Goal: Task Accomplishment & Management: Use online tool/utility

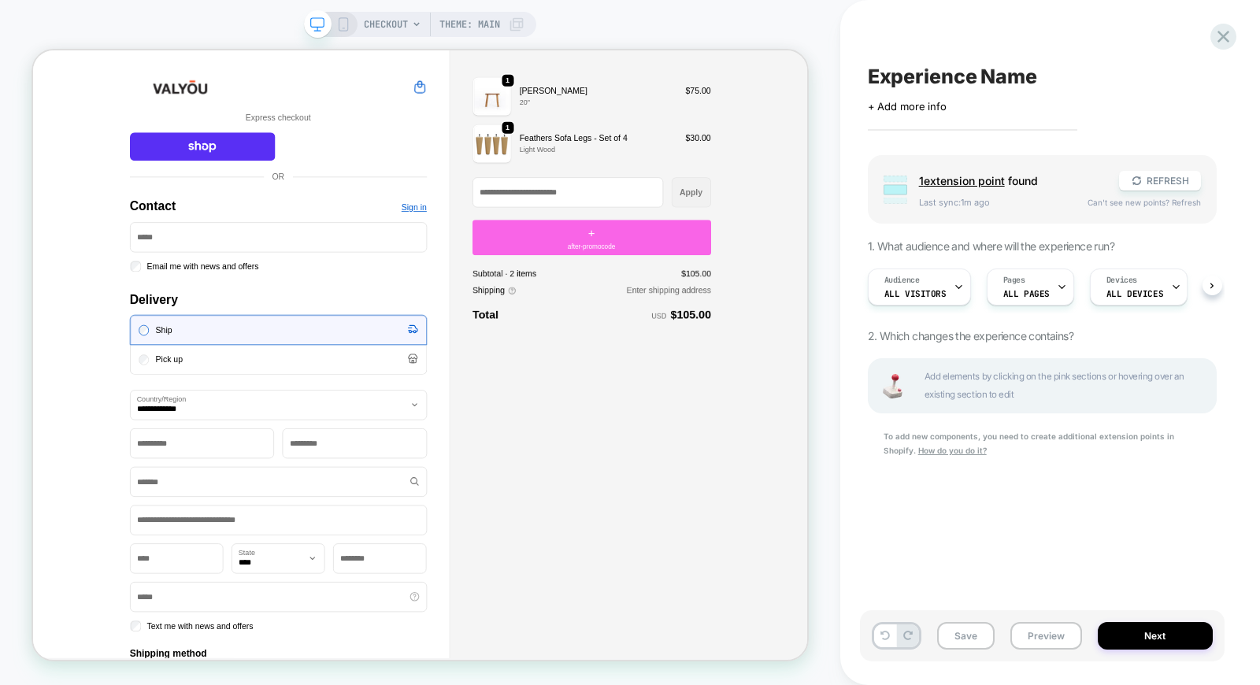
scroll to position [0, 1]
click at [1154, 179] on button "REFRESH" at bounding box center [1160, 181] width 82 height 20
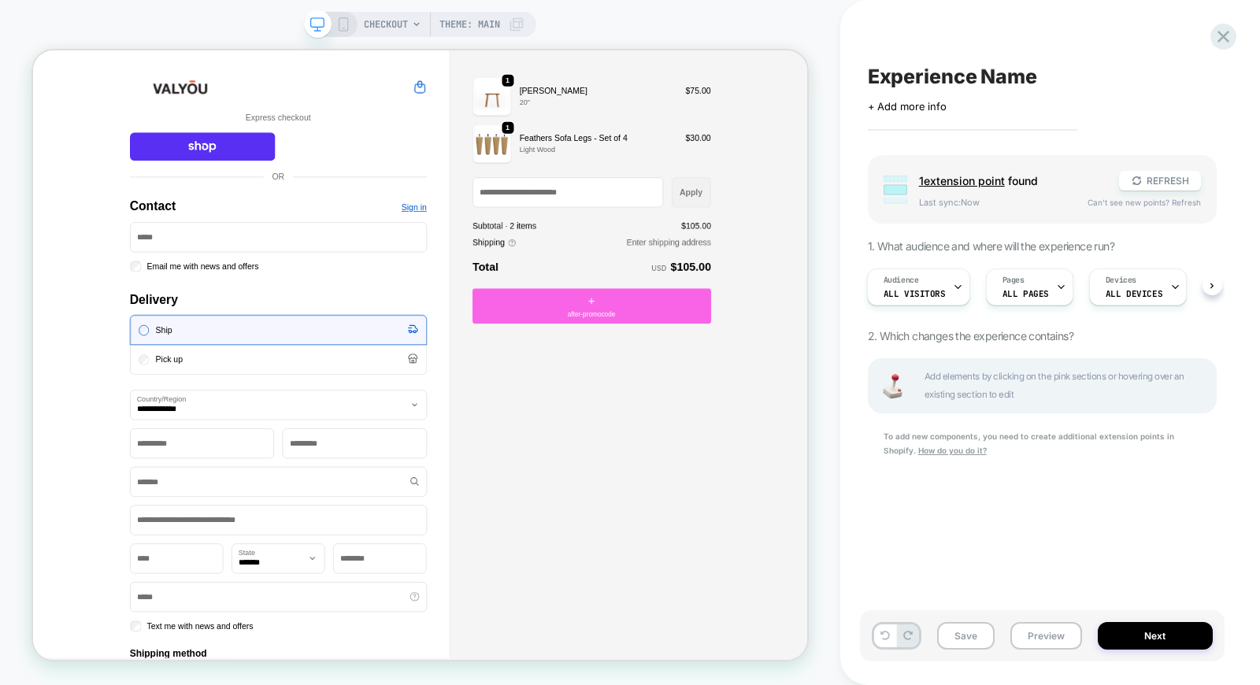
scroll to position [0, 2]
click at [756, 382] on div "+ after-promocode" at bounding box center [778, 391] width 318 height 47
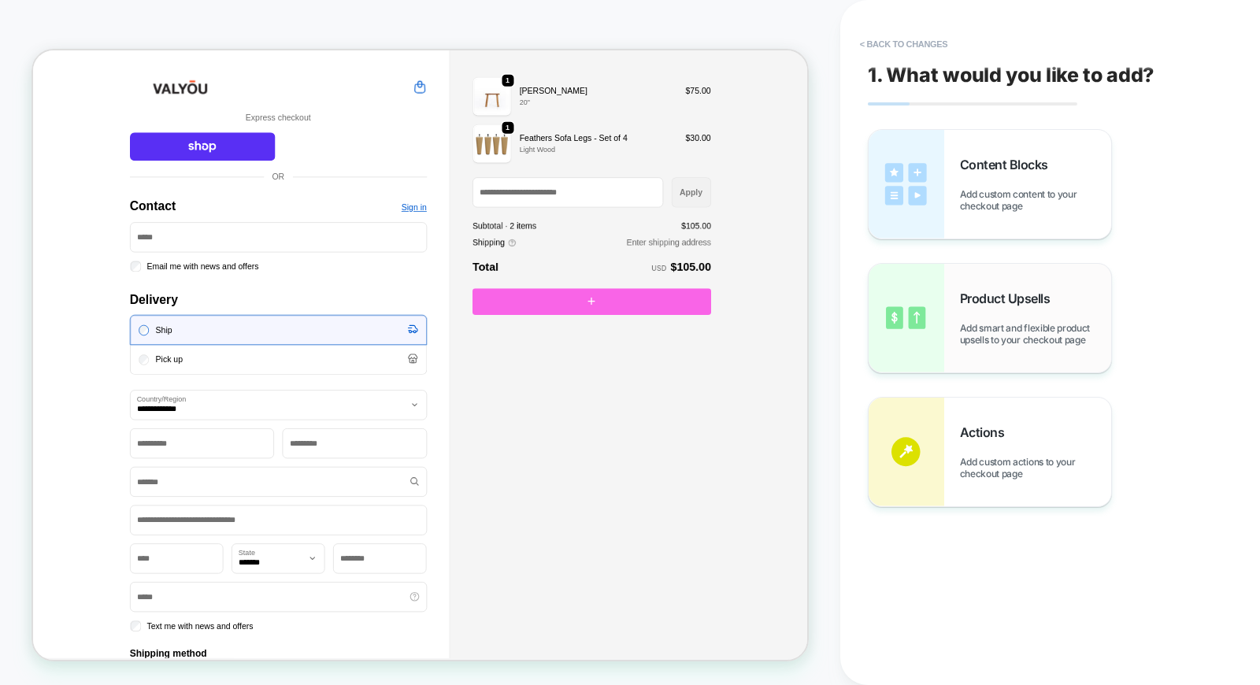
click at [1003, 311] on div "Product Upsells Add smart and flexible product upsells to your checkout page" at bounding box center [1035, 318] width 151 height 55
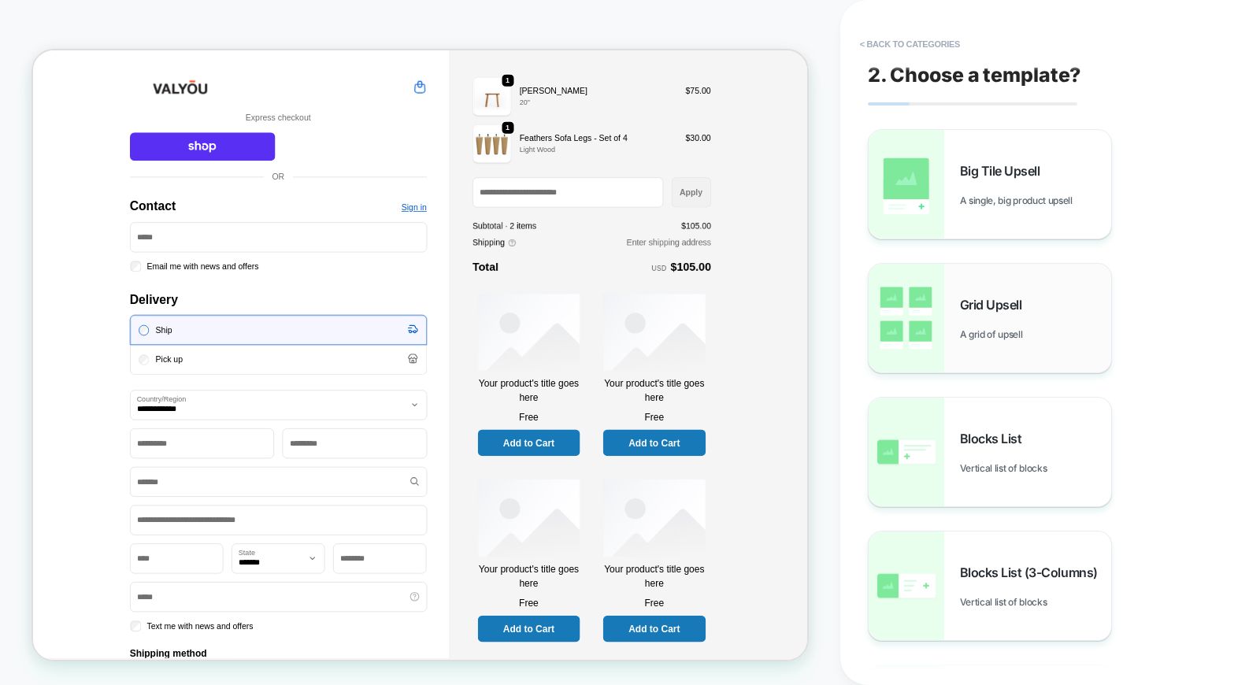
click at [951, 327] on div "Grid Upsell A grid of upsell" at bounding box center [990, 318] width 243 height 109
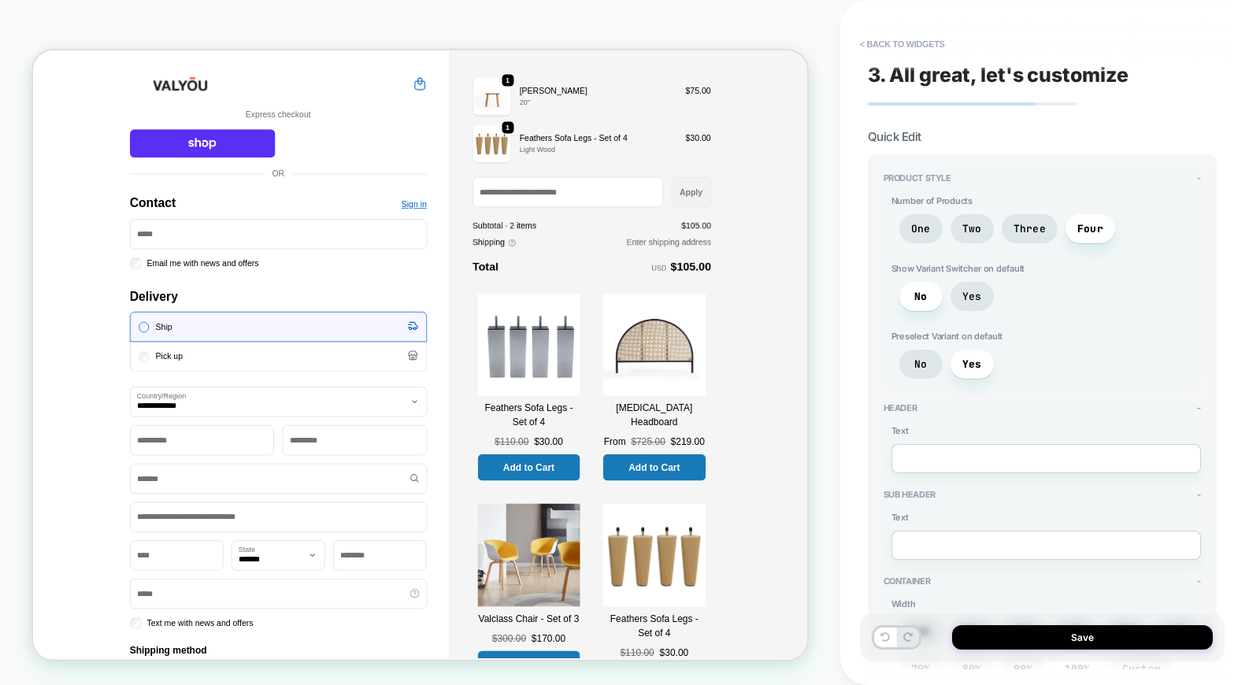
scroll to position [87, 0]
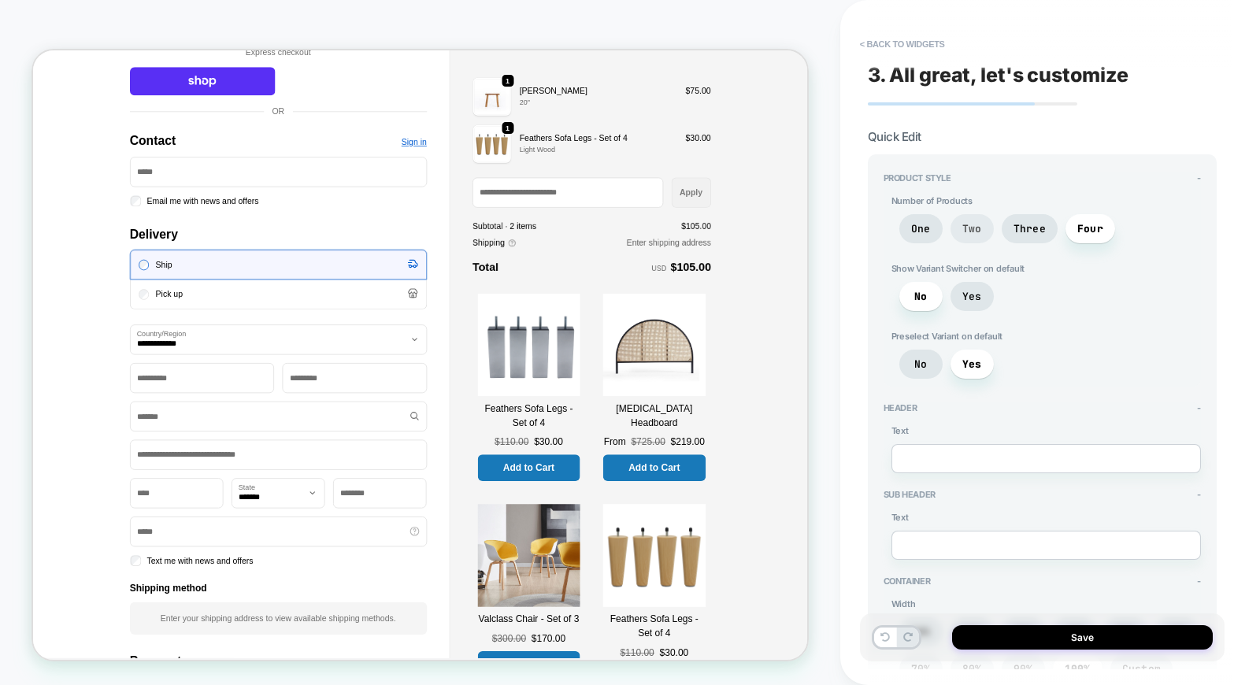
click at [958, 223] on span "Two" at bounding box center [972, 228] width 43 height 29
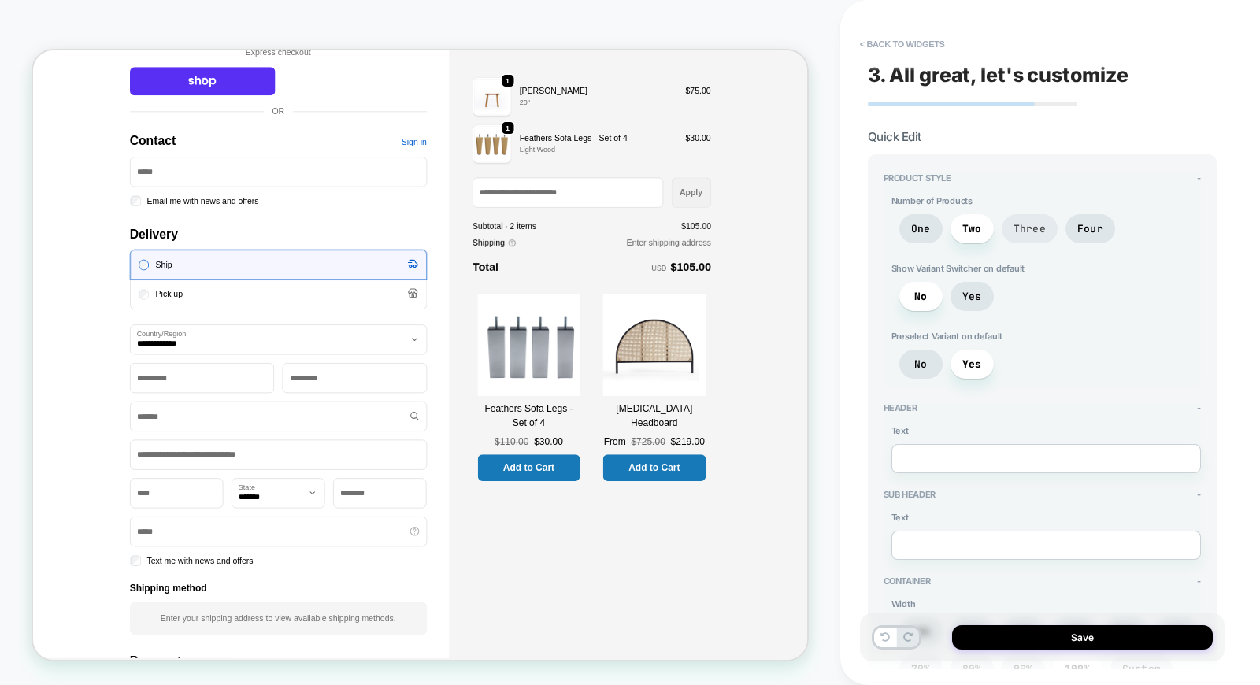
click at [1014, 223] on span "Three" at bounding box center [1030, 228] width 32 height 13
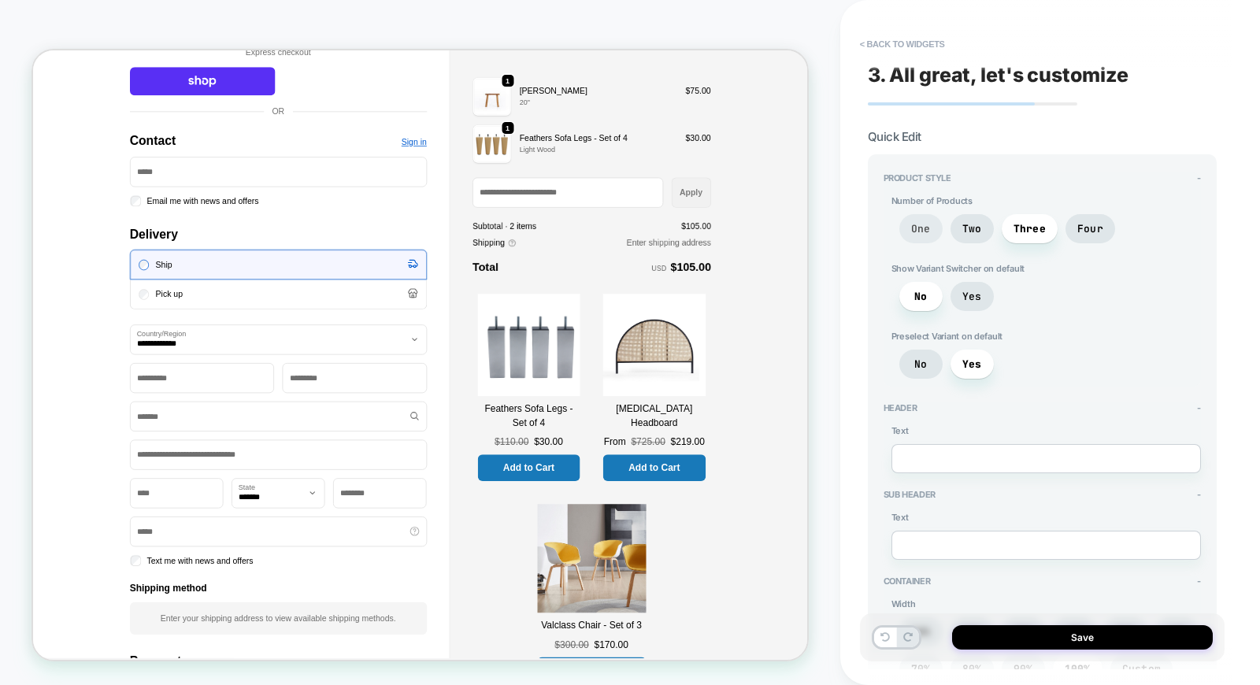
click at [919, 232] on span "One" at bounding box center [921, 228] width 20 height 13
type textarea "*"
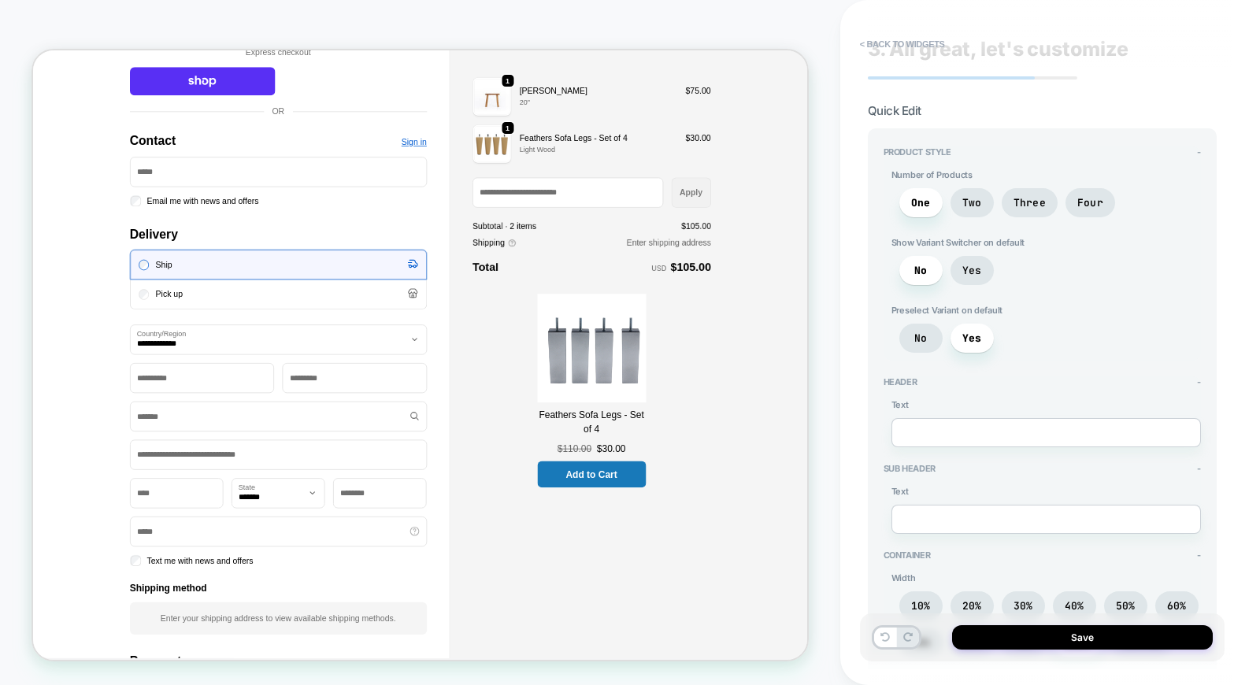
scroll to position [0, 0]
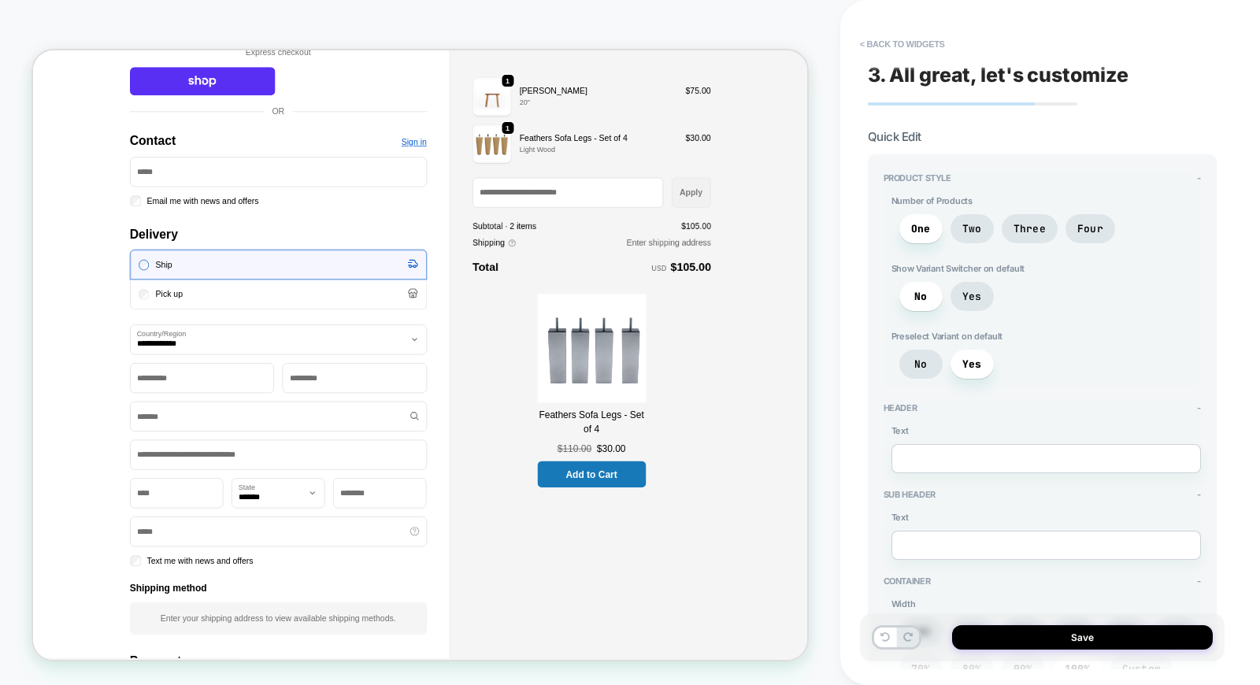
click at [949, 446] on textarea at bounding box center [1045, 458] width 309 height 29
click at [940, 453] on textarea at bounding box center [1045, 458] width 309 height 29
type textarea "*"
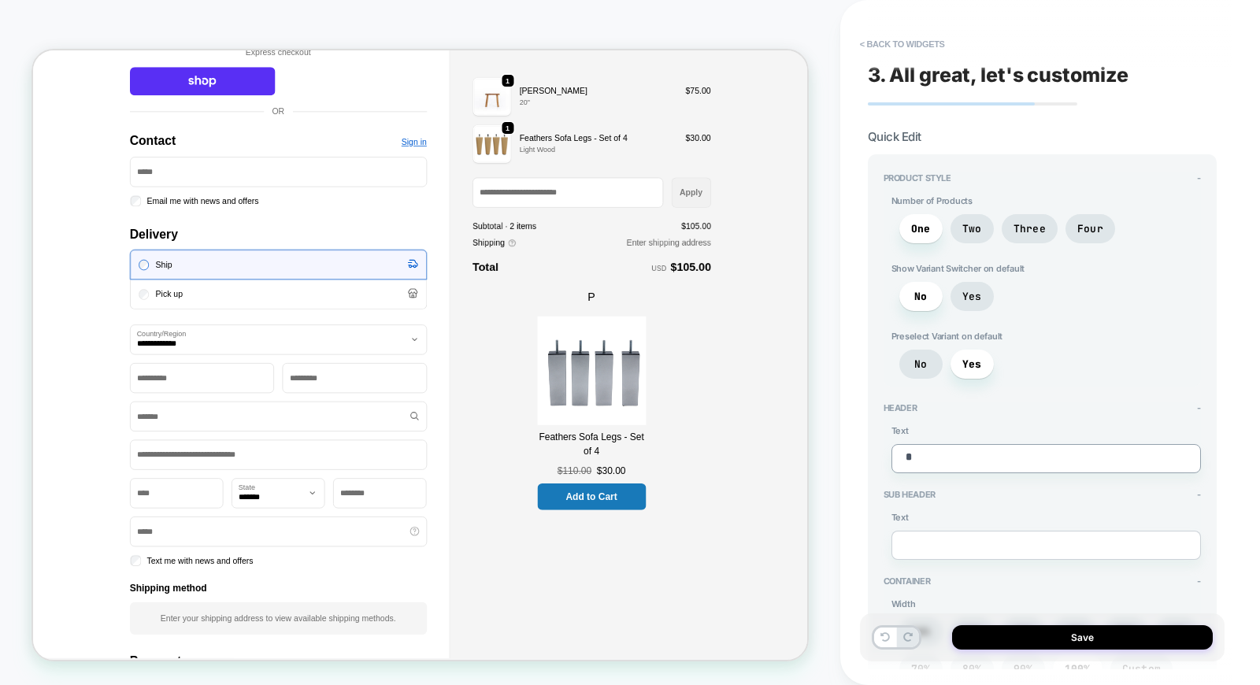
type textarea "*"
type textarea "**"
type textarea "*"
type textarea "***"
type textarea "*"
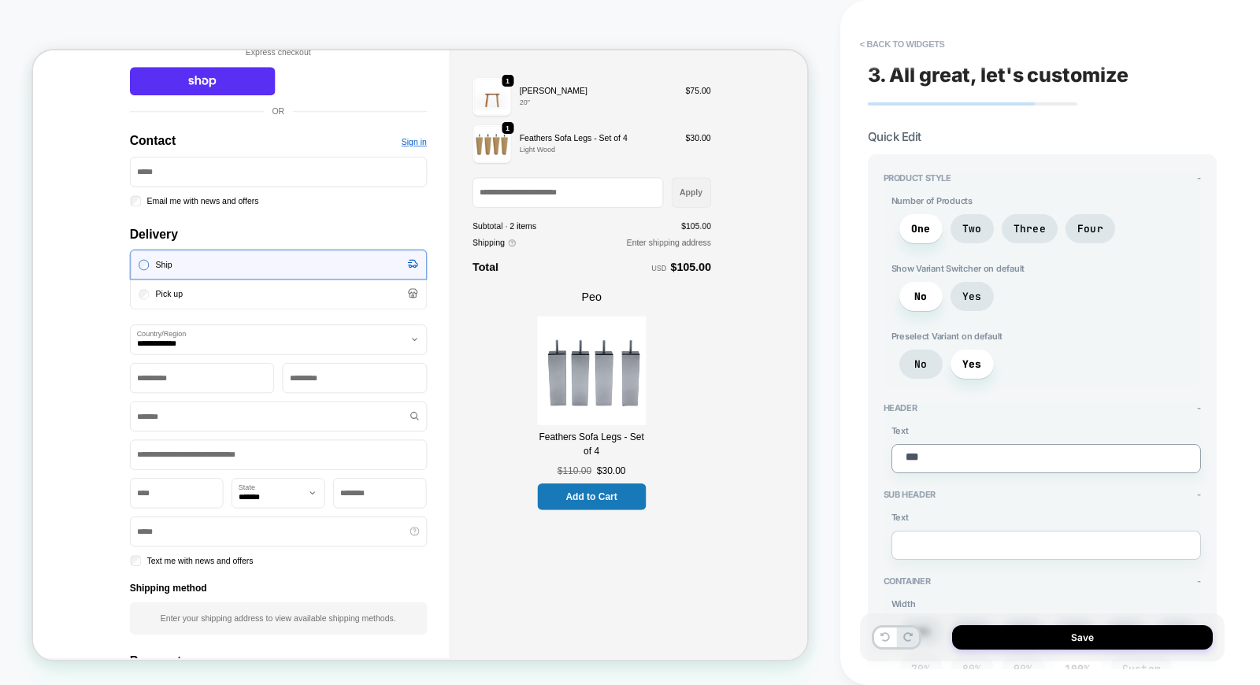
type textarea "****"
type textarea "*"
type textarea "*****"
type textarea "*"
type textarea "*****"
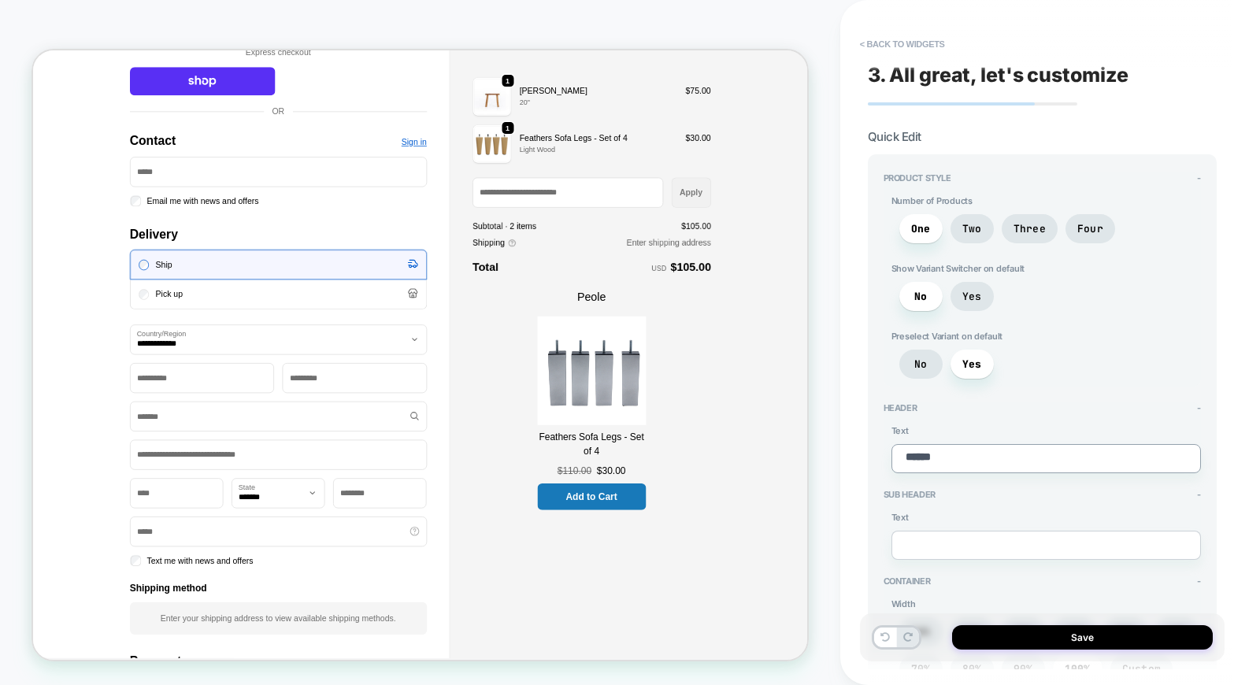
type textarea "*"
type textarea "*******"
type textarea "*"
type textarea "********"
type textarea "*"
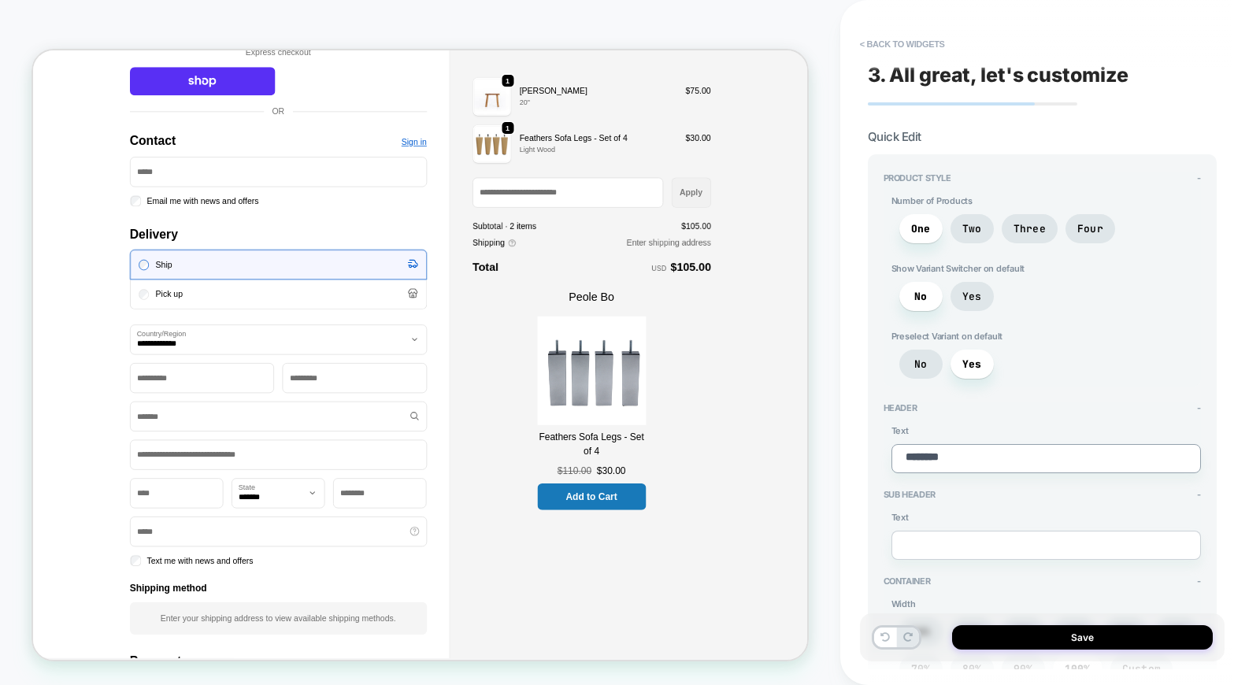
type textarea "*********"
type textarea "*"
type textarea "********"
type textarea "*"
type textarea "*******"
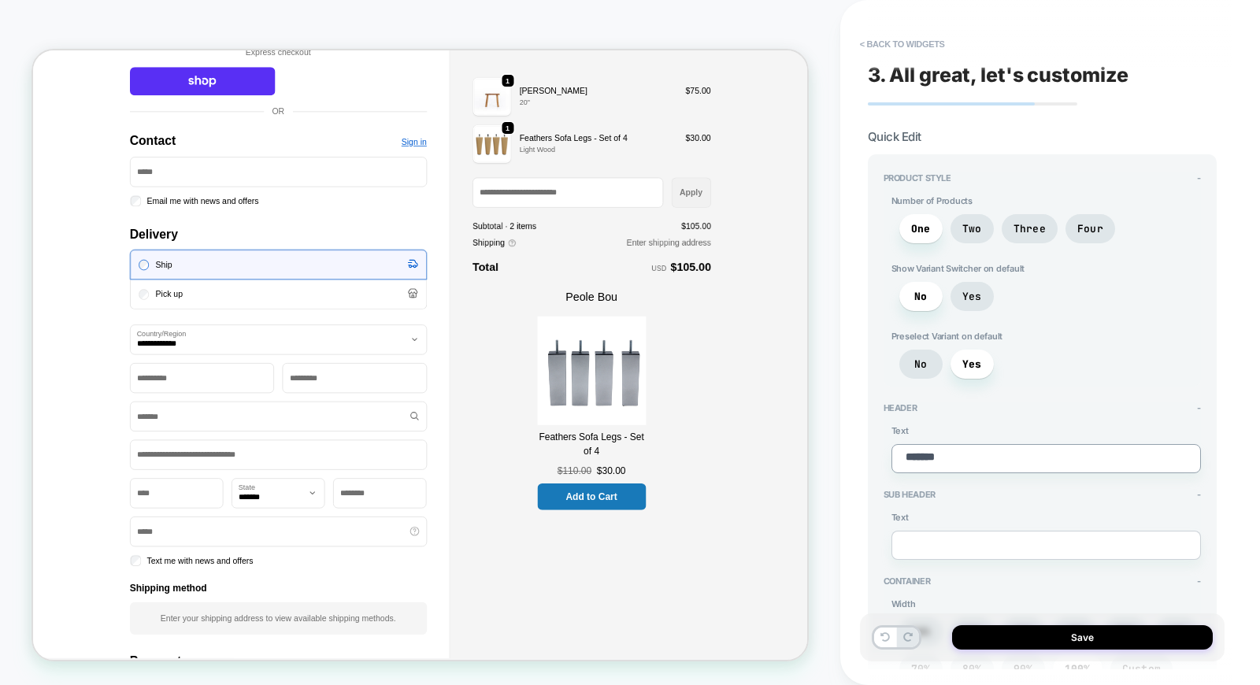
type textarea "*"
type textarea "*****"
type textarea "*"
type textarea "*****"
type textarea "*"
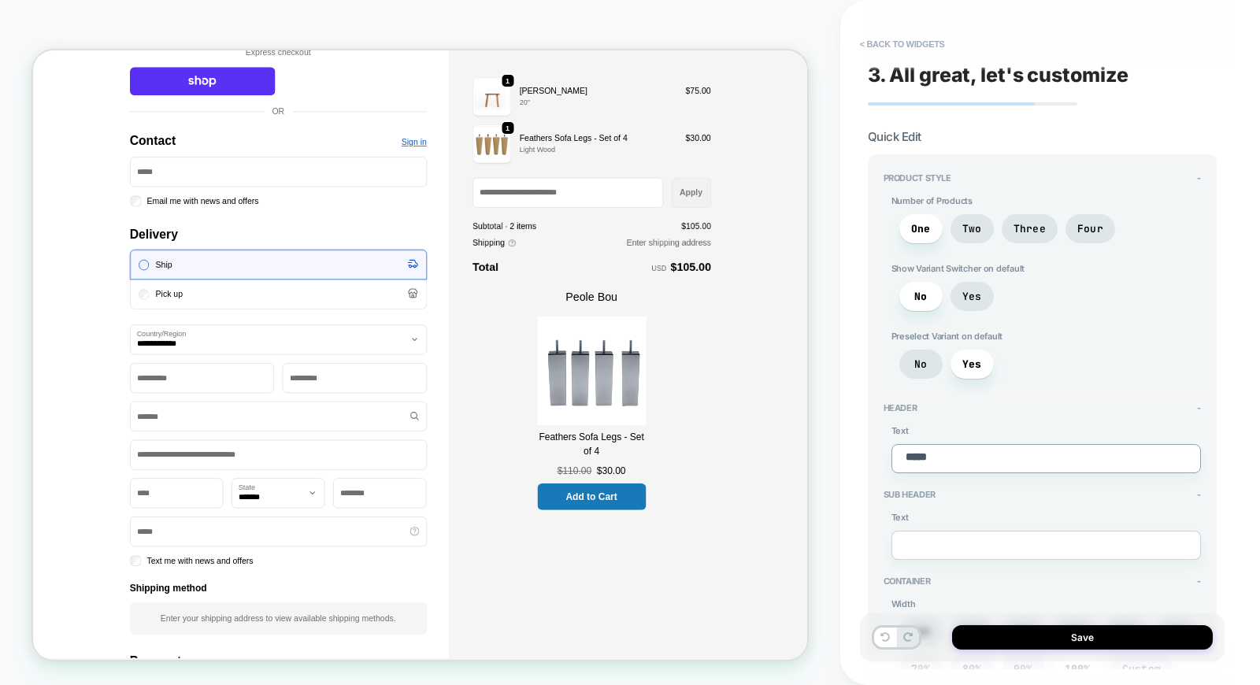
type textarea "****"
type textarea "*"
type textarea "***"
type textarea "*"
type textarea "****"
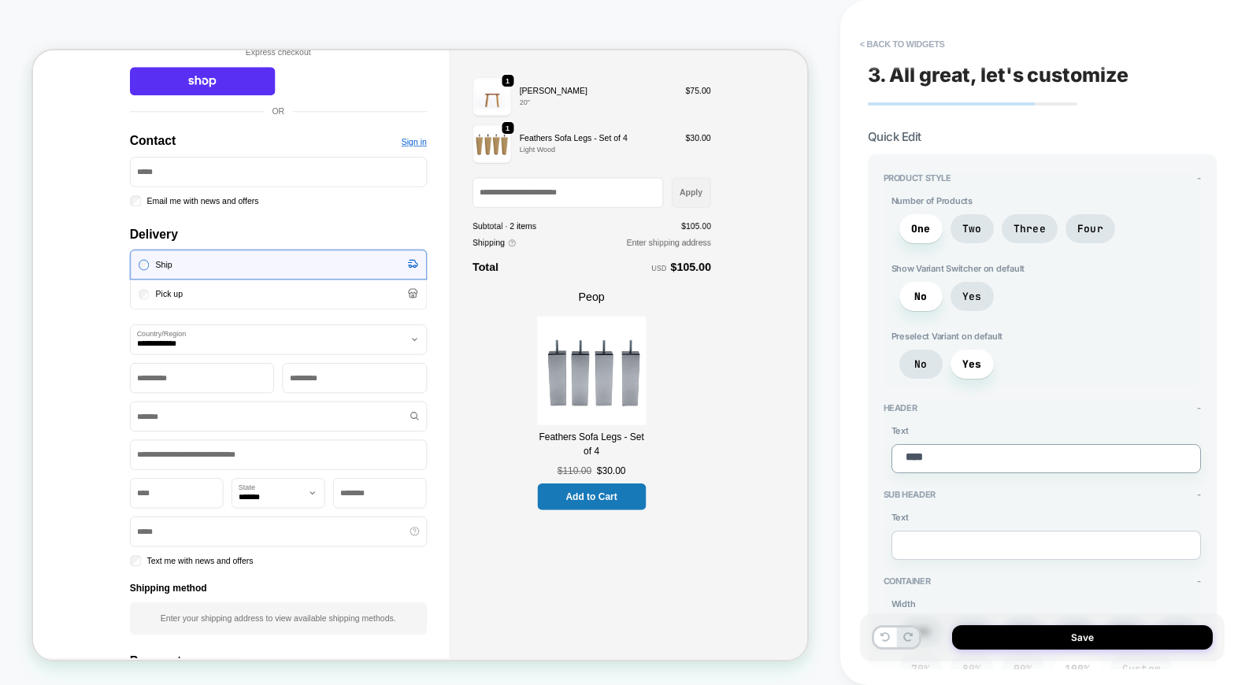
type textarea "*"
type textarea "*****"
type textarea "*"
type textarea "******"
type textarea "*"
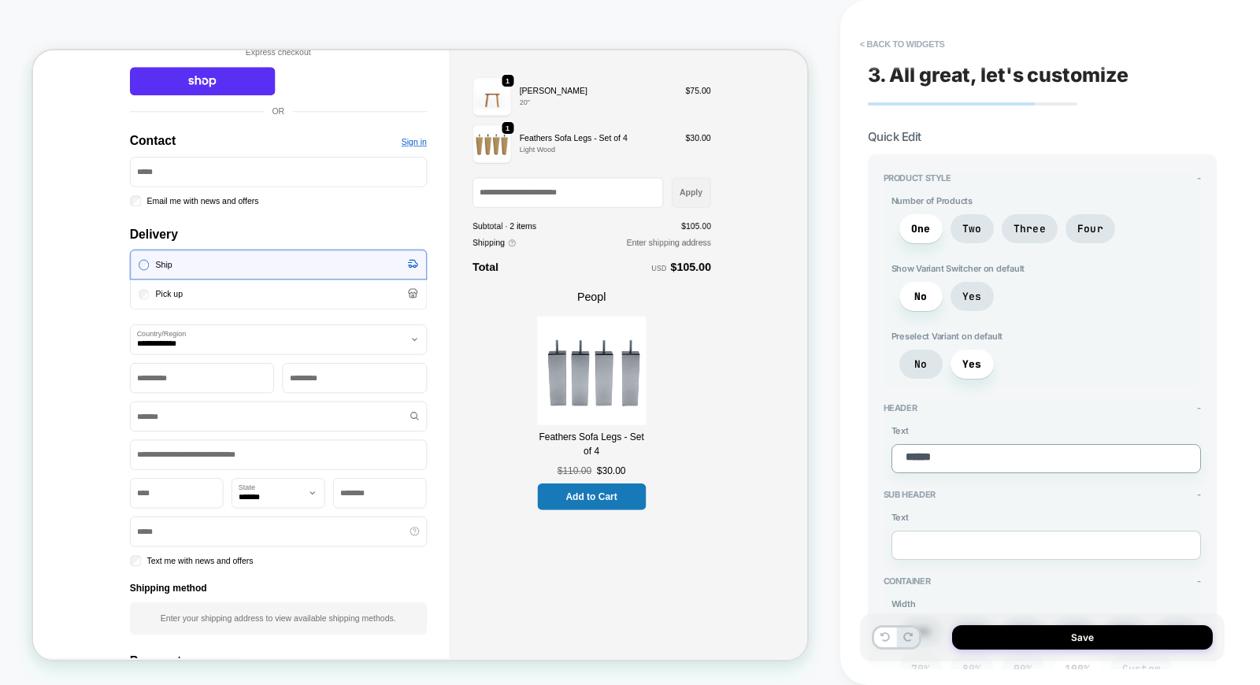
type textarea "******"
type textarea "*"
type textarea "********"
type textarea "*"
type textarea "*********"
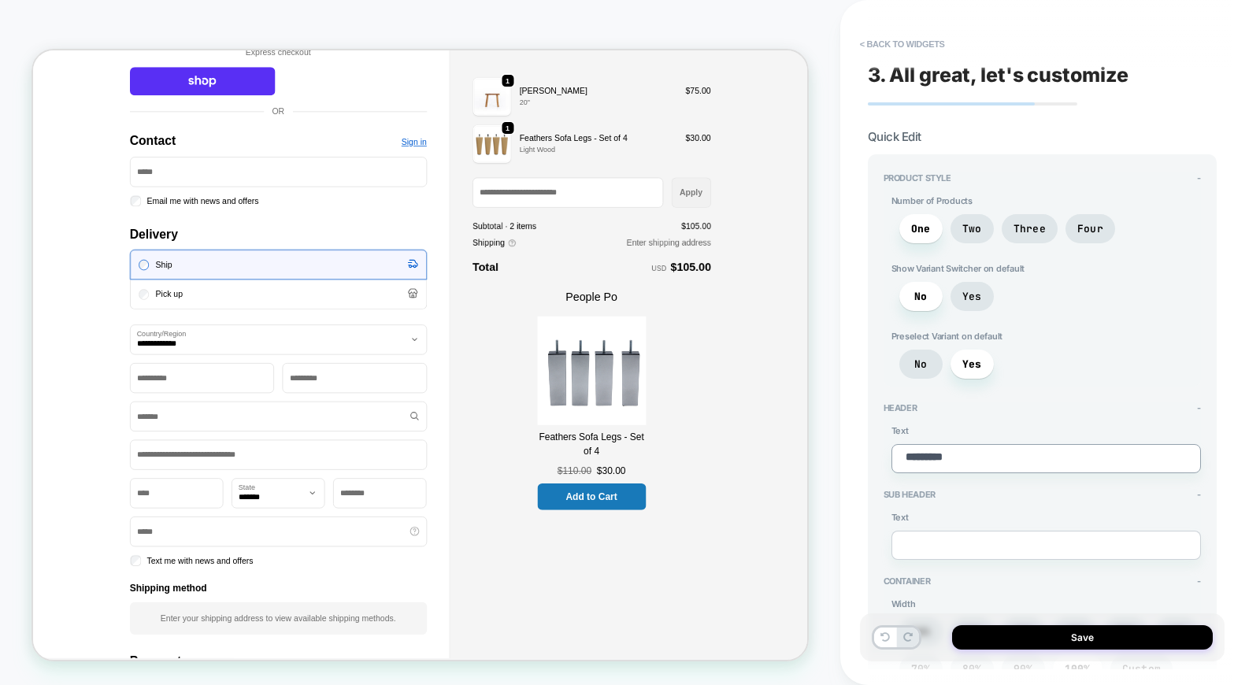
type textarea "*"
type textarea "********"
type textarea "*"
type textarea "******"
type textarea "*"
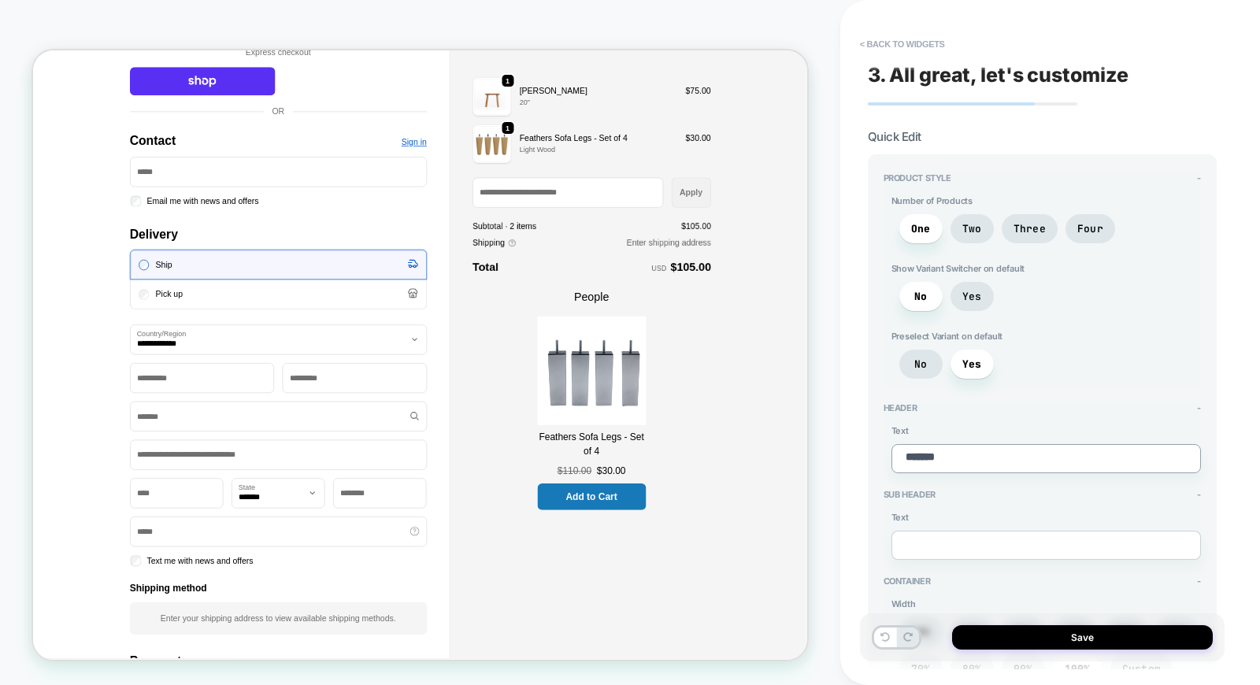
type textarea "********"
type textarea "*"
type textarea "*********"
type textarea "*"
type textarea "**********"
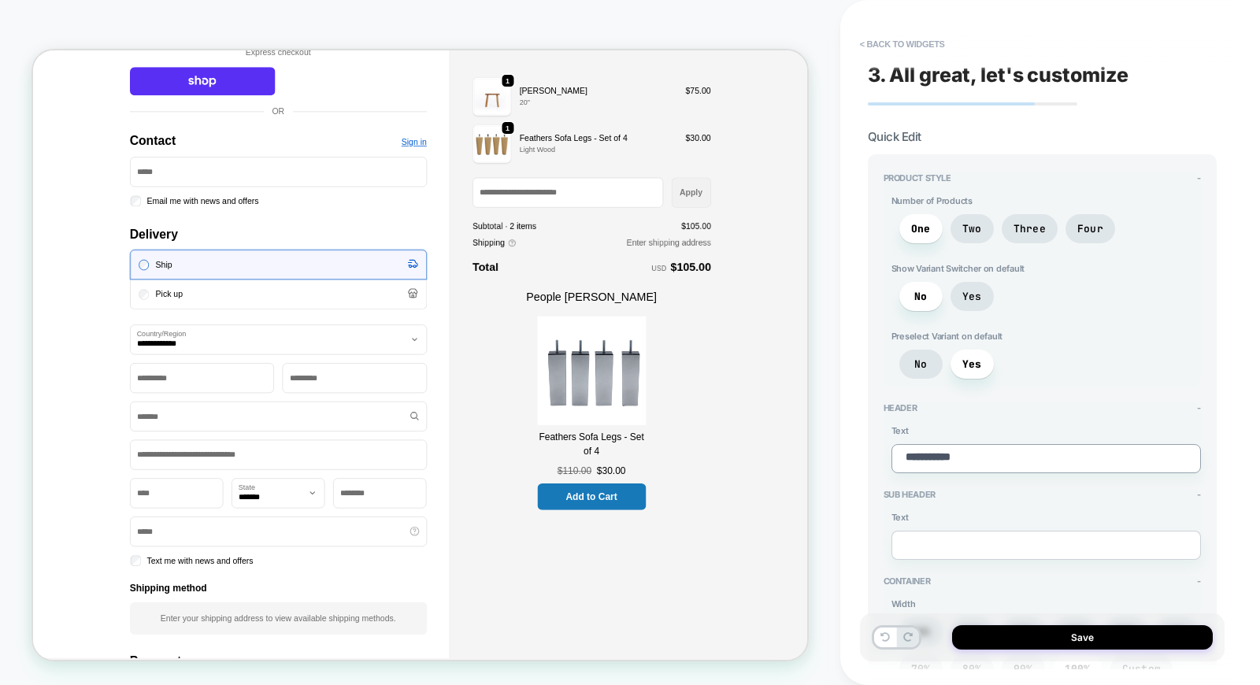
type textarea "*"
type textarea "**********"
type textarea "*"
type textarea "**********"
type textarea "*"
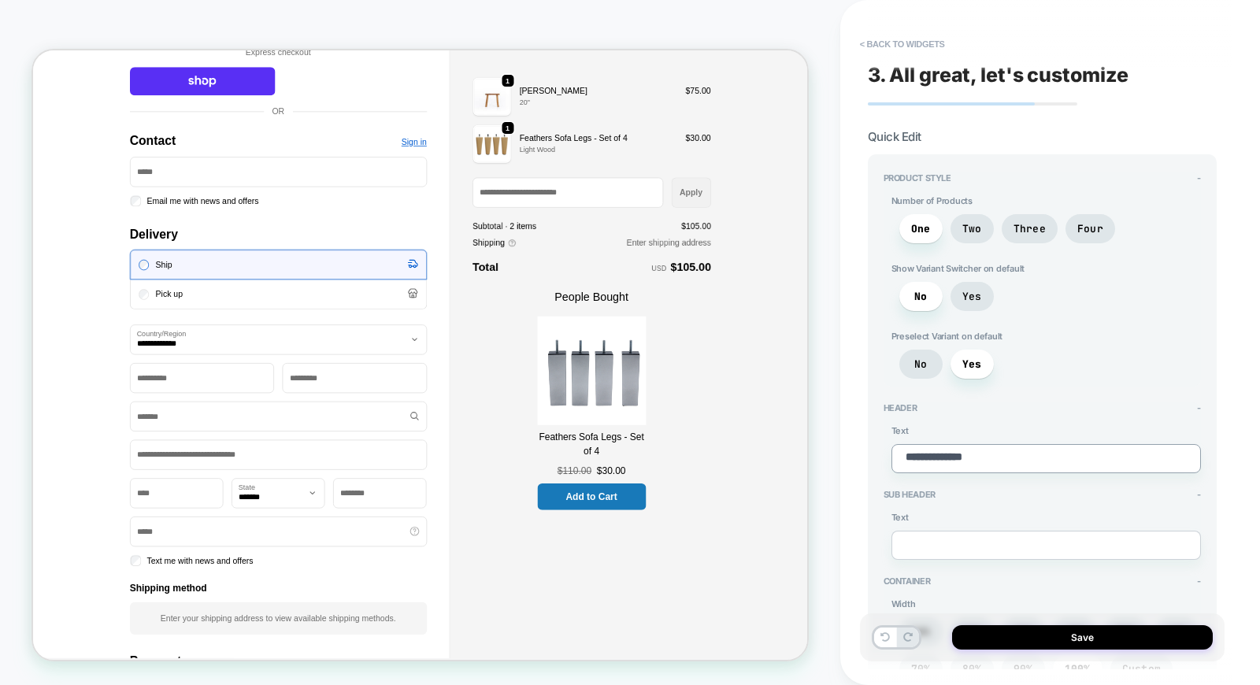
type textarea "**********"
type textarea "*"
type textarea "**********"
type textarea "*"
type textarea "**********"
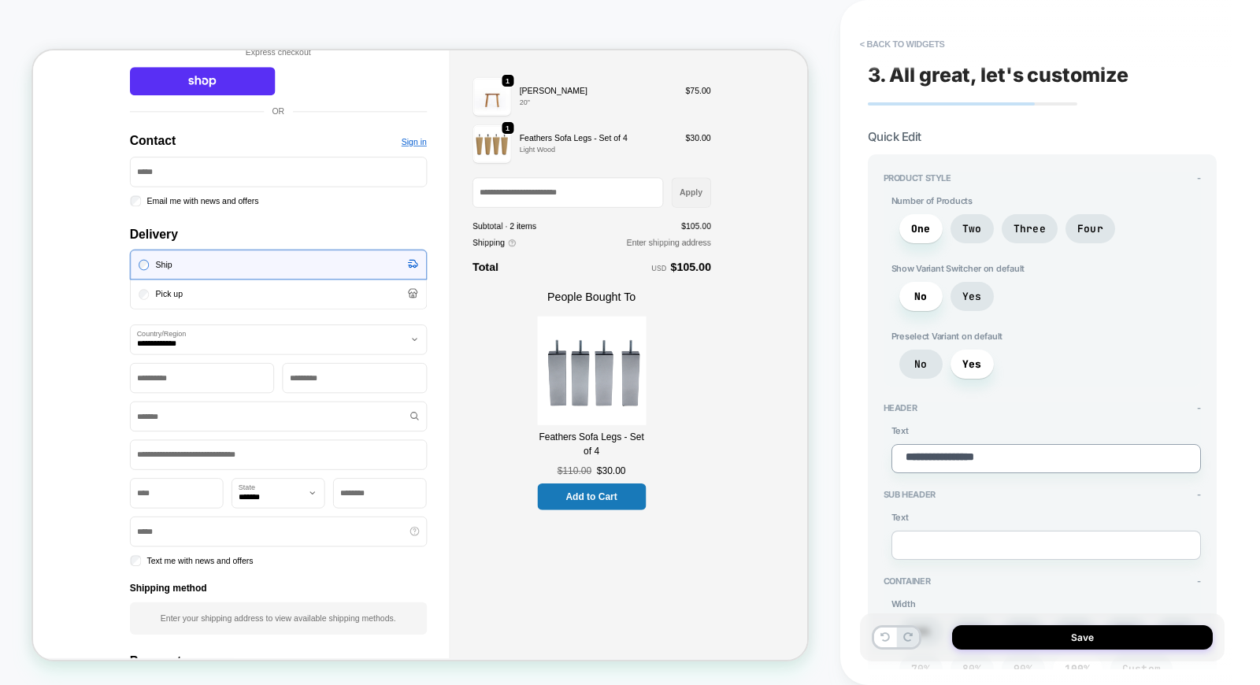
type textarea "*"
type textarea "**********"
type textarea "*"
type textarea "**********"
type textarea "*"
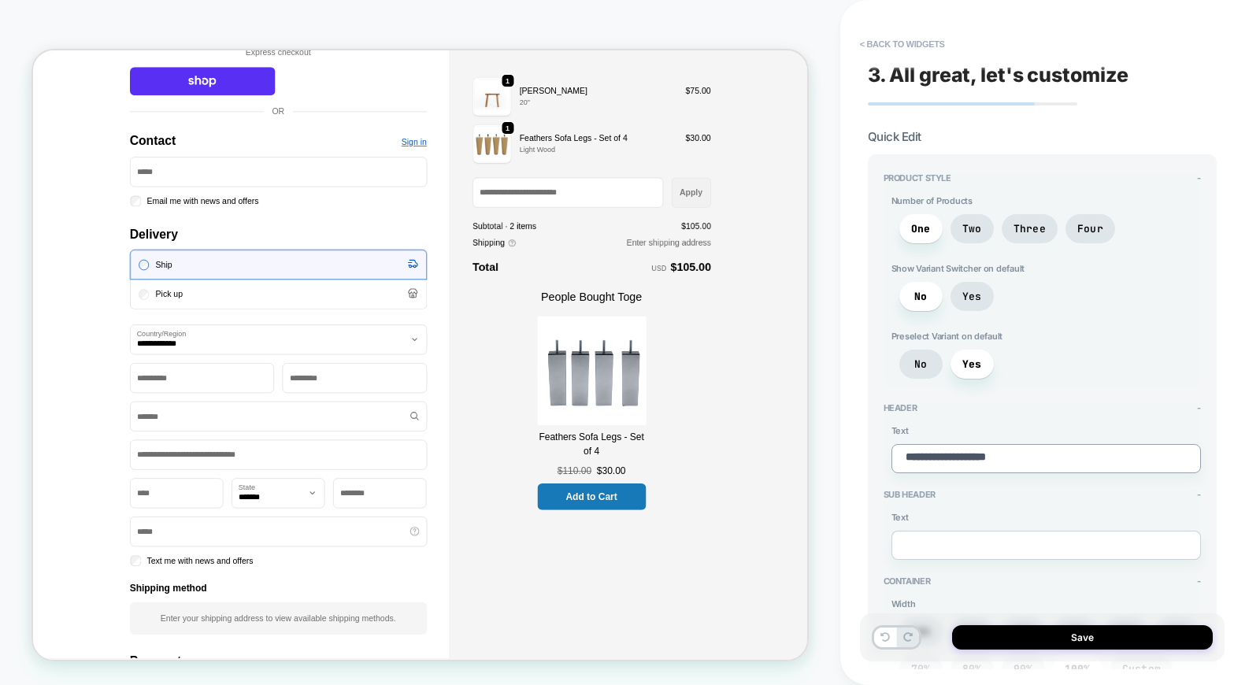
type textarea "**********"
type textarea "*"
type textarea "**********"
type textarea "*"
type textarea "**********"
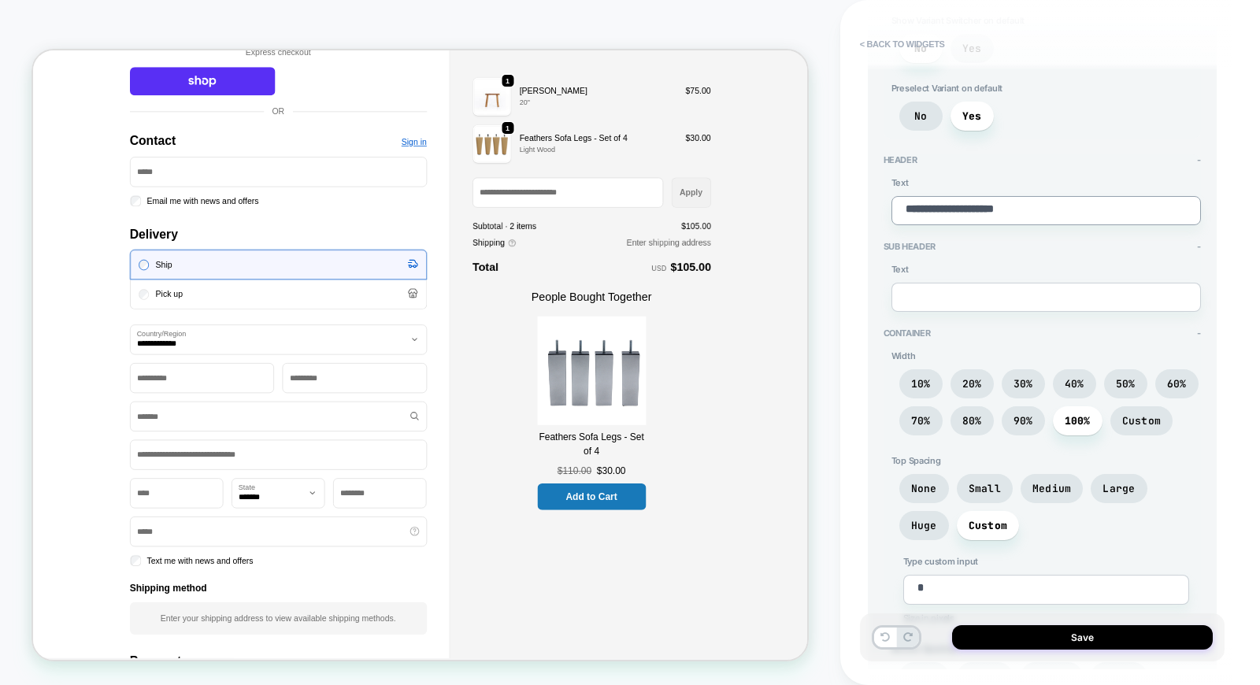
scroll to position [262, 0]
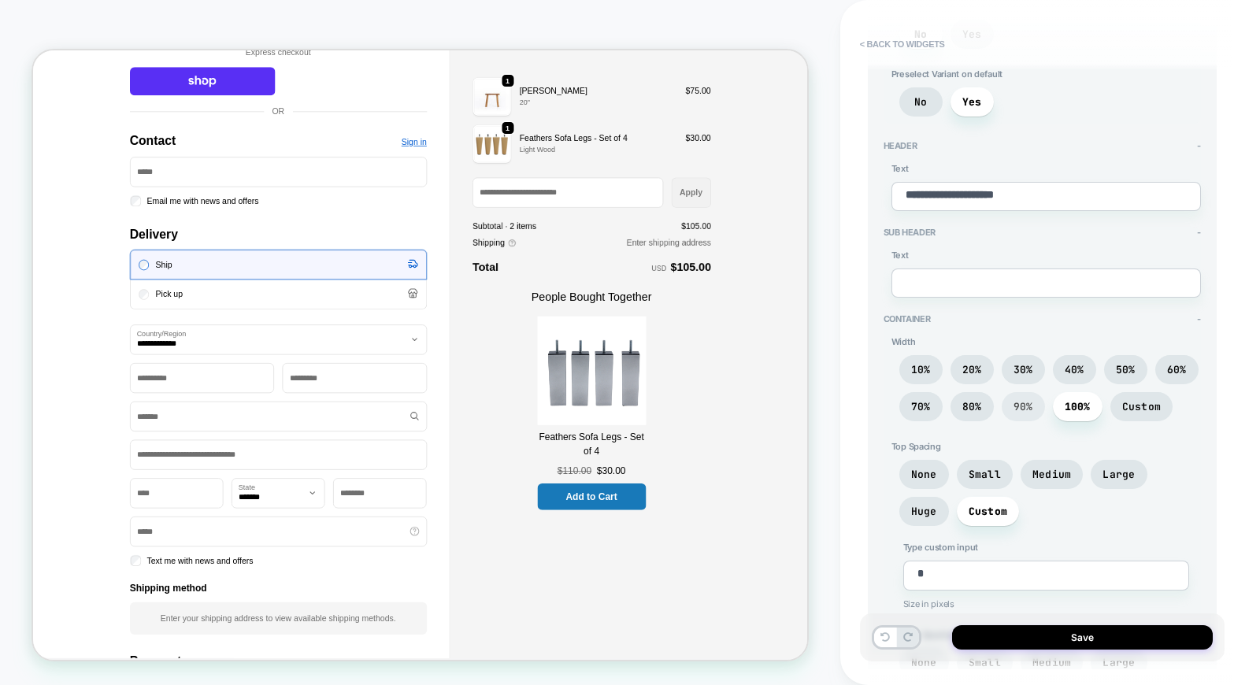
click at [1026, 406] on span "90%" at bounding box center [1024, 406] width 20 height 13
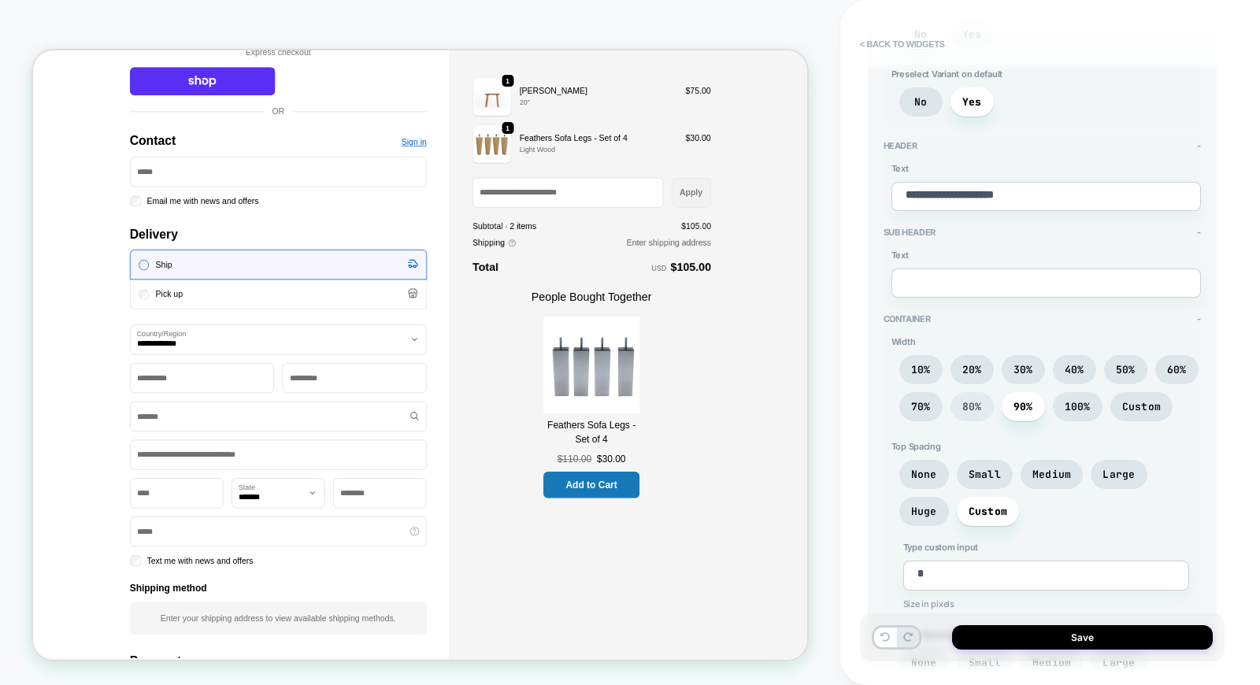
click at [979, 402] on span "80%" at bounding box center [972, 406] width 20 height 13
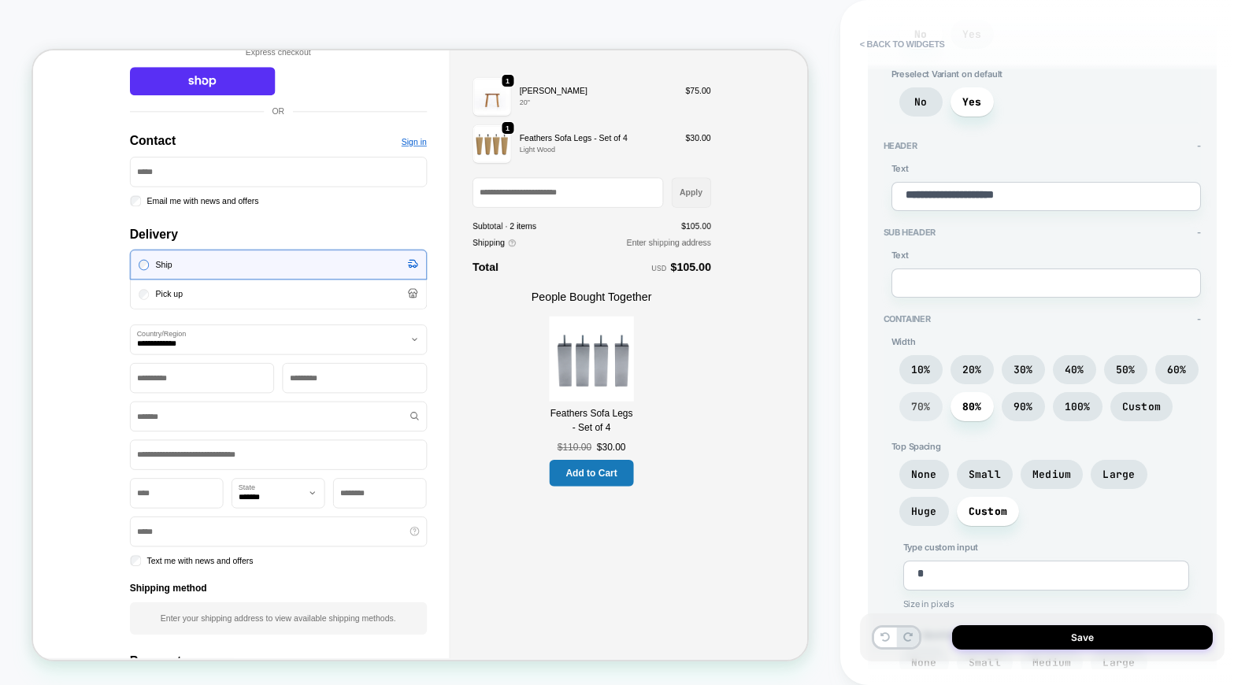
click at [926, 402] on span "70%" at bounding box center [921, 406] width 20 height 13
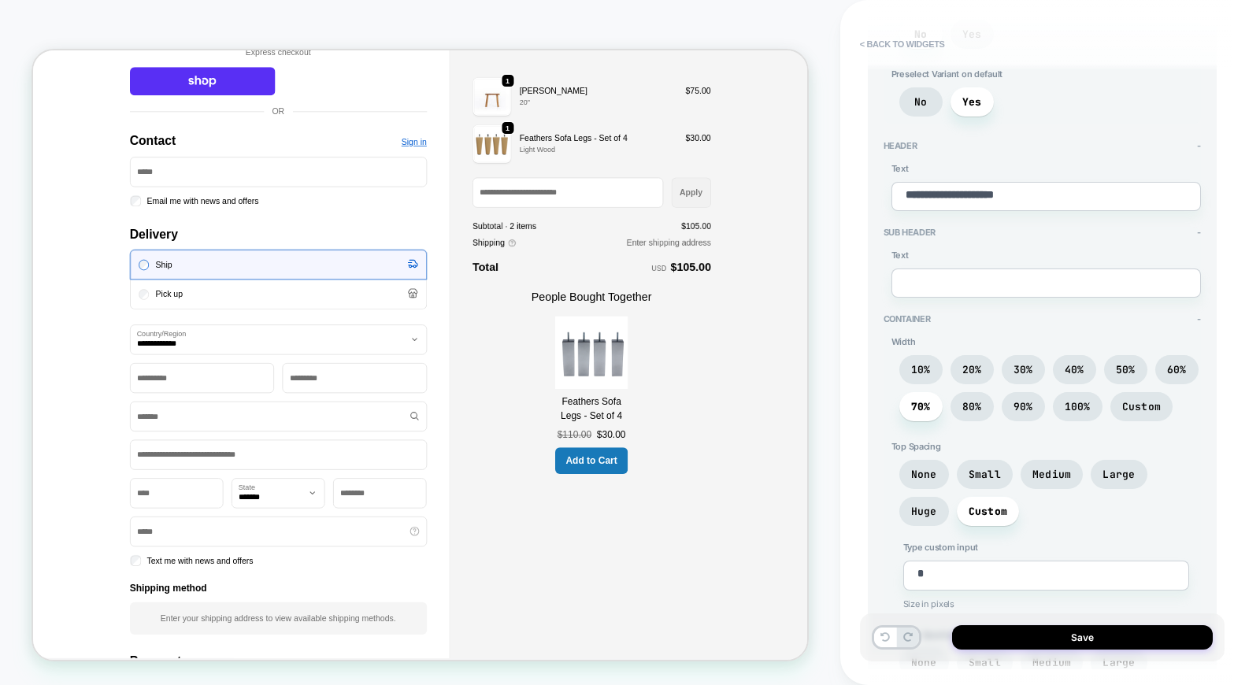
scroll to position [0, 0]
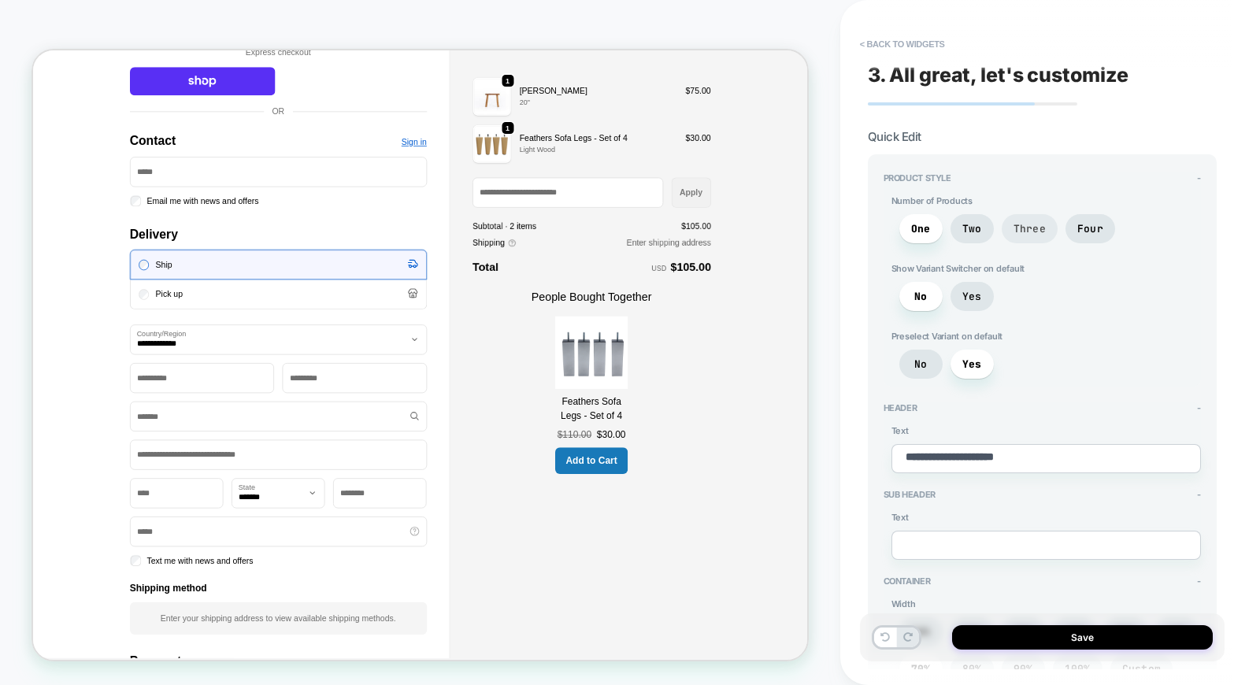
click at [1044, 222] on span "Three" at bounding box center [1030, 228] width 32 height 13
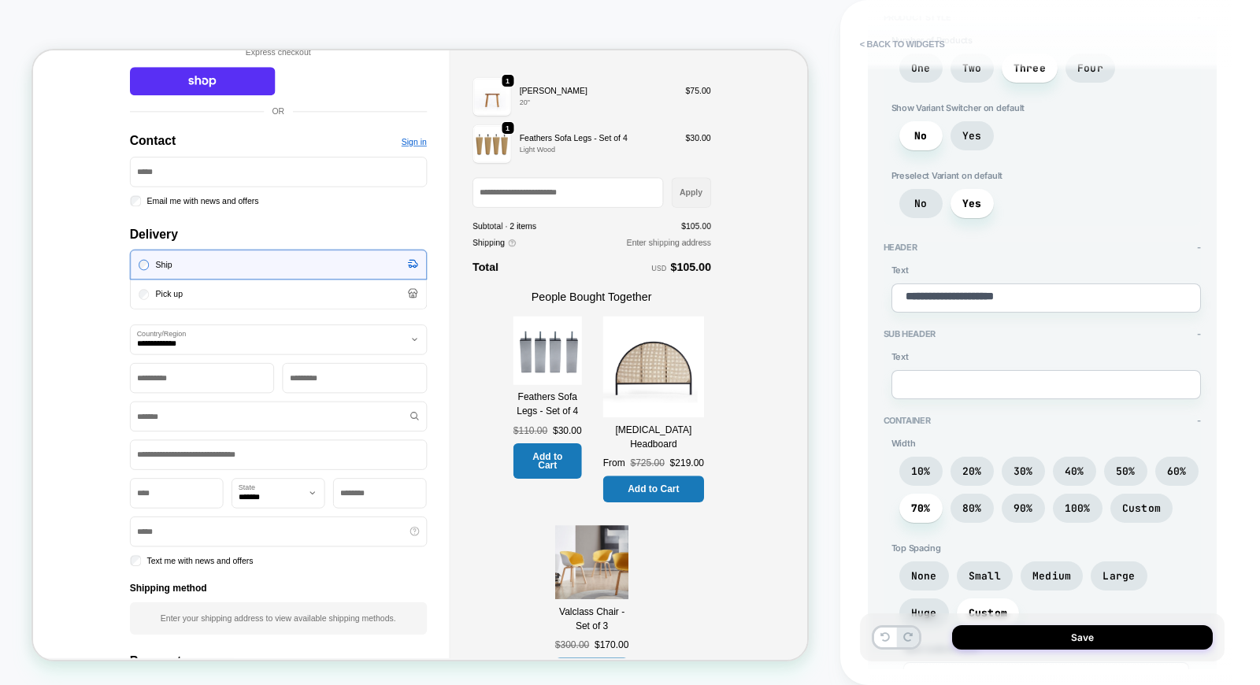
scroll to position [175, 0]
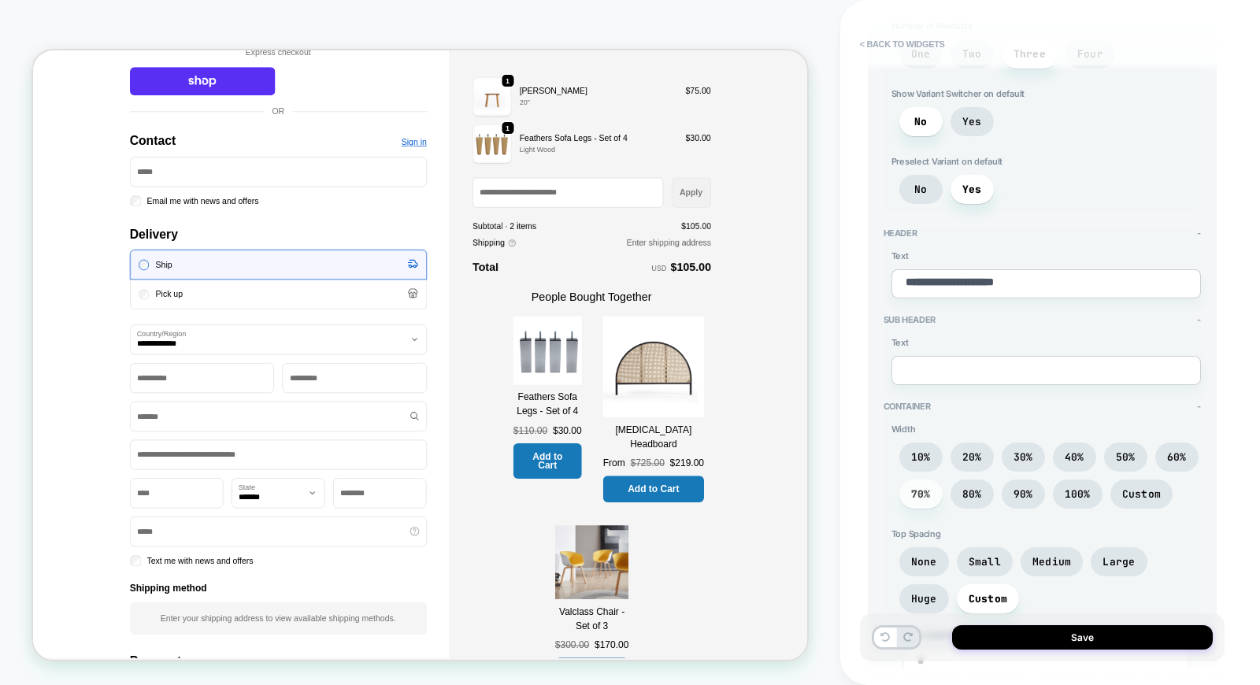
click at [914, 492] on span "70%" at bounding box center [921, 493] width 20 height 13
click at [958, 484] on span "80%" at bounding box center [972, 494] width 43 height 29
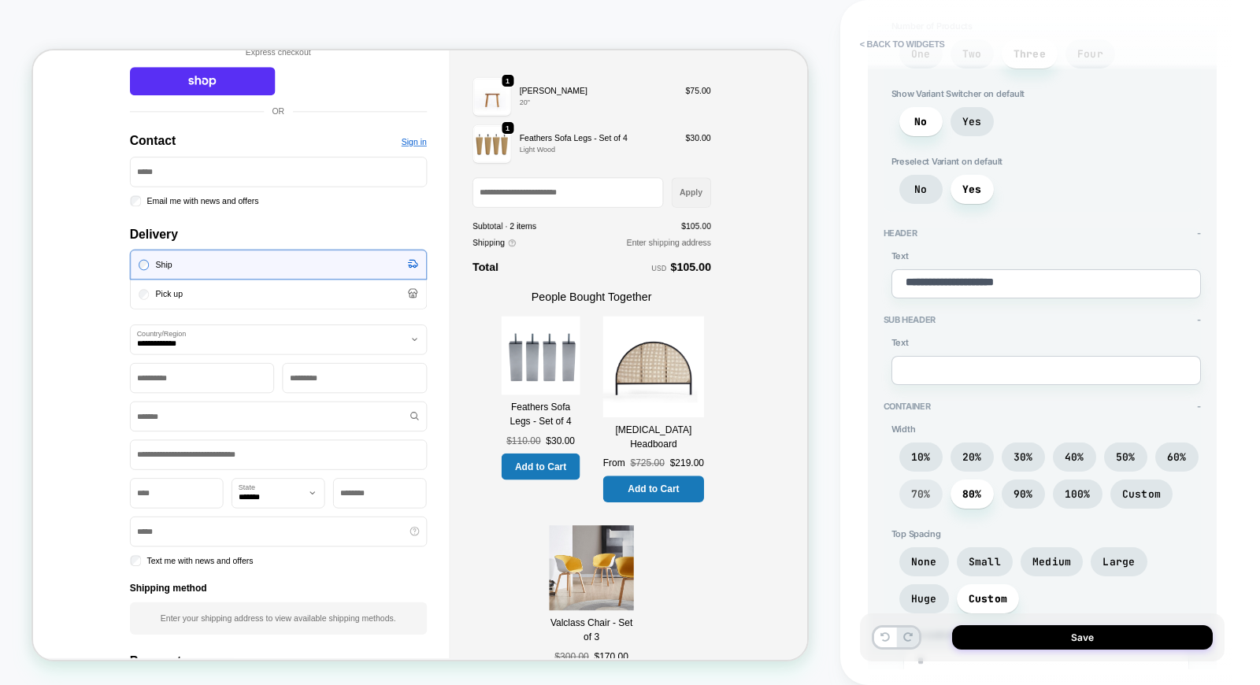
click at [925, 490] on span "70%" at bounding box center [921, 493] width 20 height 13
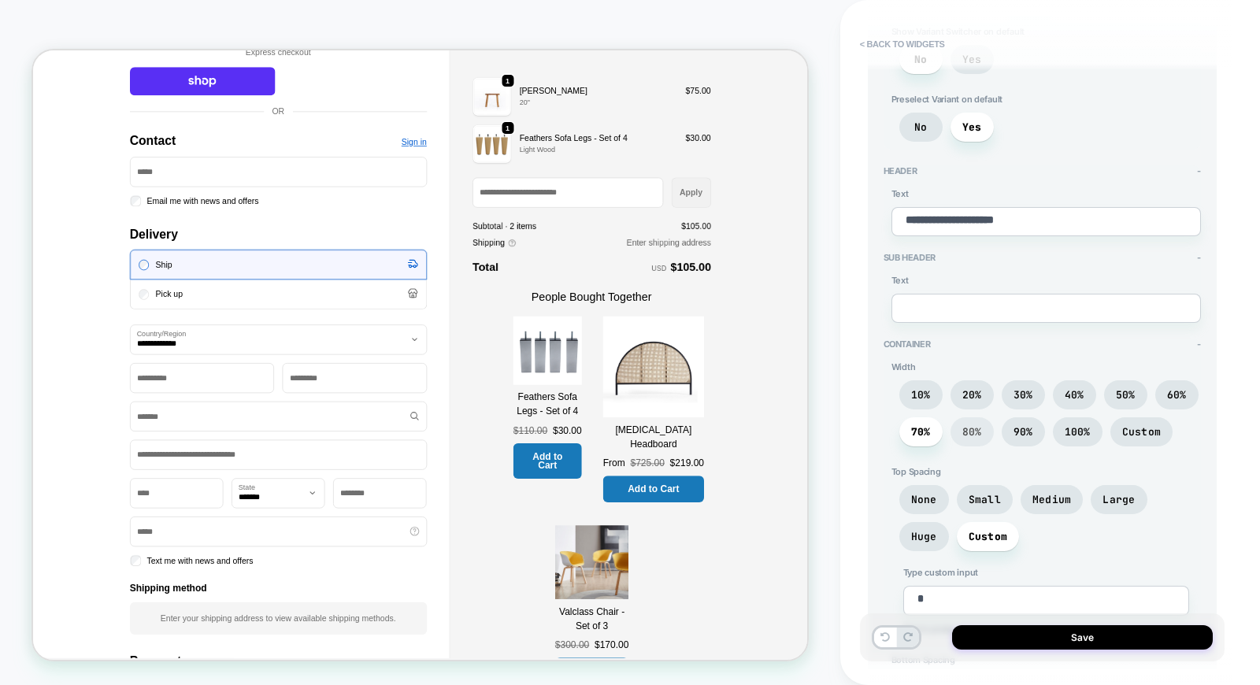
scroll to position [262, 0]
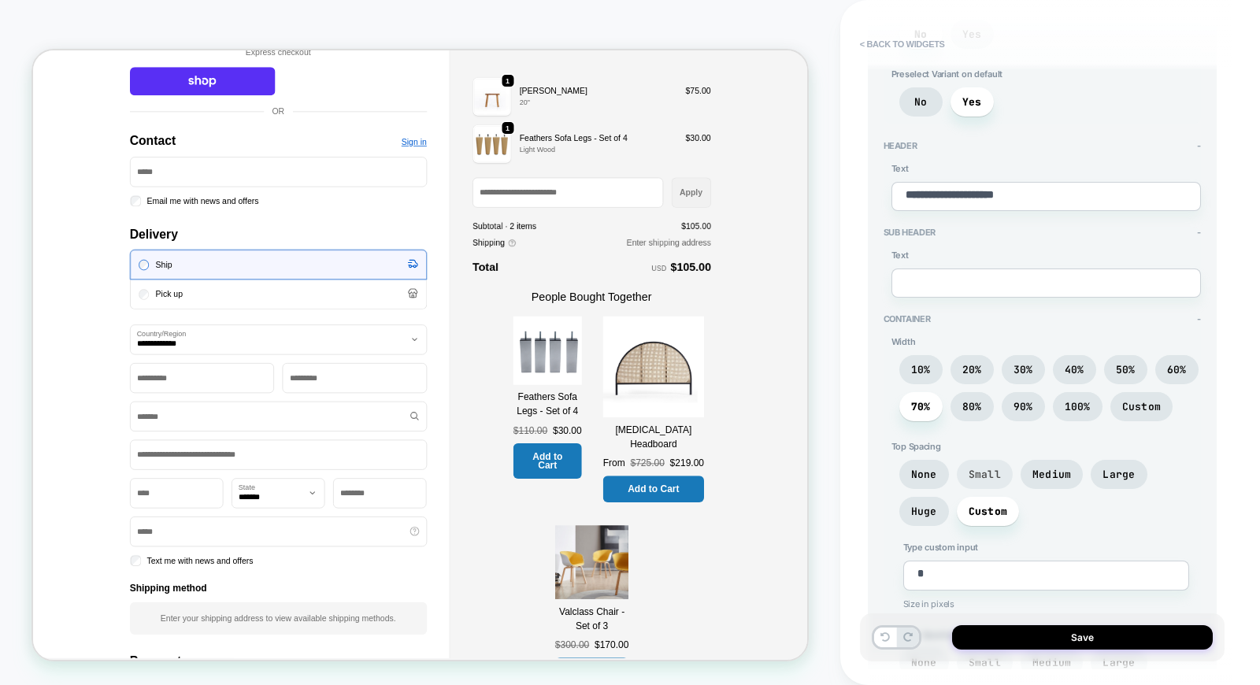
click at [984, 471] on span "Small" at bounding box center [985, 474] width 32 height 13
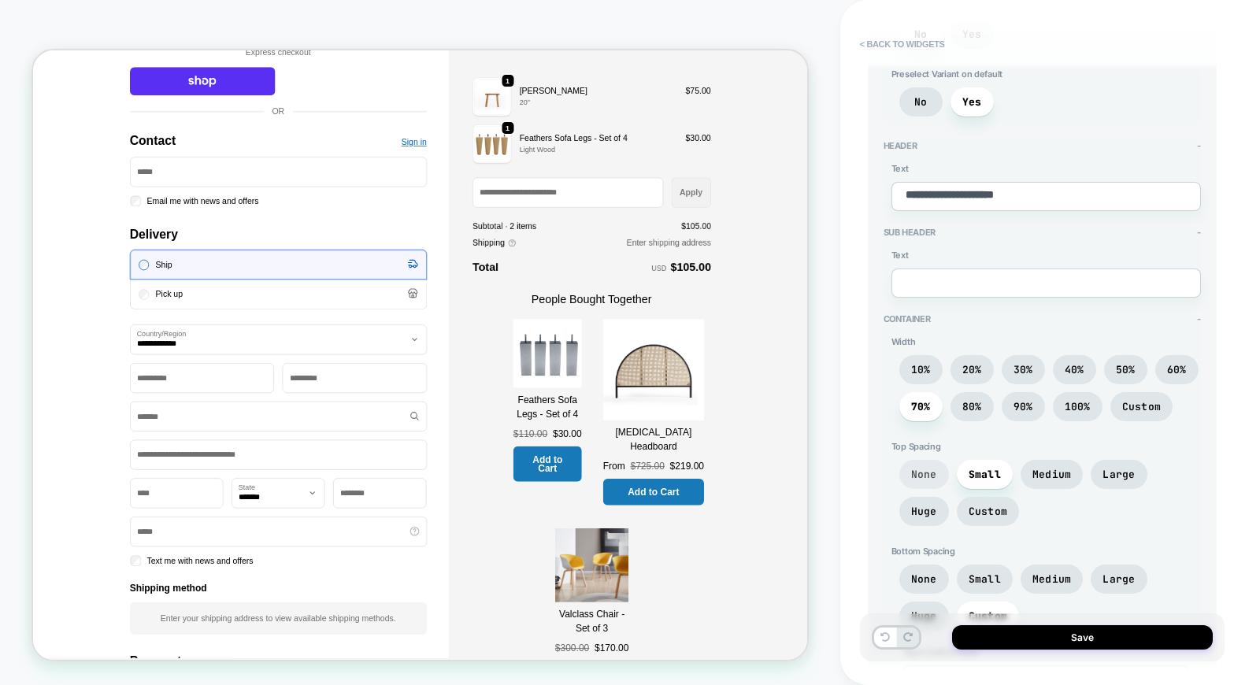
click at [917, 476] on span "None" at bounding box center [924, 474] width 26 height 13
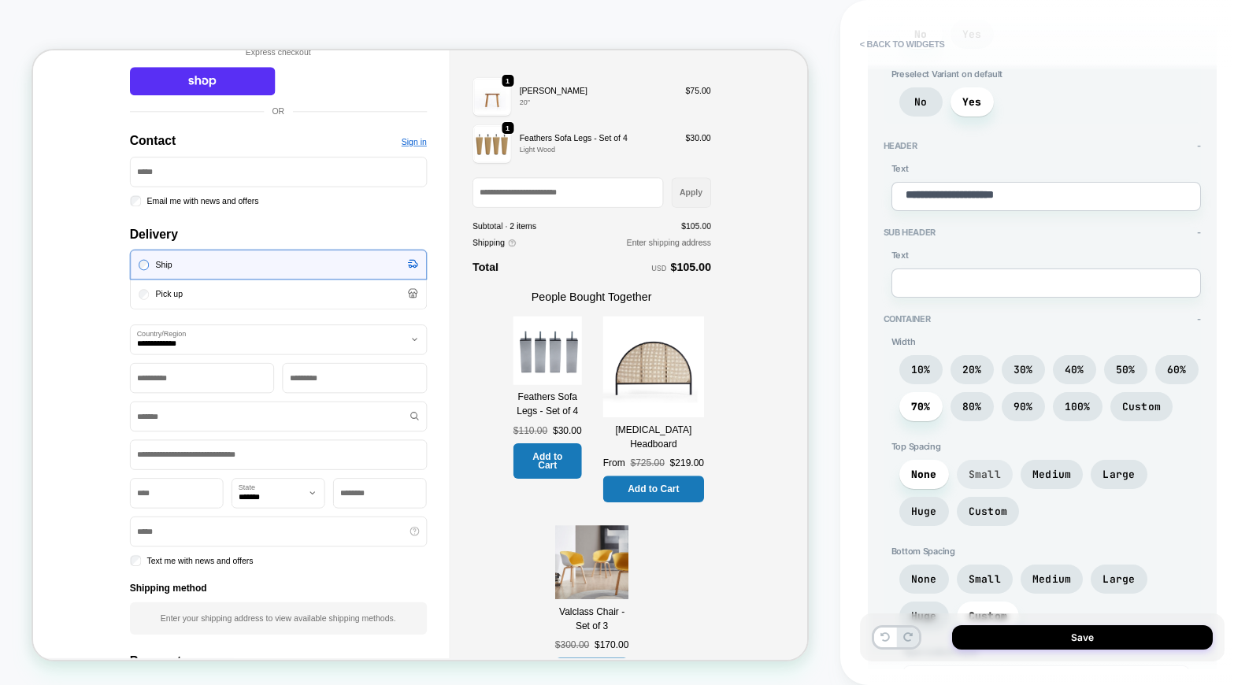
click at [962, 473] on span "Small" at bounding box center [985, 474] width 56 height 29
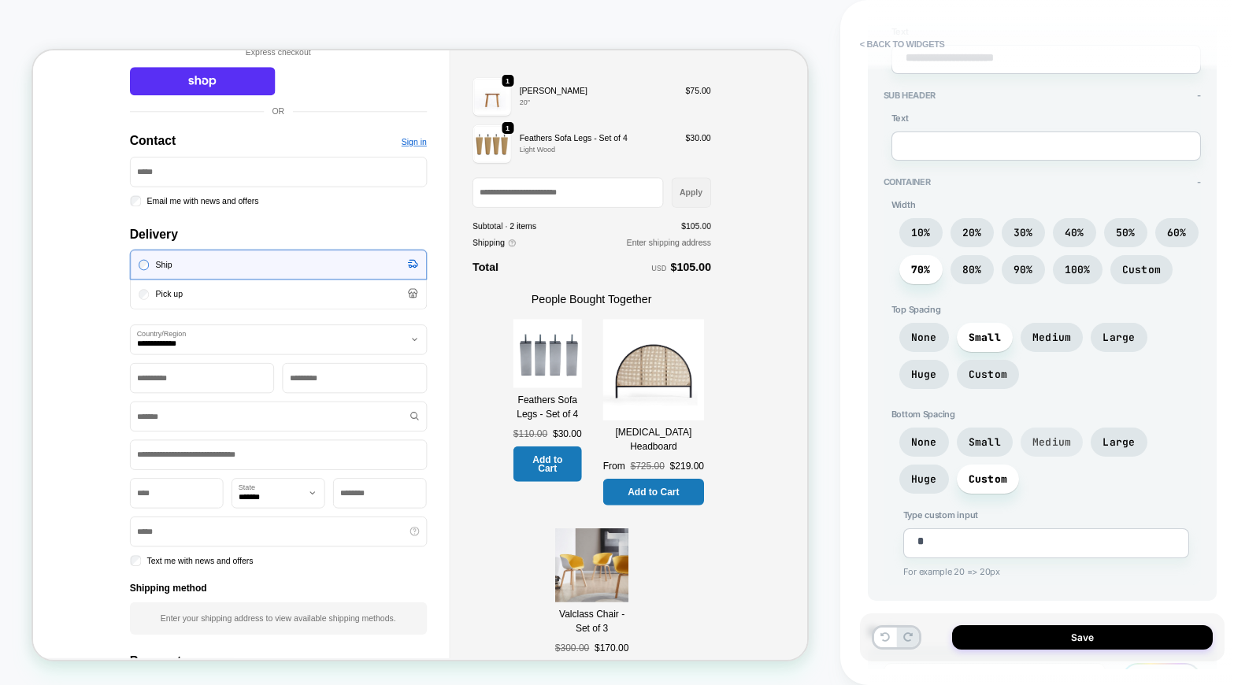
scroll to position [437, 0]
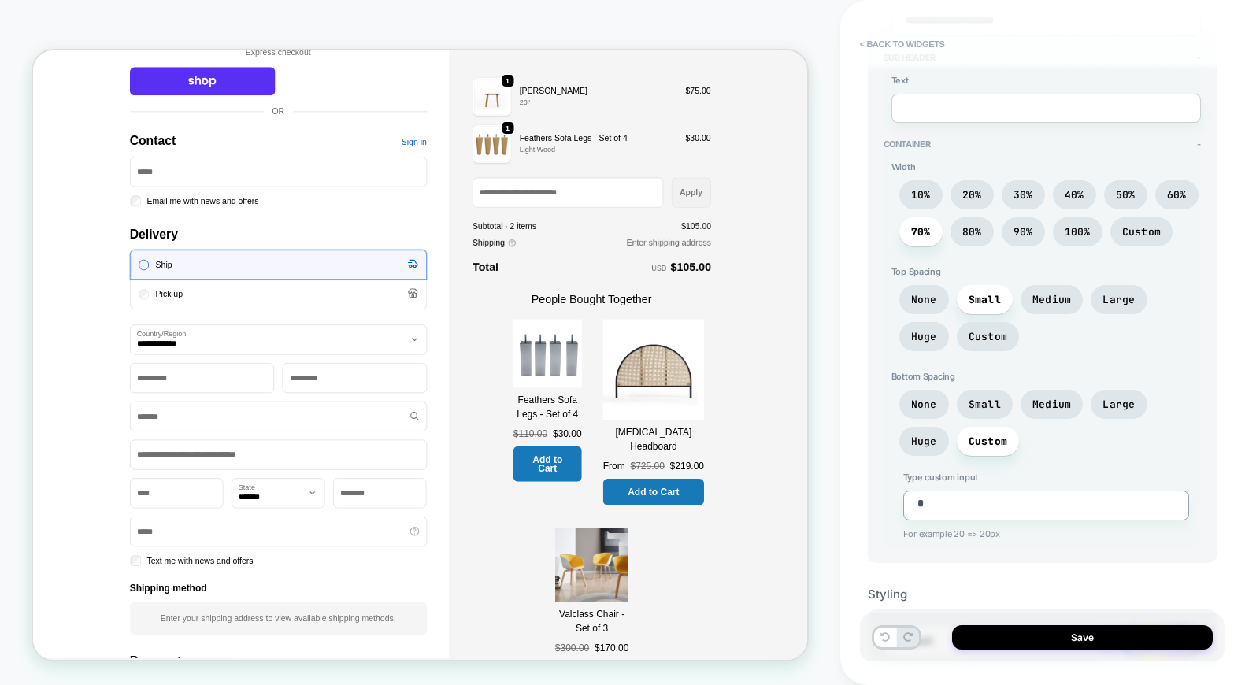
type textarea "*"
type textarea "**"
type textarea "*"
type textarea "***"
type textarea "*"
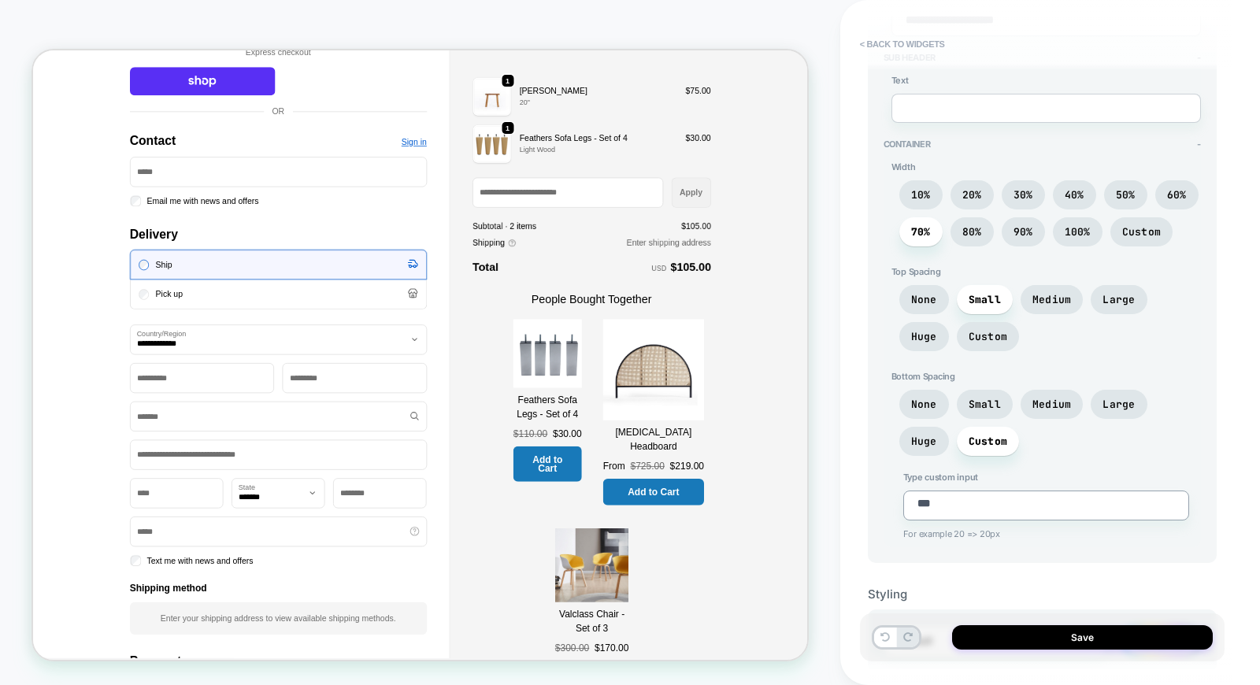
type textarea "**"
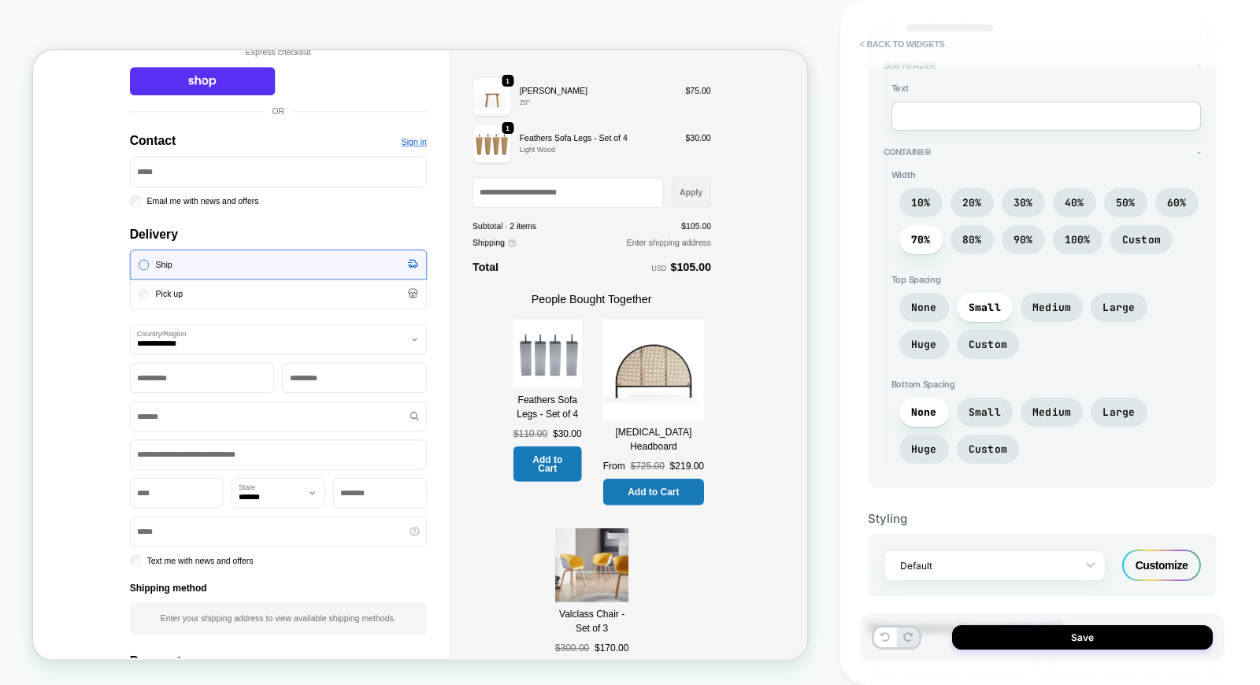
scroll to position [0, 0]
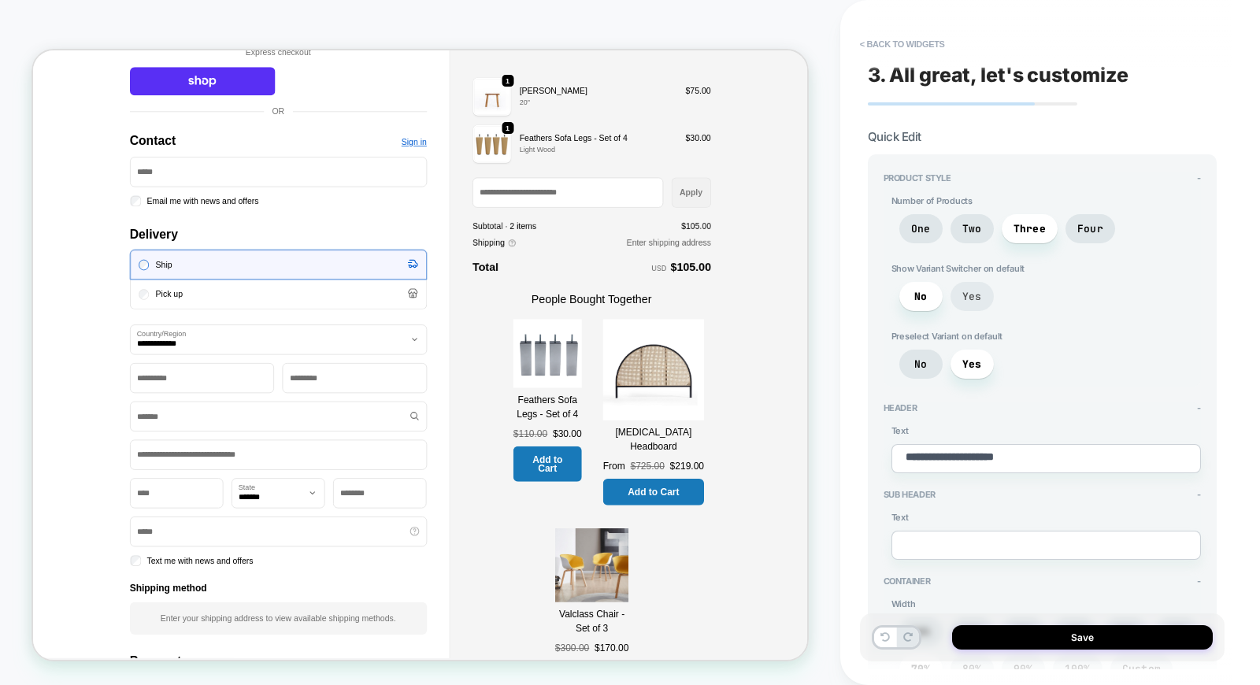
click at [966, 293] on span "Yes" at bounding box center [972, 296] width 20 height 13
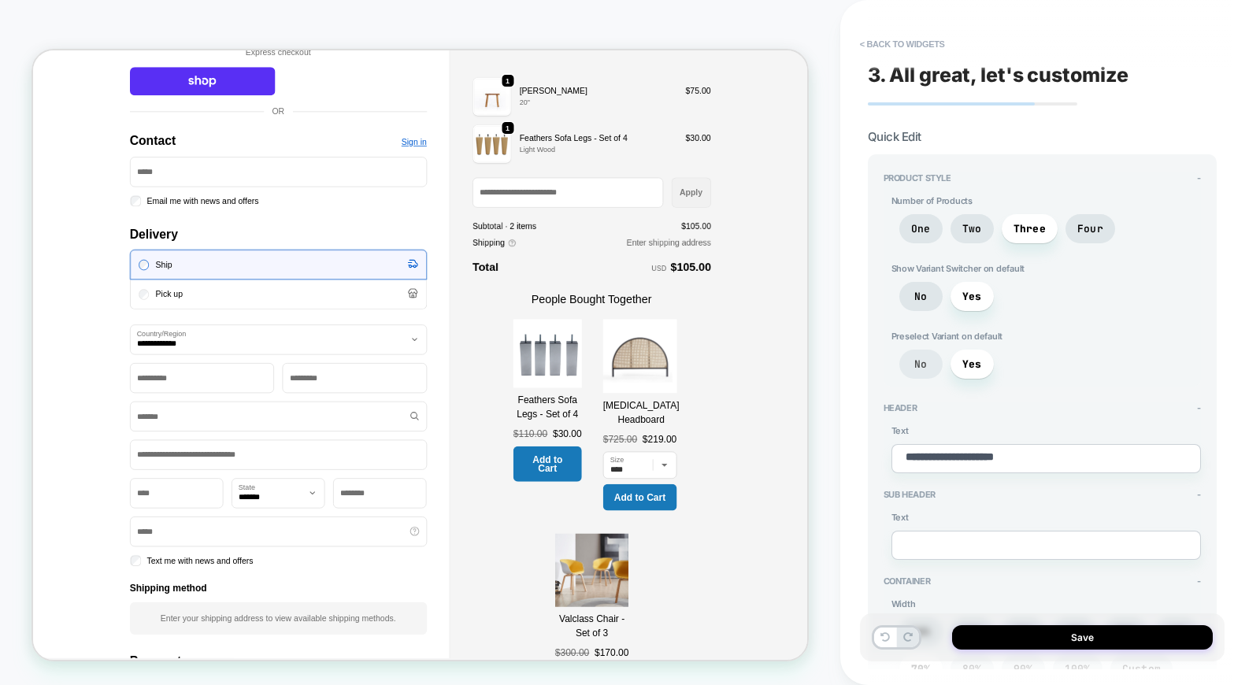
click at [926, 363] on span "No" at bounding box center [920, 364] width 13 height 13
click at [978, 361] on span "Yes" at bounding box center [972, 364] width 20 height 13
click at [713, 439] on img at bounding box center [718, 454] width 91 height 91
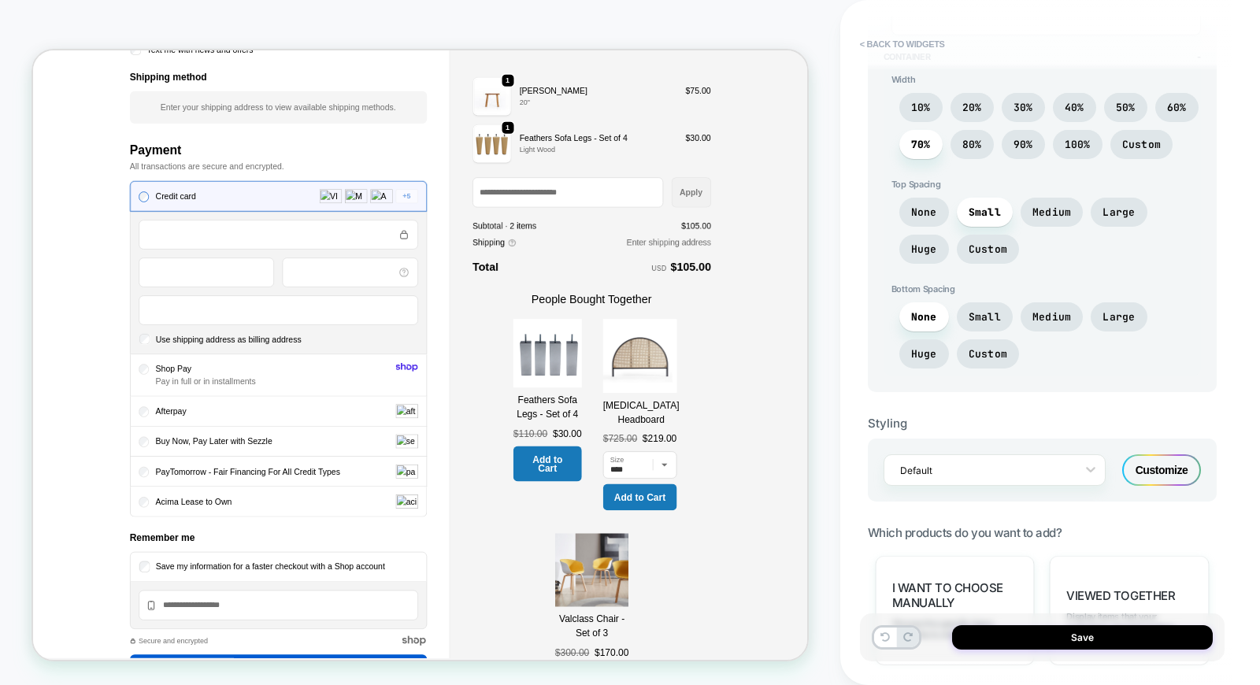
scroll to position [943, 0]
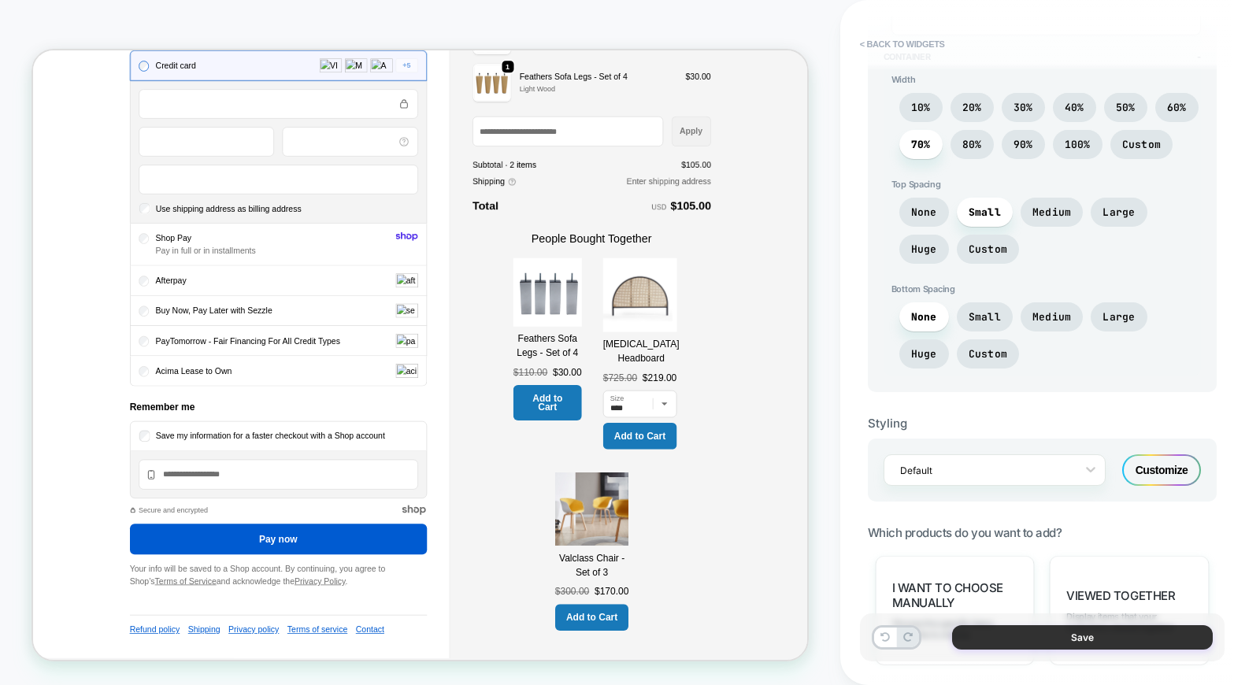
click at [1131, 626] on button "Save" at bounding box center [1082, 637] width 261 height 24
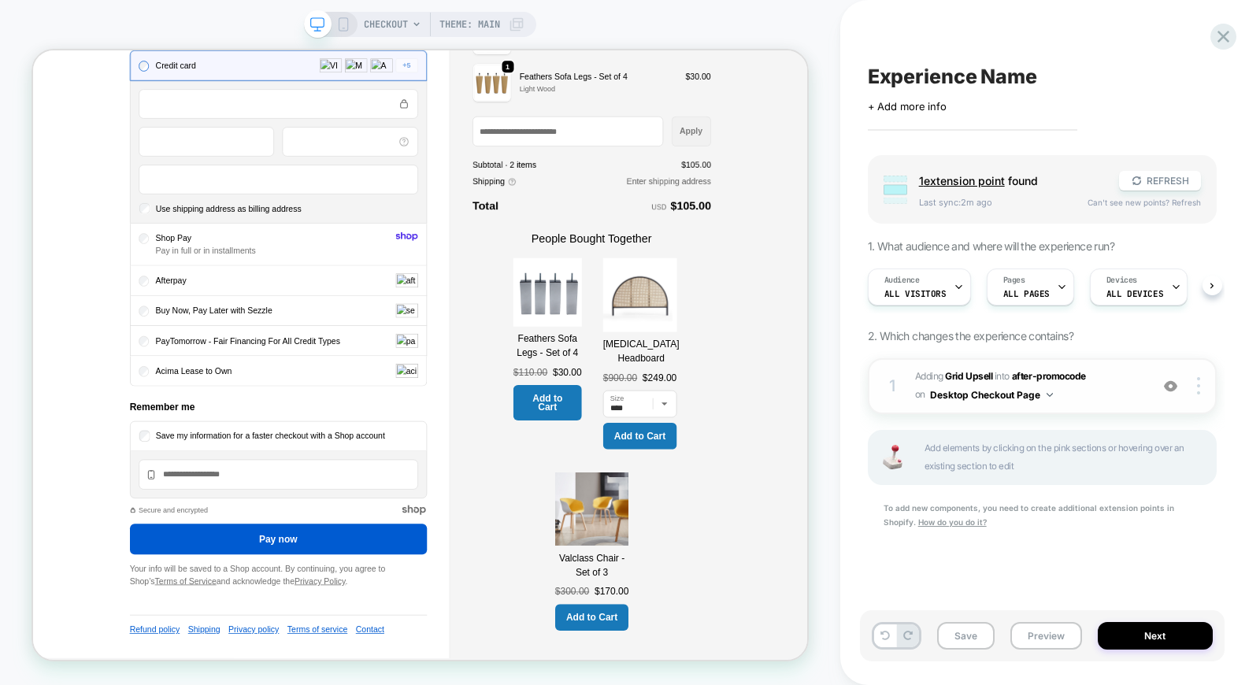
scroll to position [0, 1]
click at [1168, 179] on button "REFRESH" at bounding box center [1160, 181] width 82 height 20
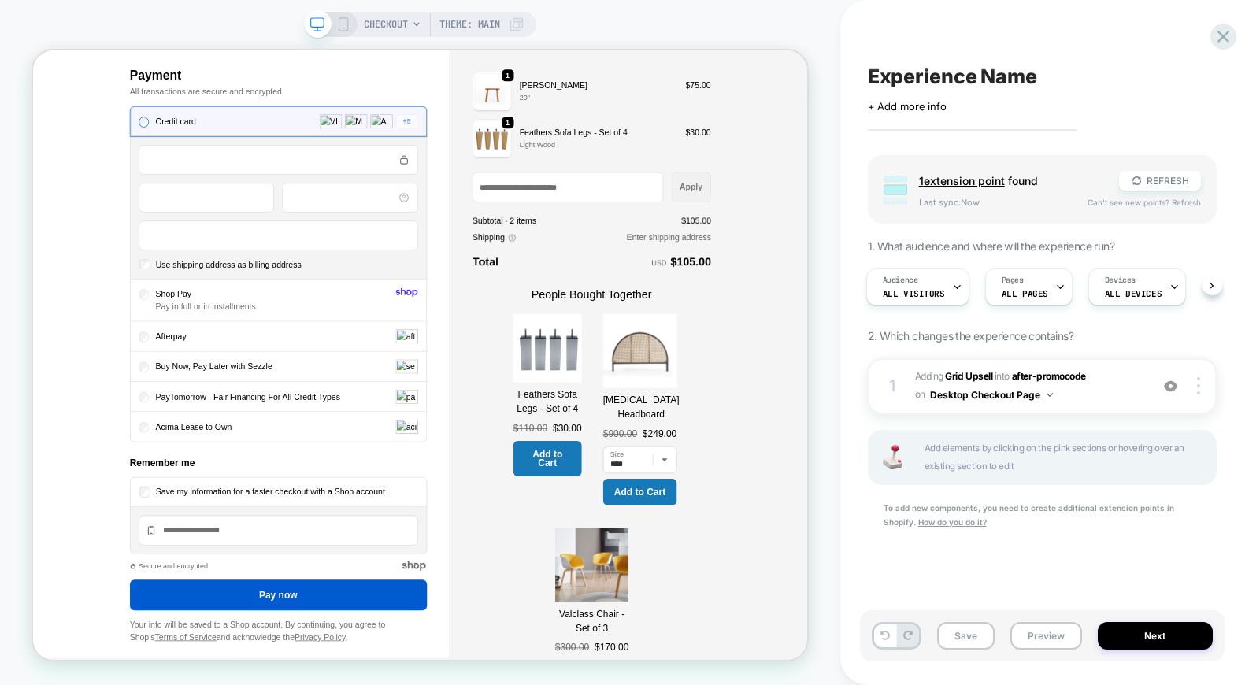
scroll to position [875, 0]
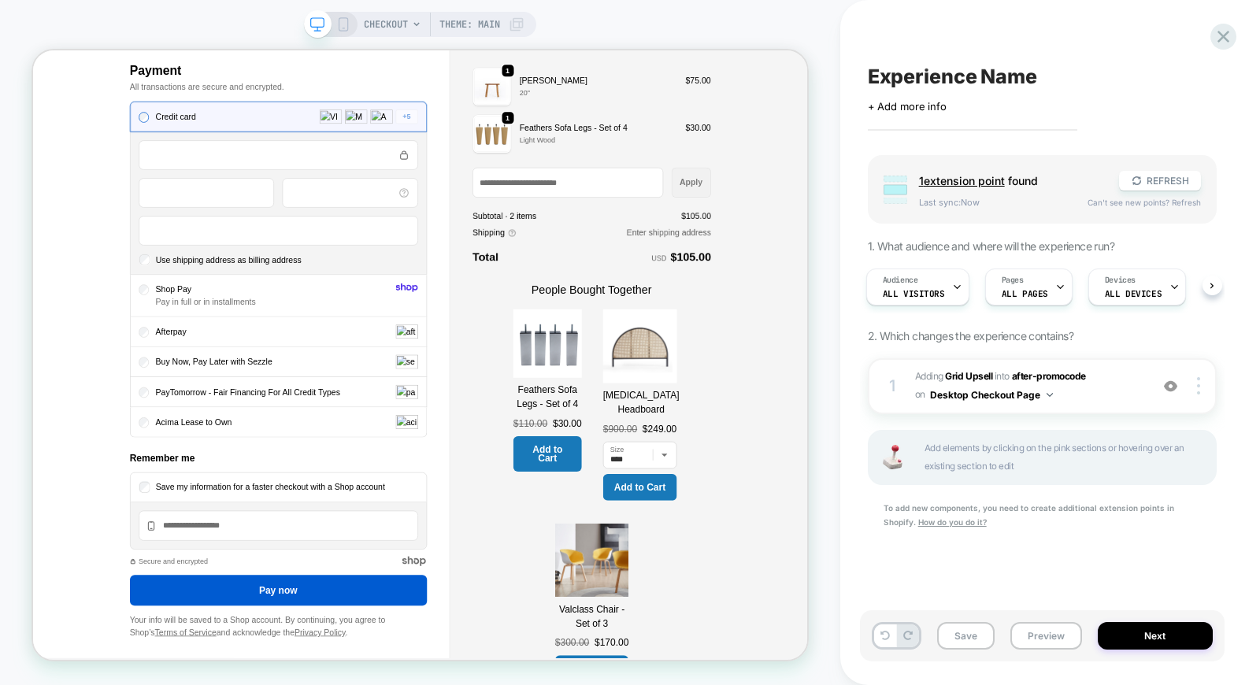
click at [305, 626] on span "Save my information for a faster checkout with a Shop account" at bounding box center [350, 632] width 306 height 13
click at [310, 626] on span "Save my information for a faster checkout with a Shop account" at bounding box center [350, 632] width 306 height 13
click at [269, 544] on span "Acima Lease to Own" at bounding box center [247, 545] width 102 height 13
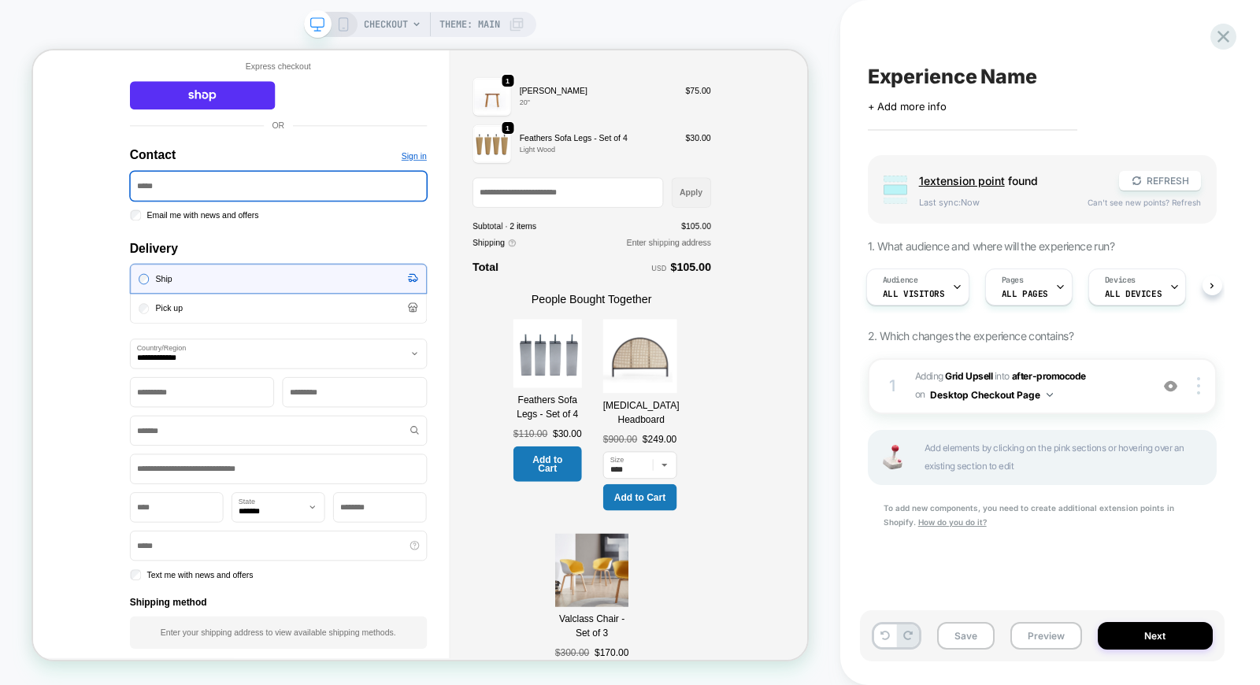
scroll to position [0, 0]
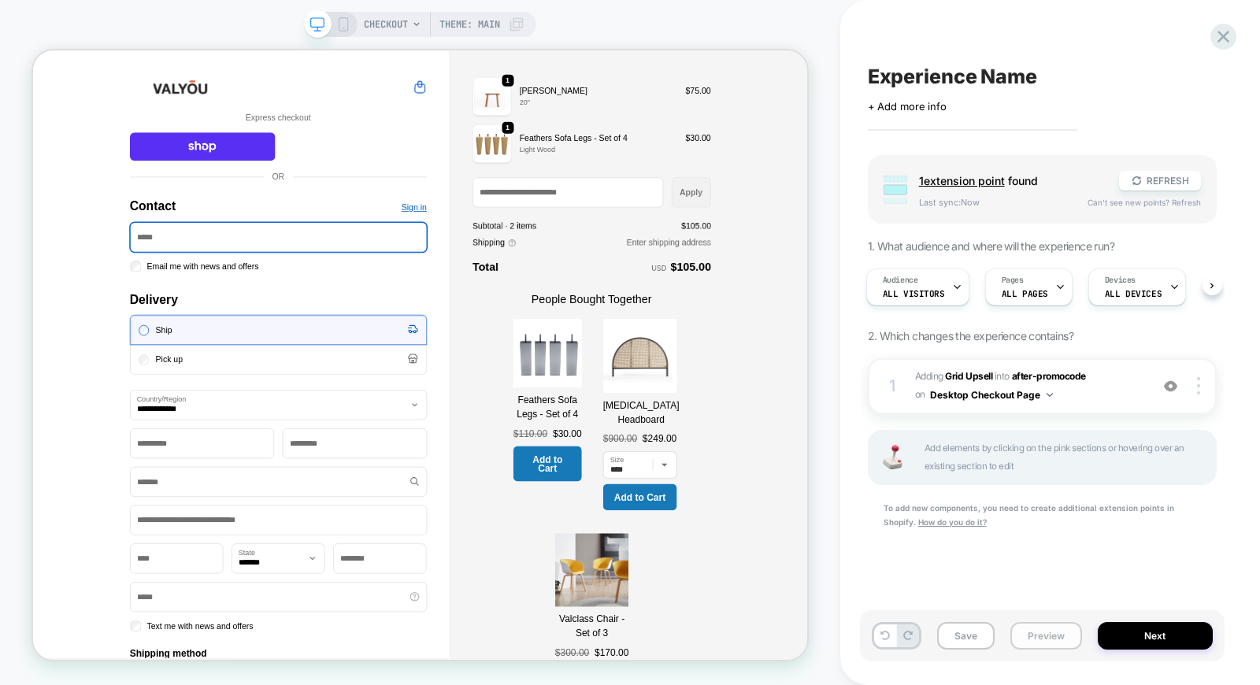
click at [1054, 639] on button "Preview" at bounding box center [1046, 636] width 72 height 28
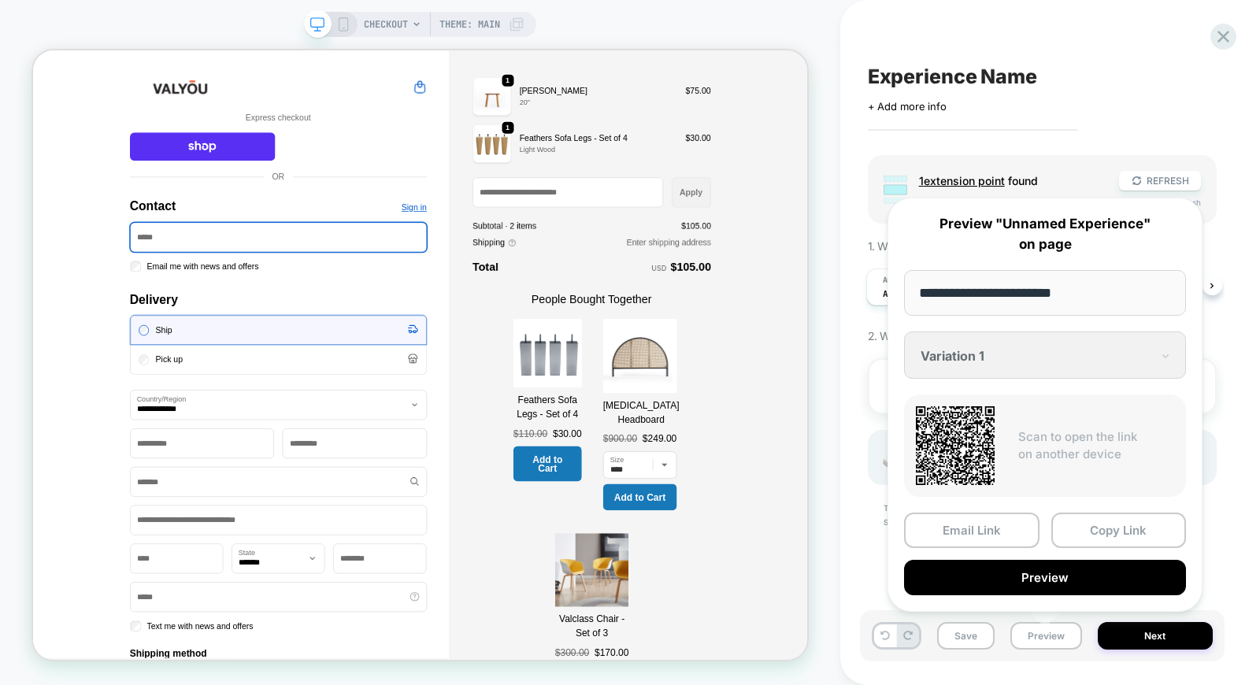
click at [985, 350] on div "**********" at bounding box center [1045, 405] width 315 height 414
drag, startPoint x: 1024, startPoint y: 358, endPoint x: 1088, endPoint y: 358, distance: 64.6
click at [1025, 358] on div "**********" at bounding box center [1045, 405] width 315 height 414
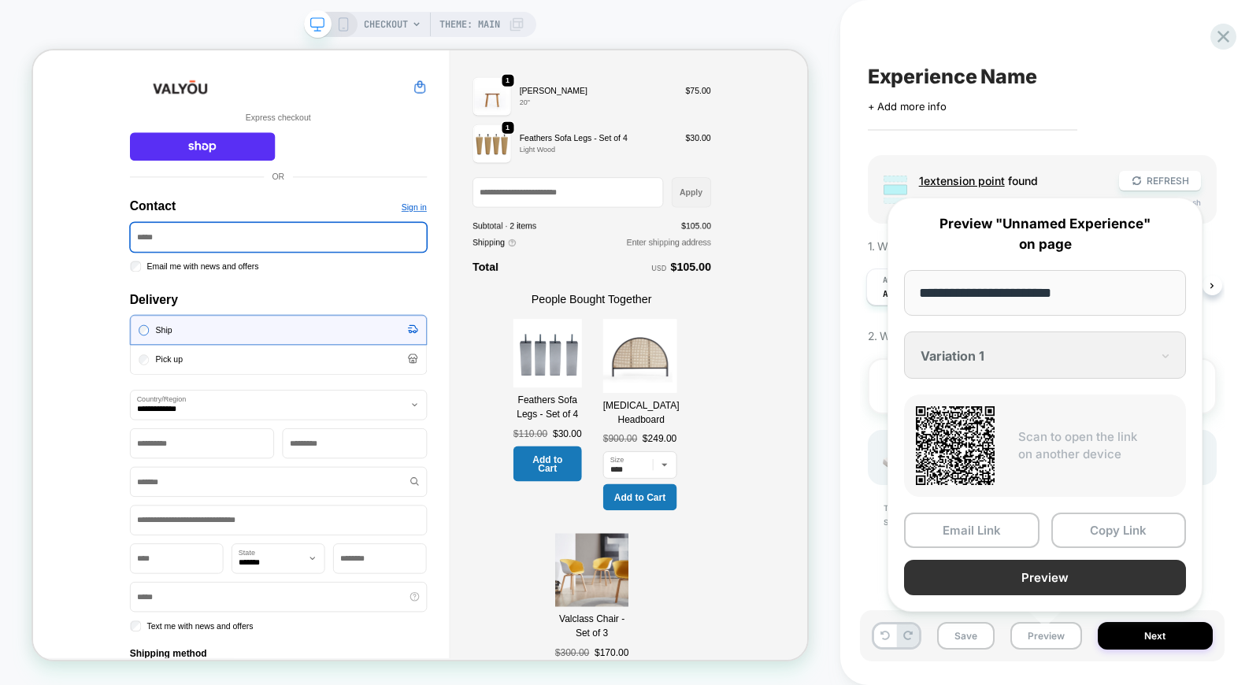
click at [1020, 569] on button "Preview" at bounding box center [1045, 577] width 282 height 35
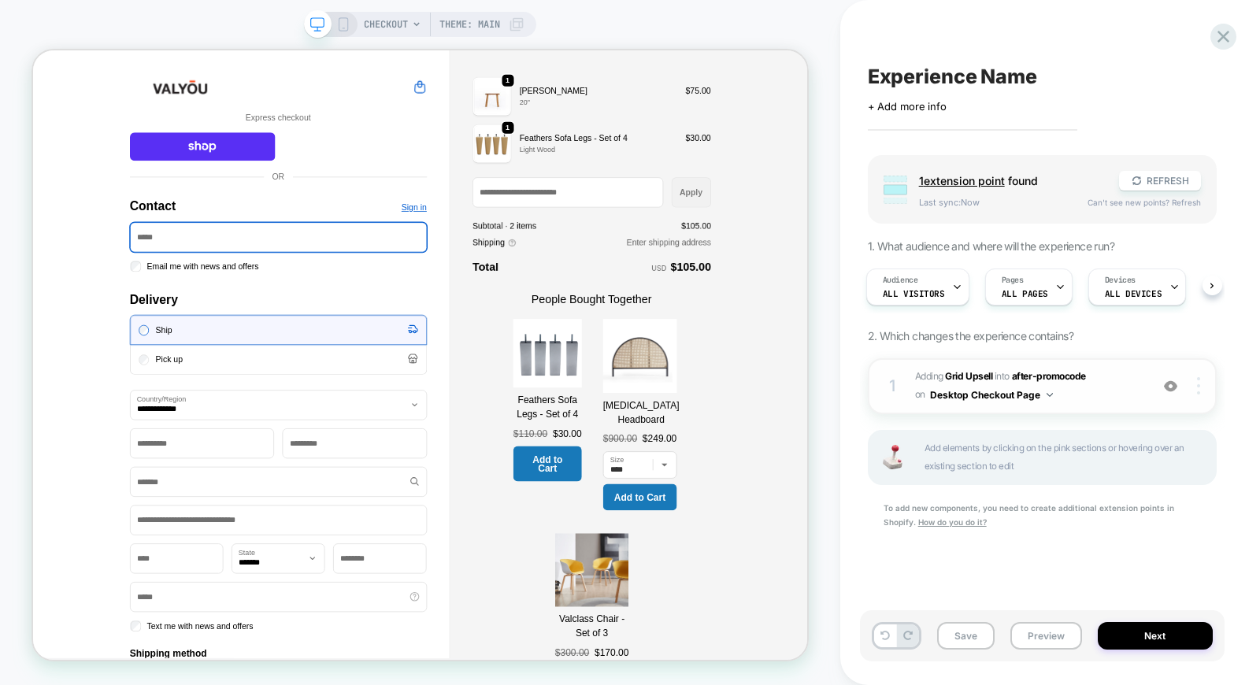
click at [1198, 387] on img at bounding box center [1198, 385] width 3 height 17
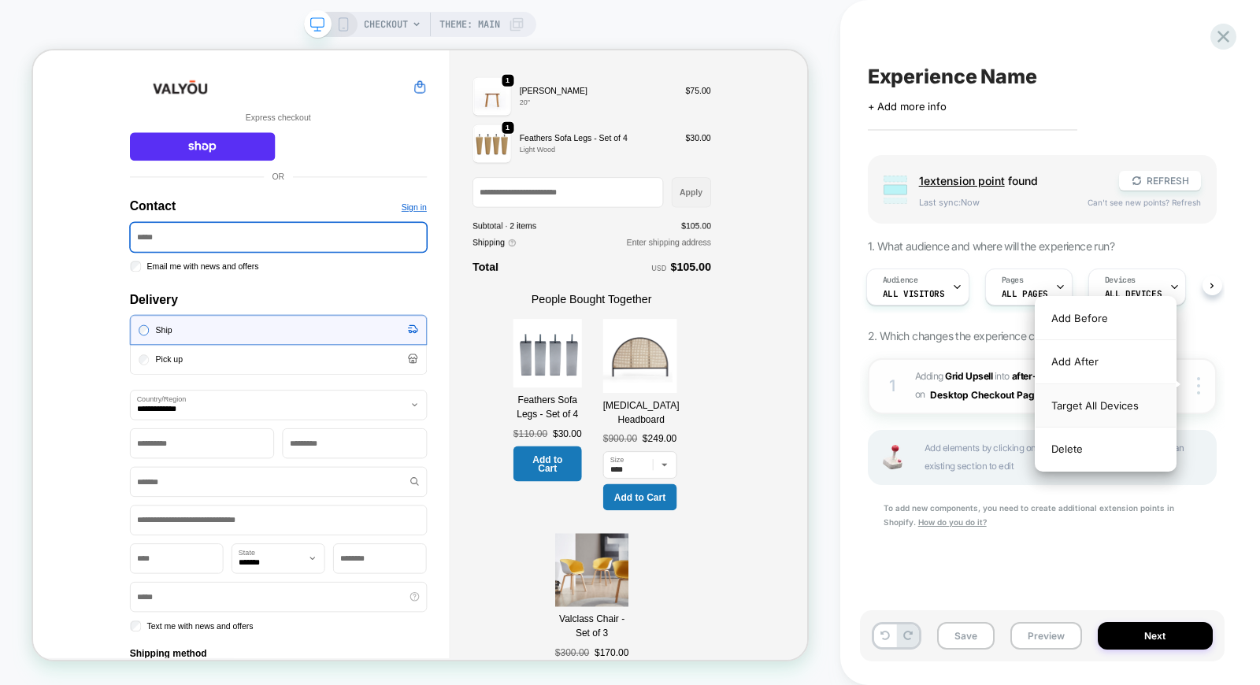
click at [1071, 413] on div "Target All Devices" at bounding box center [1106, 405] width 140 height 43
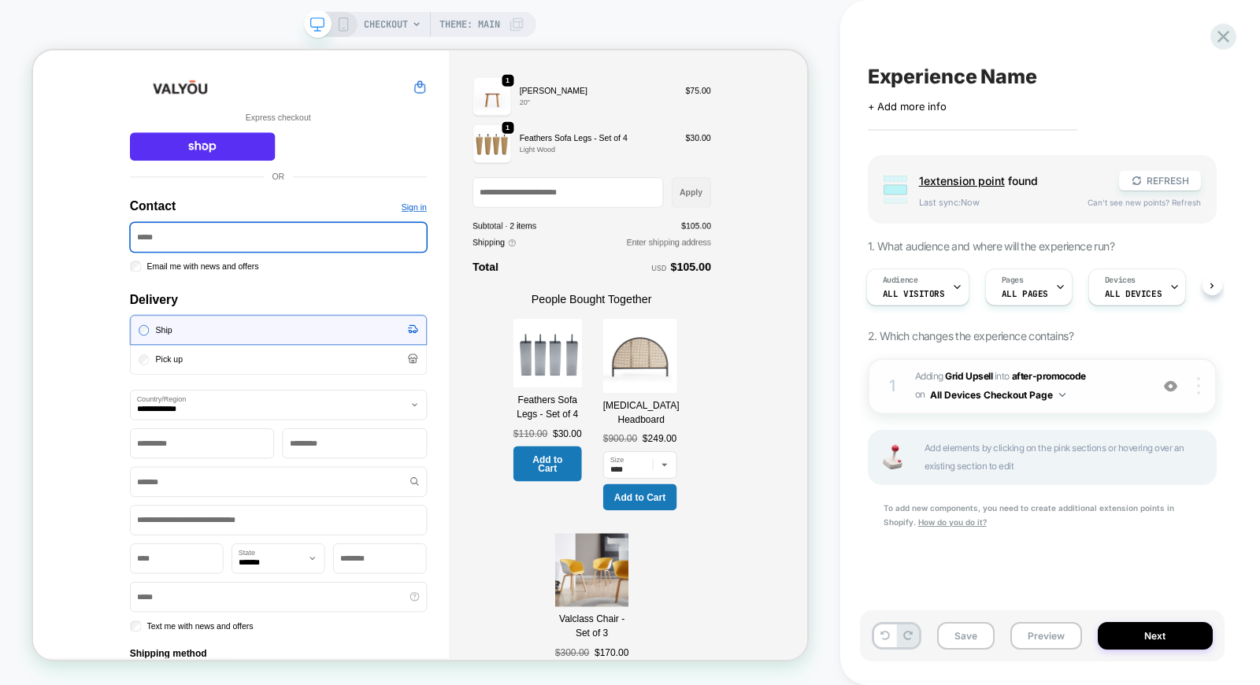
click at [1201, 389] on div at bounding box center [1200, 385] width 30 height 17
click at [912, 378] on div "1 #_loomi_addon_1759915268998 Adding Grid Upsell INTO after-promocode after-pro…" at bounding box center [1042, 386] width 349 height 56
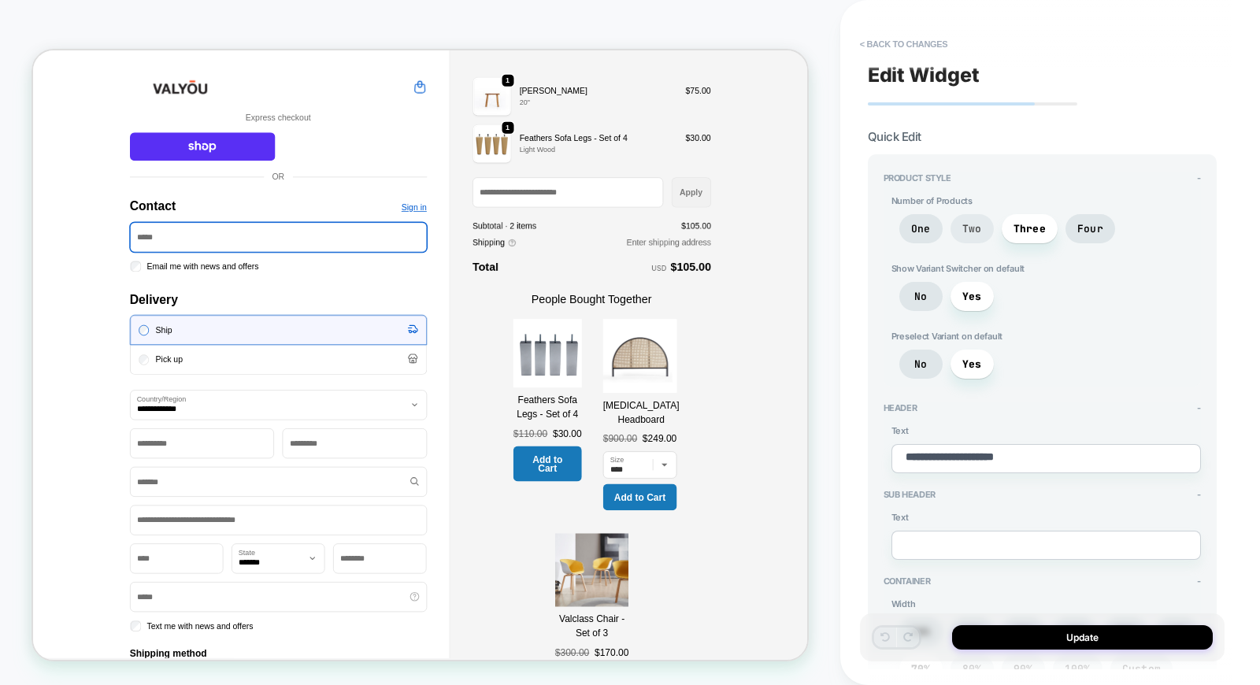
click at [970, 222] on span "Two" at bounding box center [972, 228] width 20 height 13
click at [910, 287] on span "No" at bounding box center [920, 296] width 43 height 29
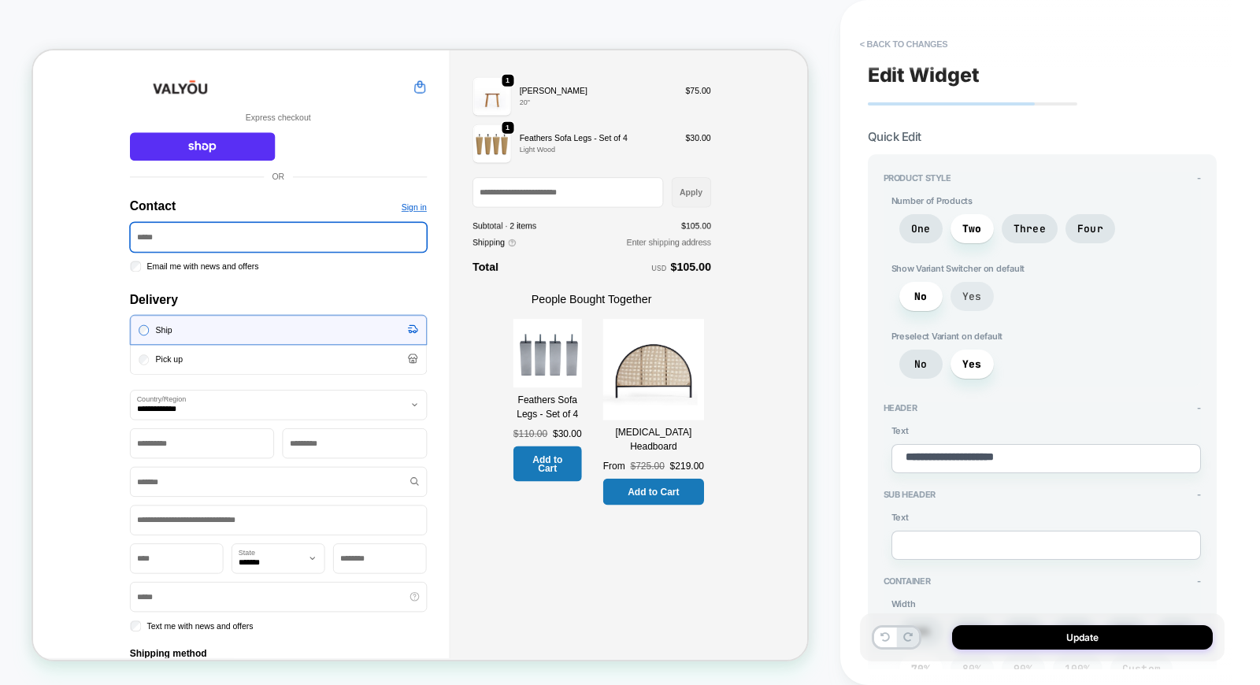
click at [970, 290] on span "Yes" at bounding box center [972, 296] width 20 height 13
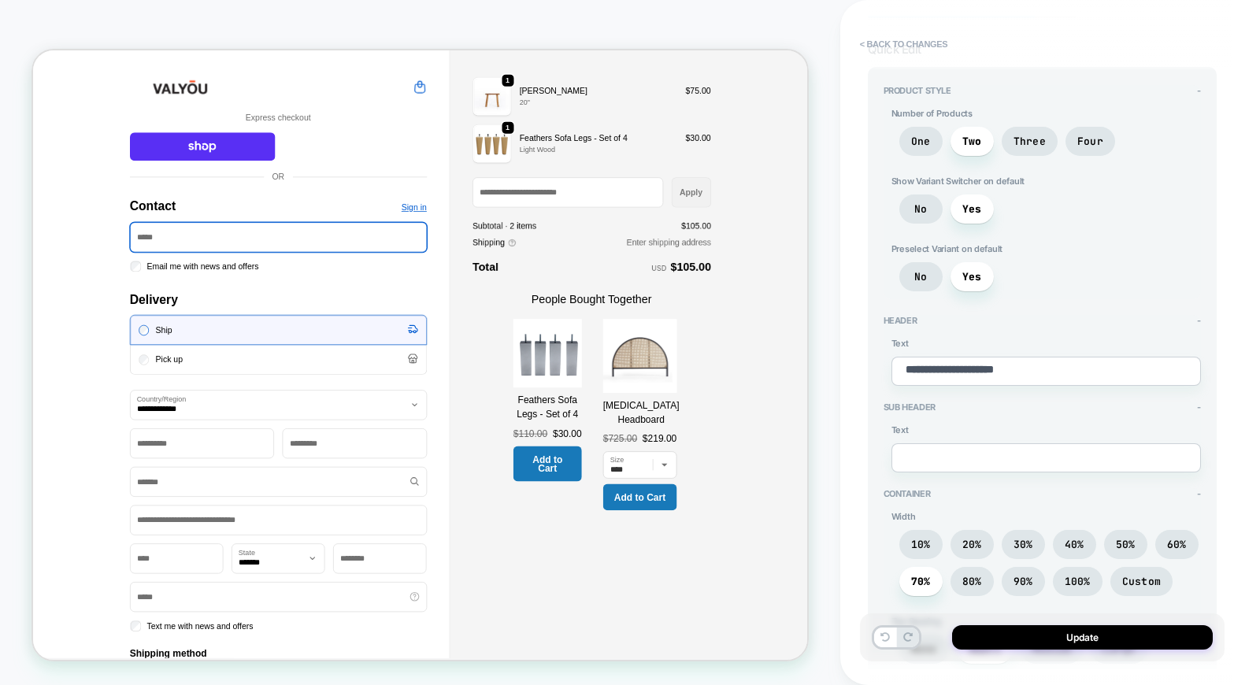
scroll to position [175, 0]
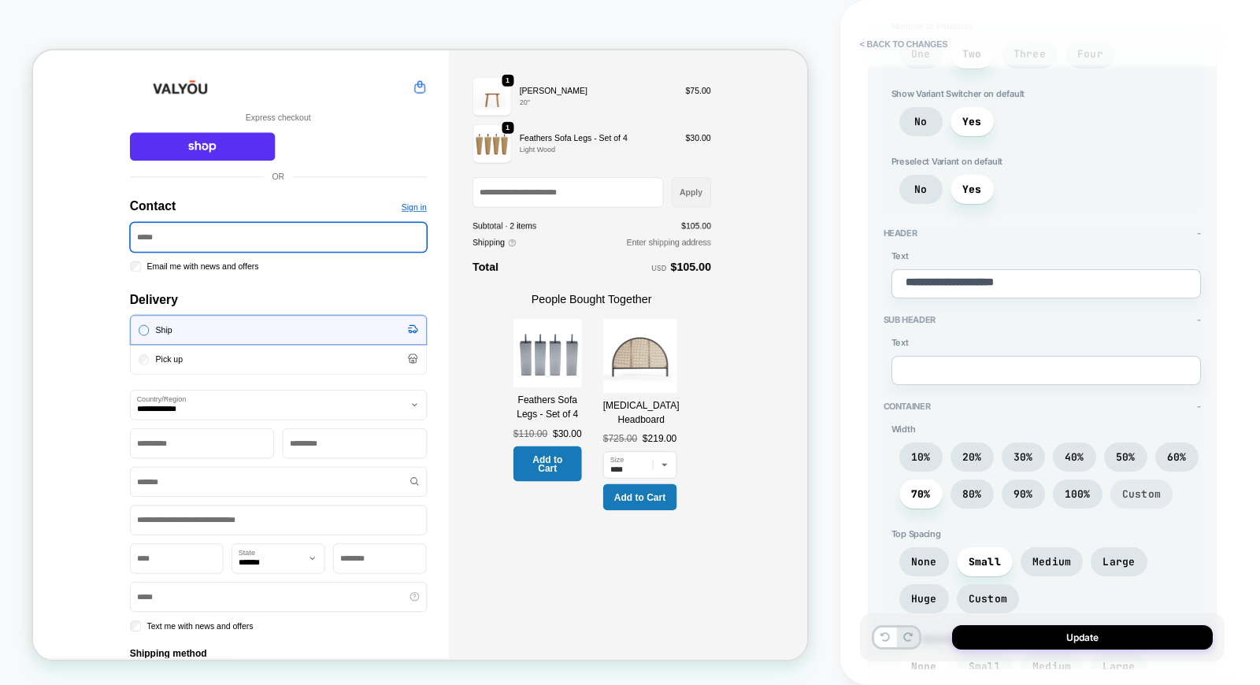
click at [1147, 487] on span "Custom" at bounding box center [1141, 493] width 39 height 13
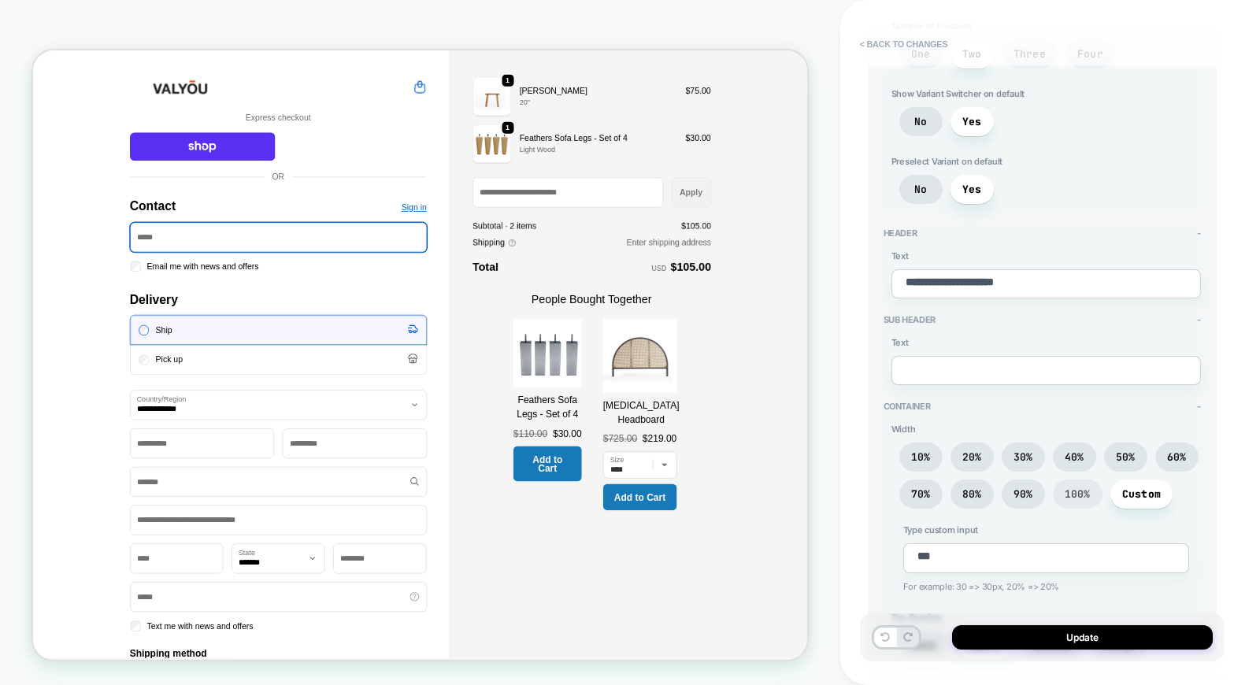
click at [1088, 489] on span "100%" at bounding box center [1078, 493] width 26 height 13
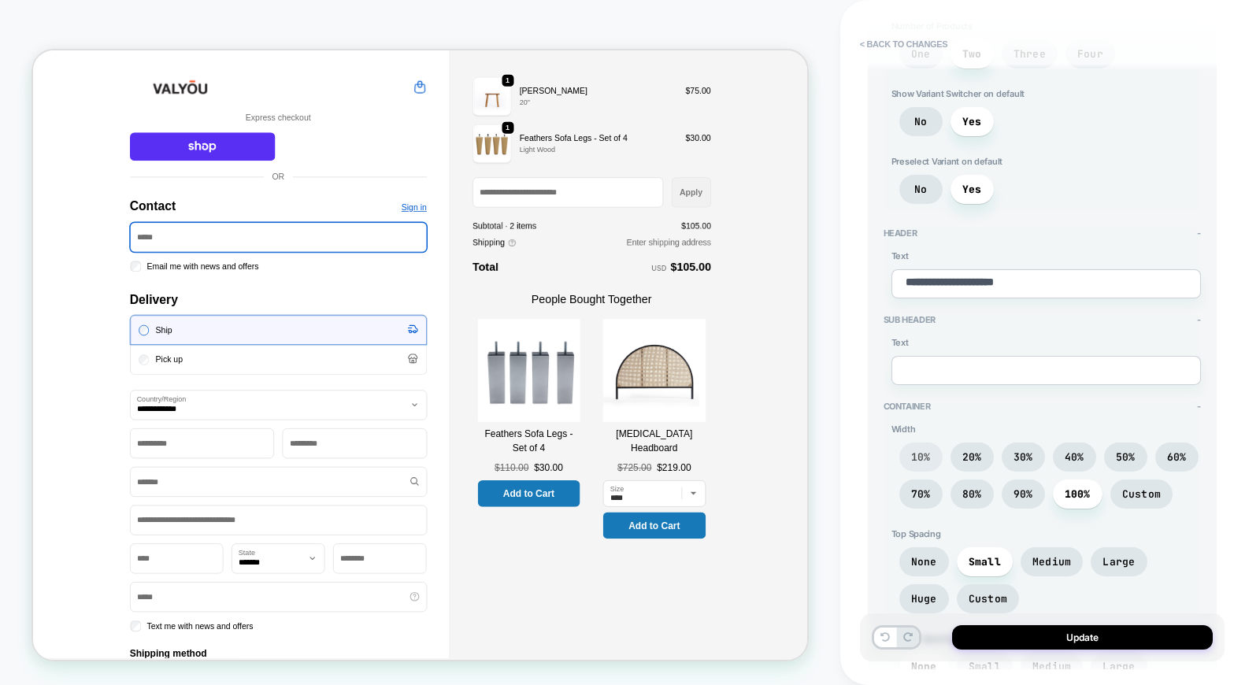
click at [909, 447] on span "10%" at bounding box center [920, 457] width 43 height 29
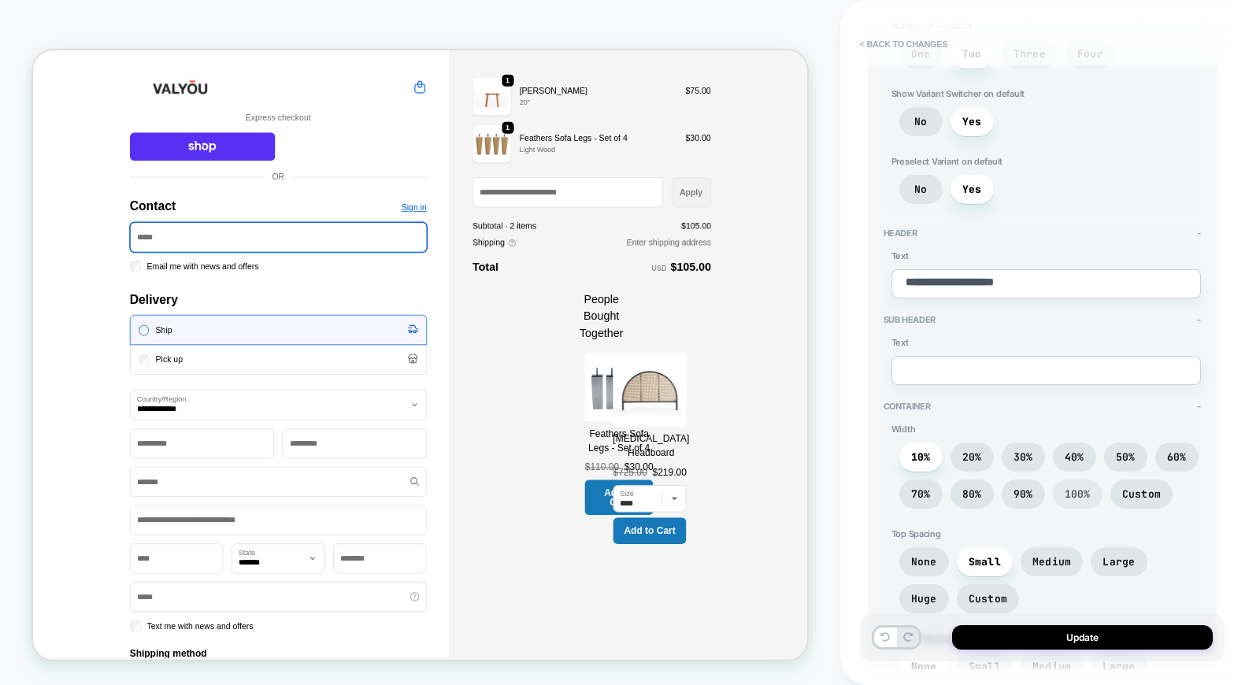
click at [1087, 495] on span "100%" at bounding box center [1078, 493] width 26 height 13
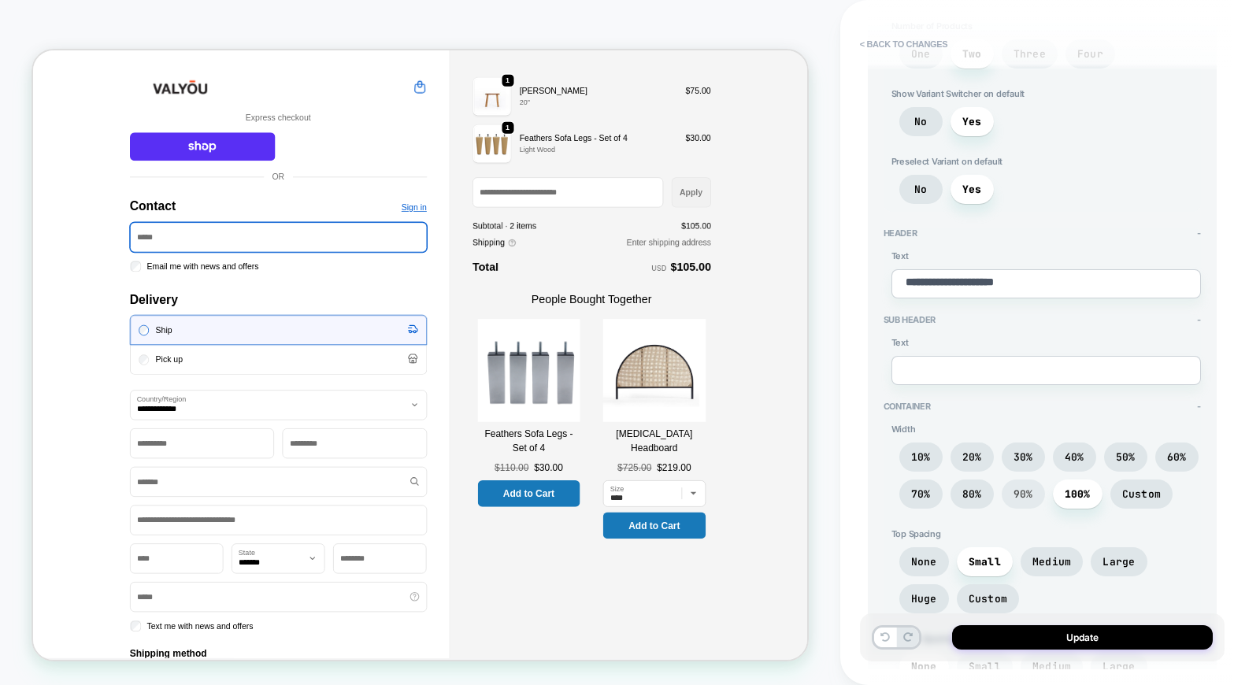
click at [1025, 491] on span "90%" at bounding box center [1024, 493] width 20 height 13
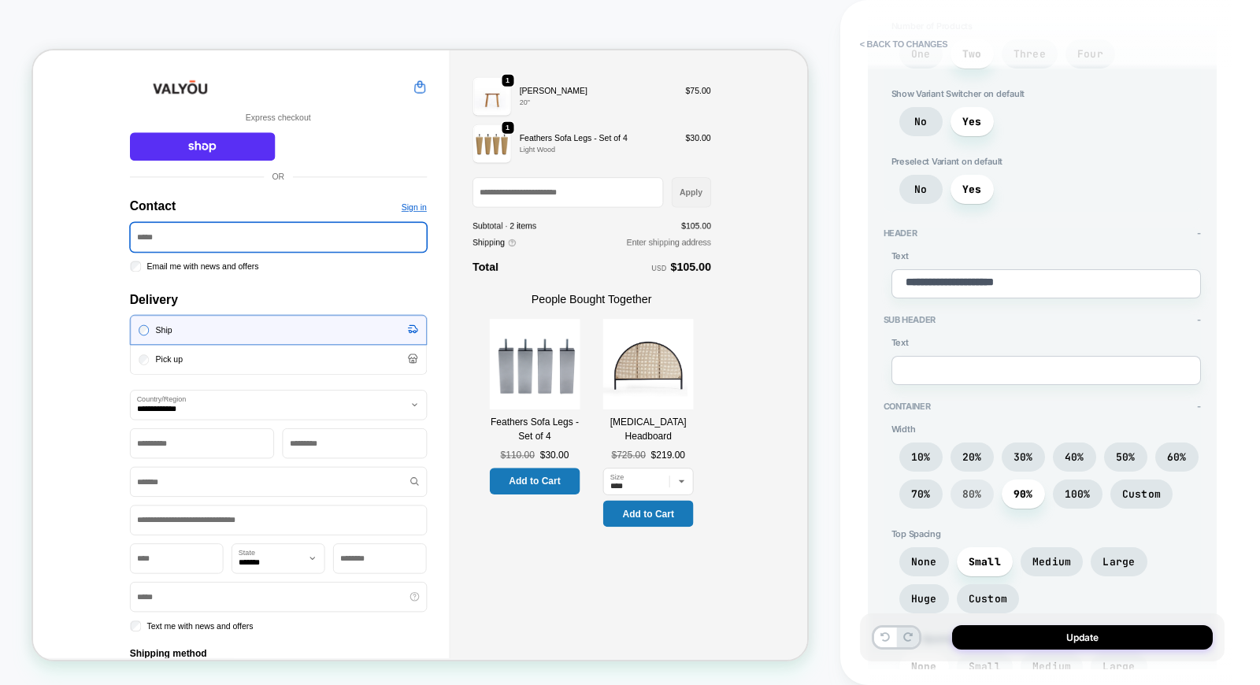
click at [959, 486] on span "80%" at bounding box center [972, 494] width 43 height 29
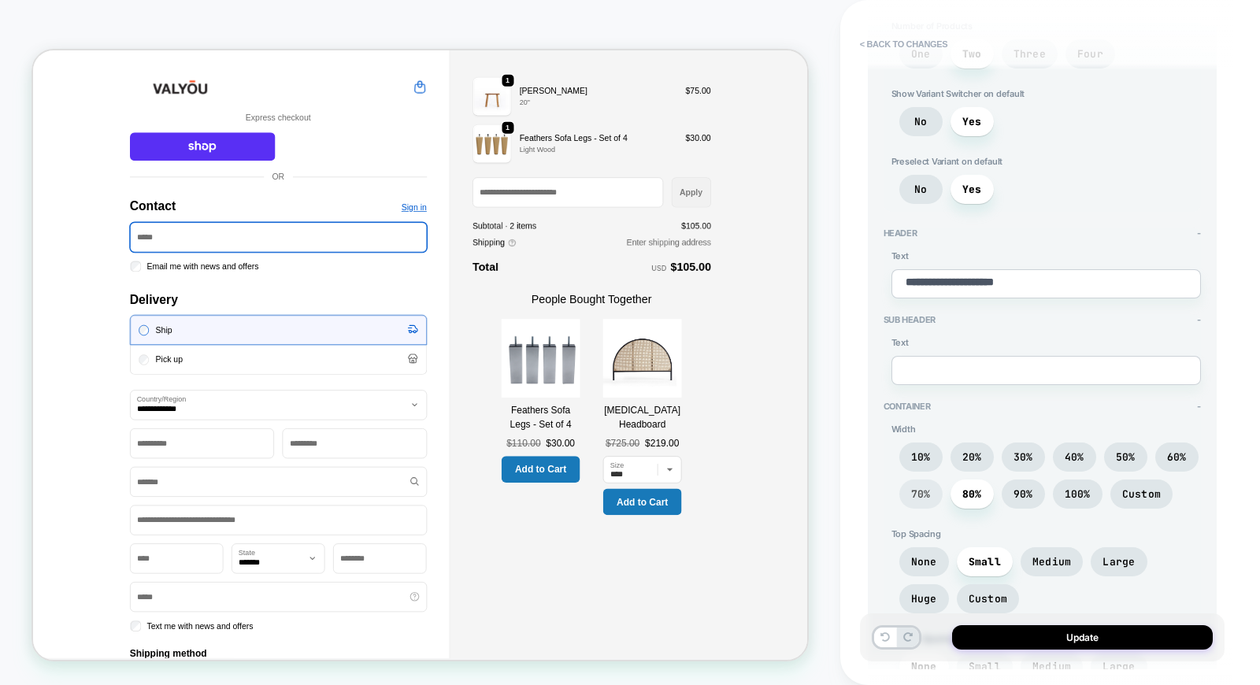
click at [920, 487] on span "70%" at bounding box center [921, 493] width 20 height 13
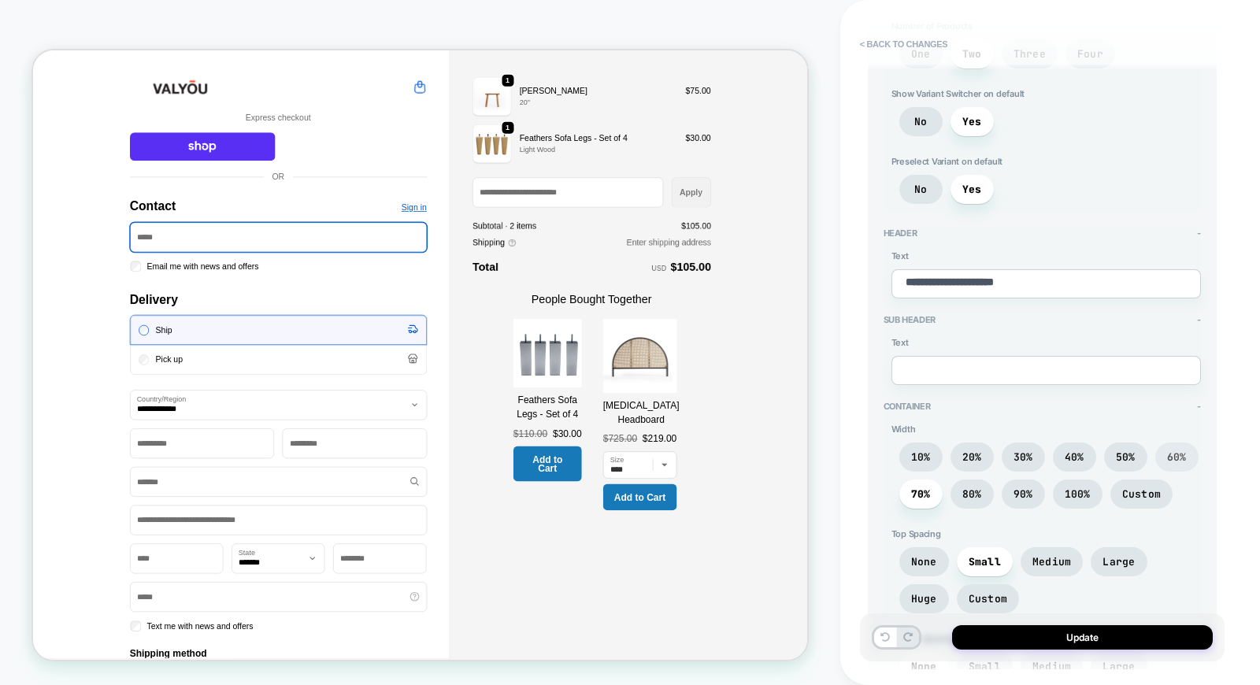
click at [1170, 451] on span "60%" at bounding box center [1177, 456] width 20 height 13
click at [1099, 451] on div "10% 20% 30% 40% 50% 60% 70% 80% 90% 100% Custom" at bounding box center [1045, 480] width 309 height 74
click at [1066, 451] on span "40%" at bounding box center [1075, 456] width 20 height 13
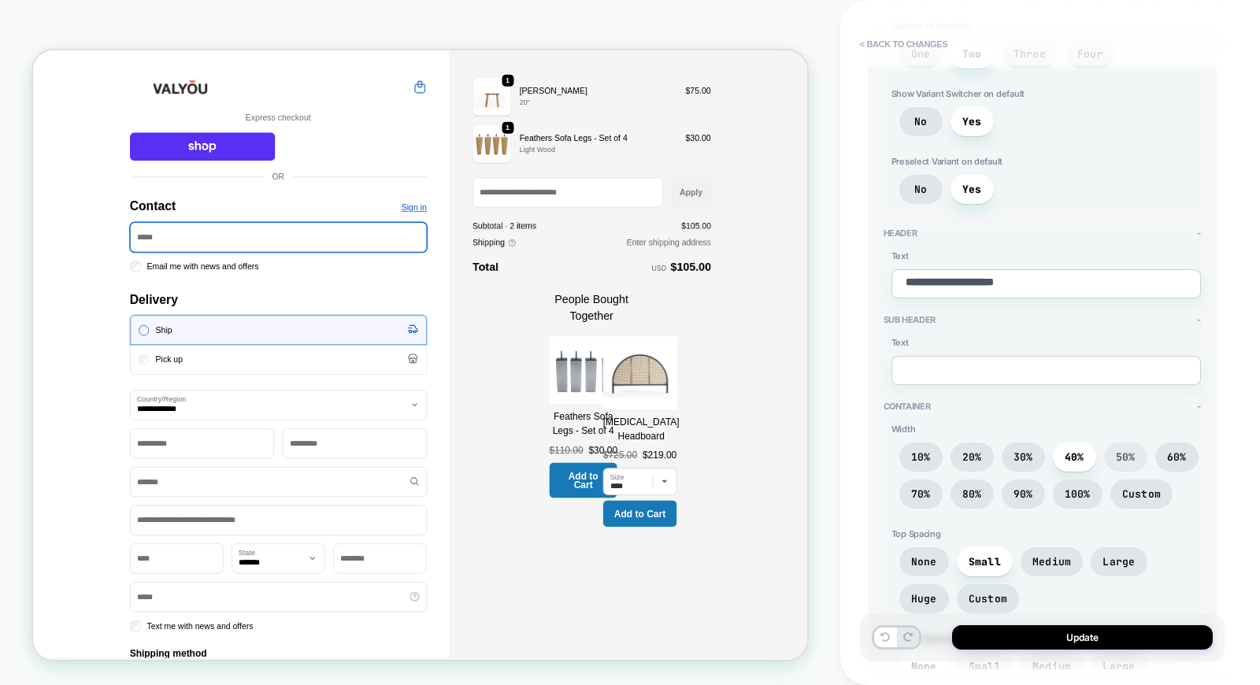
drag, startPoint x: 1108, startPoint y: 451, endPoint x: 1137, endPoint y: 452, distance: 29.1
click at [1111, 451] on span "50%" at bounding box center [1125, 457] width 43 height 29
click at [1153, 452] on div "10% 20% 30% 40% 50% 60% 70% 80% 90% 100% Custom" at bounding box center [1045, 480] width 309 height 74
click at [1167, 452] on span "60%" at bounding box center [1177, 456] width 20 height 13
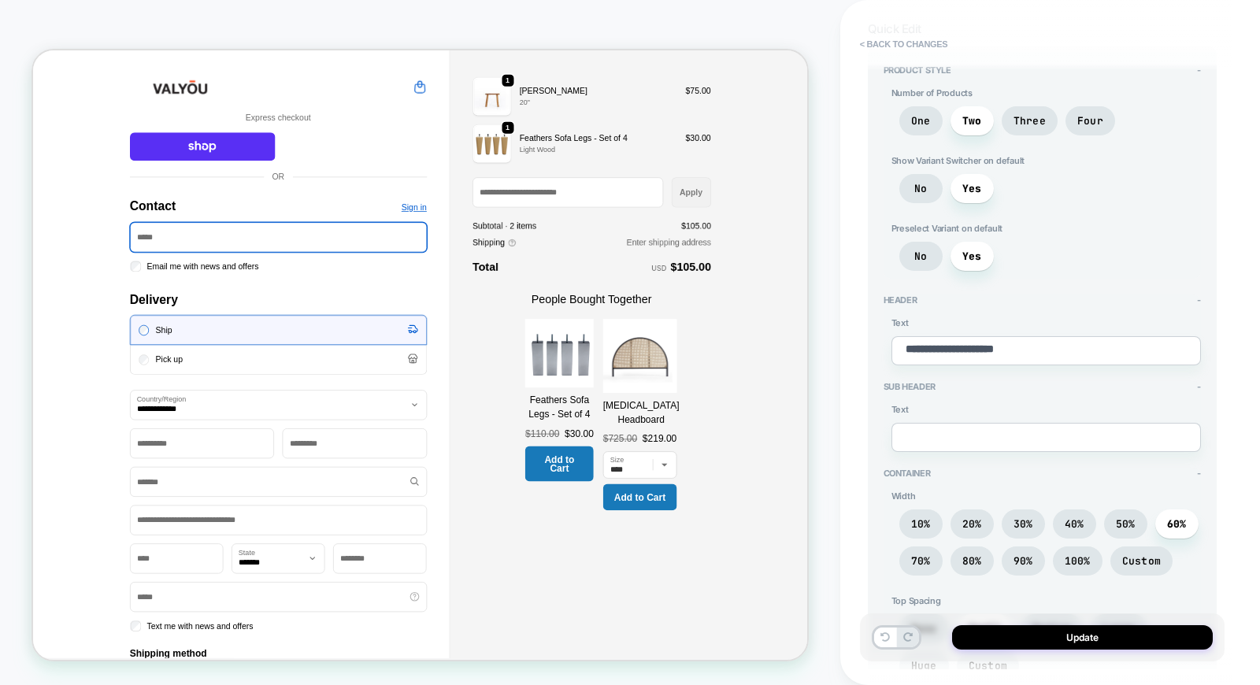
scroll to position [0, 0]
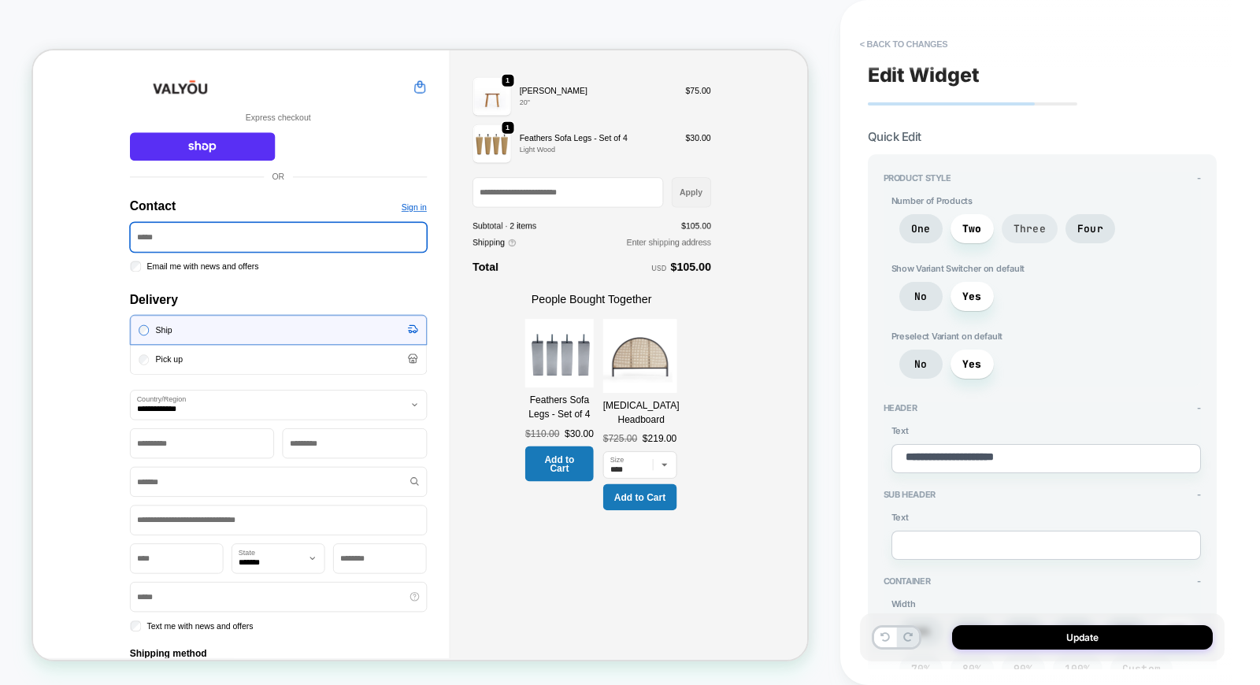
click at [1028, 226] on span "Three" at bounding box center [1030, 228] width 32 height 13
click at [863, 45] on button "< Back to changes" at bounding box center [904, 44] width 104 height 25
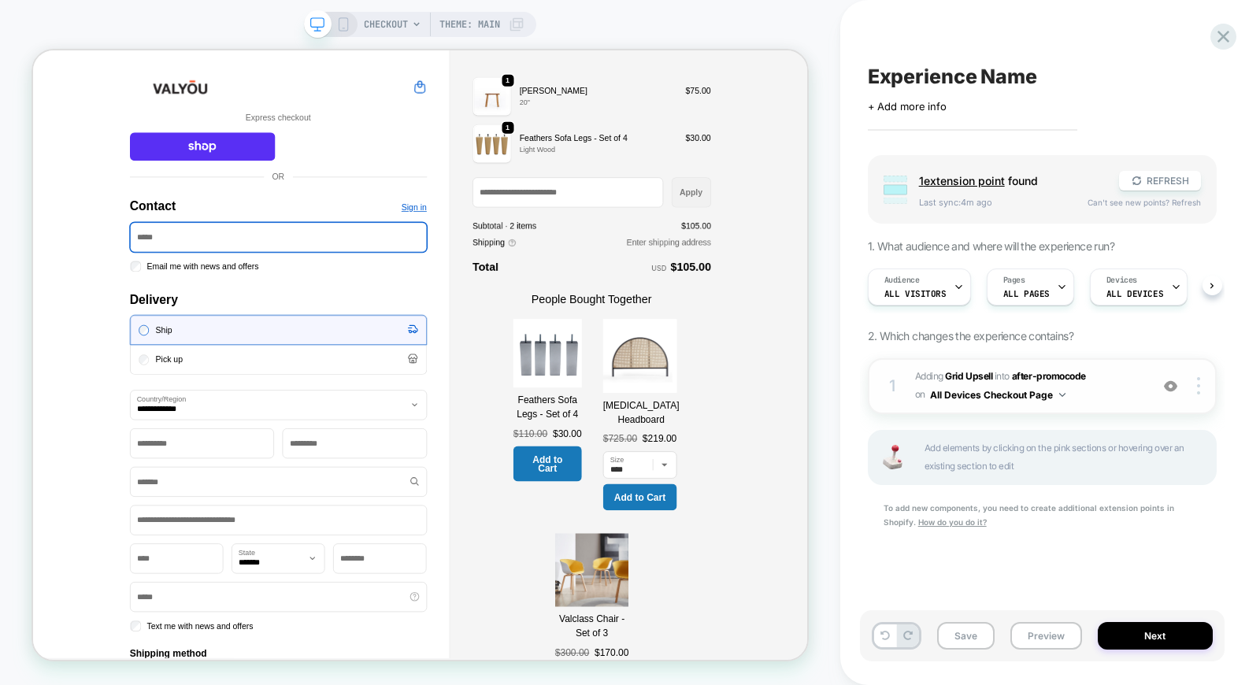
scroll to position [0, 1]
click at [1189, 381] on div at bounding box center [1200, 385] width 30 height 17
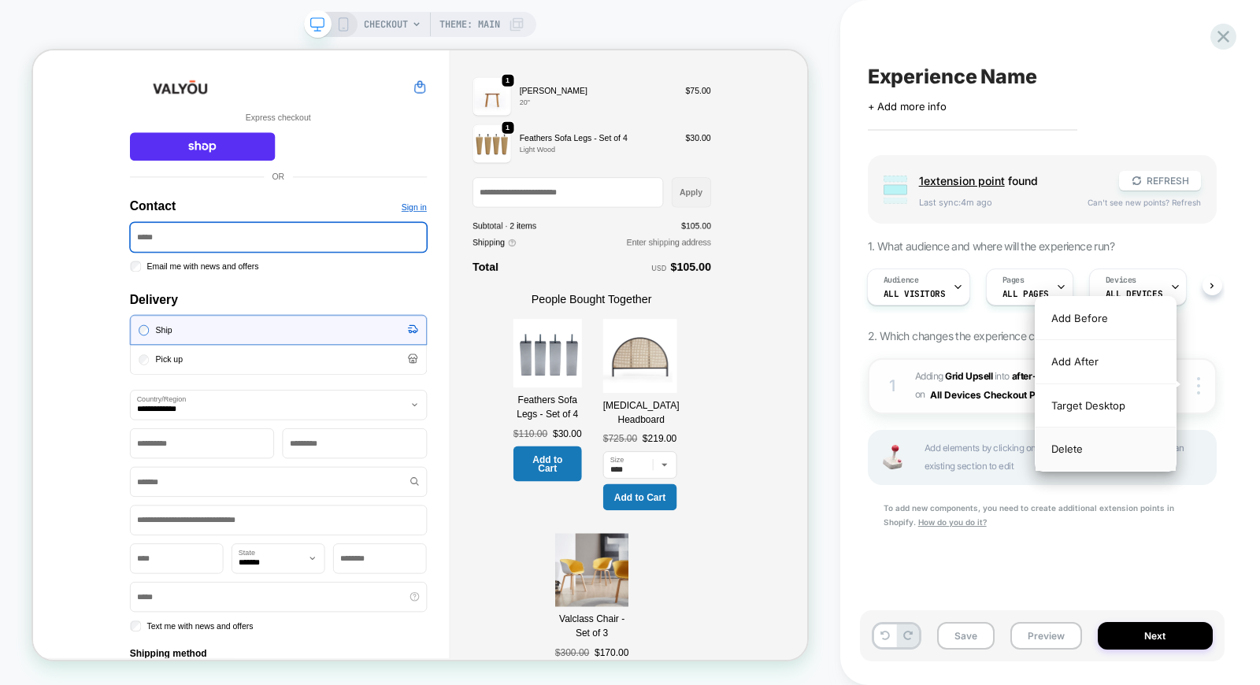
click at [1087, 450] on div "Delete" at bounding box center [1106, 449] width 140 height 43
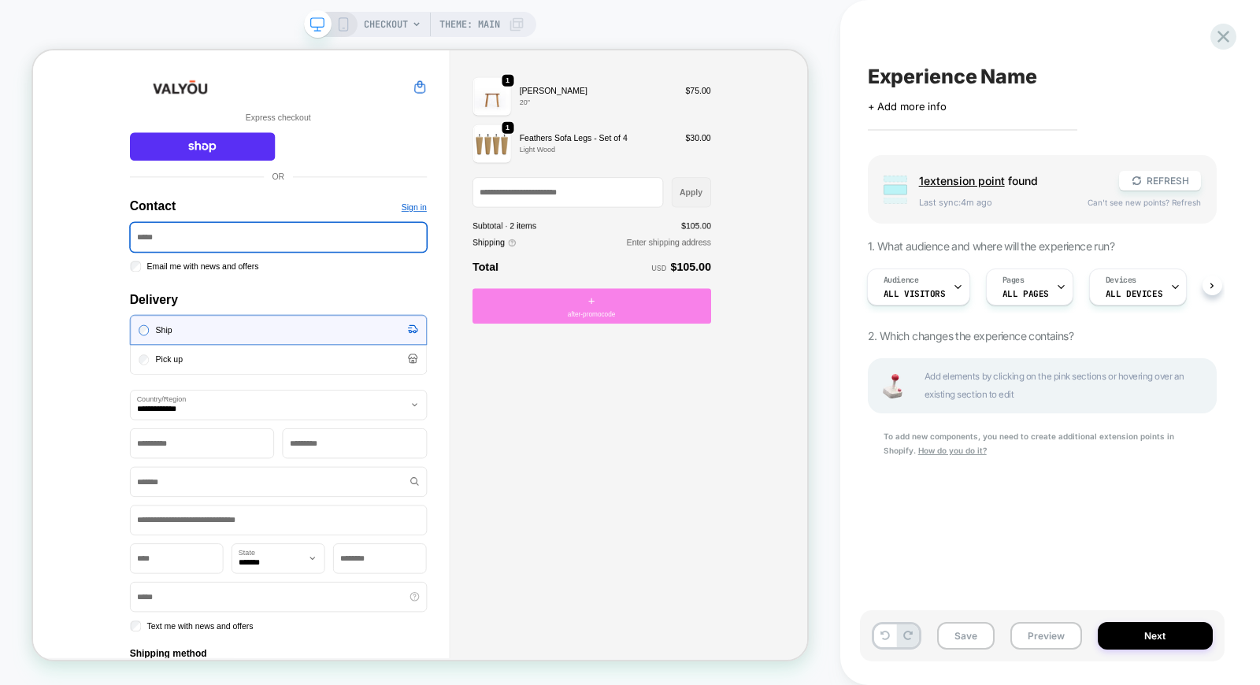
click at [777, 380] on div "+ after-promocode" at bounding box center [778, 391] width 318 height 47
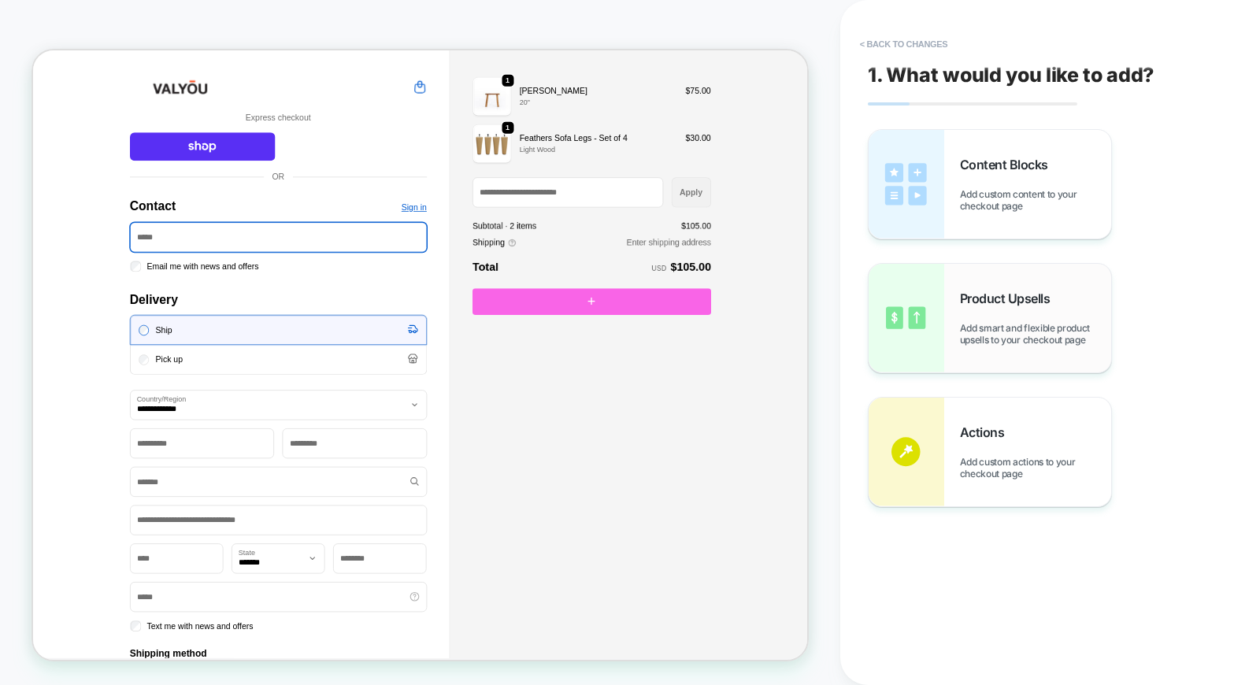
click at [985, 311] on div "Product Upsells Add smart and flexible product upsells to your checkout page" at bounding box center [1035, 318] width 151 height 55
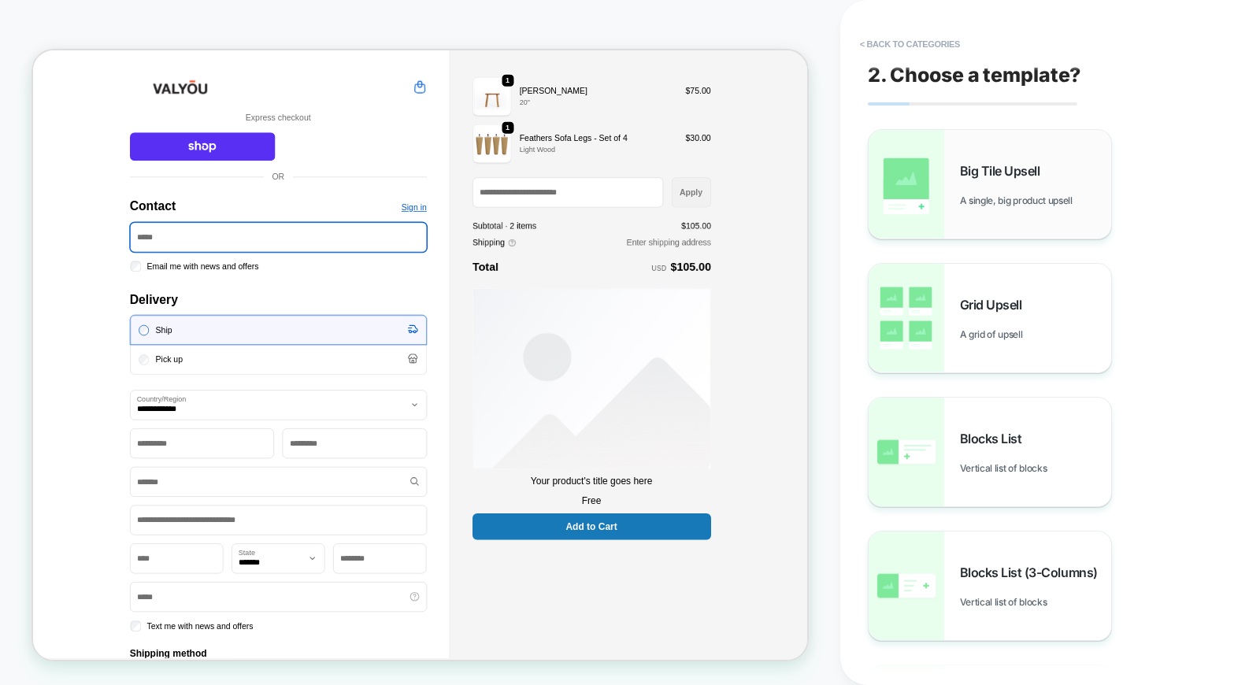
click at [950, 206] on div "Big Tile Upsell A single, big product upsell" at bounding box center [990, 184] width 243 height 109
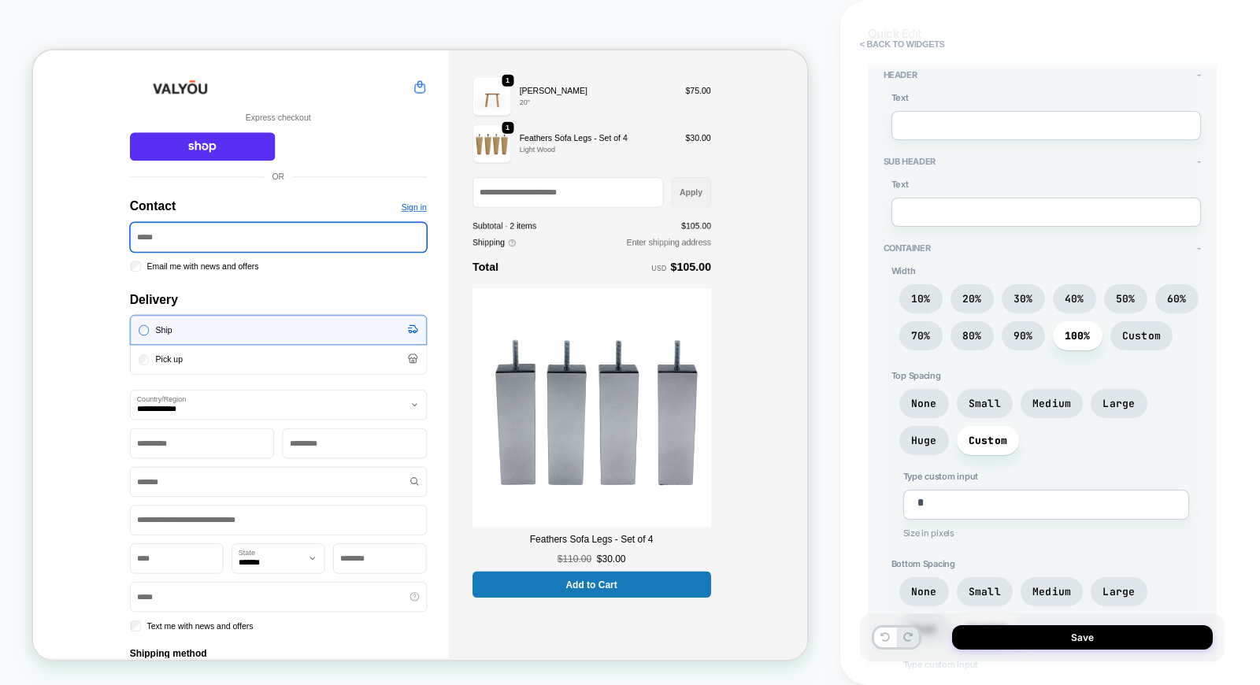
scroll to position [87, 0]
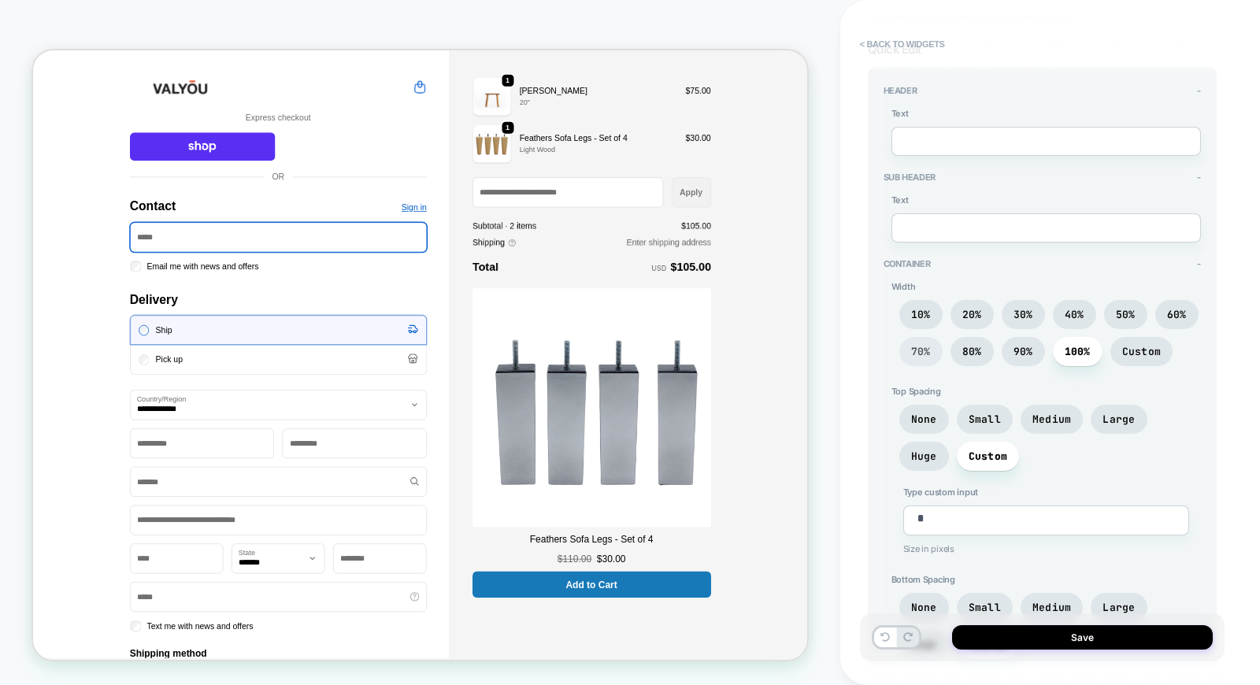
click at [918, 345] on span "70%" at bounding box center [921, 351] width 20 height 13
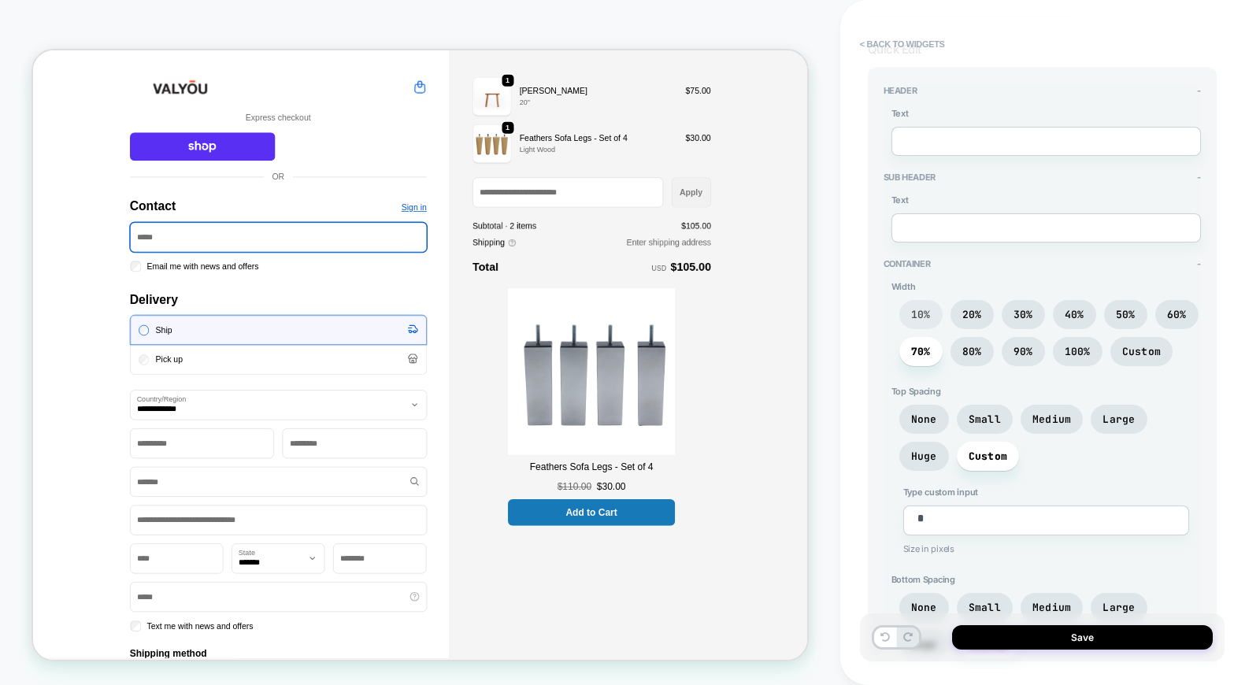
click at [917, 311] on span "10%" at bounding box center [921, 314] width 20 height 13
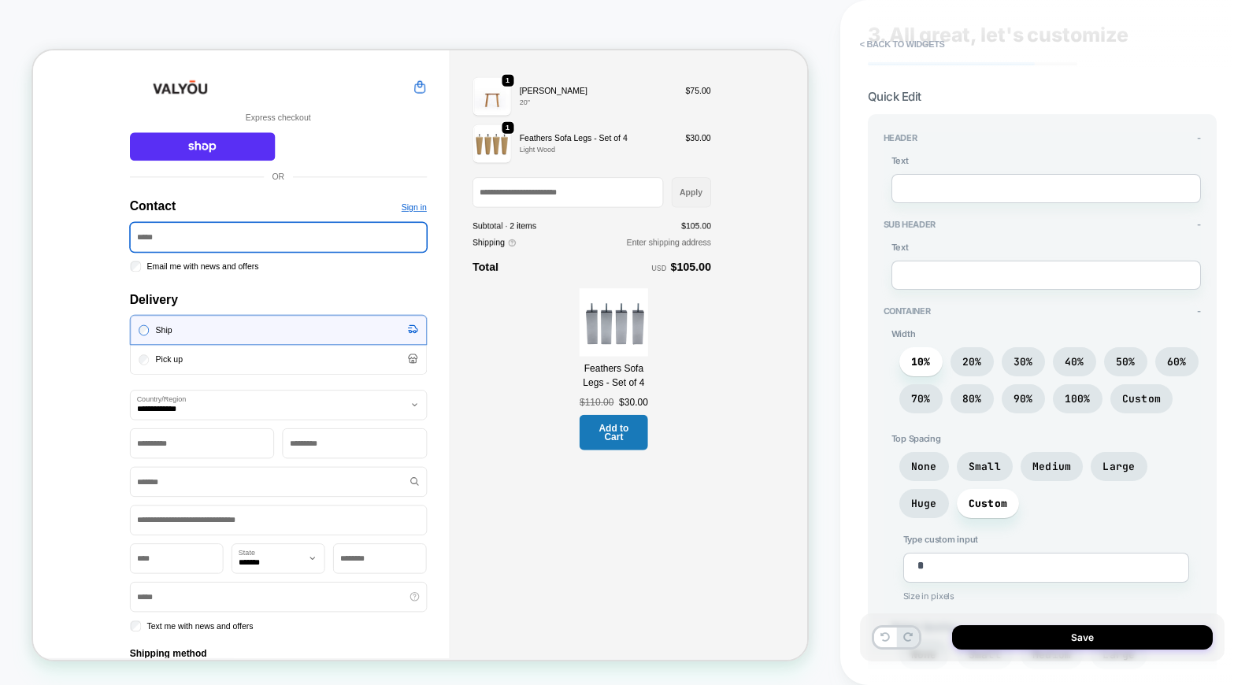
scroll to position [0, 0]
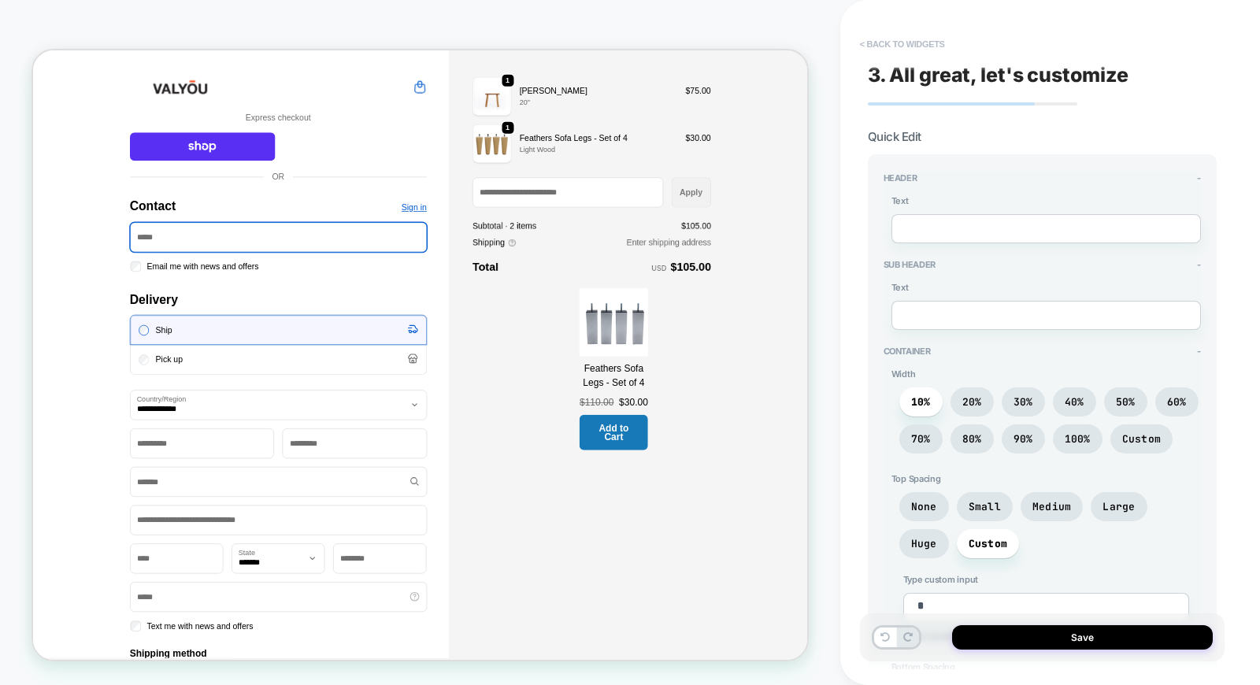
click at [882, 47] on button "< Back to widgets" at bounding box center [902, 44] width 101 height 25
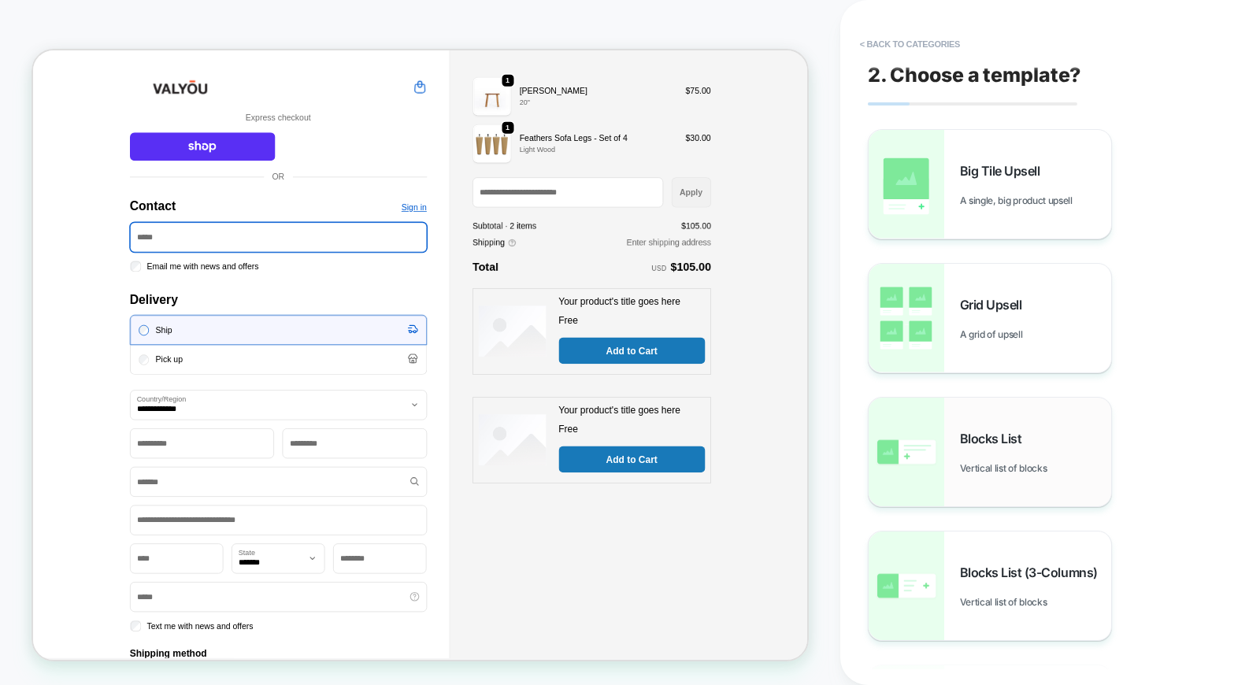
click at [998, 479] on div "Blocks List Vertical list of blocks" at bounding box center [990, 452] width 243 height 109
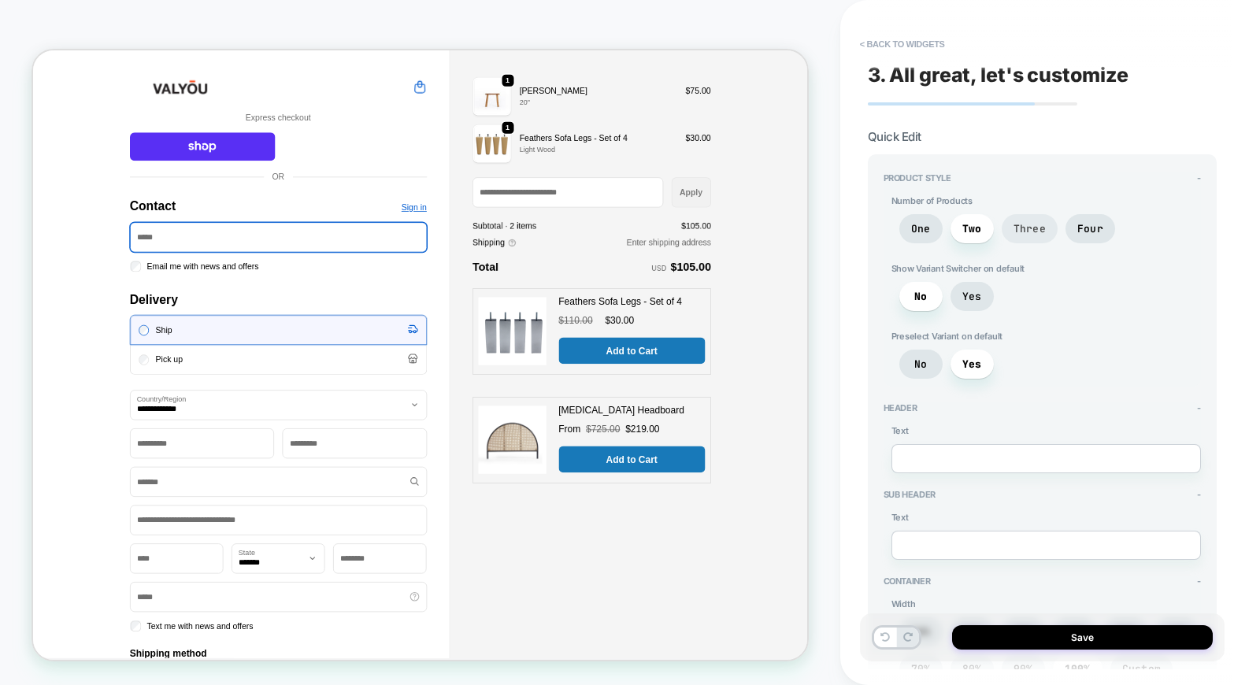
click at [1025, 222] on span "Three" at bounding box center [1030, 228] width 32 height 13
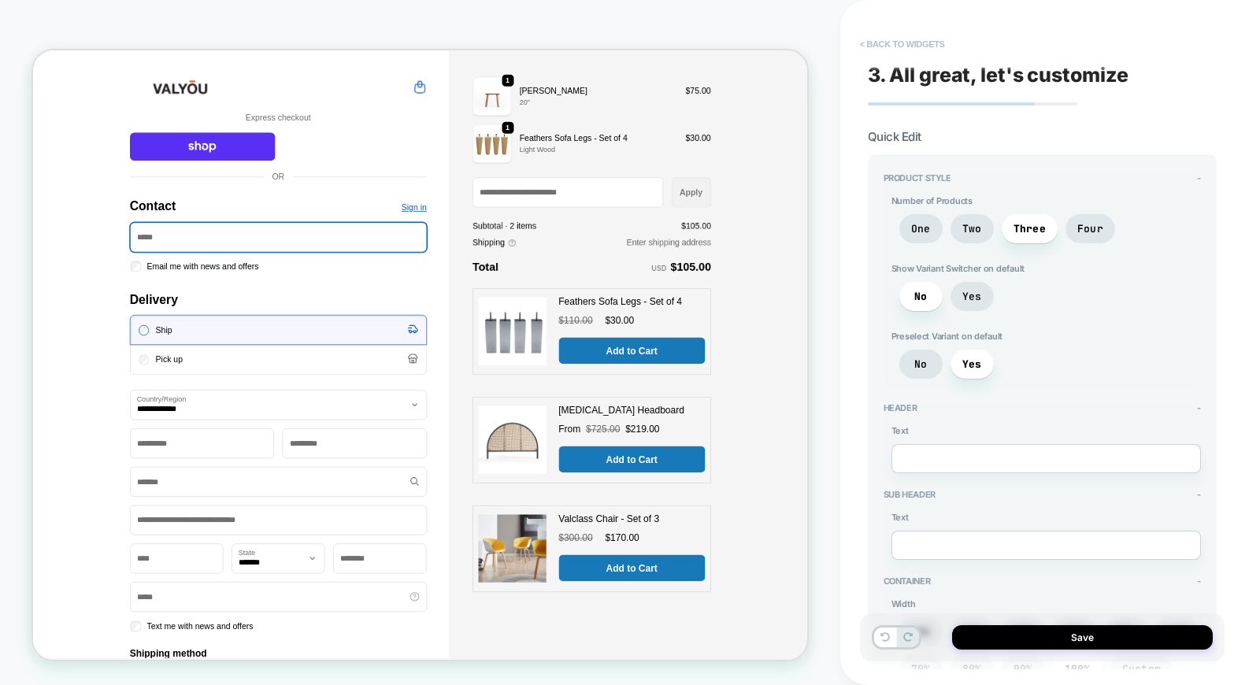
click at [891, 42] on button "< Back to widgets" at bounding box center [902, 44] width 101 height 25
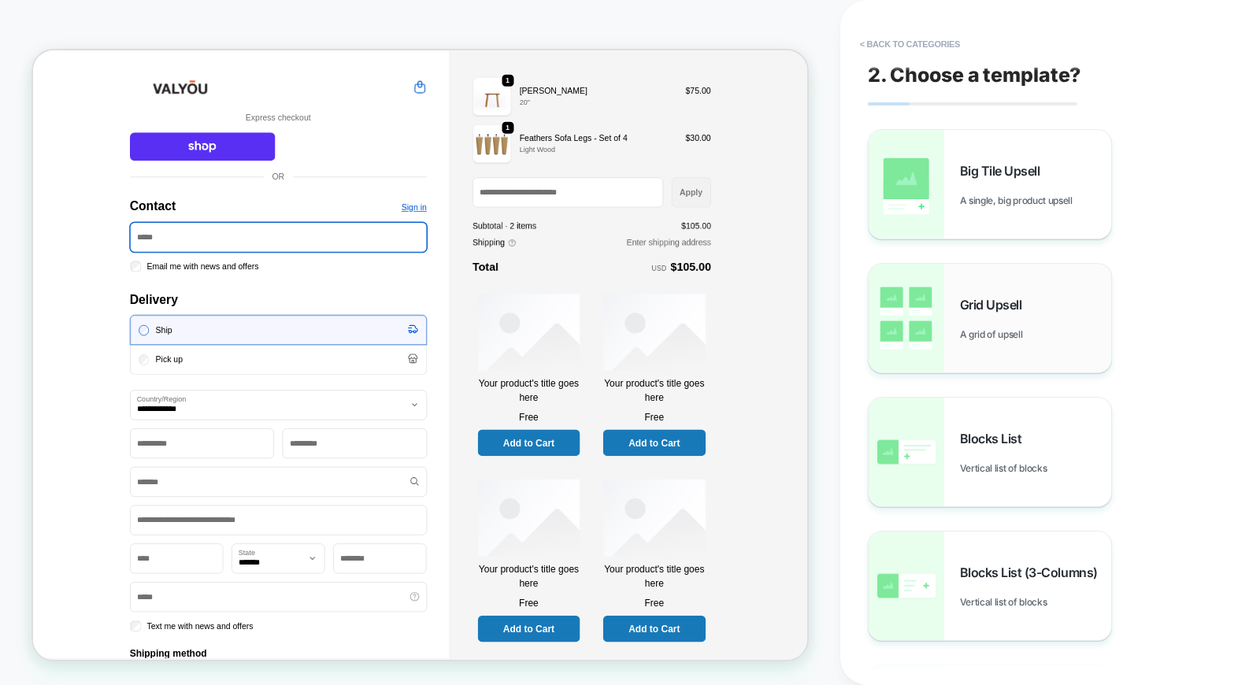
click at [973, 332] on span "A grid of upsell" at bounding box center [995, 334] width 71 height 12
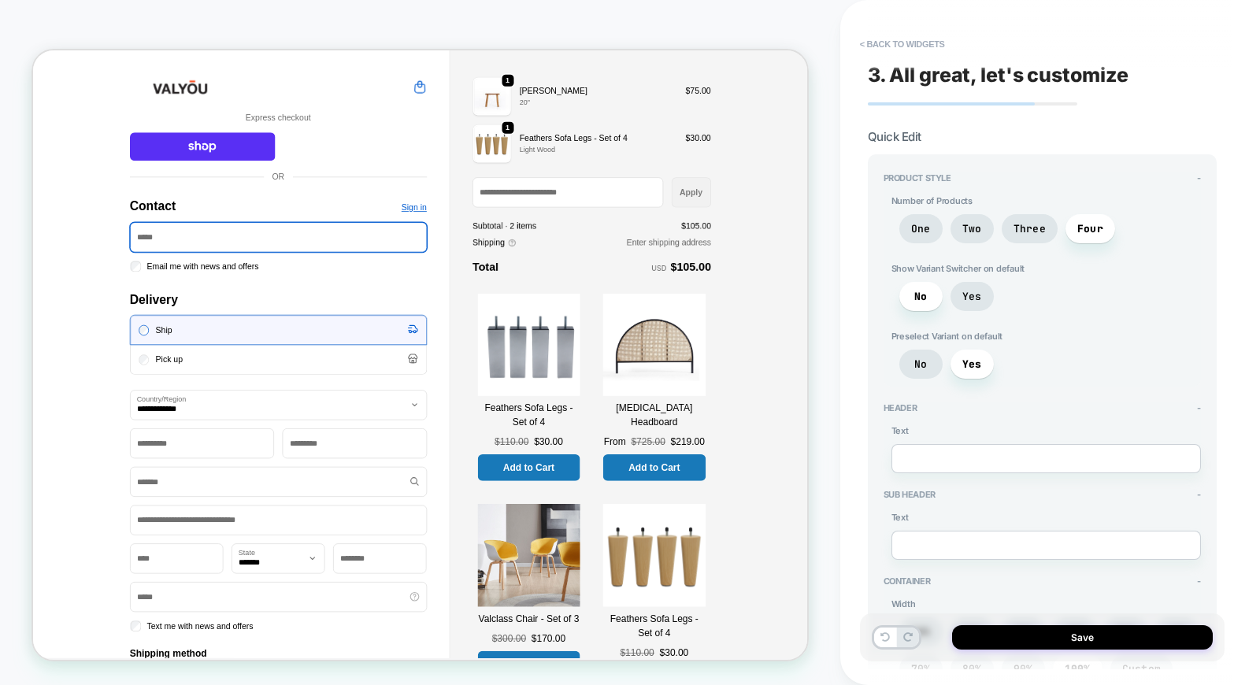
click at [923, 368] on div "[MEDICAL_DATA] Headboard From $725.00 $219.00 Add to Cart" at bounding box center [861, 500] width 151 height 265
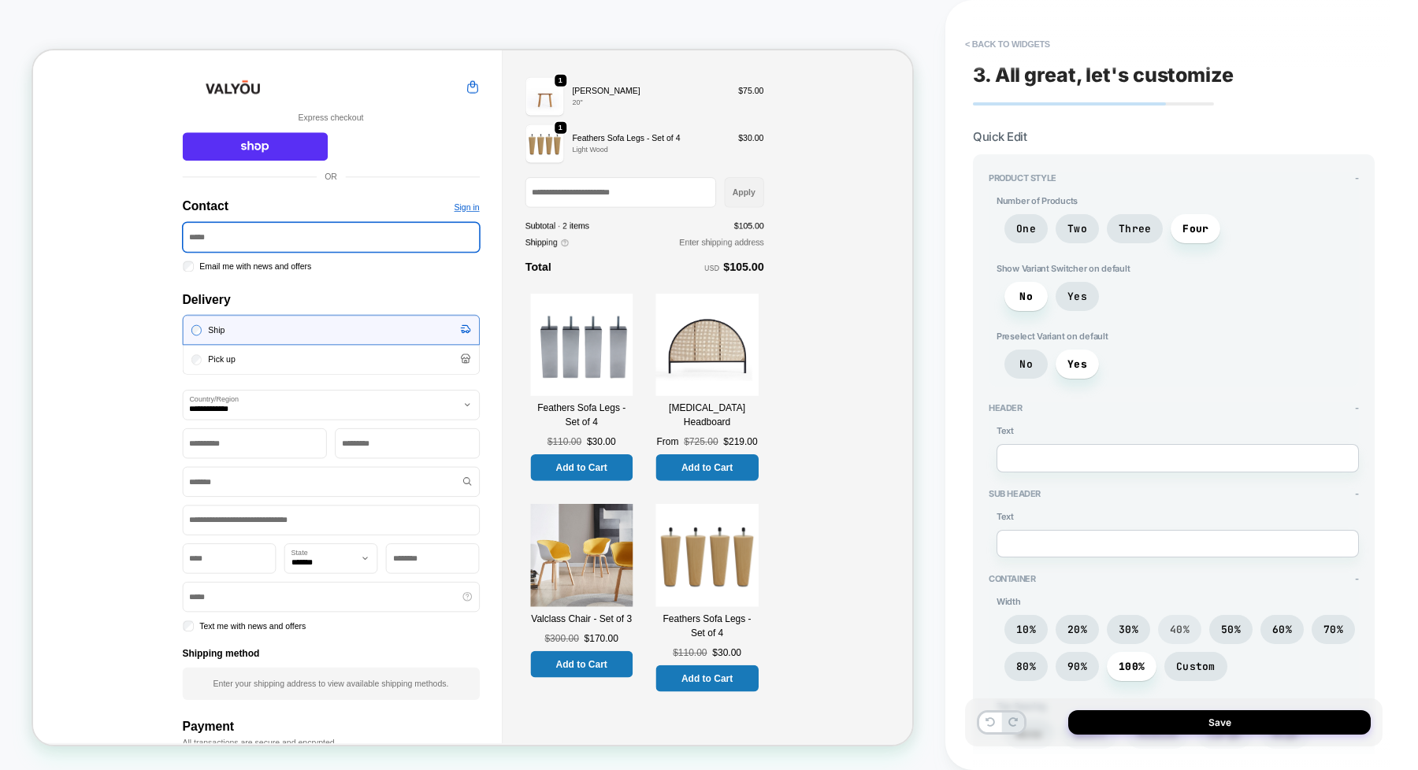
click at [1171, 625] on span "40%" at bounding box center [1179, 629] width 20 height 13
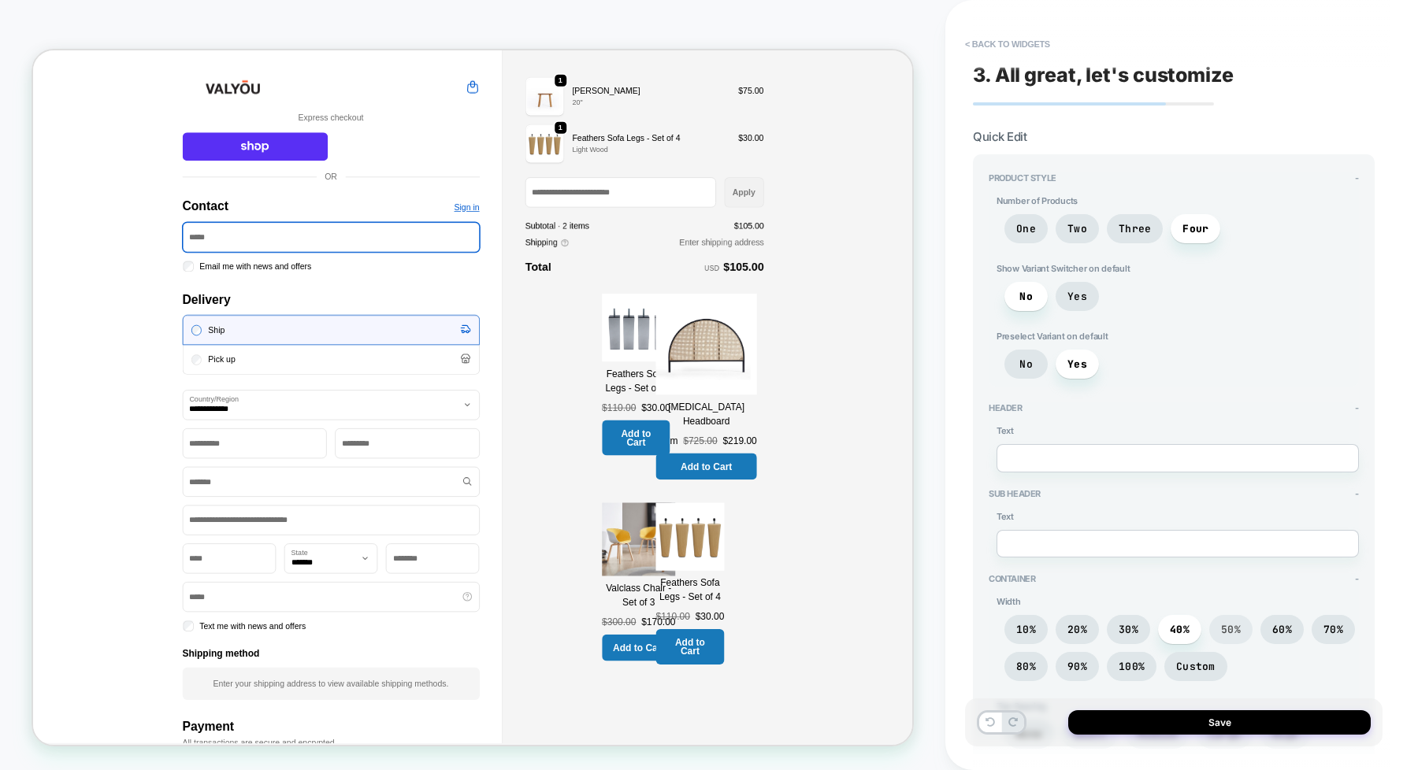
click at [1227, 628] on span "50%" at bounding box center [1231, 629] width 20 height 13
click at [1259, 632] on span "60%" at bounding box center [1281, 629] width 43 height 29
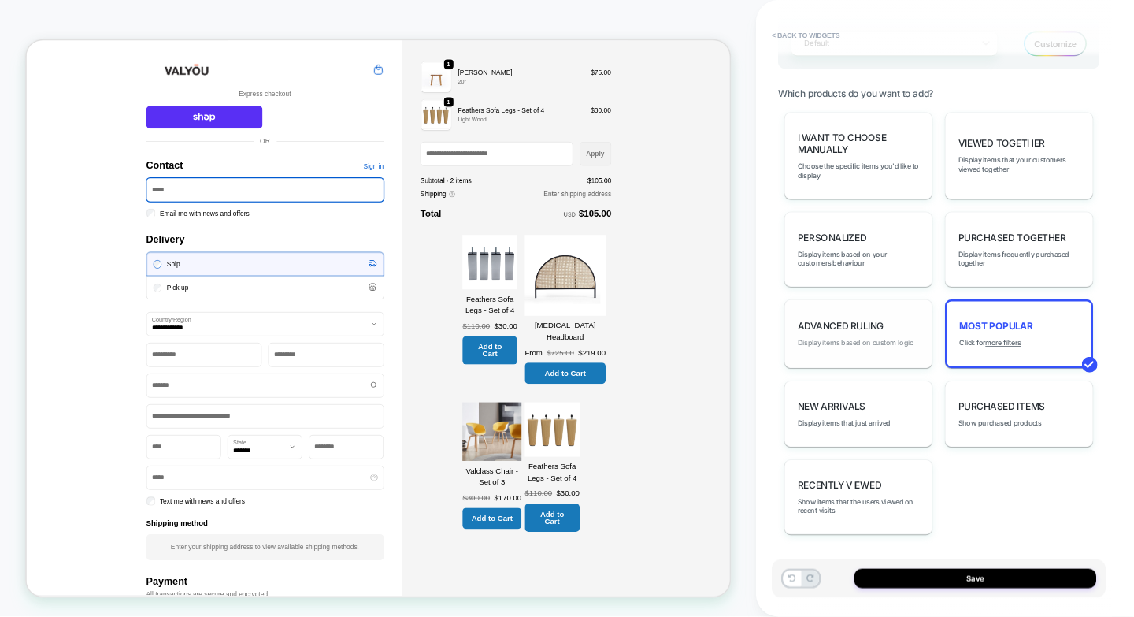
scroll to position [1106, 0]
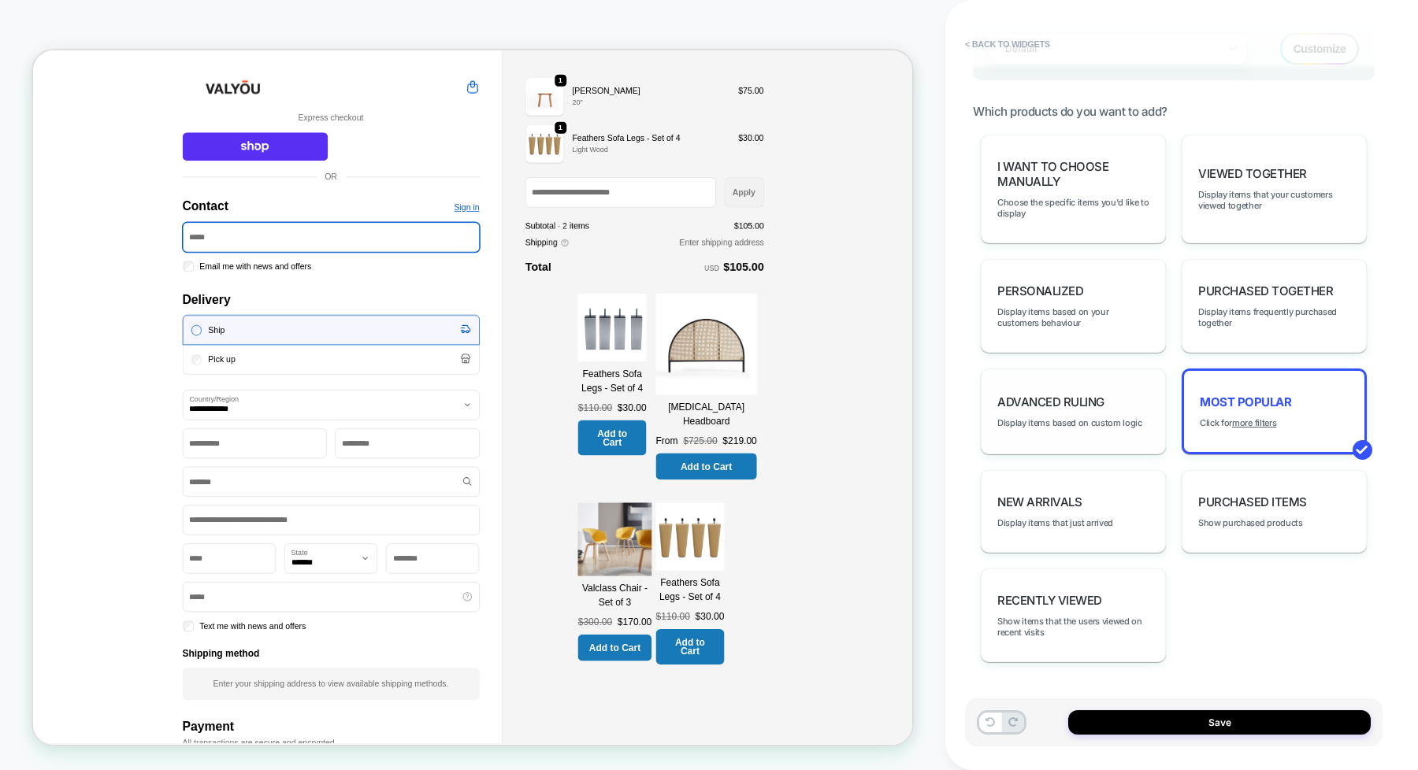
click at [1064, 404] on span "Advanced Ruling" at bounding box center [1050, 402] width 107 height 15
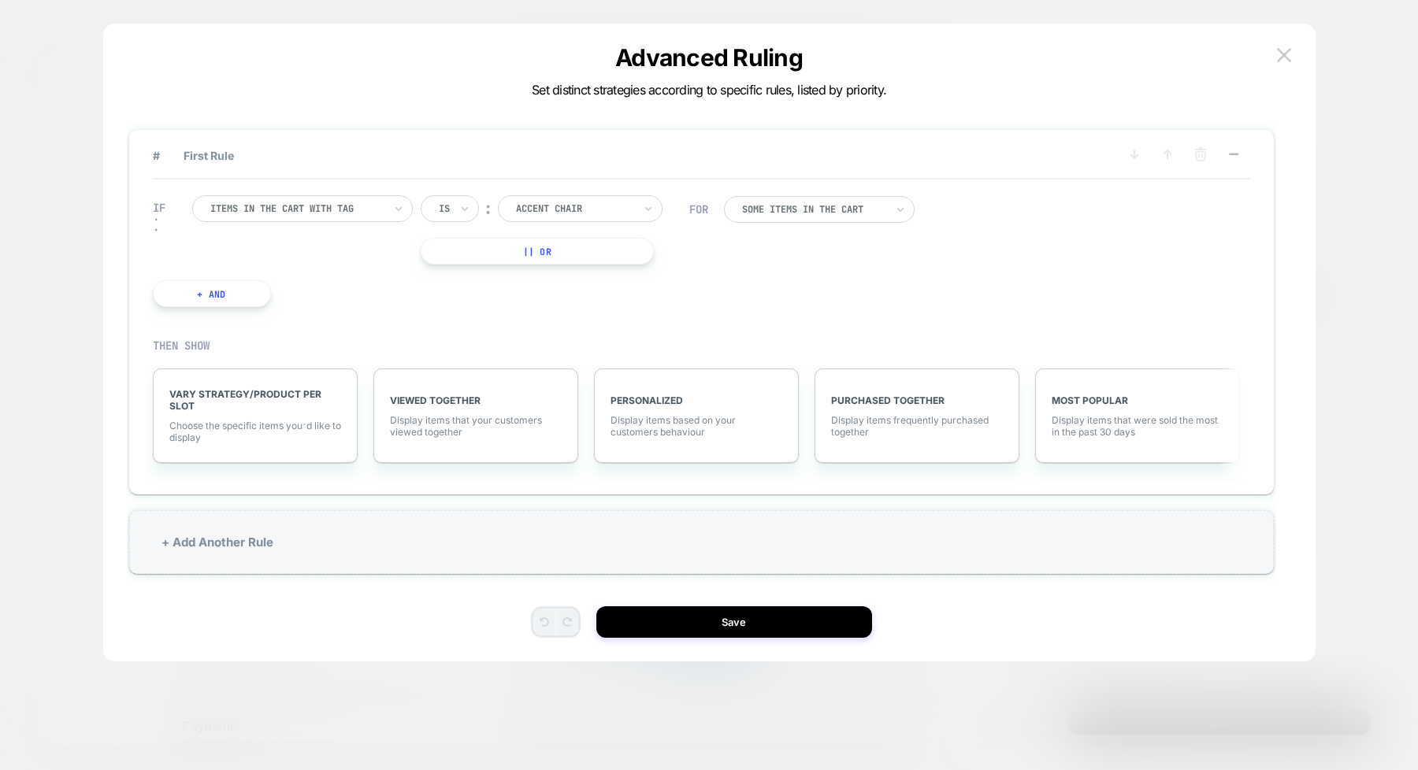
click at [1259, 83] on div at bounding box center [709, 385] width 1418 height 770
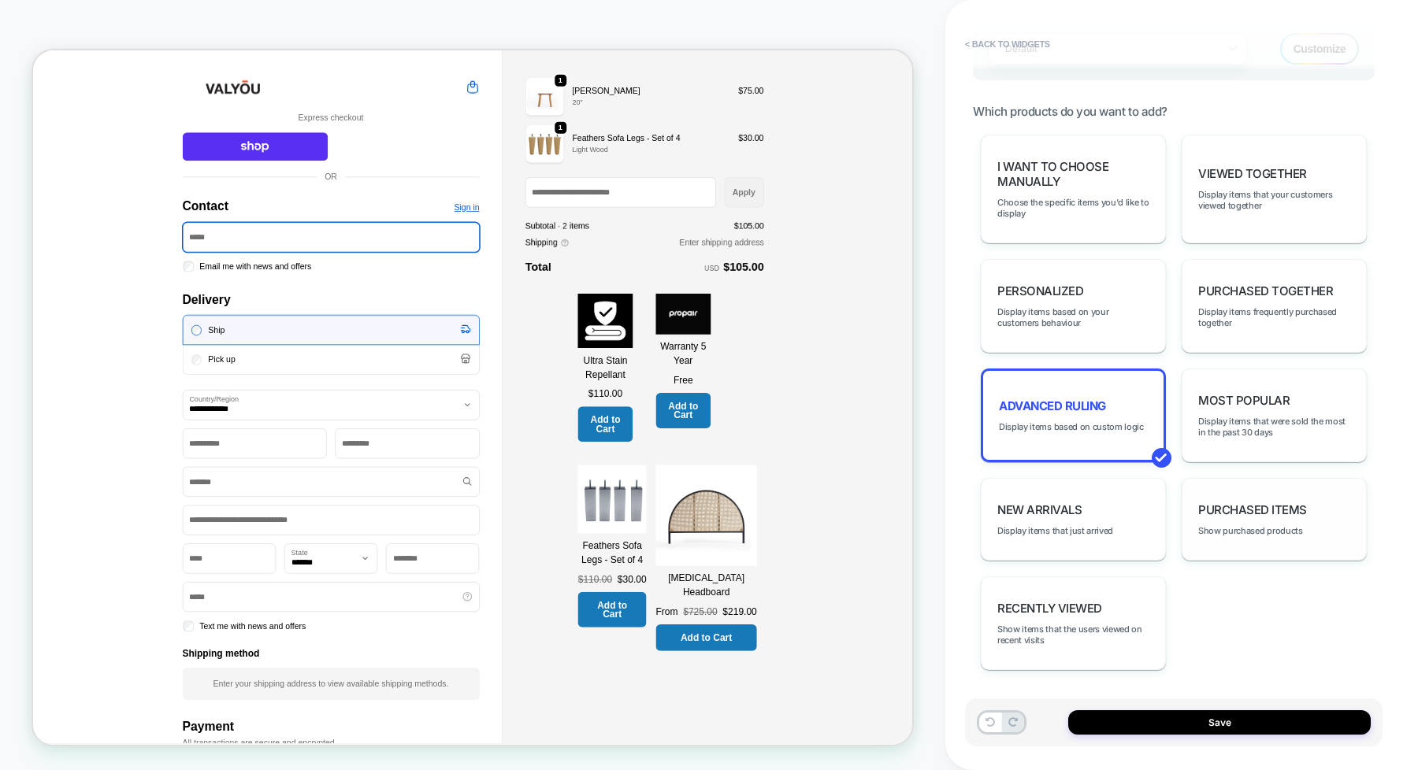
click at [1236, 509] on span "Purchased Items" at bounding box center [1252, 509] width 109 height 15
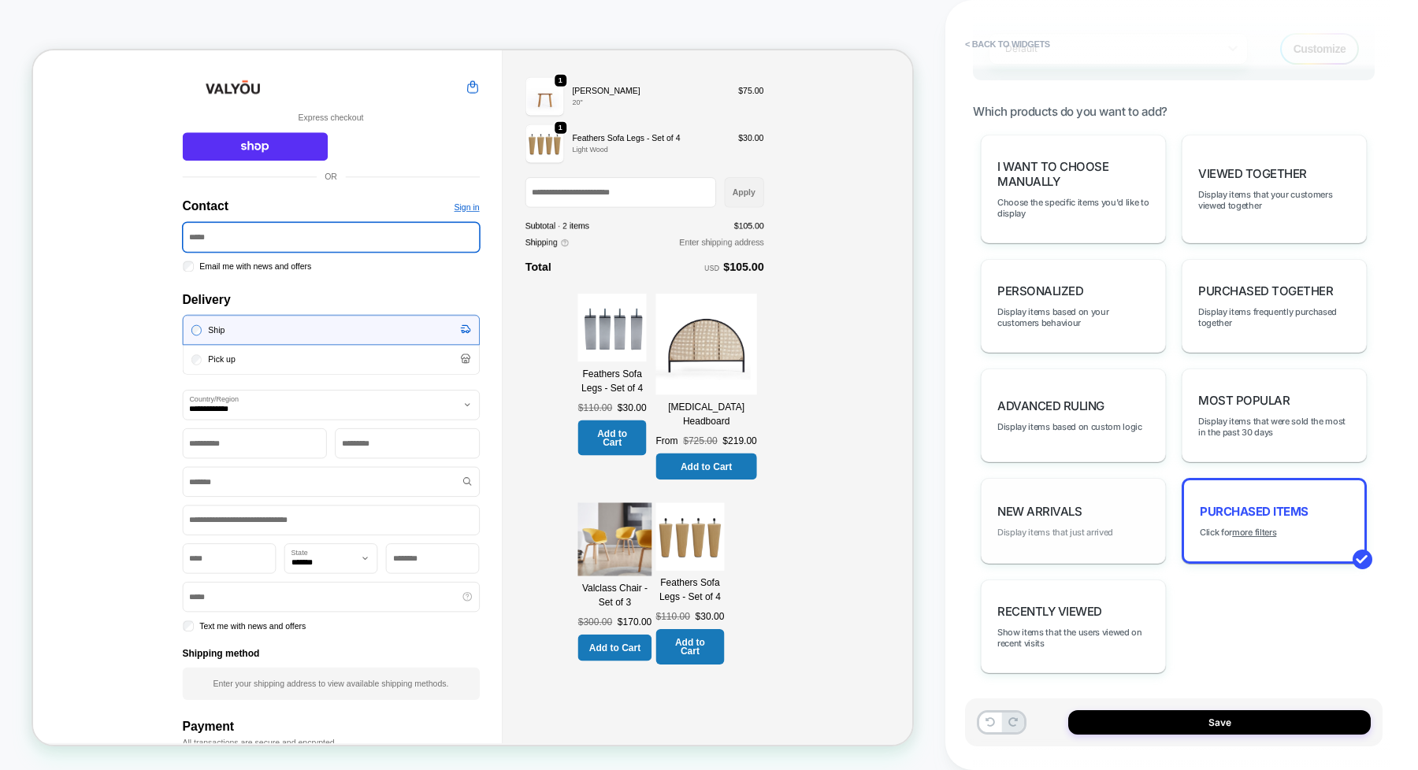
click at [1079, 533] on span "Display items that just arrived" at bounding box center [1055, 532] width 116 height 11
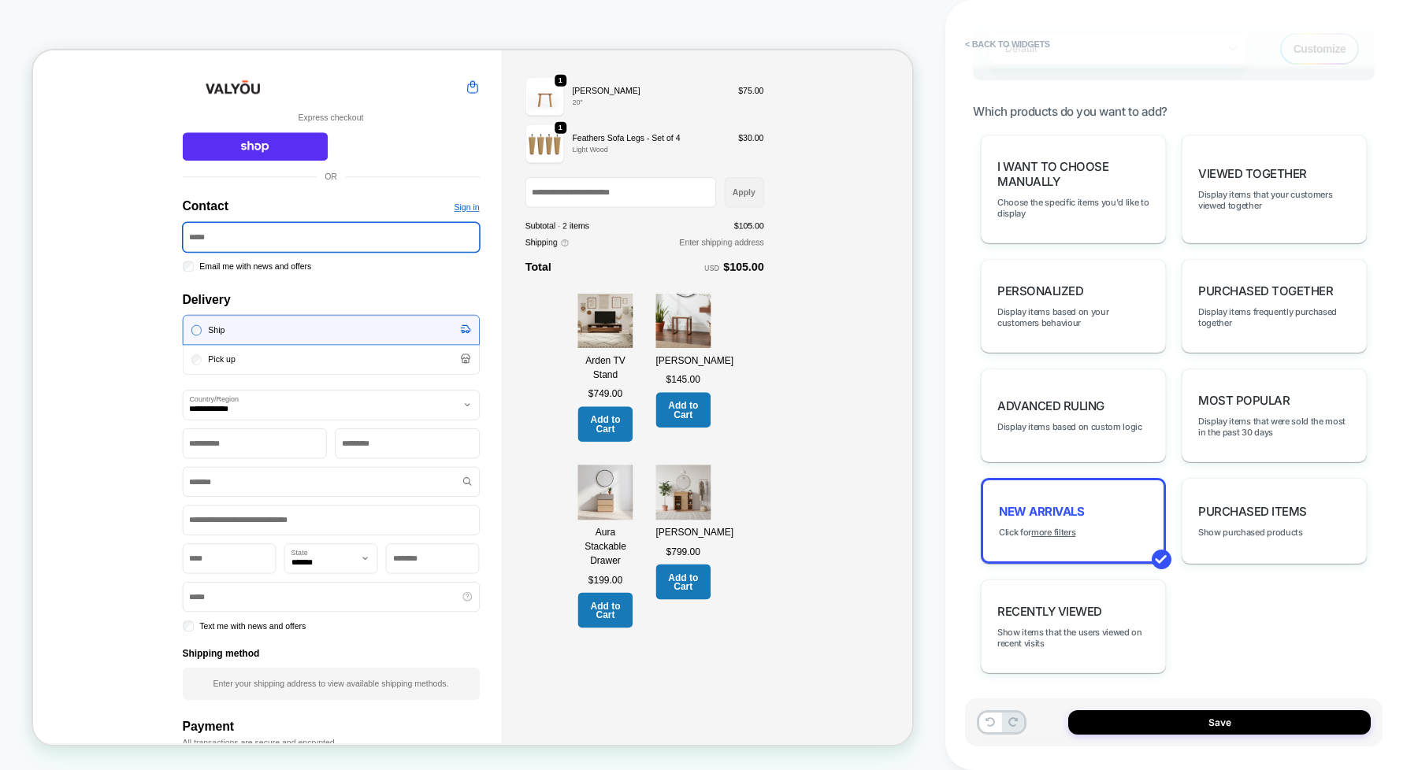
click at [1093, 616] on span "Recently Viewed" at bounding box center [1049, 611] width 105 height 15
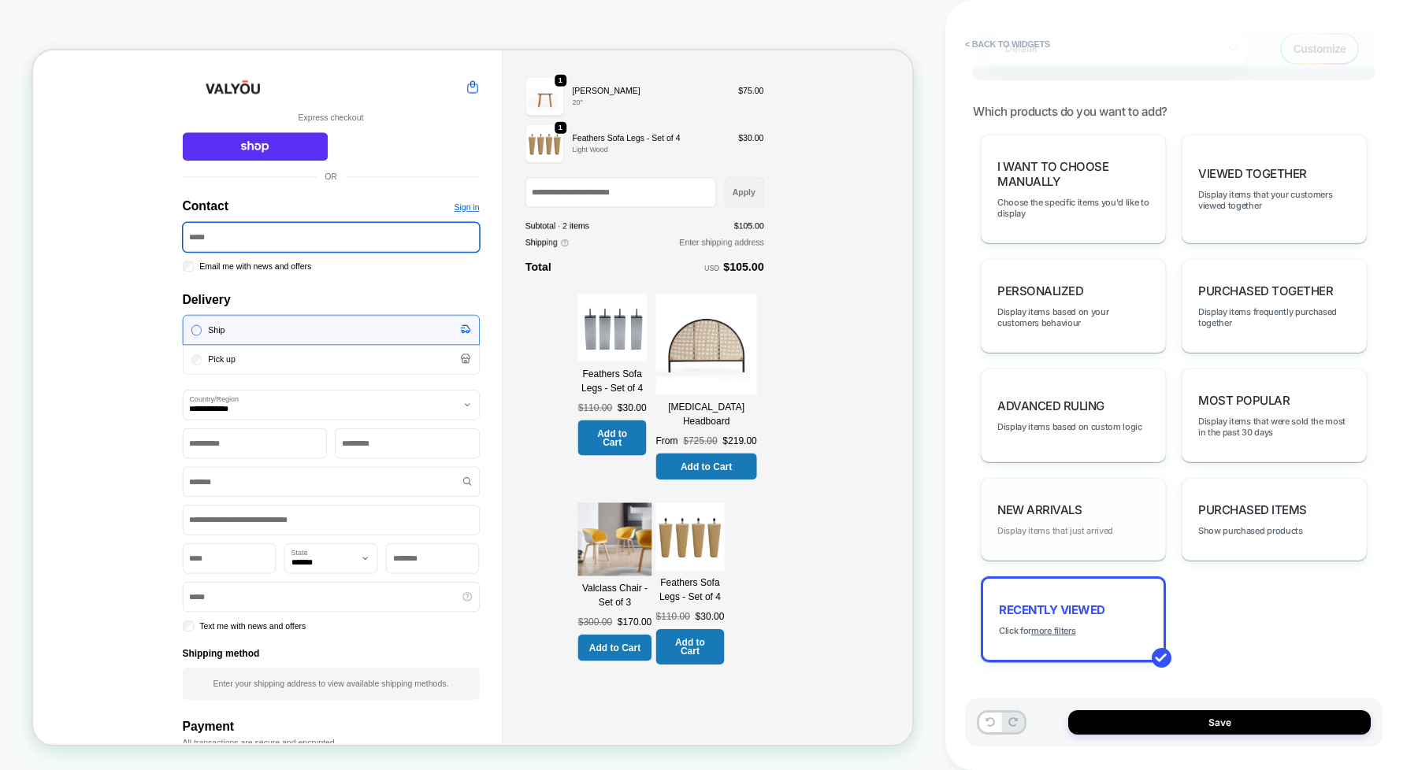
click at [1091, 525] on span "Display items that just arrived" at bounding box center [1055, 530] width 116 height 11
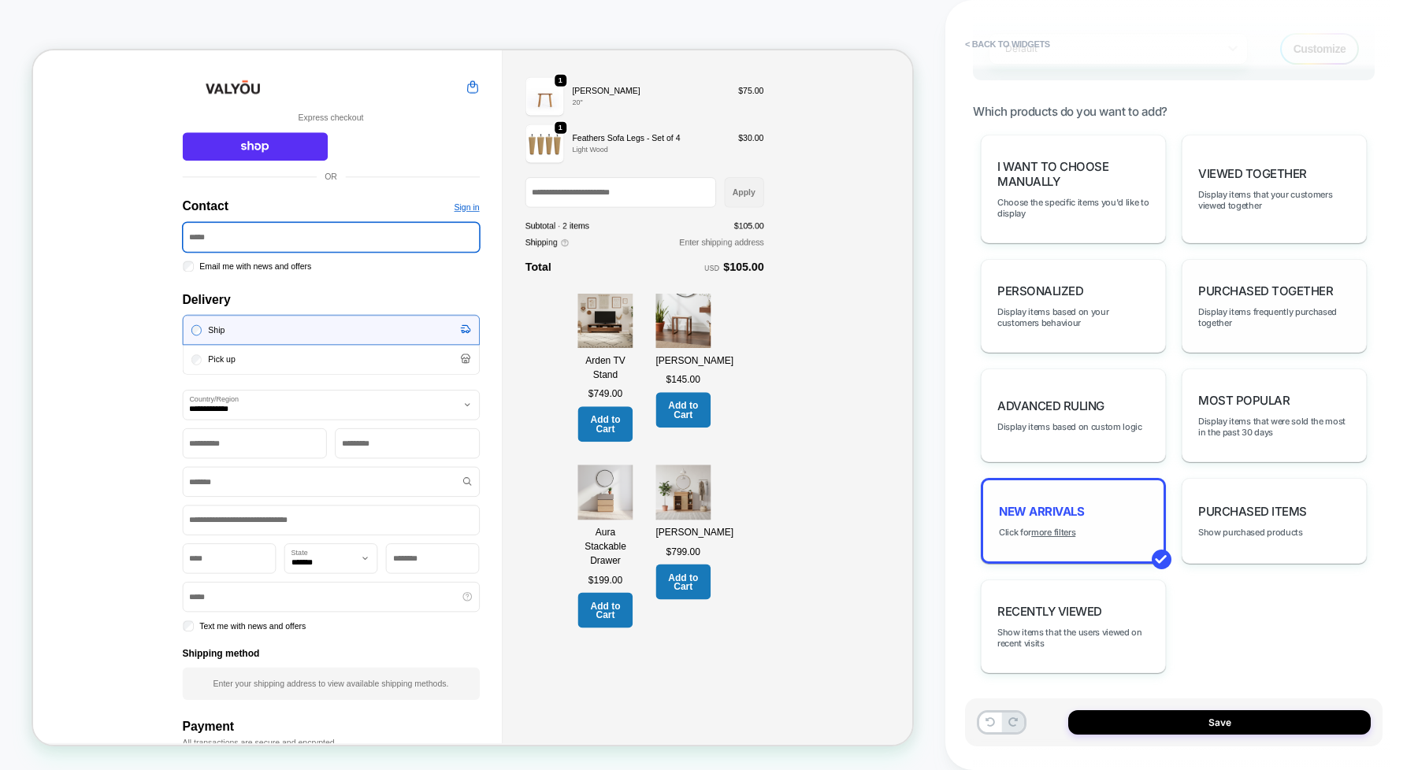
click at [1247, 288] on span "Purchased Together" at bounding box center [1265, 291] width 135 height 15
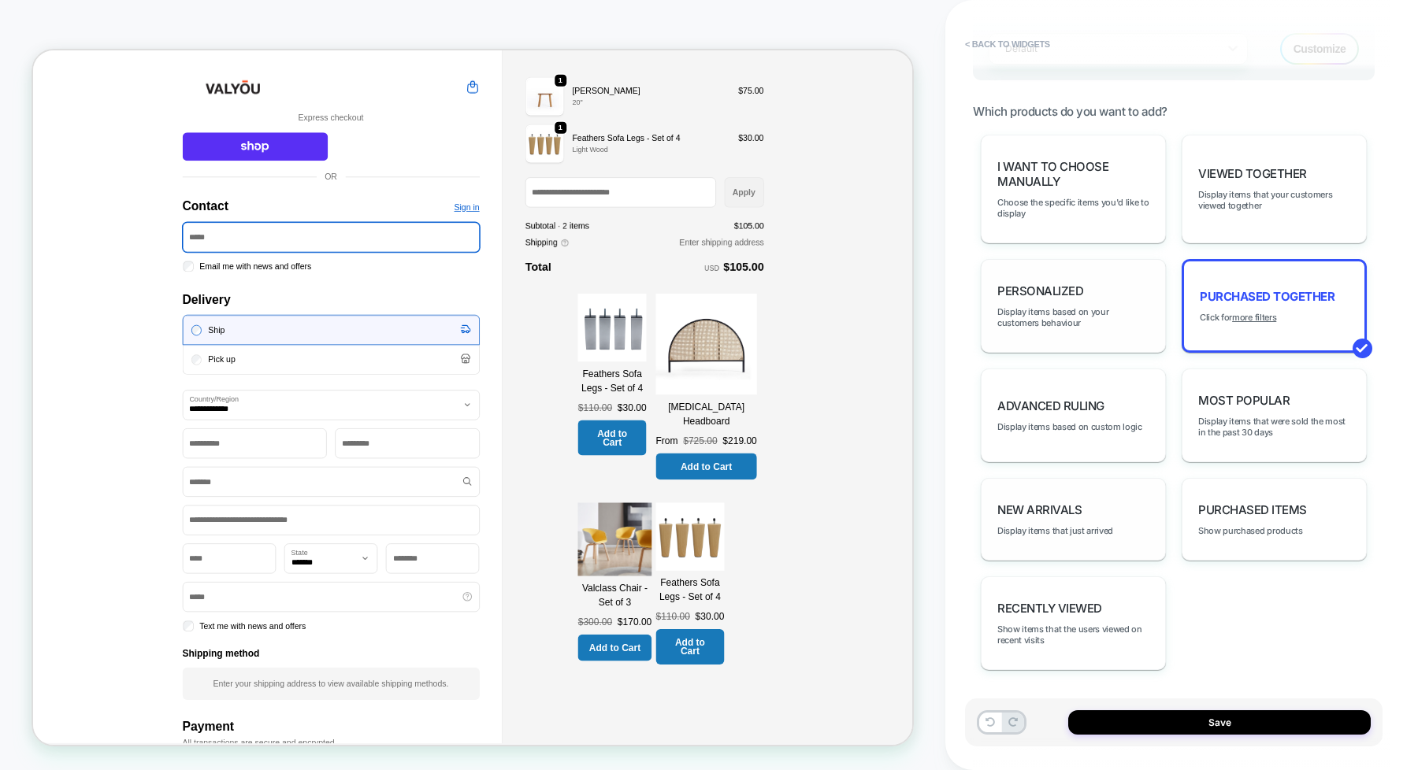
click at [1115, 284] on div "personalized Display items based on your customers behaviour" at bounding box center [1072, 306] width 185 height 94
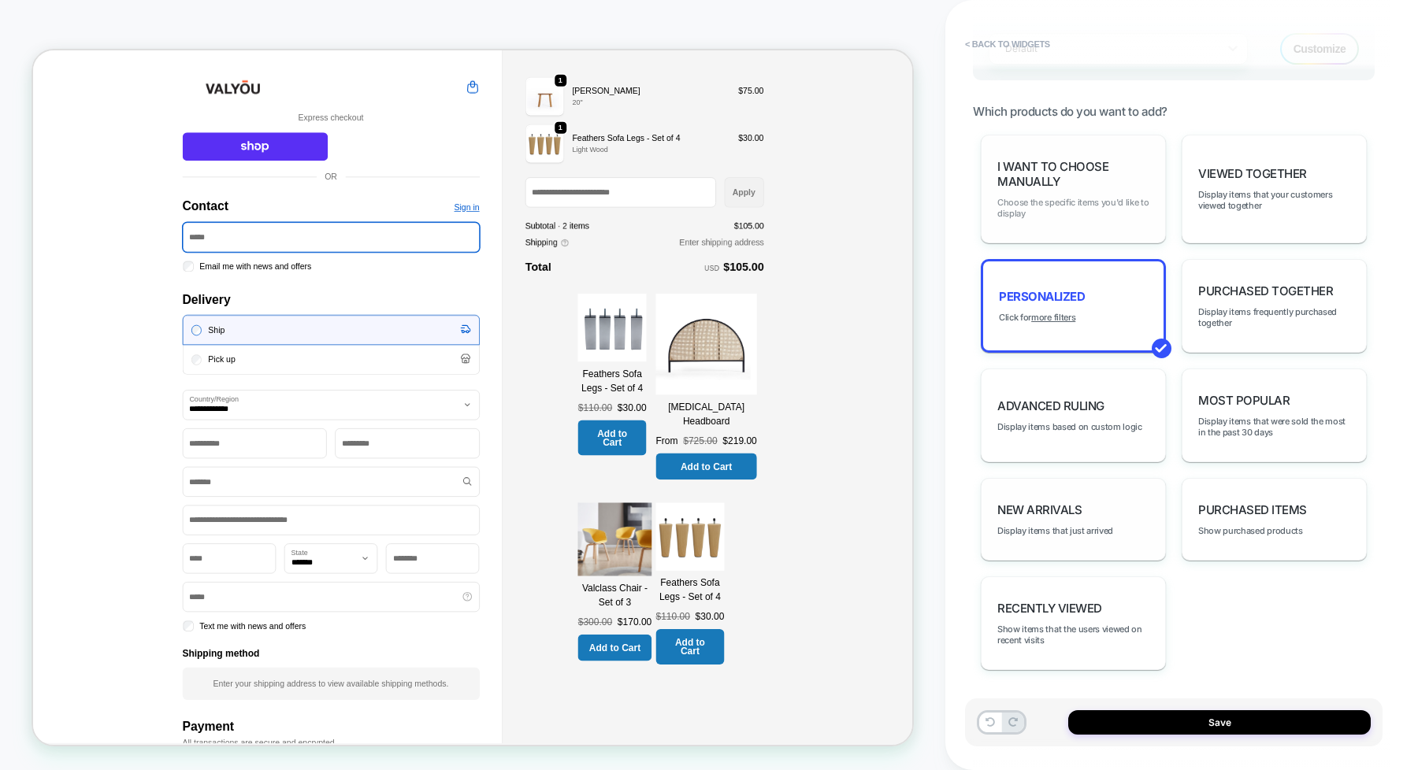
click at [1097, 206] on span "Choose the specific items you'd like to display" at bounding box center [1073, 208] width 152 height 22
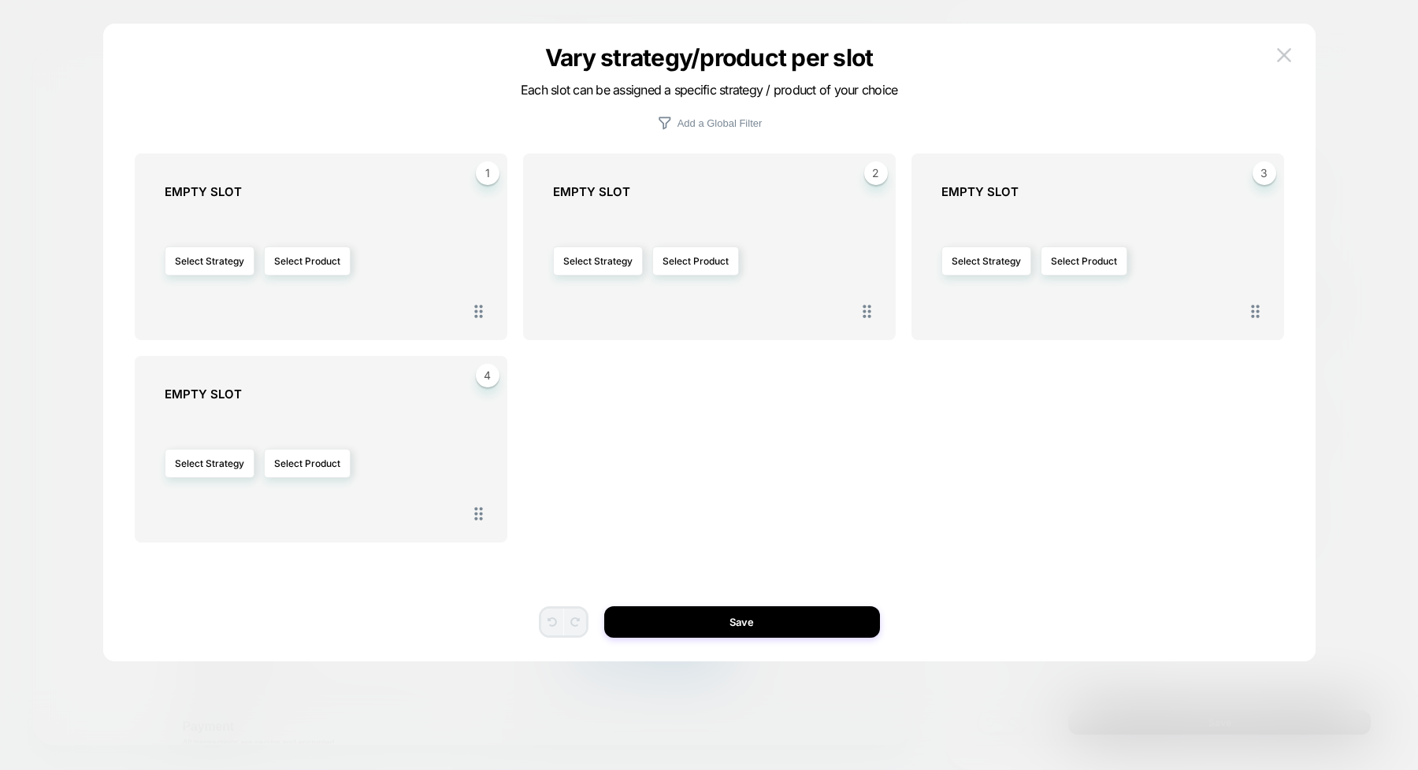
click at [1259, 42] on div "1 EMPTY SLOT Select Strategy Select Product 2 EMPTY SLOT Select Strategy Select…" at bounding box center [709, 350] width 1165 height 622
click at [1259, 55] on button at bounding box center [1284, 55] width 24 height 24
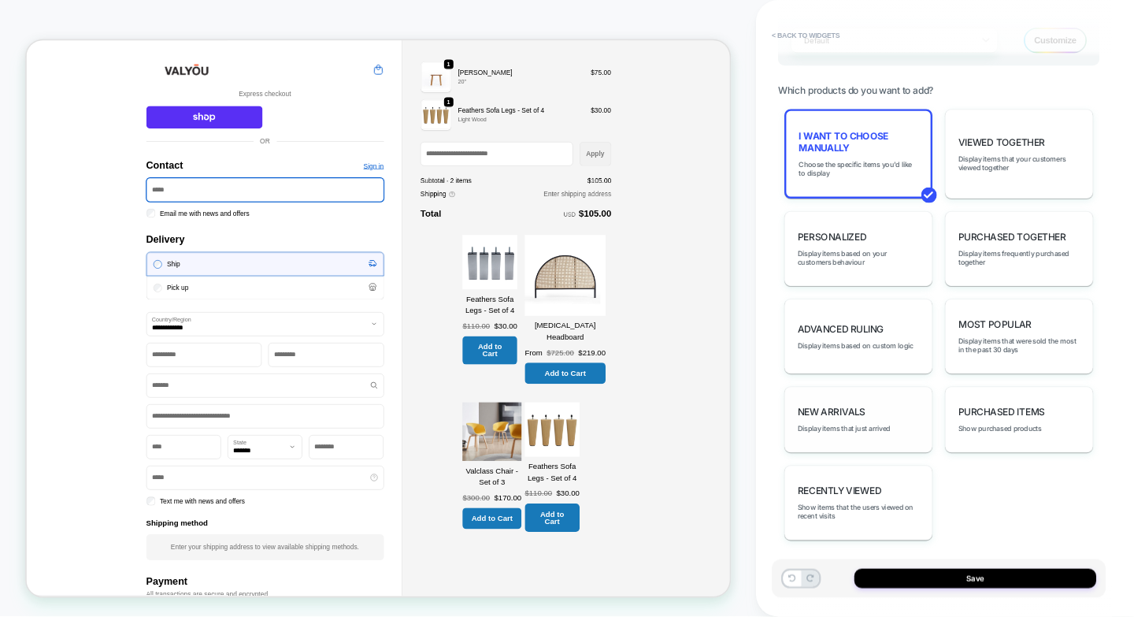
scroll to position [1108, 0]
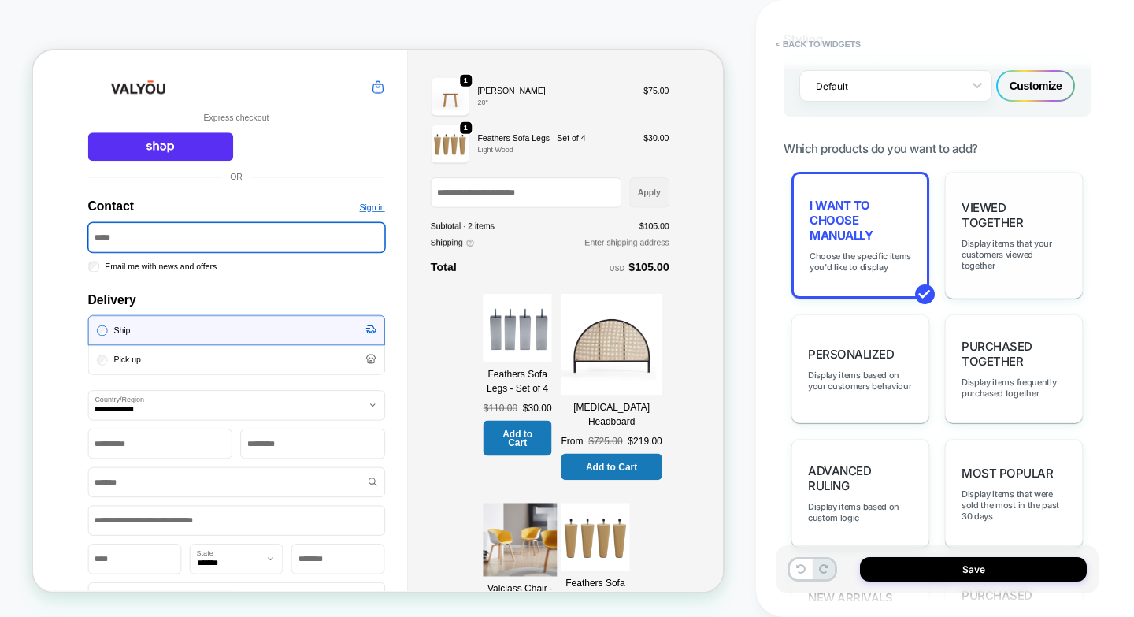
click at [1017, 229] on span "Viewed Together" at bounding box center [1014, 215] width 105 height 30
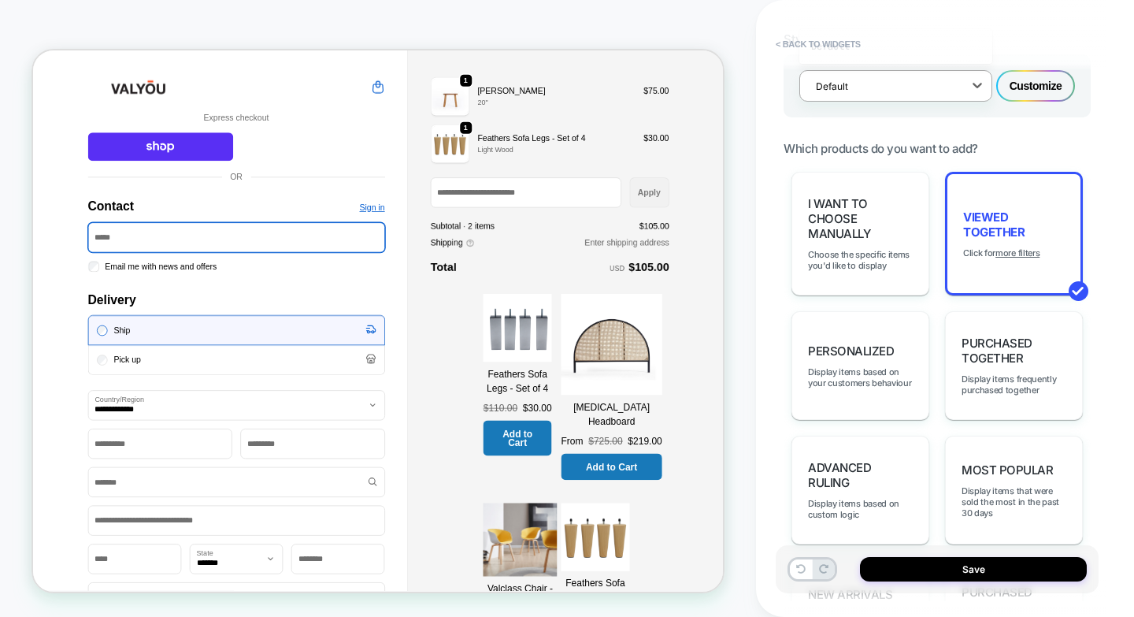
click at [880, 80] on div at bounding box center [885, 86] width 139 height 15
click at [973, 83] on icon at bounding box center [977, 85] width 16 height 16
click at [980, 87] on icon at bounding box center [977, 85] width 16 height 16
click at [1039, 92] on div "Customize" at bounding box center [1035, 86] width 79 height 32
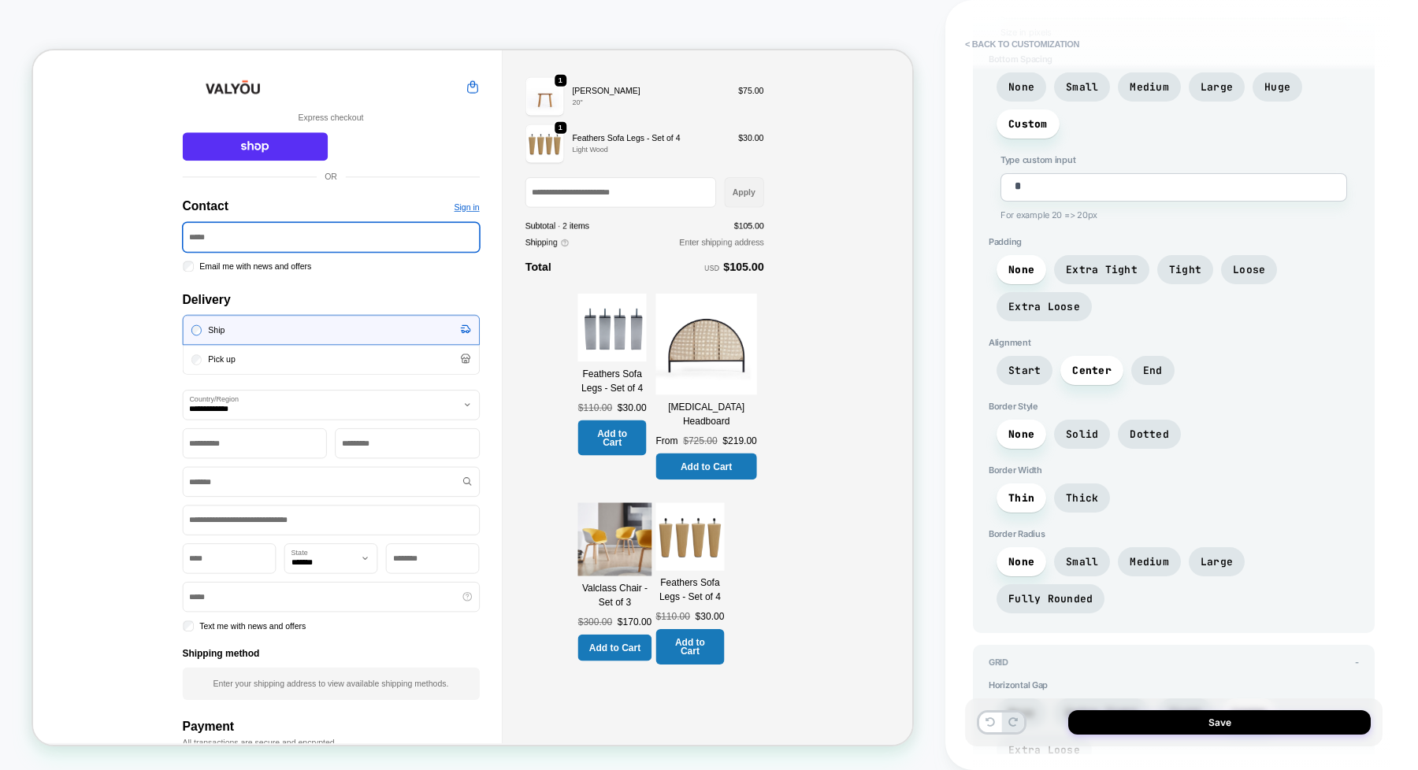
scroll to position [4305, 0]
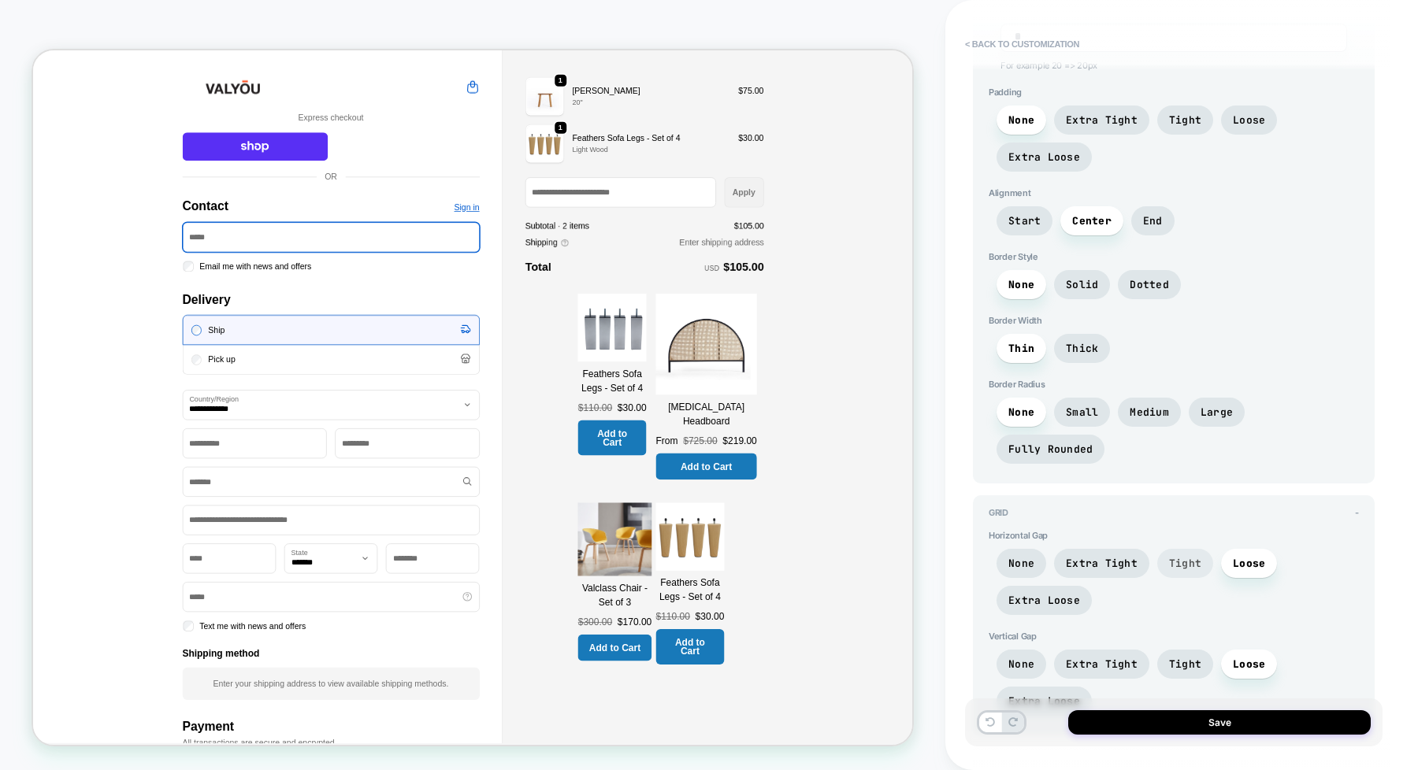
click at [1193, 557] on span "Tight" at bounding box center [1185, 563] width 32 height 13
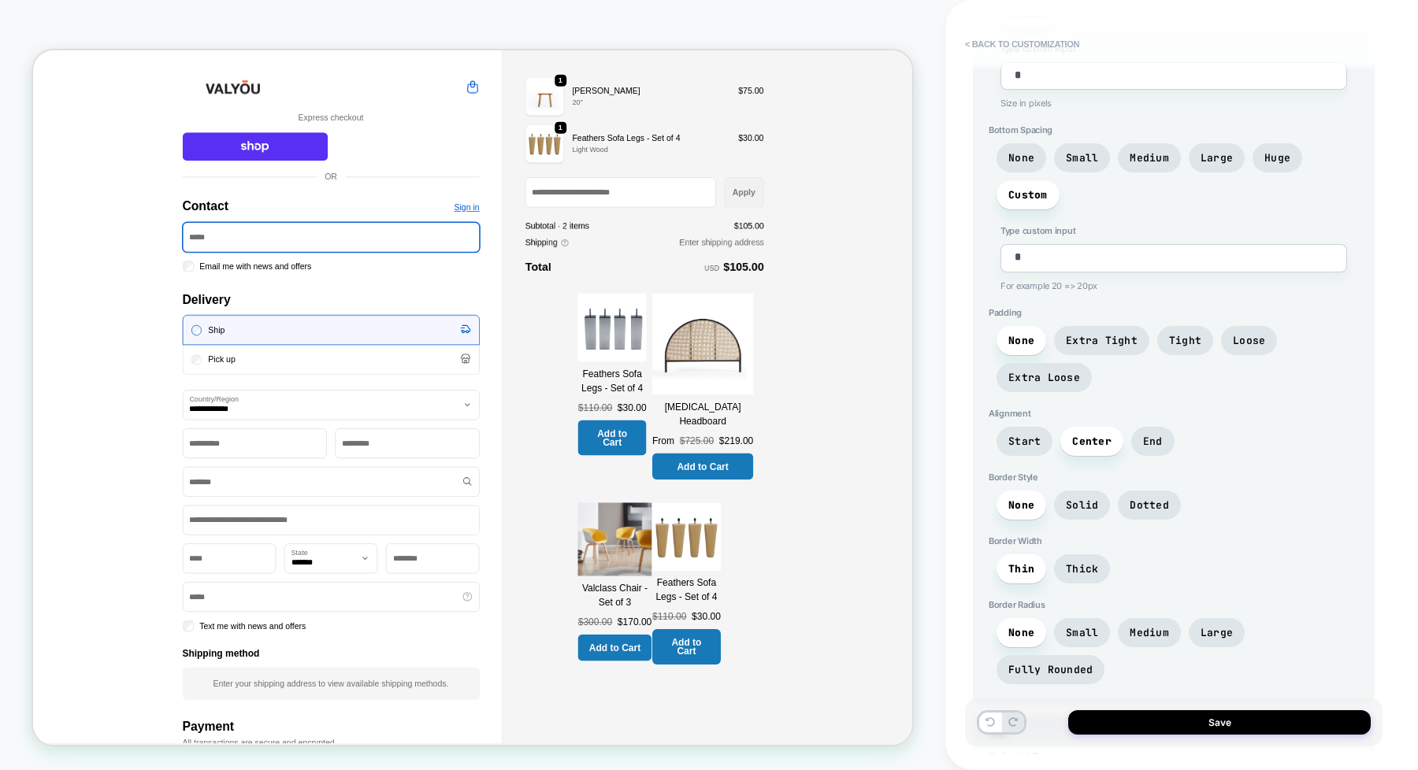
scroll to position [4108, 0]
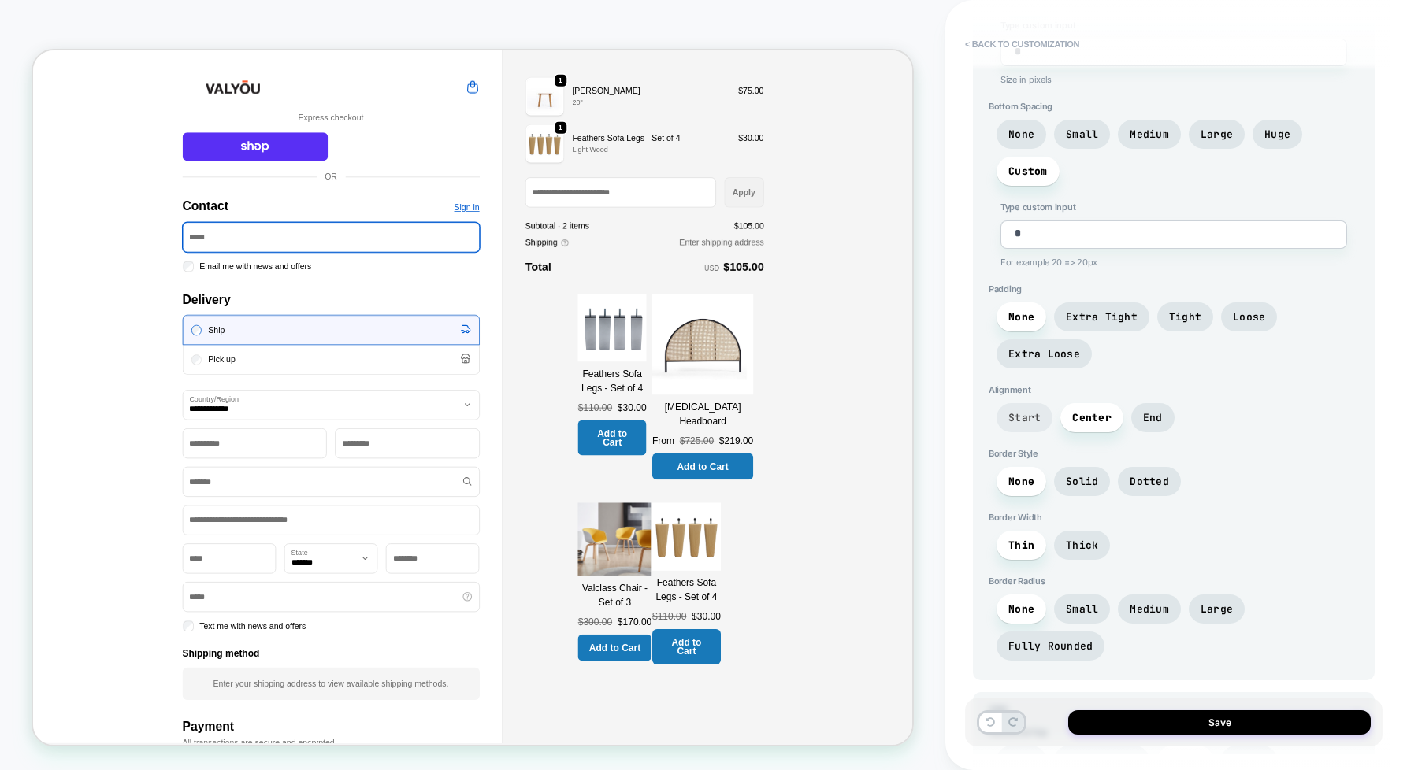
click at [1017, 411] on span "Start" at bounding box center [1024, 417] width 32 height 13
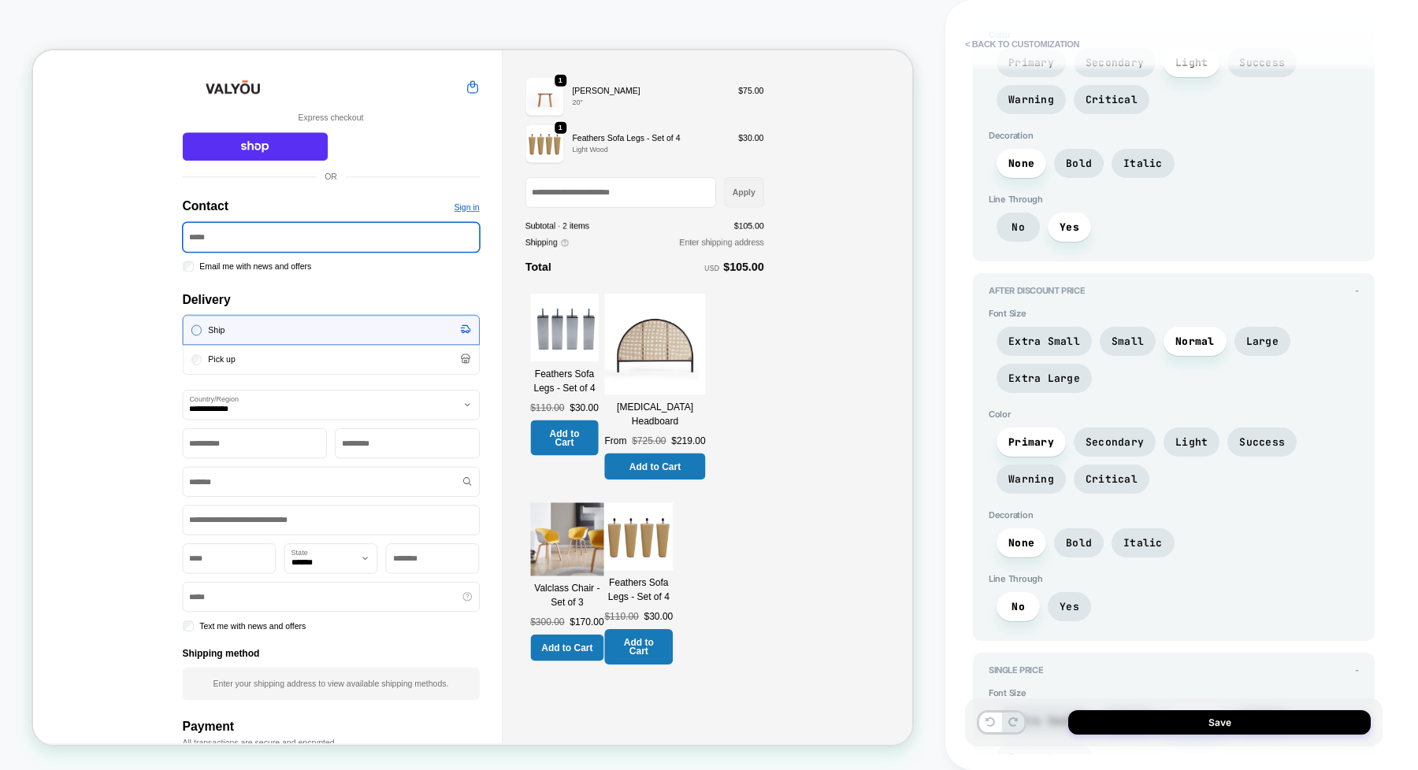
scroll to position [2041, 0]
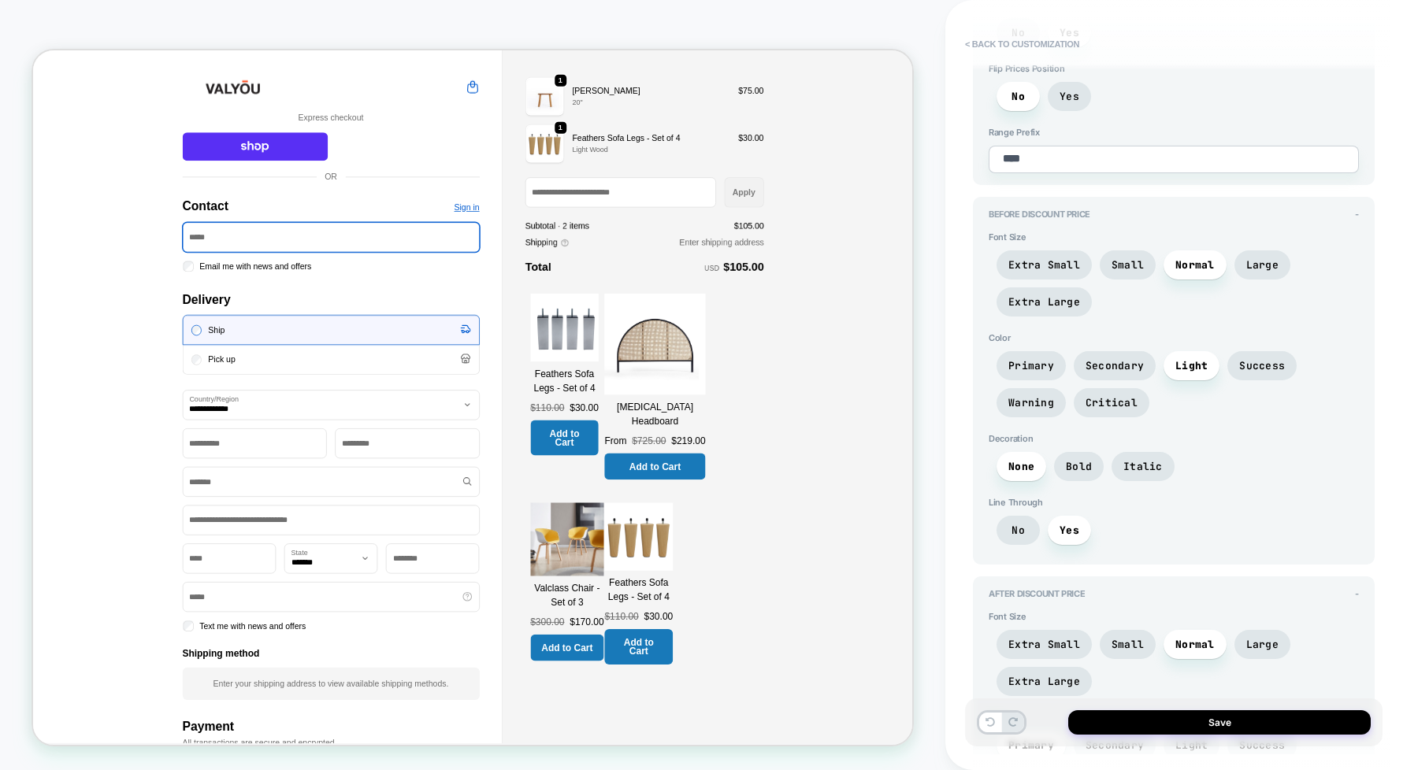
click at [1218, 18] on div "No Yes" at bounding box center [1173, 36] width 370 height 37
click at [772, 12] on div "CHECKOUT Theme: MAIN" at bounding box center [472, 385] width 945 height 770
click at [1225, 82] on div "No Yes" at bounding box center [1173, 100] width 370 height 37
click at [1202, 48] on span "< Back to customization" at bounding box center [1165, 44] width 417 height 25
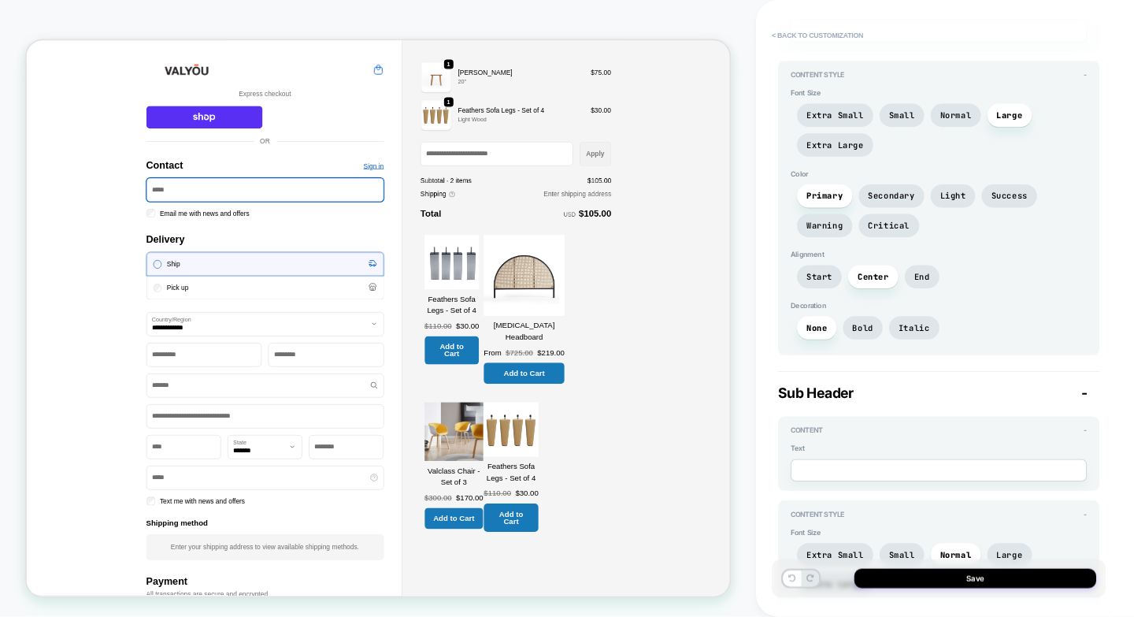
scroll to position [0, 0]
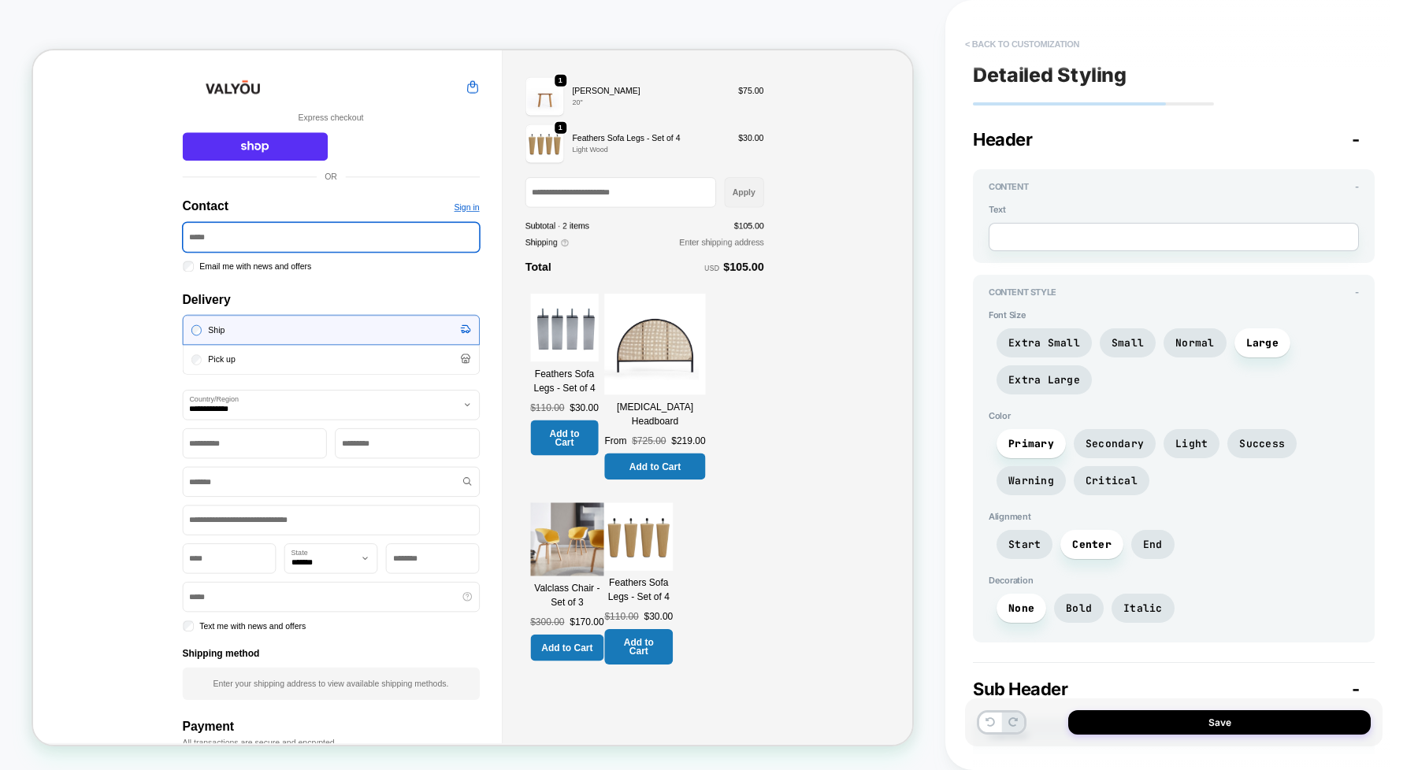
click at [962, 47] on button "< Back to customization" at bounding box center [1022, 44] width 130 height 25
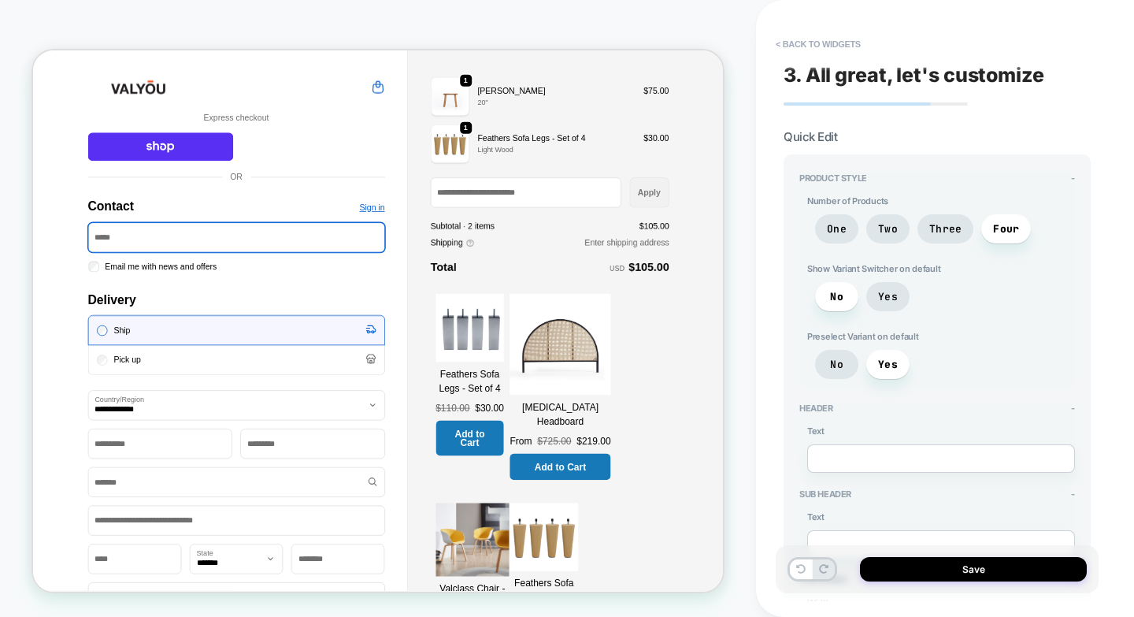
click at [967, 32] on span "< Back to widgets" at bounding box center [929, 44] width 323 height 25
click at [809, 40] on button "< Back to widgets" at bounding box center [818, 44] width 101 height 25
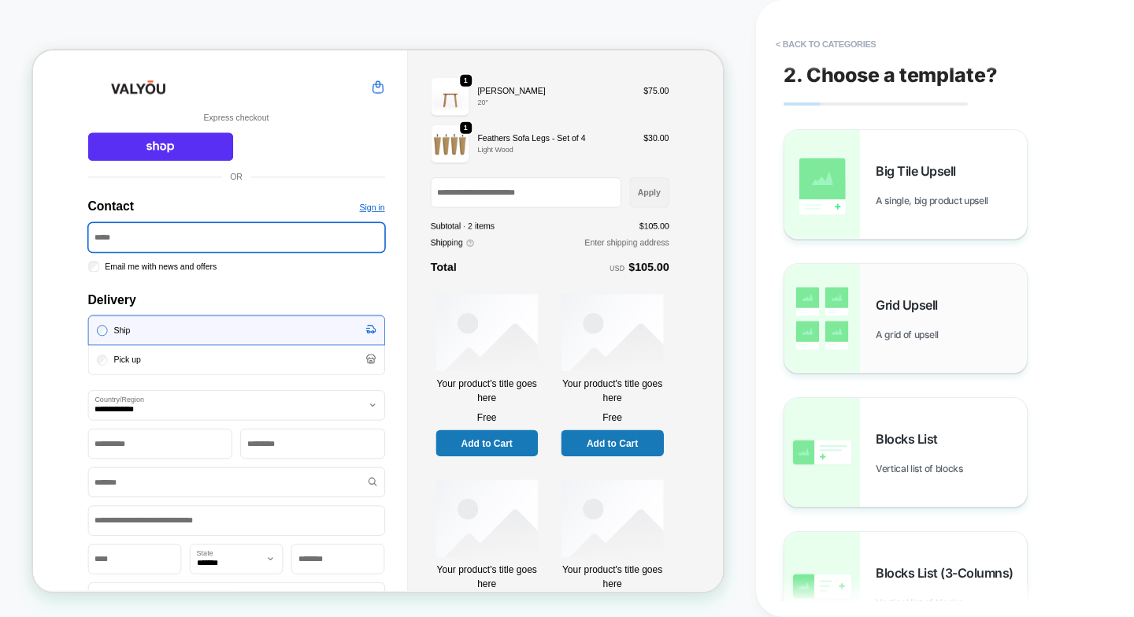
click at [895, 324] on div "Grid Upsell A grid of upsell" at bounding box center [951, 318] width 151 height 43
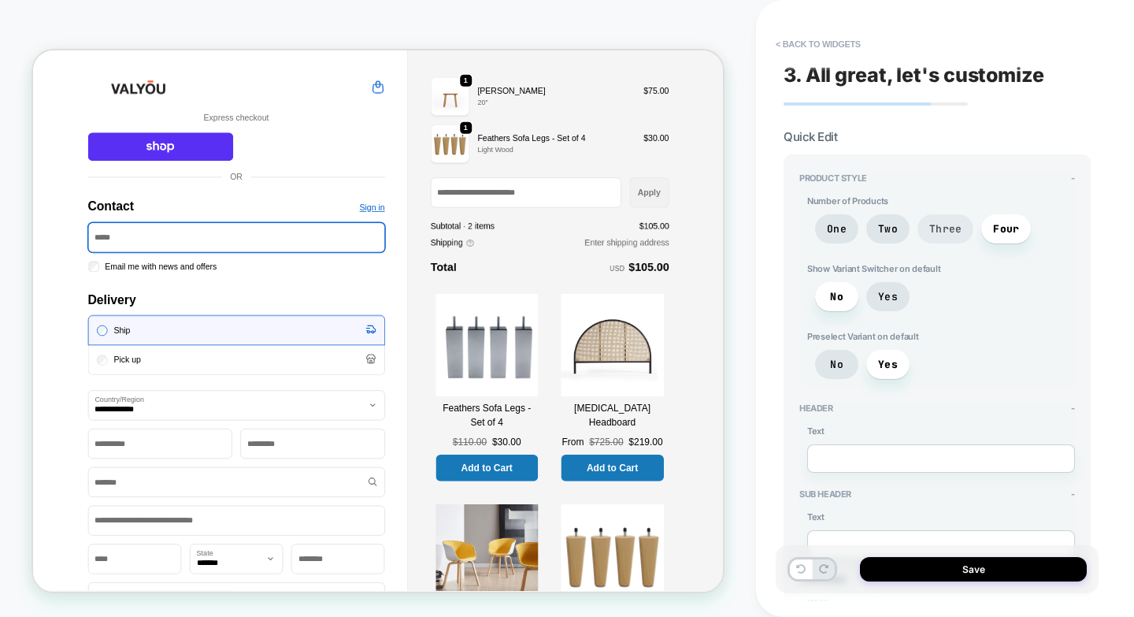
click at [944, 234] on span "Three" at bounding box center [945, 228] width 32 height 13
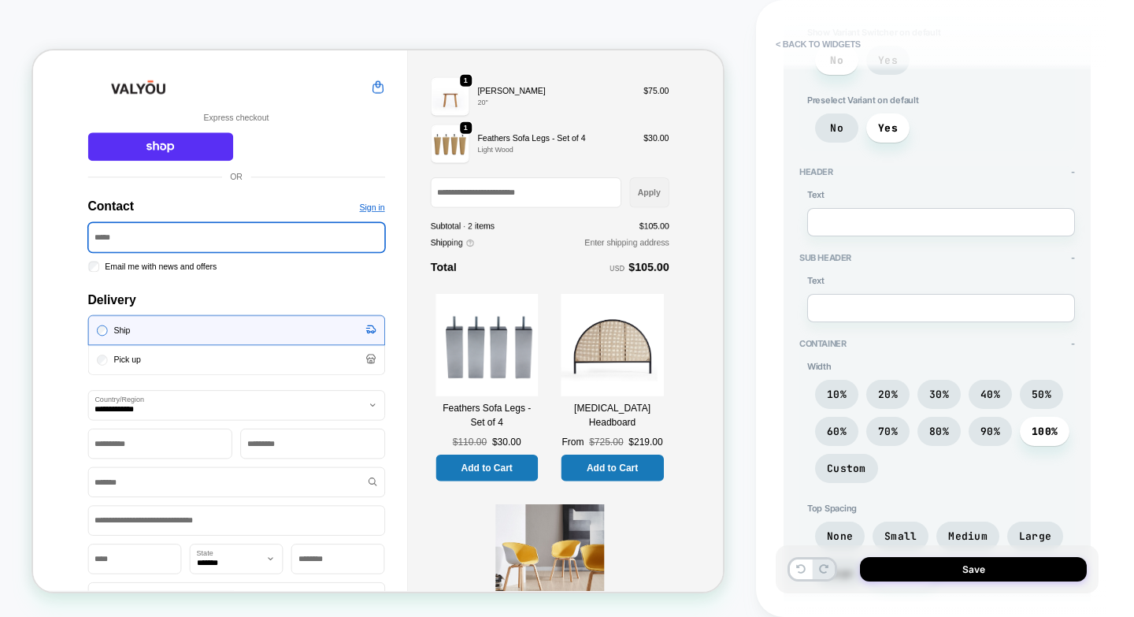
scroll to position [158, 0]
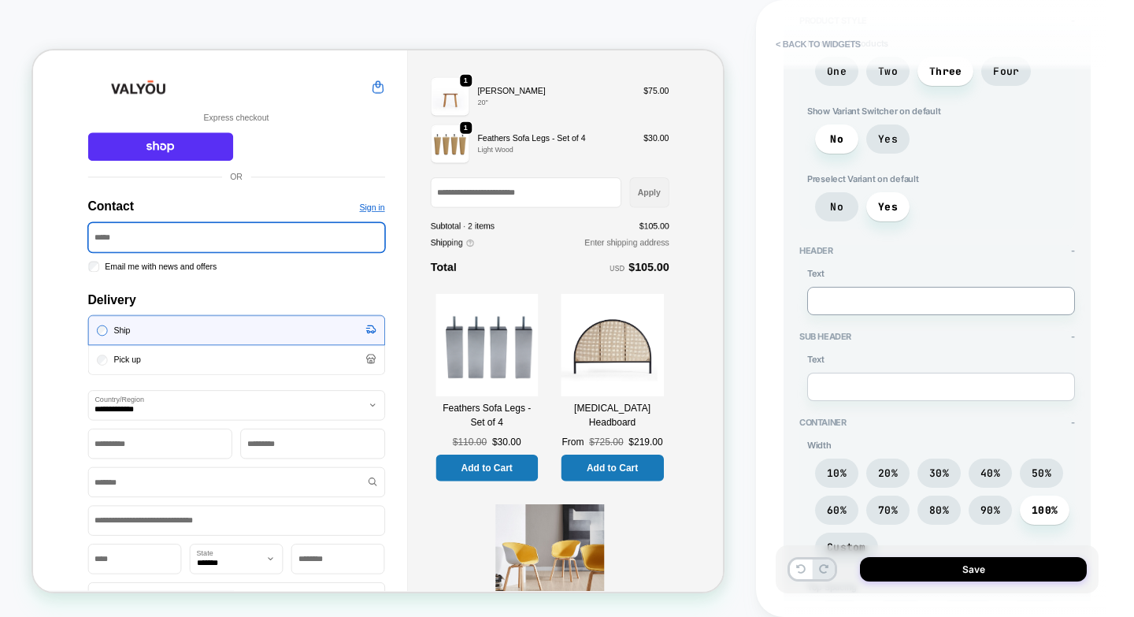
click at [906, 303] on textarea at bounding box center [941, 301] width 268 height 28
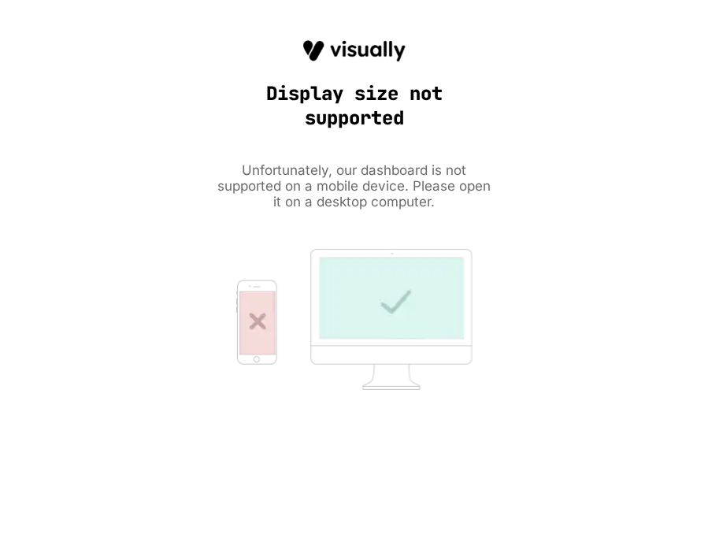
type textarea "*"
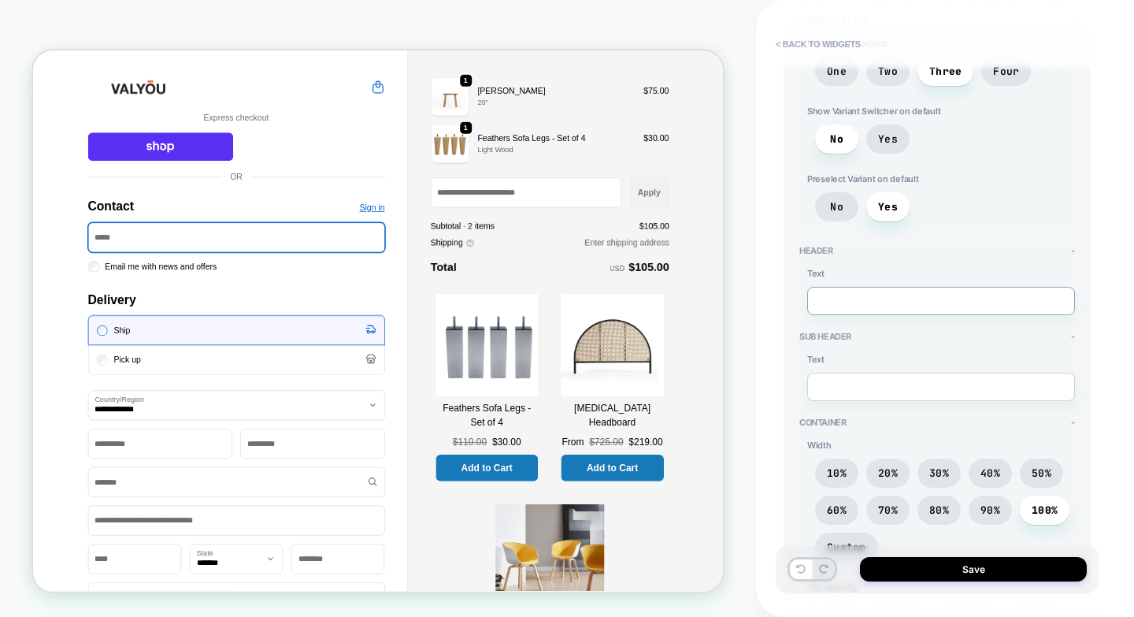
click at [853, 314] on textarea at bounding box center [941, 301] width 268 height 28
paste textarea "**********"
type textarea "**********"
type textarea "*"
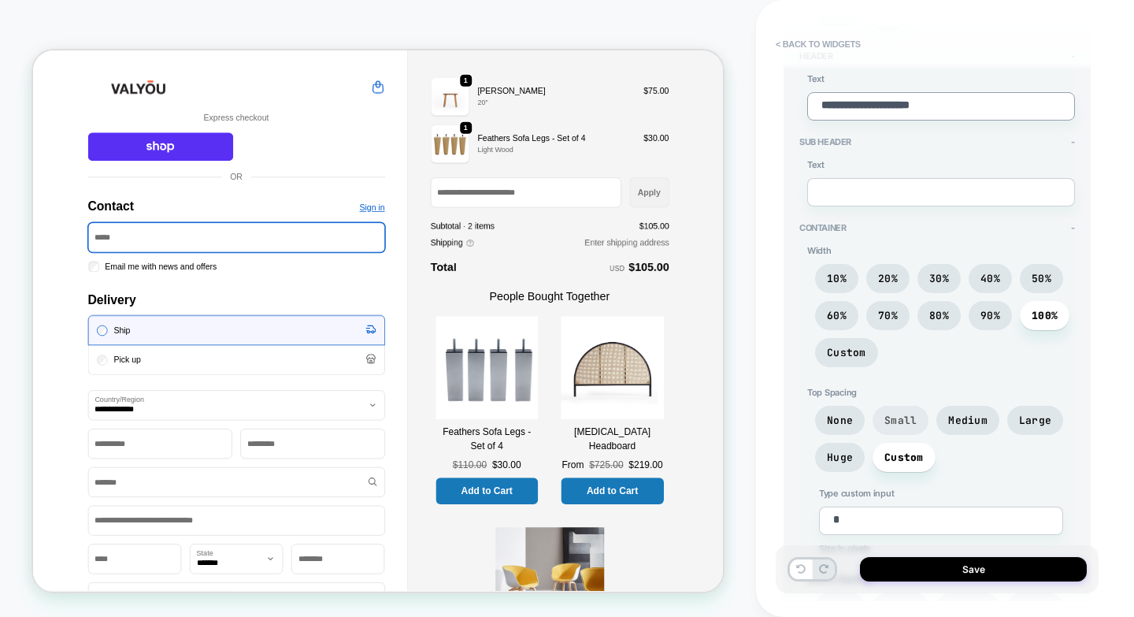
scroll to position [394, 0]
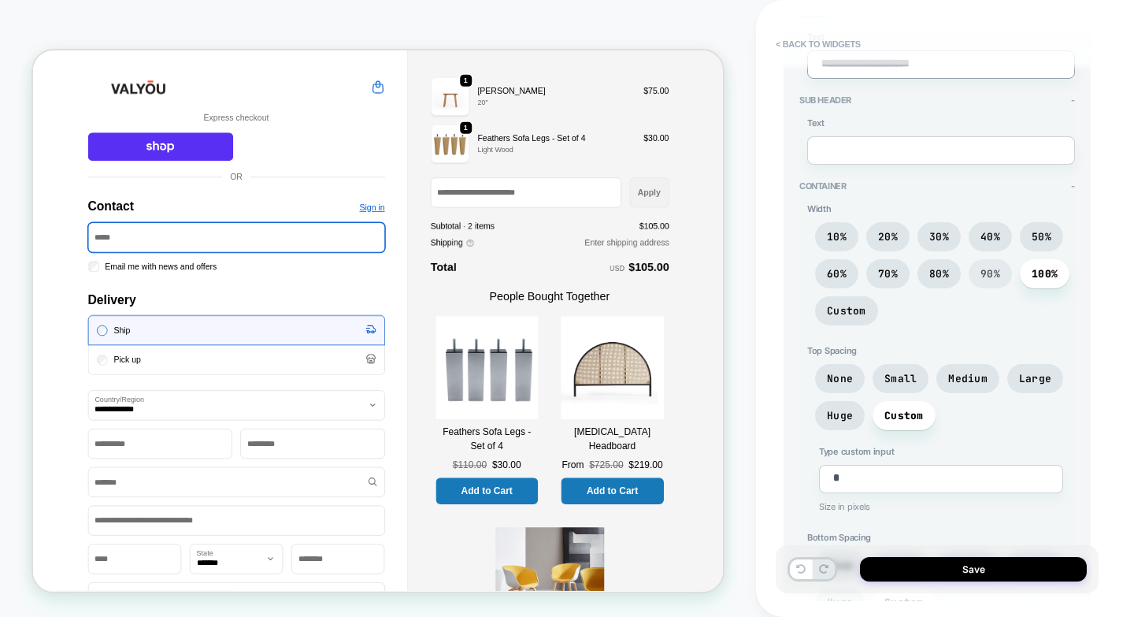
type textarea "**********"
click at [980, 281] on span "90%" at bounding box center [990, 273] width 43 height 29
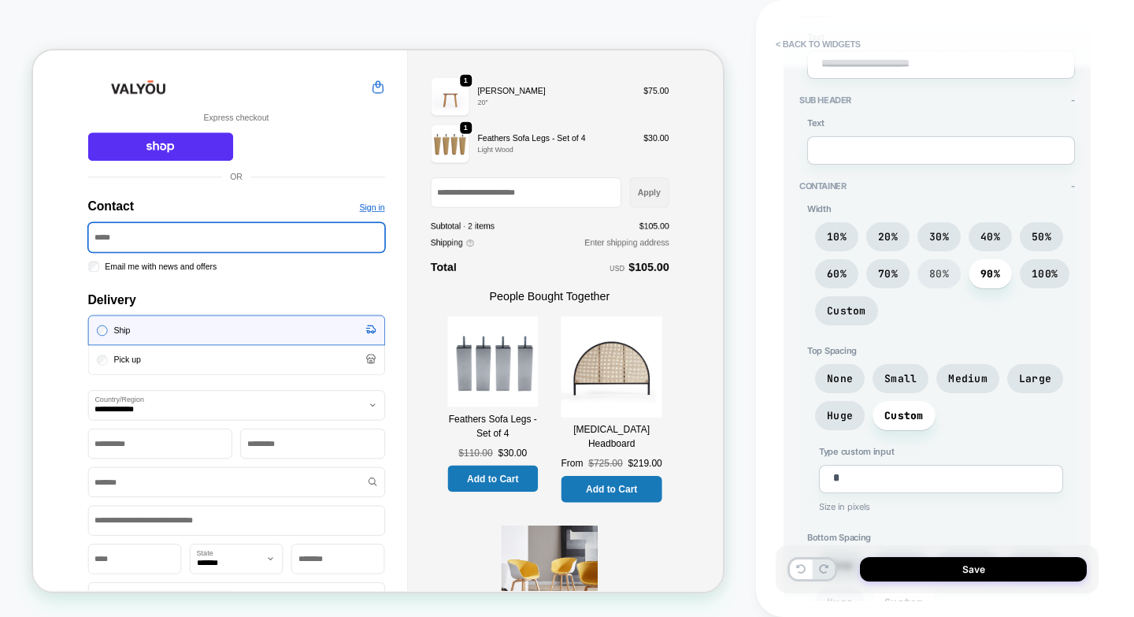
click at [948, 275] on span "80%" at bounding box center [939, 273] width 20 height 13
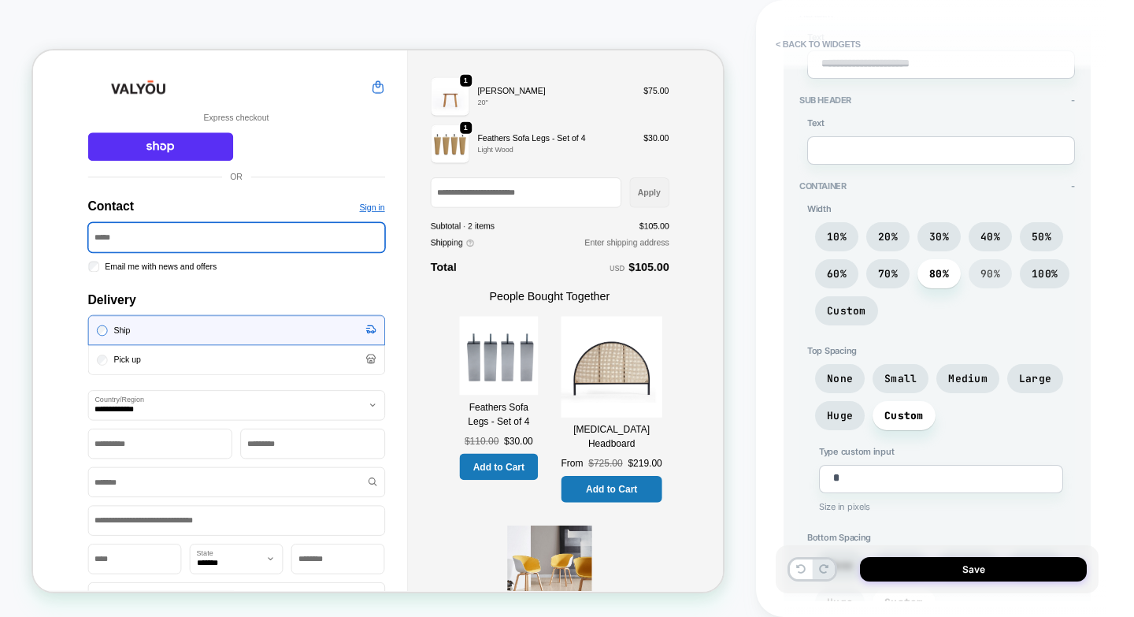
click at [991, 275] on span "90%" at bounding box center [990, 273] width 20 height 13
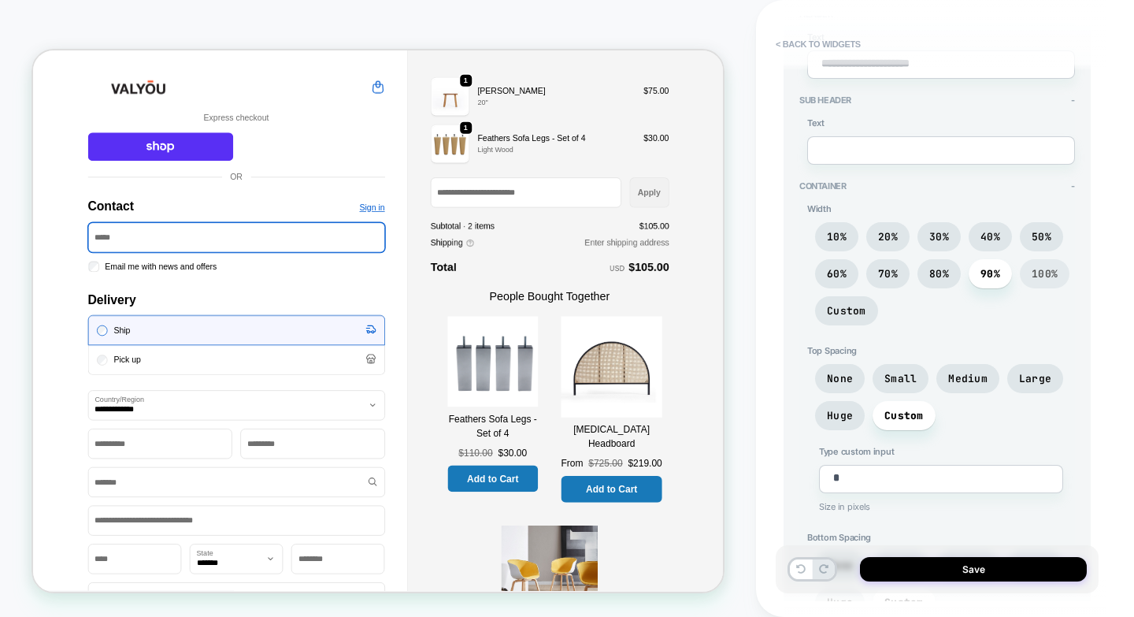
click at [1037, 274] on span "100%" at bounding box center [1045, 273] width 26 height 13
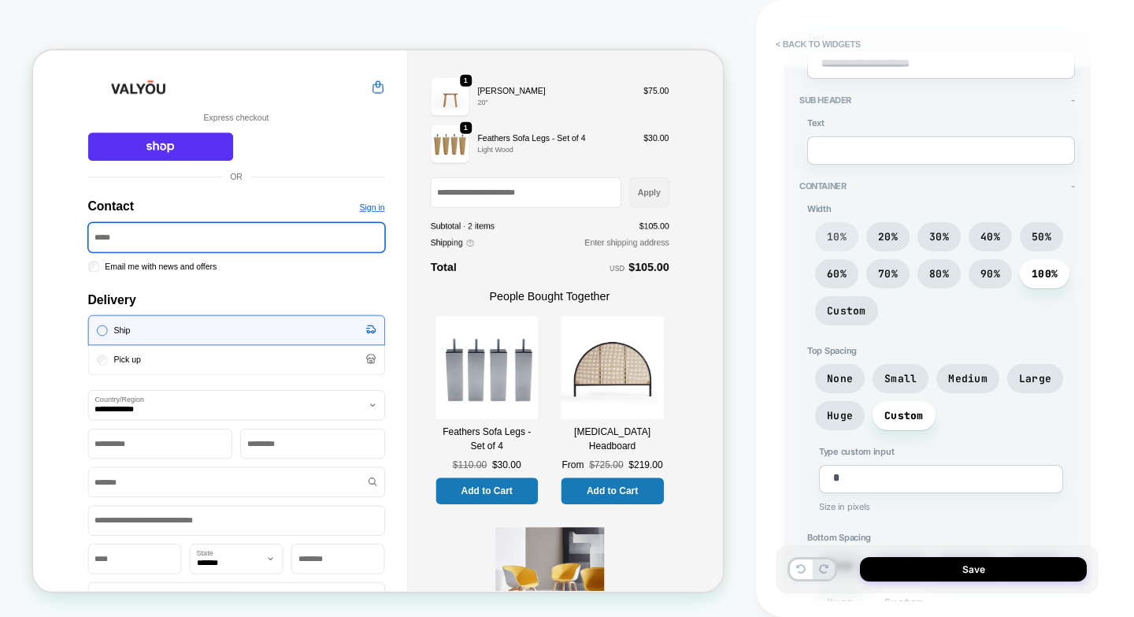
click at [847, 235] on span "10%" at bounding box center [836, 236] width 43 height 29
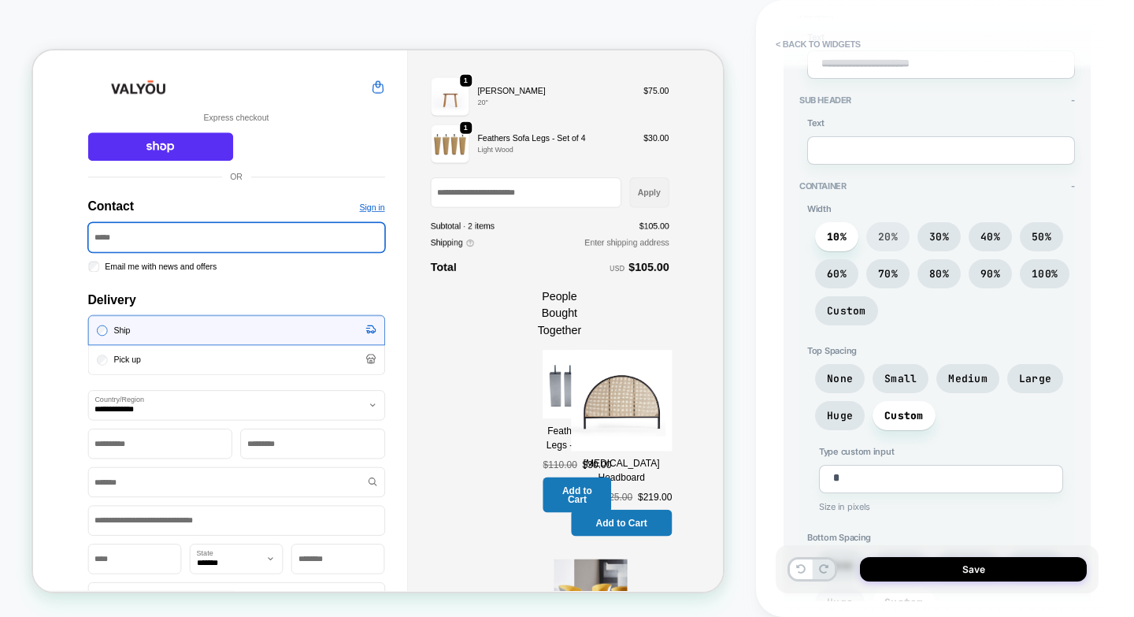
click at [890, 232] on span "20%" at bounding box center [888, 236] width 20 height 13
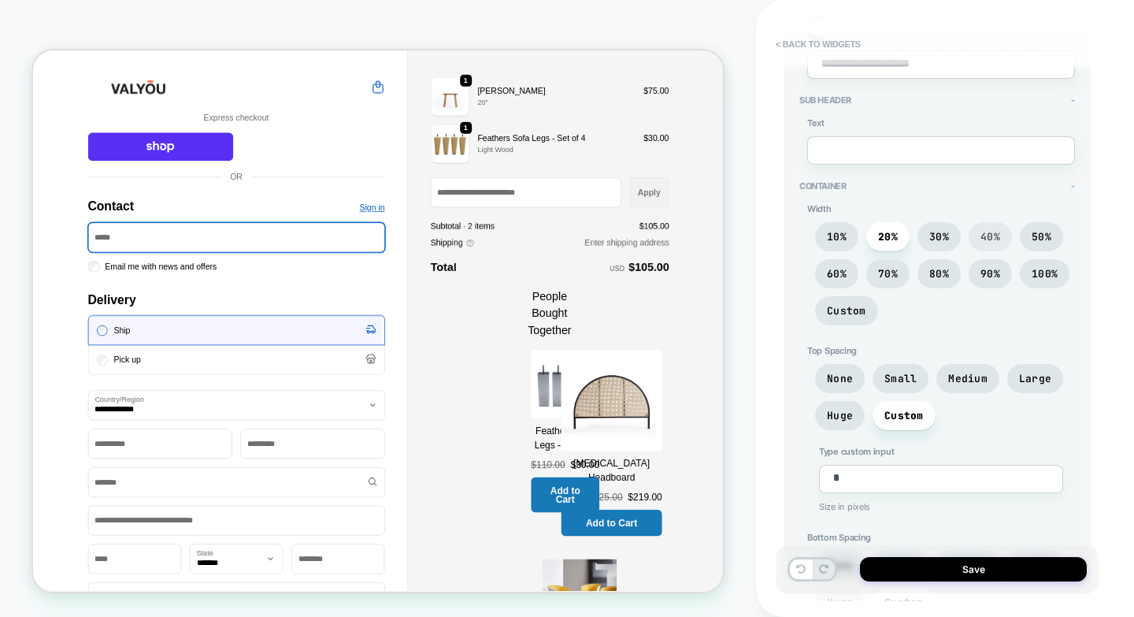
drag, startPoint x: 935, startPoint y: 232, endPoint x: 977, endPoint y: 236, distance: 42.8
click at [936, 233] on span "30%" at bounding box center [939, 236] width 20 height 13
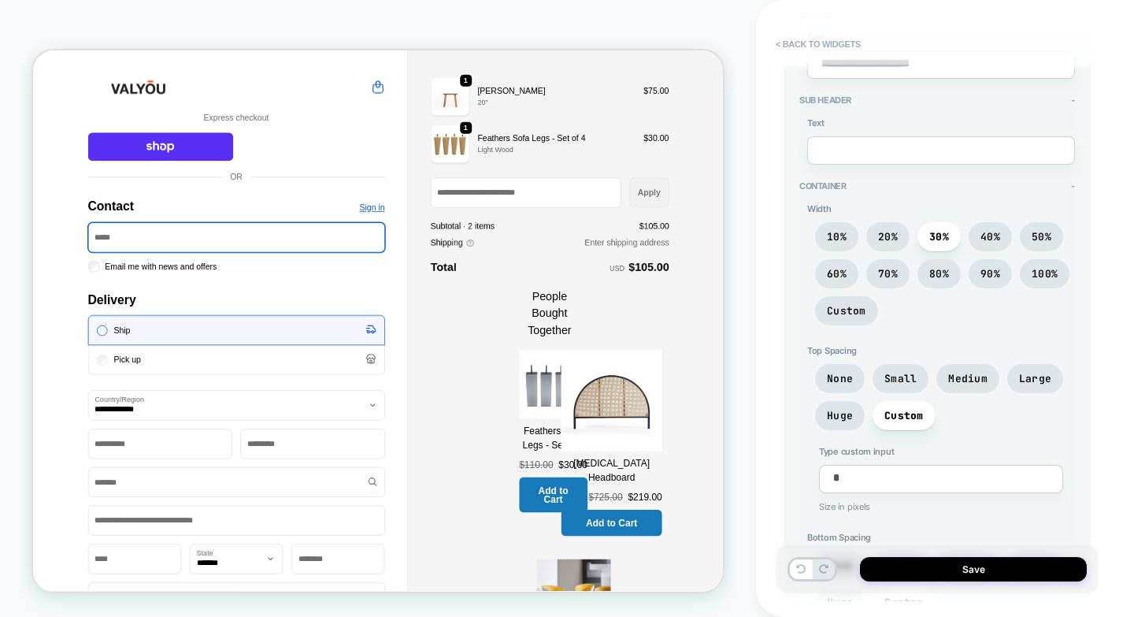
click at [852, 332] on div "10% 20% 30% 40% 50% 60% 70% 80% 90% 100% Custom" at bounding box center [941, 277] width 268 height 111
click at [1062, 281] on span "100%" at bounding box center [1045, 273] width 50 height 29
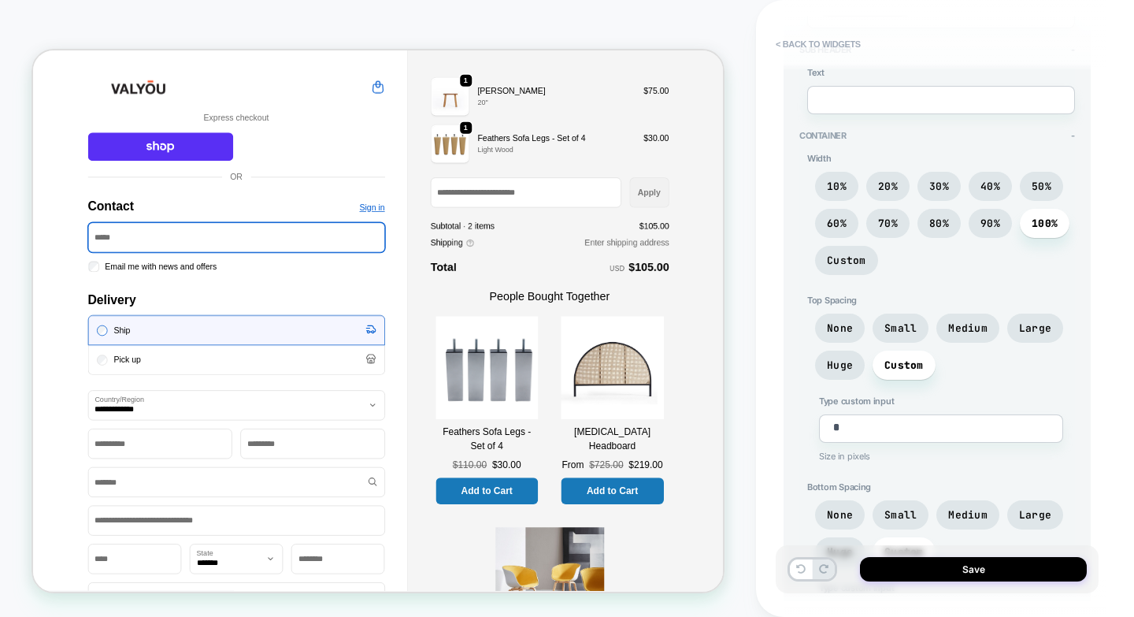
scroll to position [473, 0]
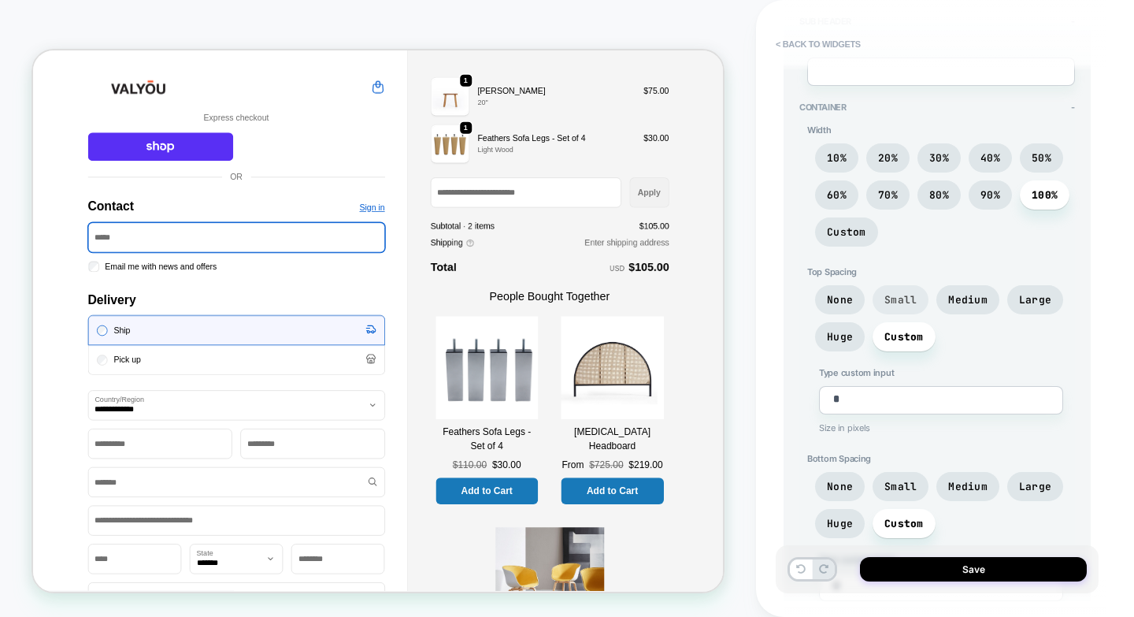
click at [909, 300] on span "Small" at bounding box center [900, 299] width 32 height 13
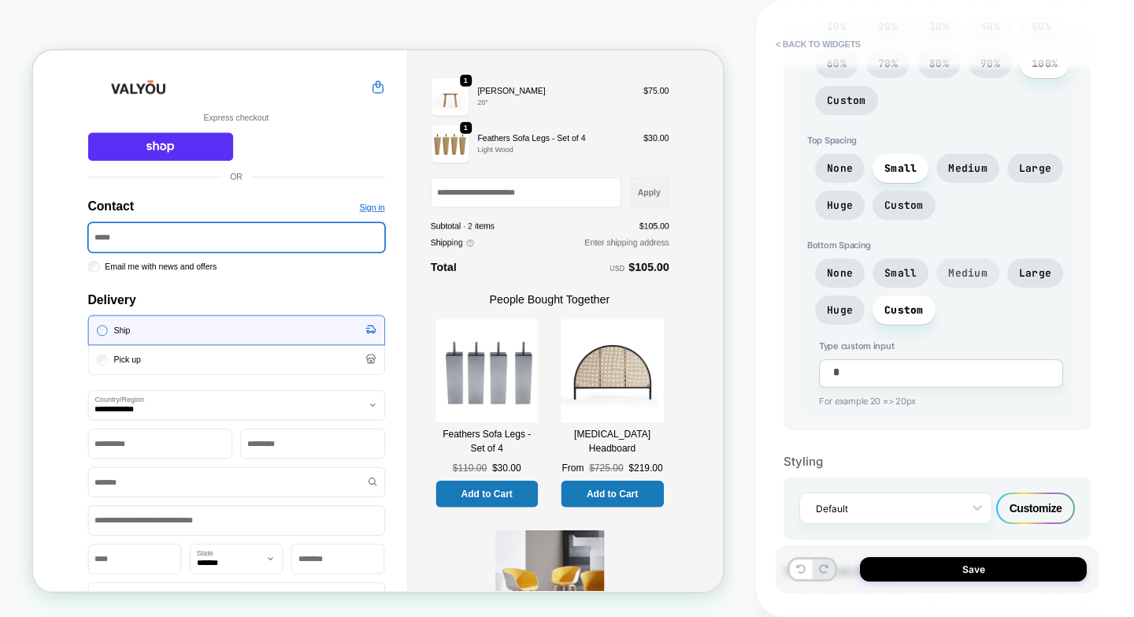
scroll to position [630, 0]
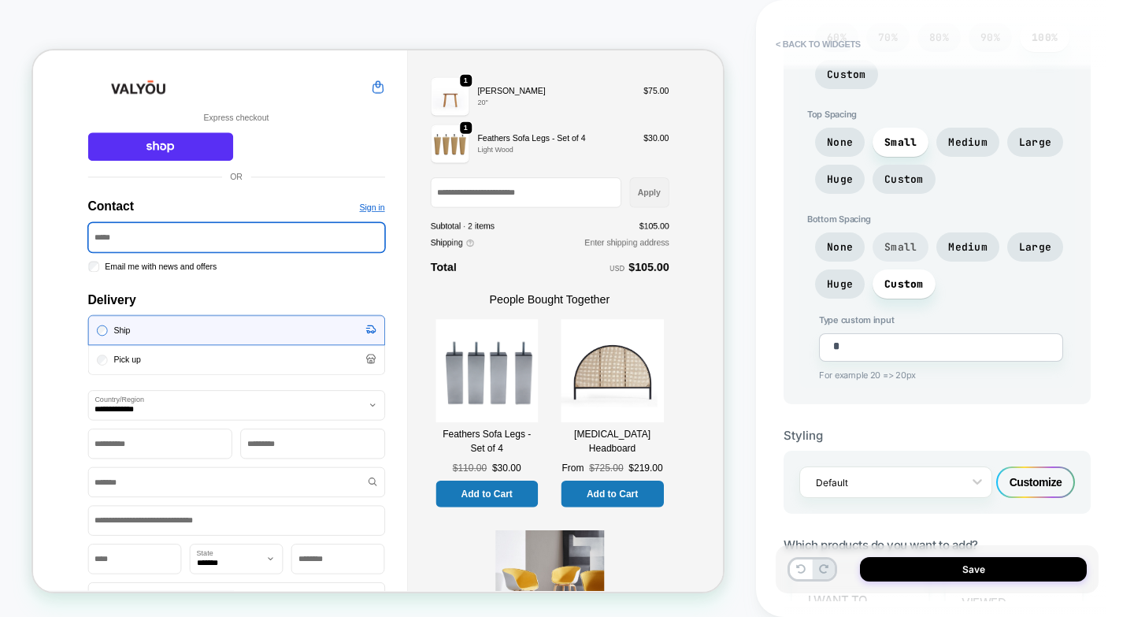
click at [888, 252] on span "Small" at bounding box center [900, 246] width 32 height 13
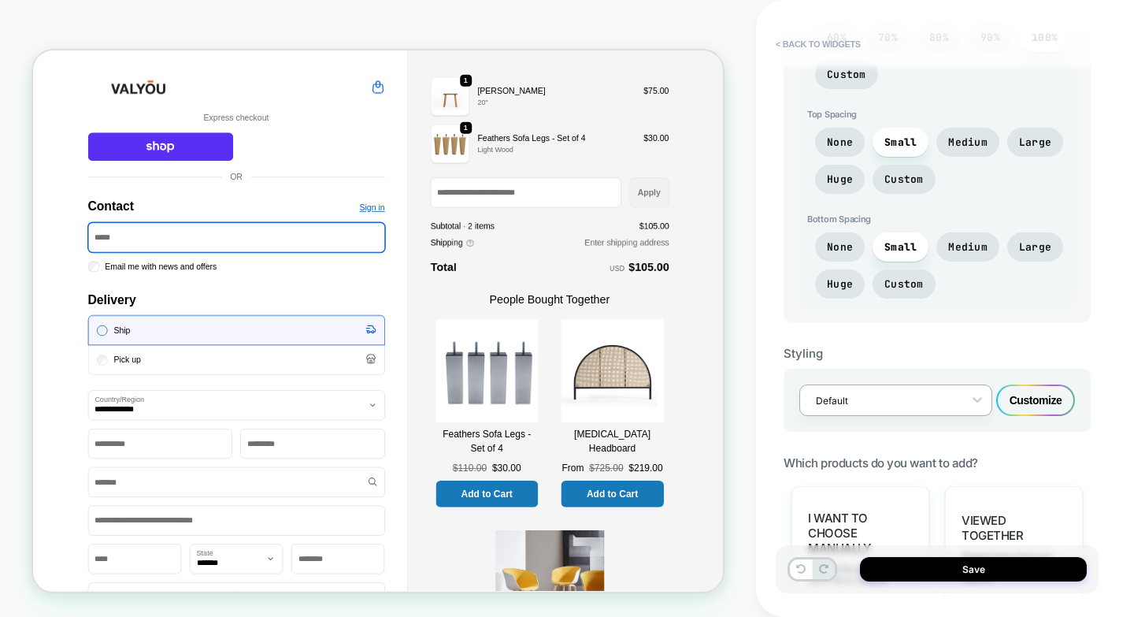
click at [910, 399] on div at bounding box center [885, 400] width 139 height 15
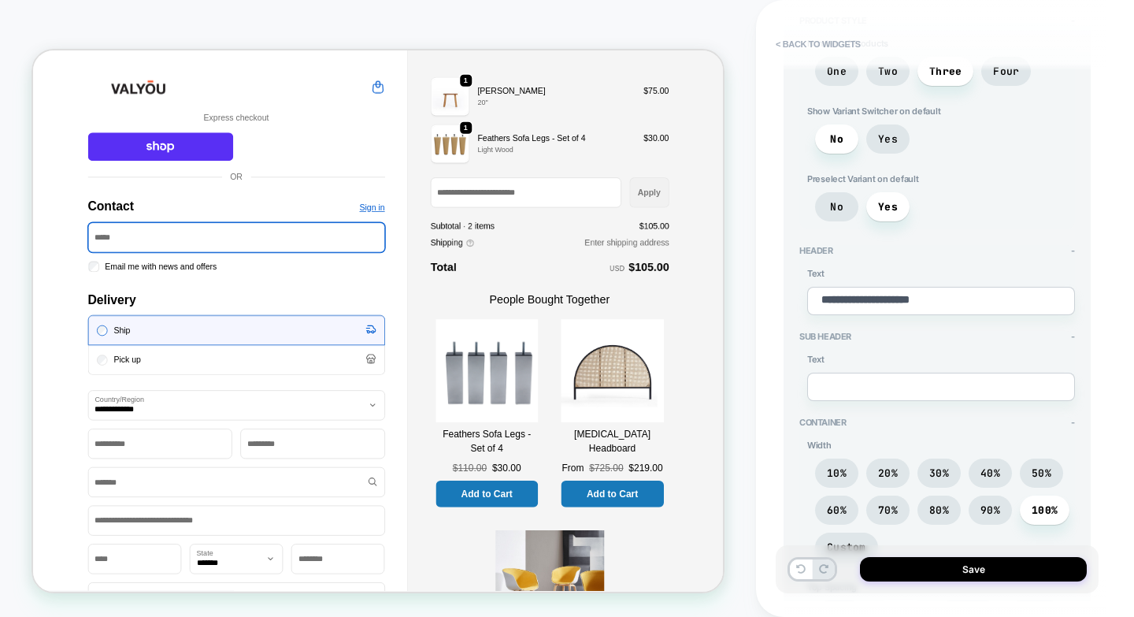
scroll to position [0, 0]
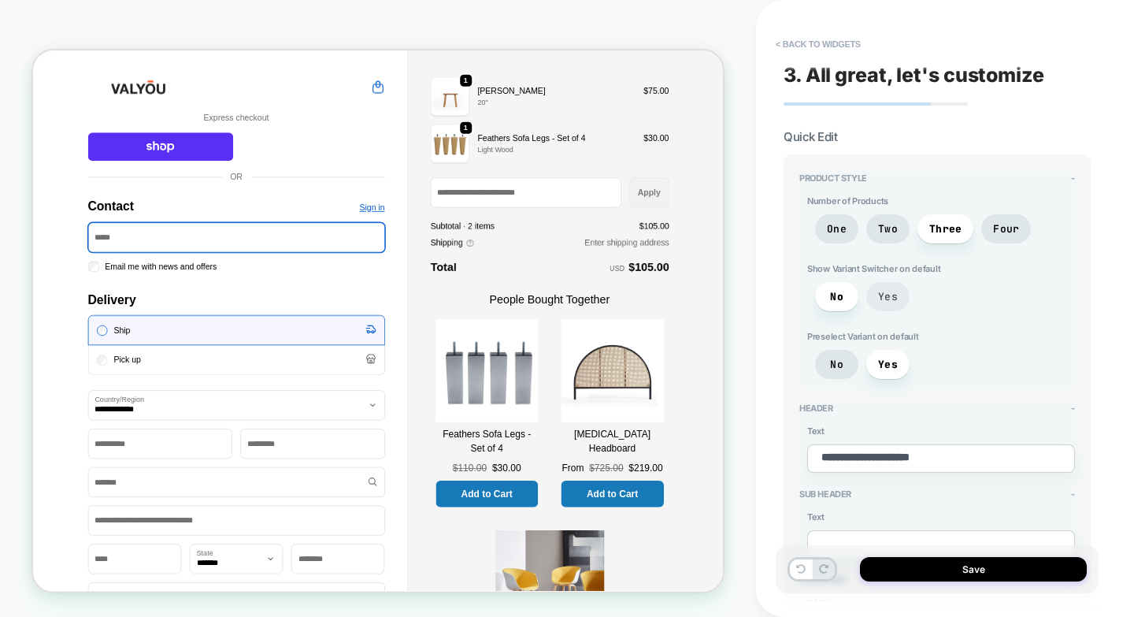
click at [875, 302] on span "Yes" at bounding box center [887, 296] width 43 height 29
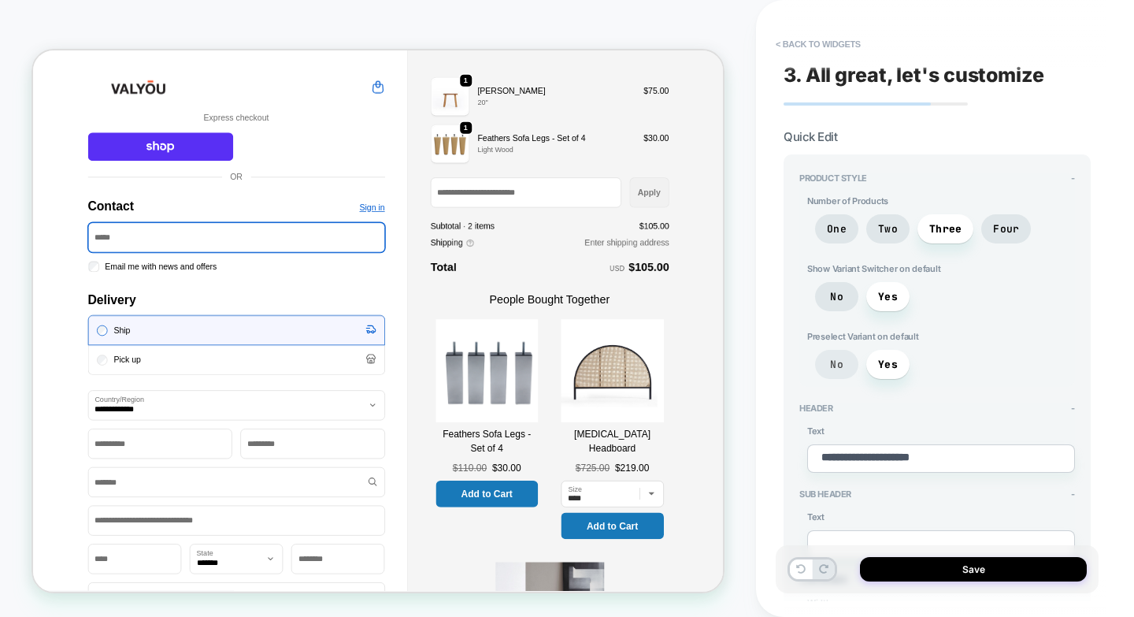
click at [821, 374] on span "No" at bounding box center [836, 364] width 43 height 29
click at [874, 372] on span "Yes" at bounding box center [887, 364] width 43 height 29
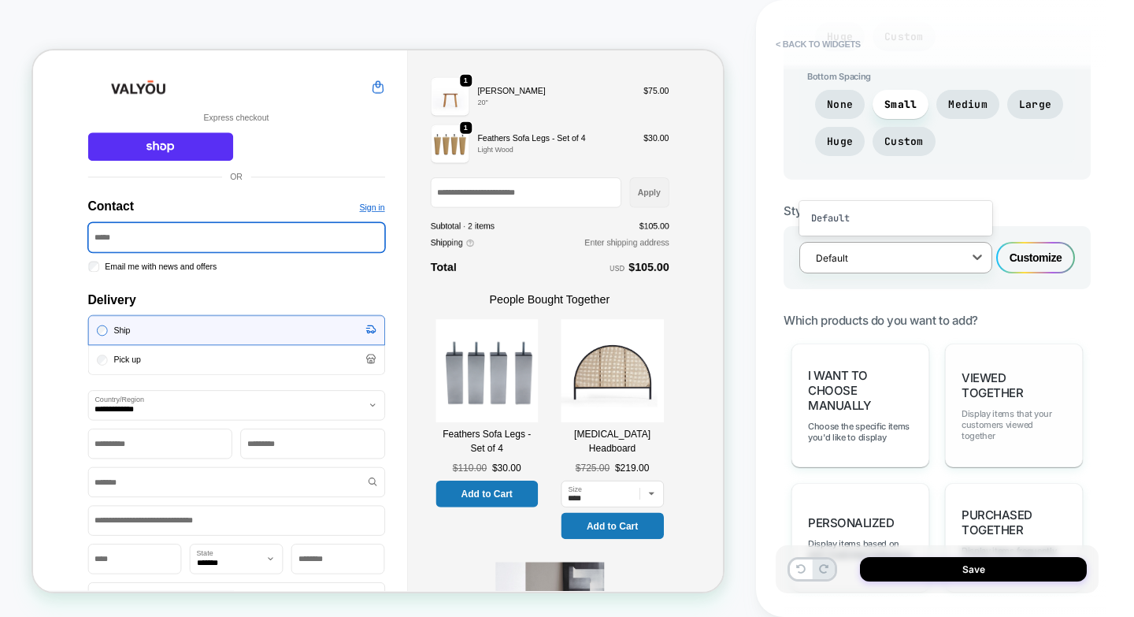
scroll to position [788, 0]
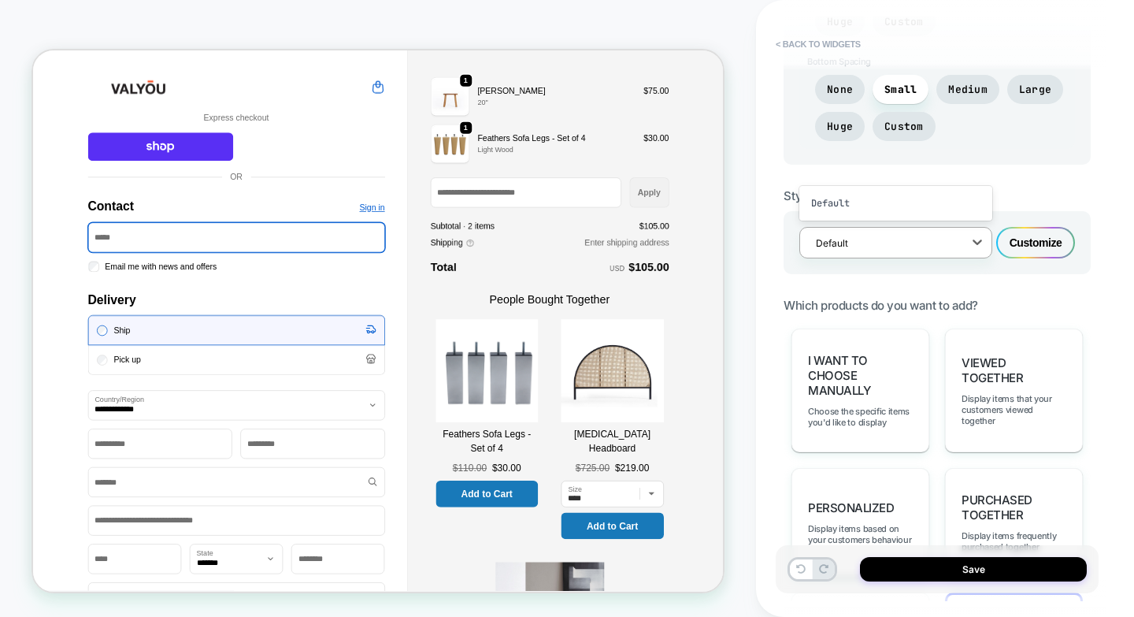
click at [1050, 248] on div "Customize" at bounding box center [1035, 243] width 79 height 32
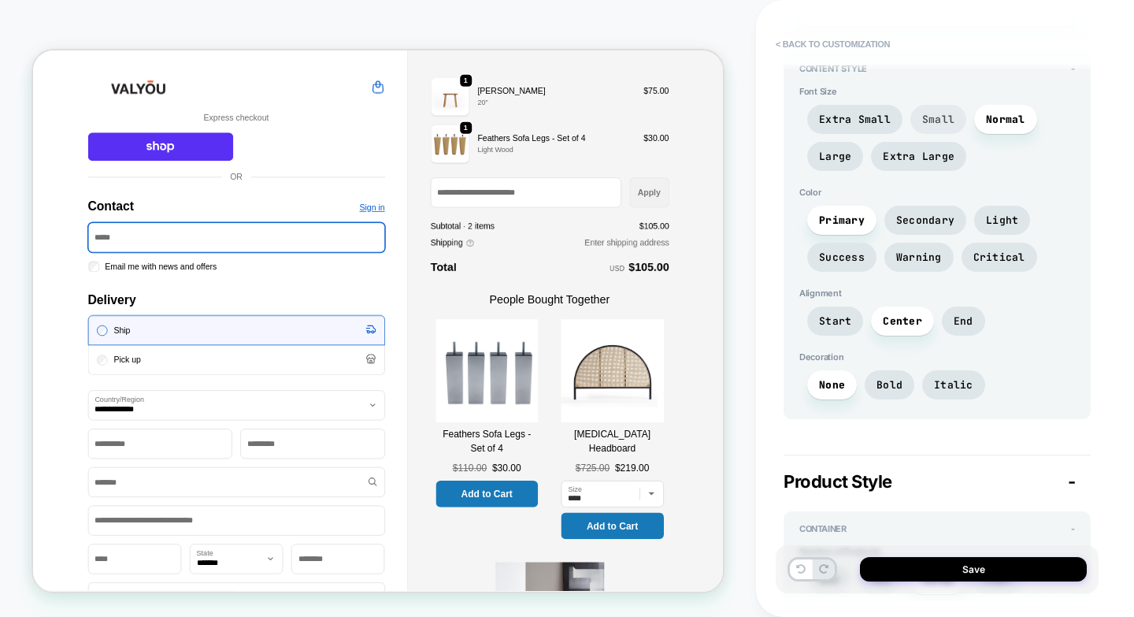
click at [929, 128] on span "Small" at bounding box center [938, 119] width 56 height 29
click at [981, 120] on span "Normal" at bounding box center [1005, 119] width 63 height 29
click at [935, 151] on span "Extra Large" at bounding box center [919, 156] width 72 height 13
click at [830, 158] on span "Large" at bounding box center [835, 156] width 32 height 13
click at [994, 122] on span "Normal" at bounding box center [1005, 119] width 39 height 13
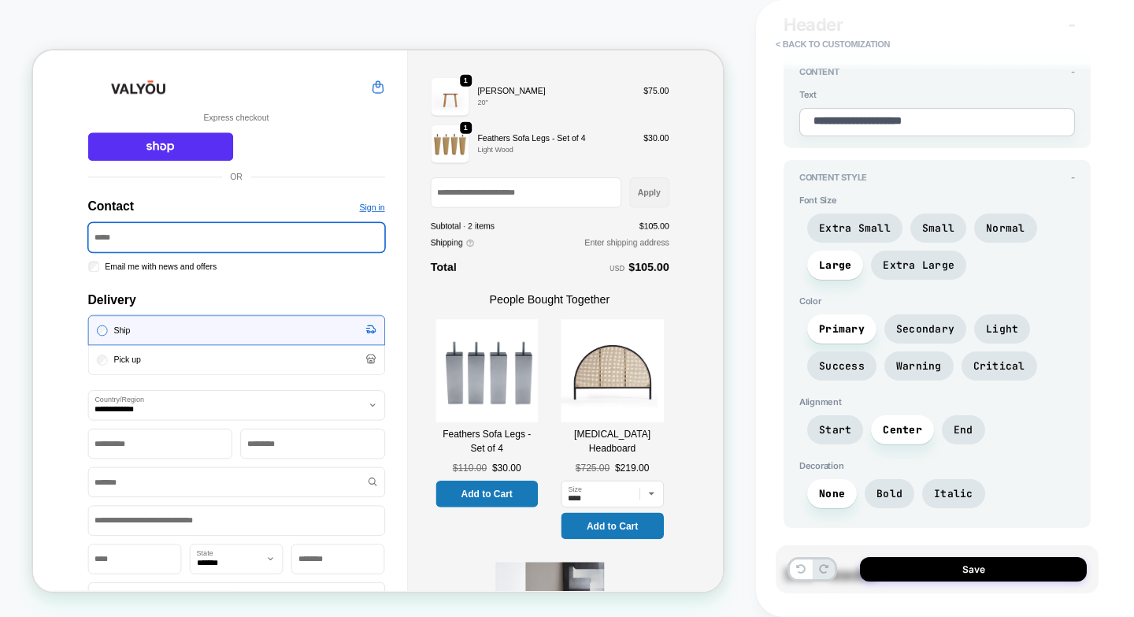
scroll to position [0, 0]
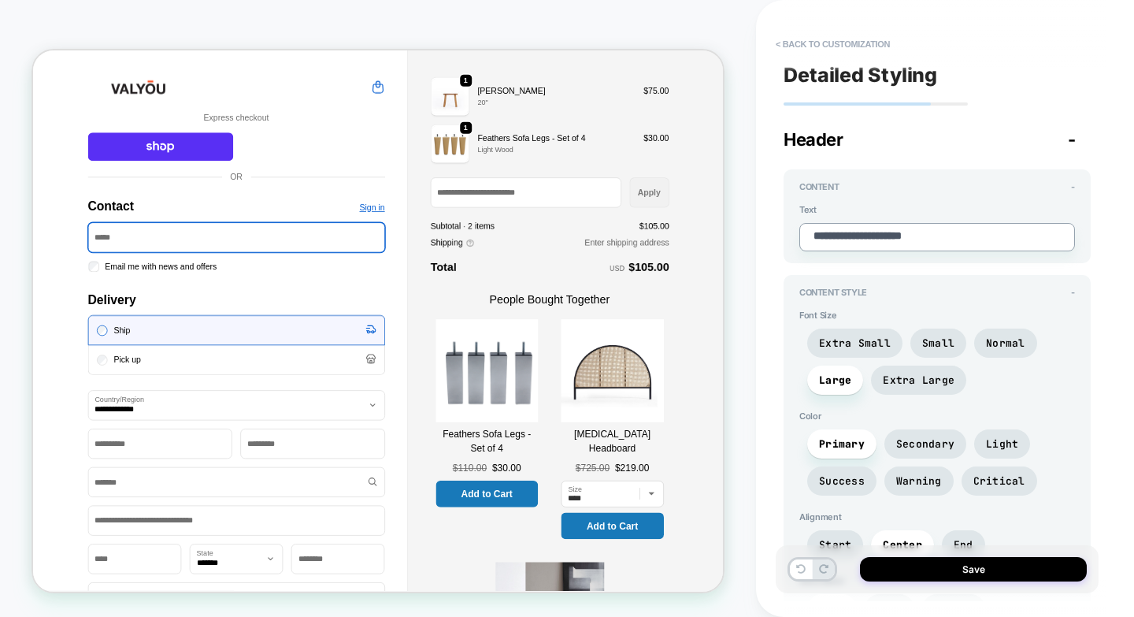
click at [944, 239] on textarea "**********" at bounding box center [937, 237] width 276 height 28
click at [825, 372] on span "Large" at bounding box center [835, 379] width 56 height 29
click at [1017, 350] on span "Normal" at bounding box center [1005, 342] width 63 height 29
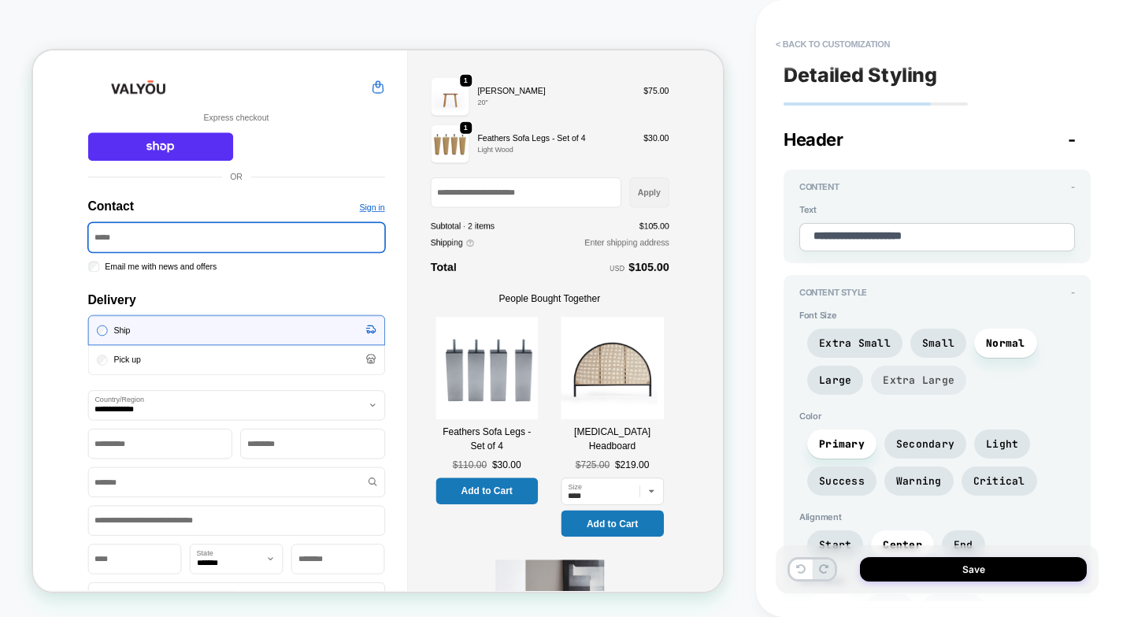
click at [943, 381] on span "Extra Large" at bounding box center [919, 379] width 72 height 13
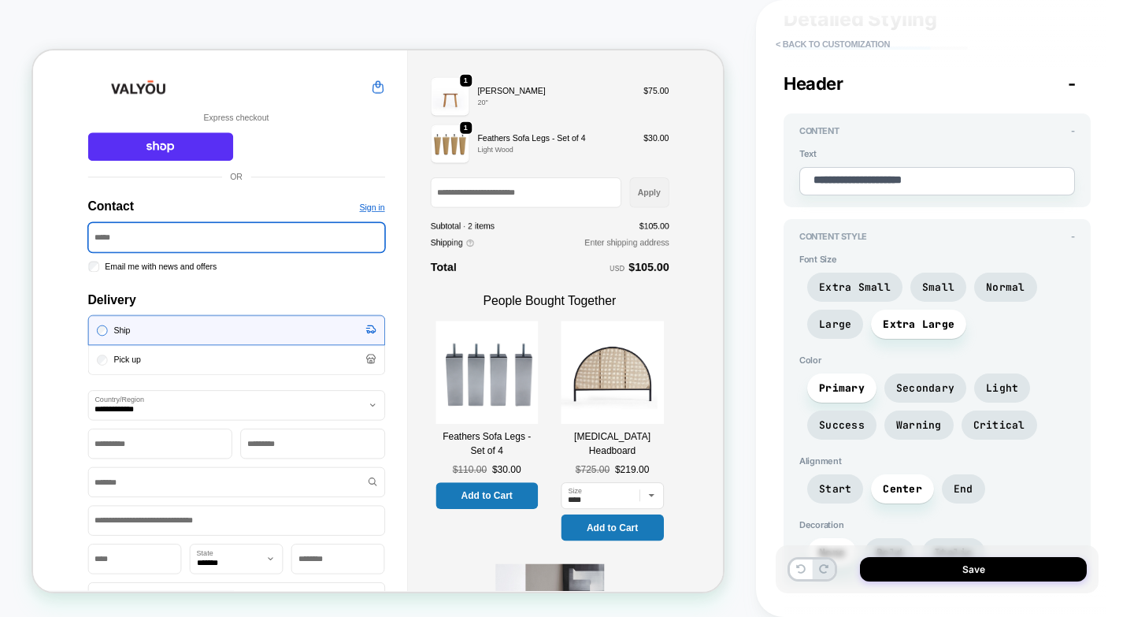
scroll to position [158, 0]
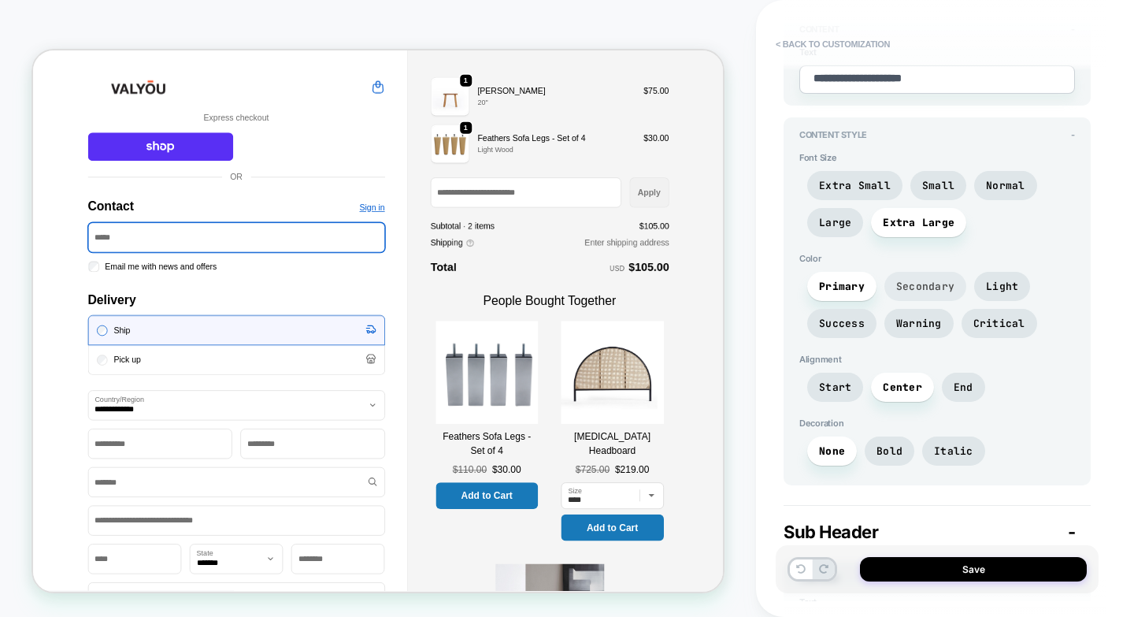
click at [912, 292] on span "Secondary" at bounding box center [925, 286] width 58 height 13
click at [860, 292] on span "Primary" at bounding box center [842, 286] width 46 height 13
click at [895, 444] on span "Bold" at bounding box center [890, 450] width 26 height 13
click at [847, 390] on span "Start" at bounding box center [835, 386] width 32 height 13
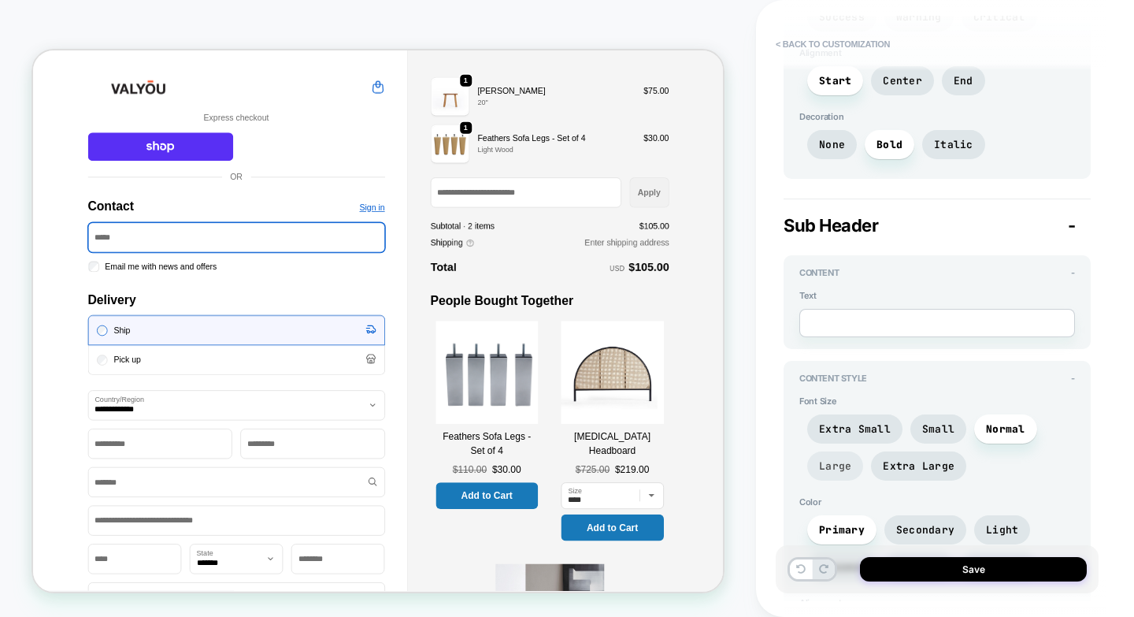
scroll to position [551, 0]
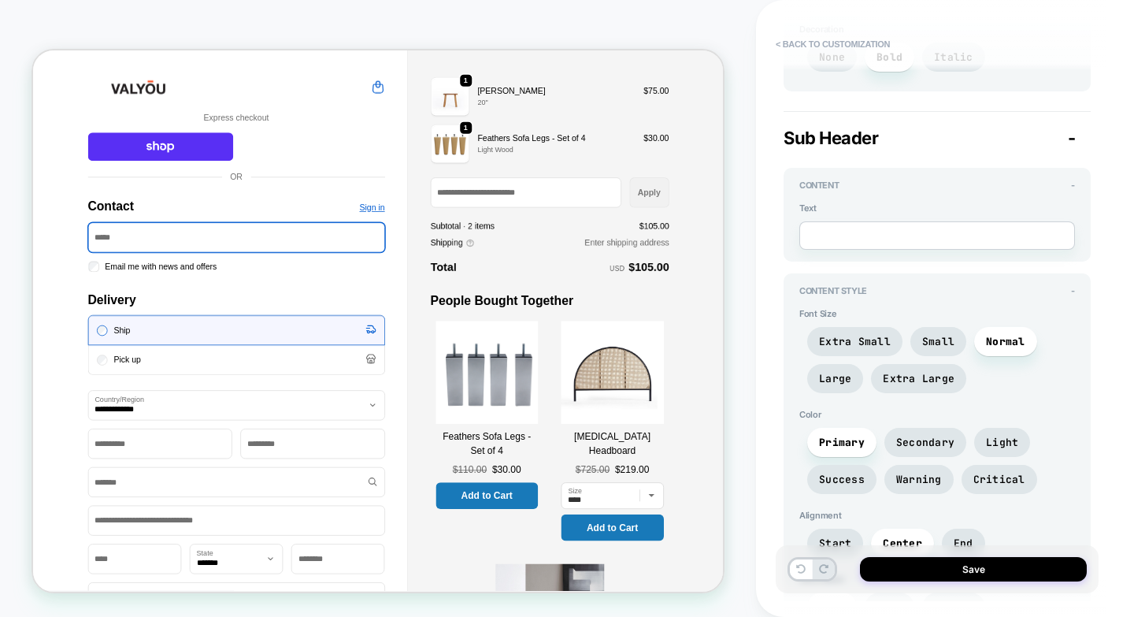
click at [1076, 134] on div "Sub Header -" at bounding box center [937, 138] width 307 height 20
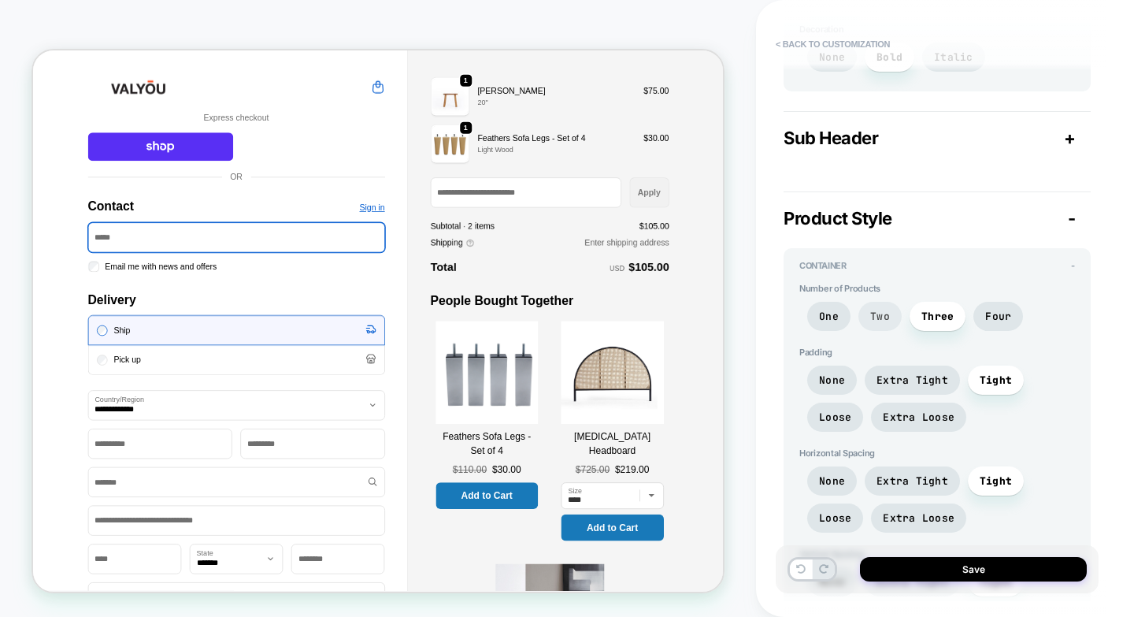
click at [878, 306] on span "Two" at bounding box center [879, 316] width 43 height 29
click at [1002, 315] on span "Four" at bounding box center [998, 315] width 26 height 13
click at [927, 315] on span "Three" at bounding box center [937, 315] width 32 height 13
click at [828, 375] on span "None" at bounding box center [832, 379] width 26 height 13
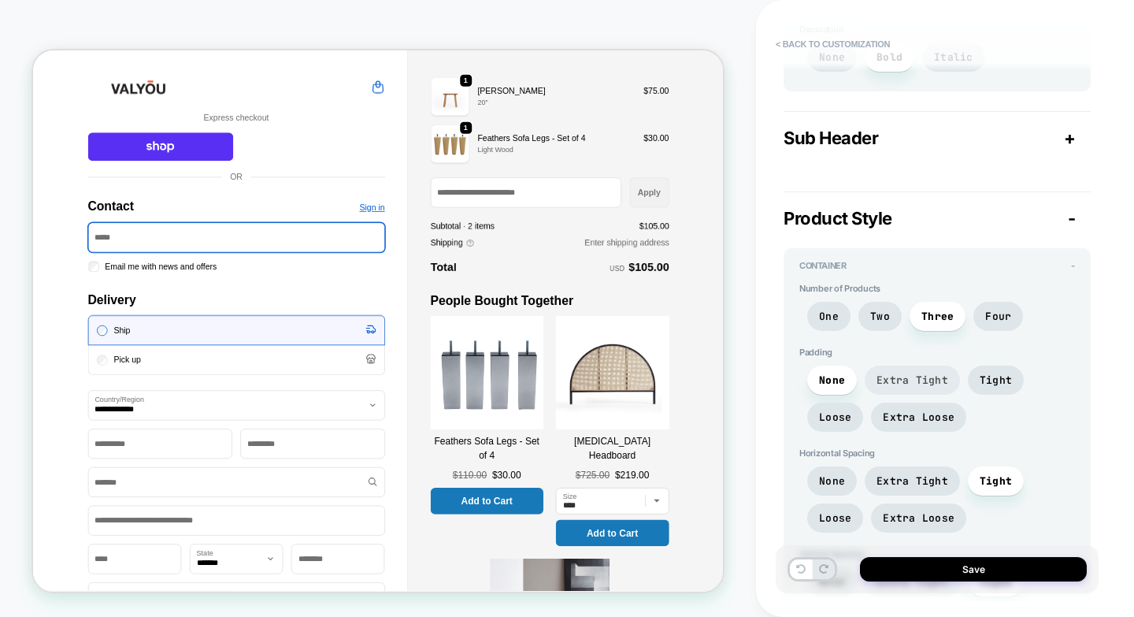
click at [867, 376] on span "Extra Tight" at bounding box center [912, 379] width 95 height 29
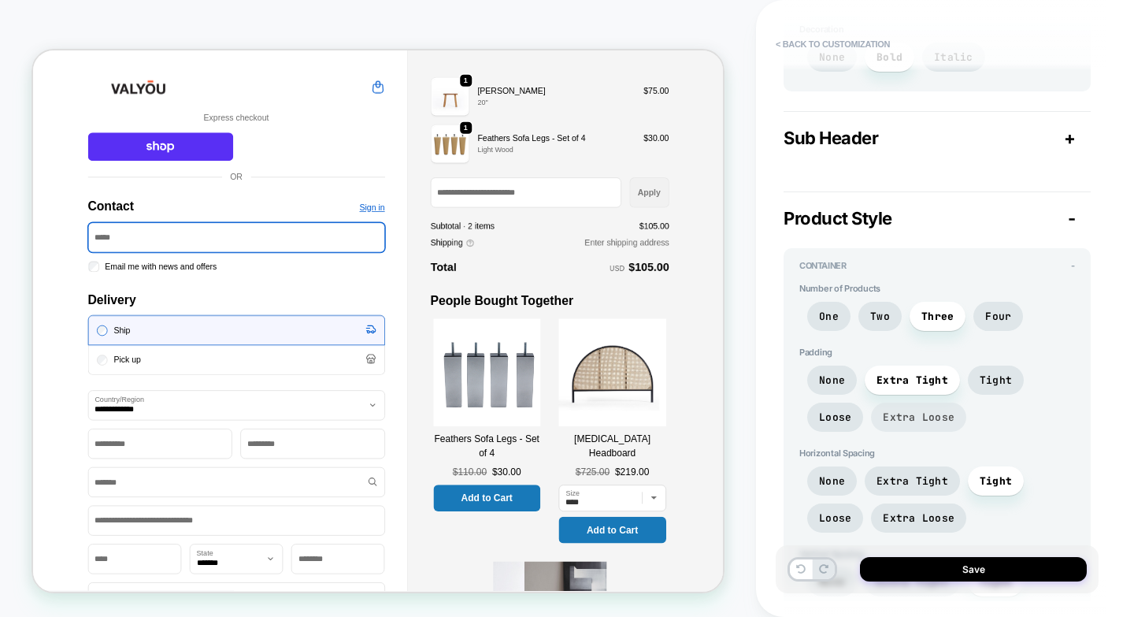
click at [922, 402] on span "Extra Loose" at bounding box center [918, 416] width 95 height 29
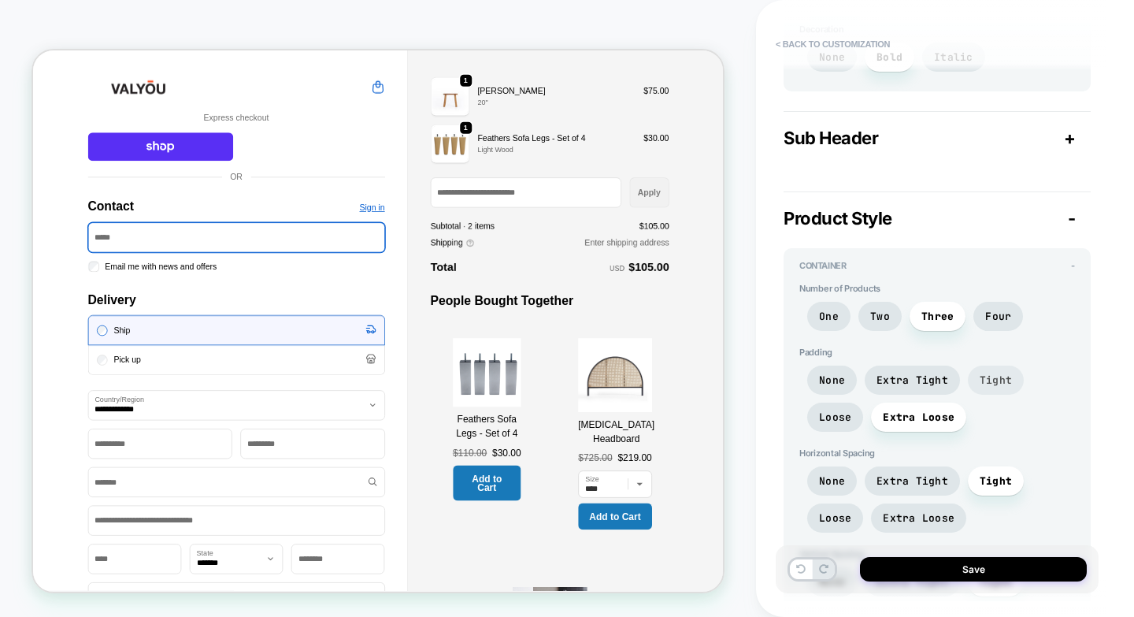
click at [987, 373] on span "Tight" at bounding box center [996, 379] width 32 height 13
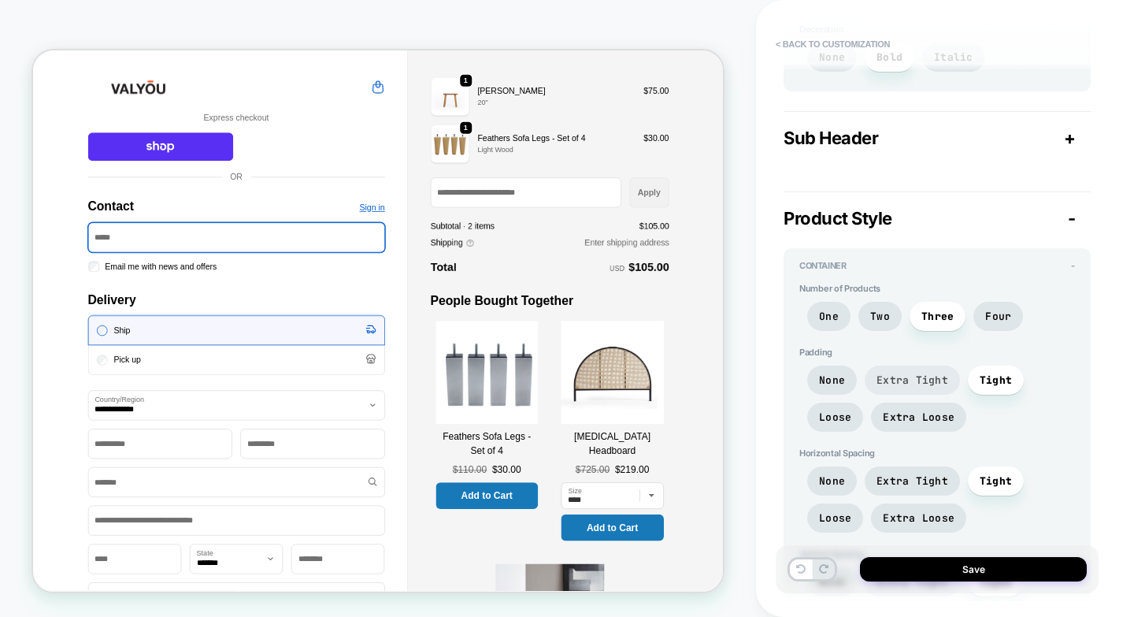
click at [915, 373] on span "Extra Tight" at bounding box center [913, 379] width 72 height 13
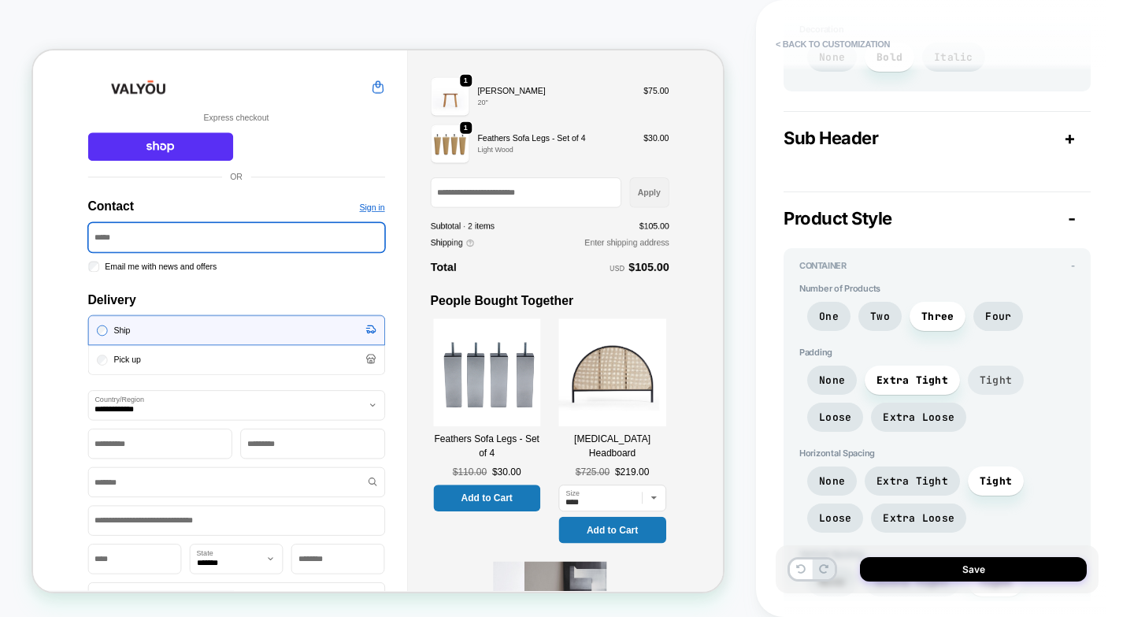
click at [987, 376] on span "Tight" at bounding box center [996, 379] width 32 height 13
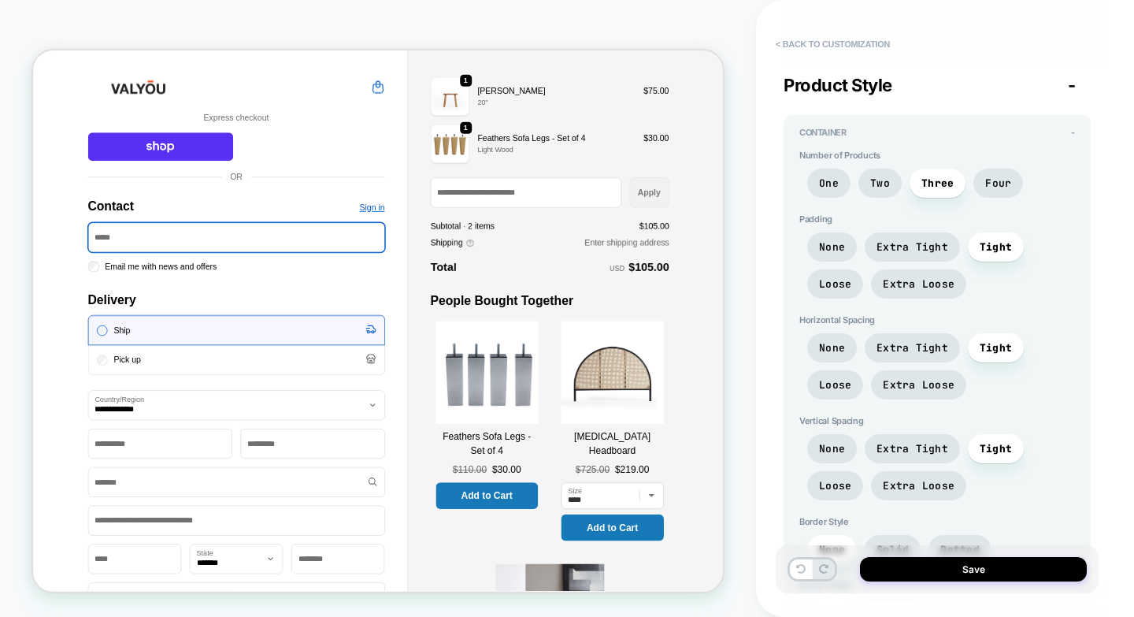
scroll to position [709, 0]
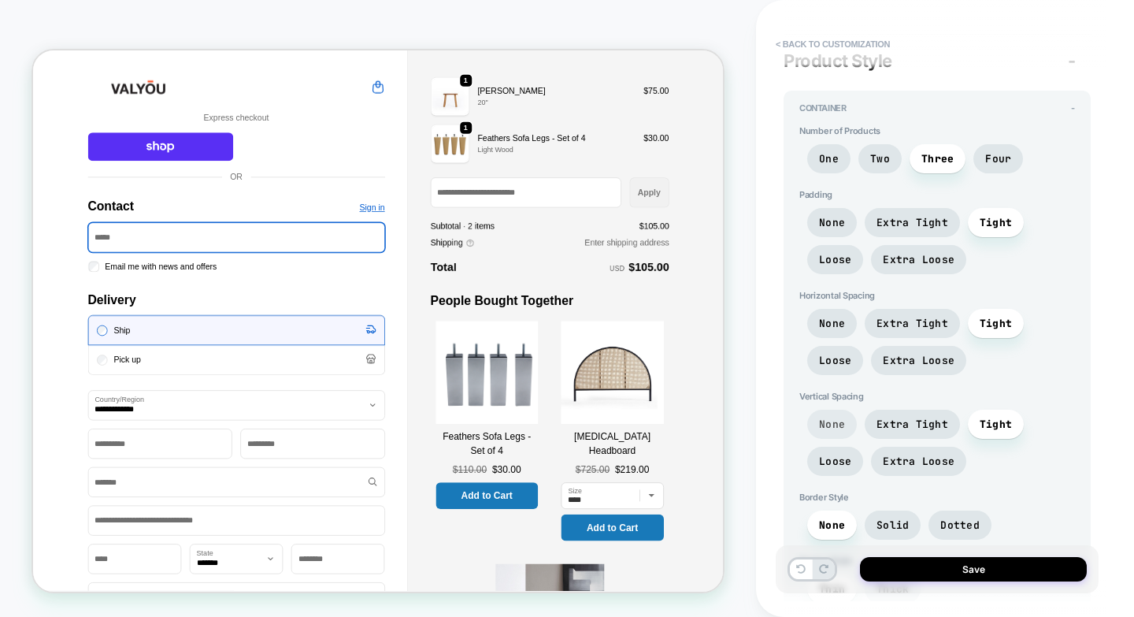
click at [813, 422] on span "None" at bounding box center [832, 424] width 50 height 29
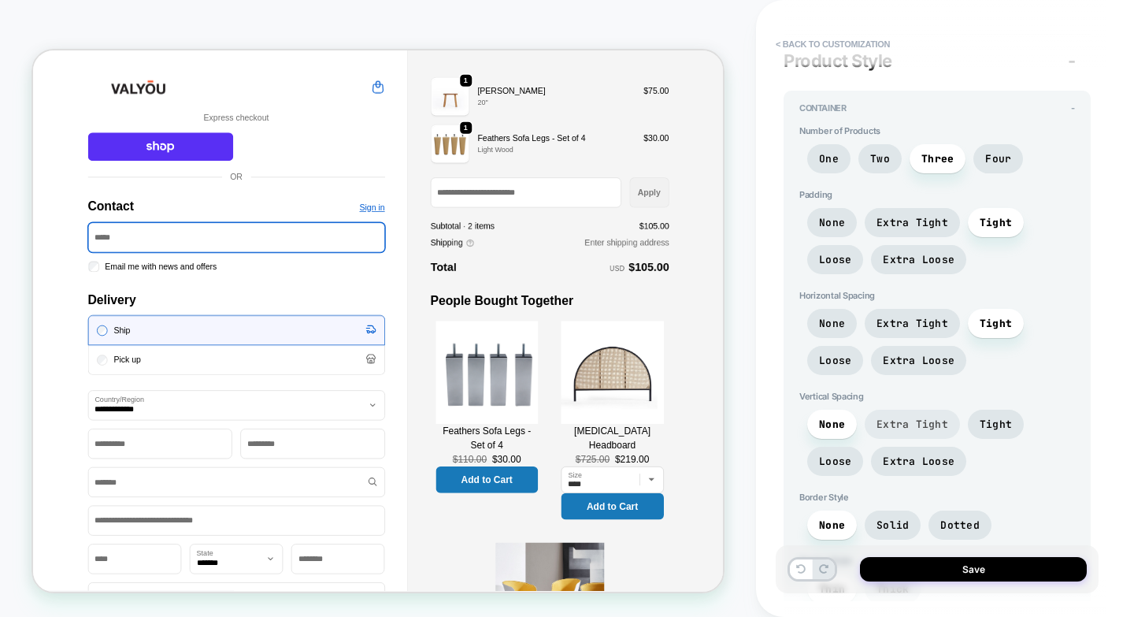
click at [896, 421] on span "Extra Tight" at bounding box center [913, 423] width 72 height 13
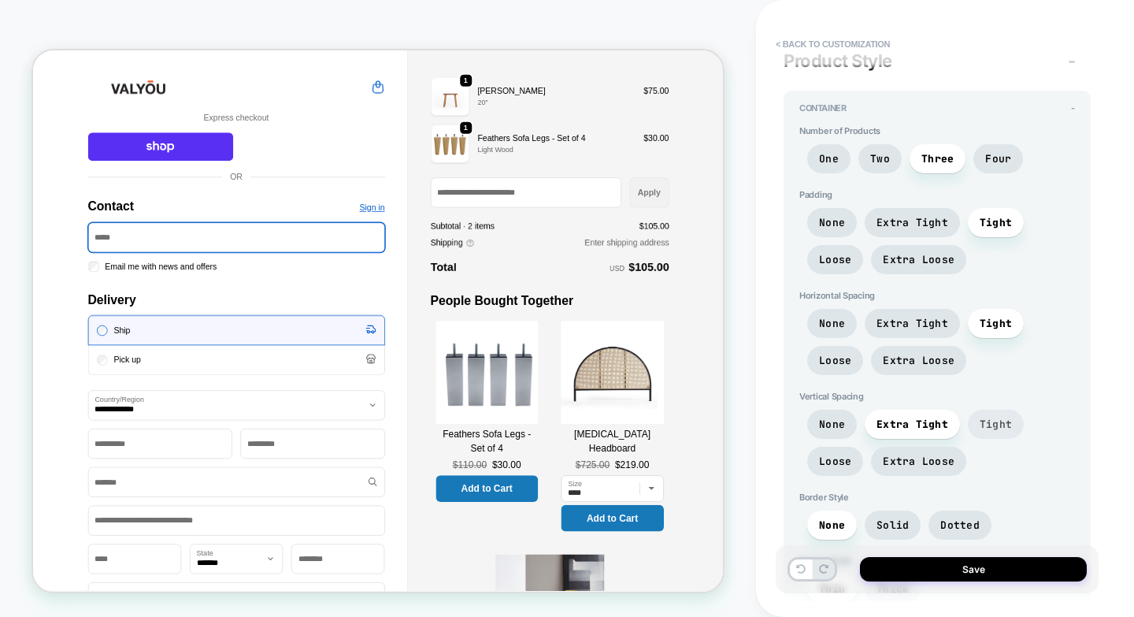
click at [983, 414] on span "Tight" at bounding box center [996, 424] width 56 height 29
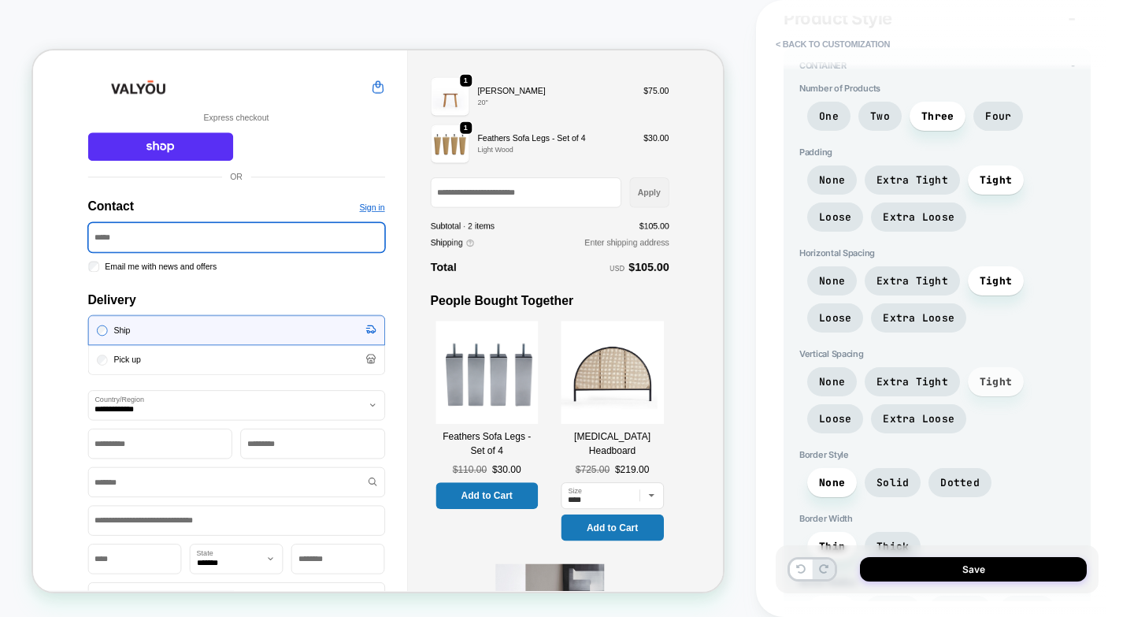
scroll to position [788, 0]
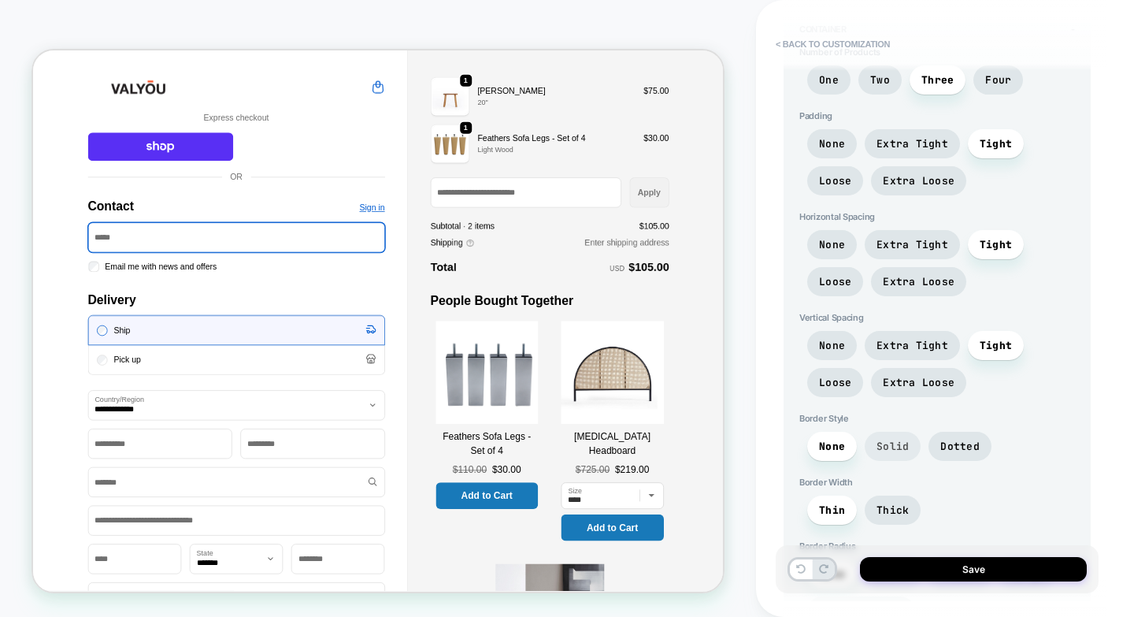
click at [897, 439] on span "Solid" at bounding box center [893, 446] width 56 height 29
click at [809, 443] on span "None" at bounding box center [832, 446] width 50 height 29
click at [829, 439] on span "None" at bounding box center [832, 445] width 26 height 13
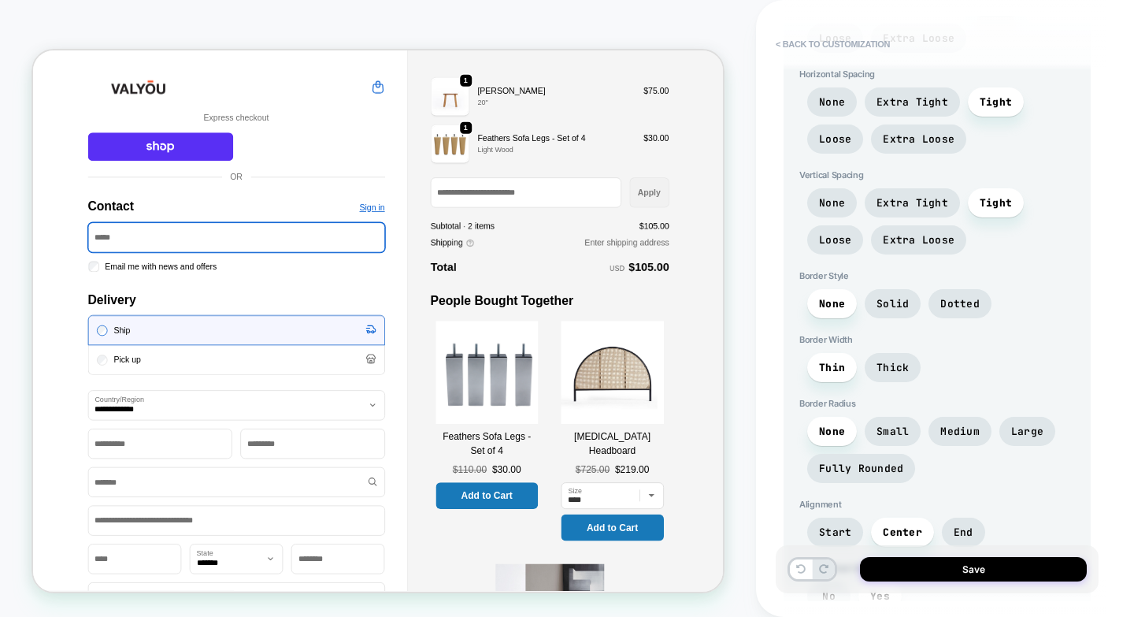
scroll to position [945, 0]
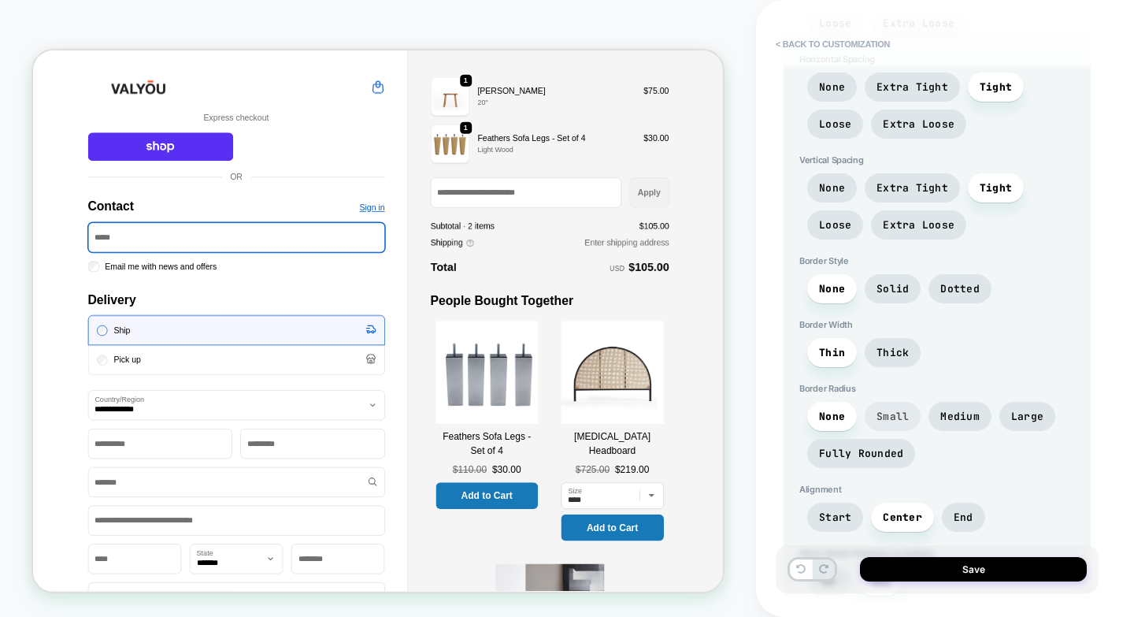
click at [899, 421] on span "Small" at bounding box center [893, 416] width 32 height 13
click at [953, 421] on span "Medium" at bounding box center [959, 416] width 39 height 13
click at [1000, 420] on span "Large" at bounding box center [1027, 416] width 56 height 29
click at [1040, 419] on span "Large" at bounding box center [1027, 416] width 32 height 13
drag, startPoint x: 865, startPoint y: 450, endPoint x: 878, endPoint y: 450, distance: 12.6
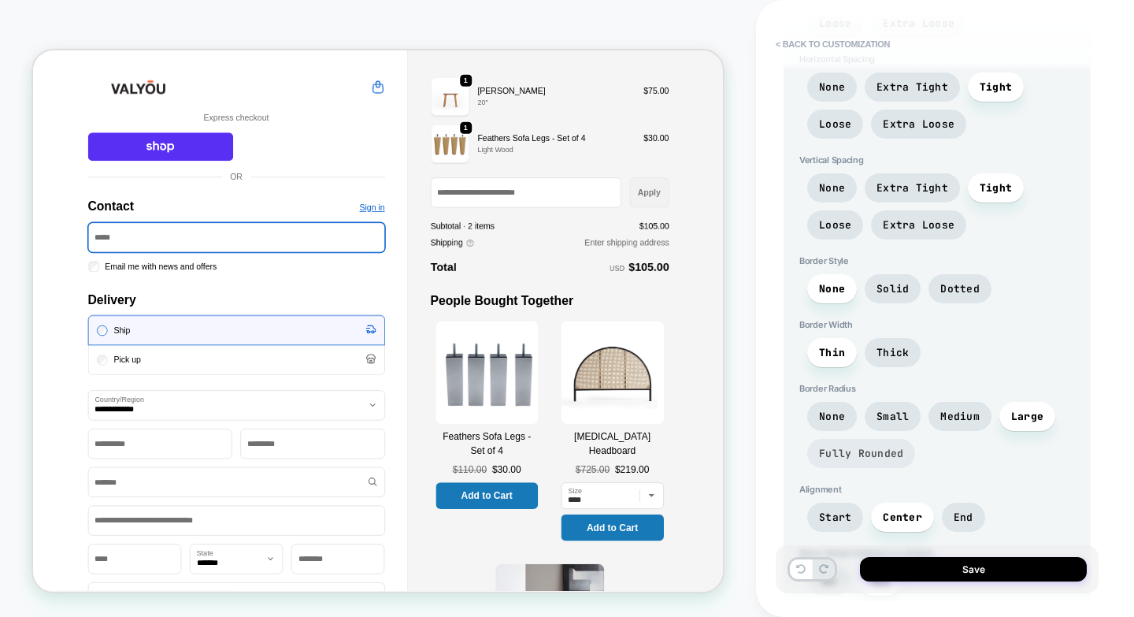
click at [863, 450] on span "Fully Rounded" at bounding box center [861, 453] width 84 height 13
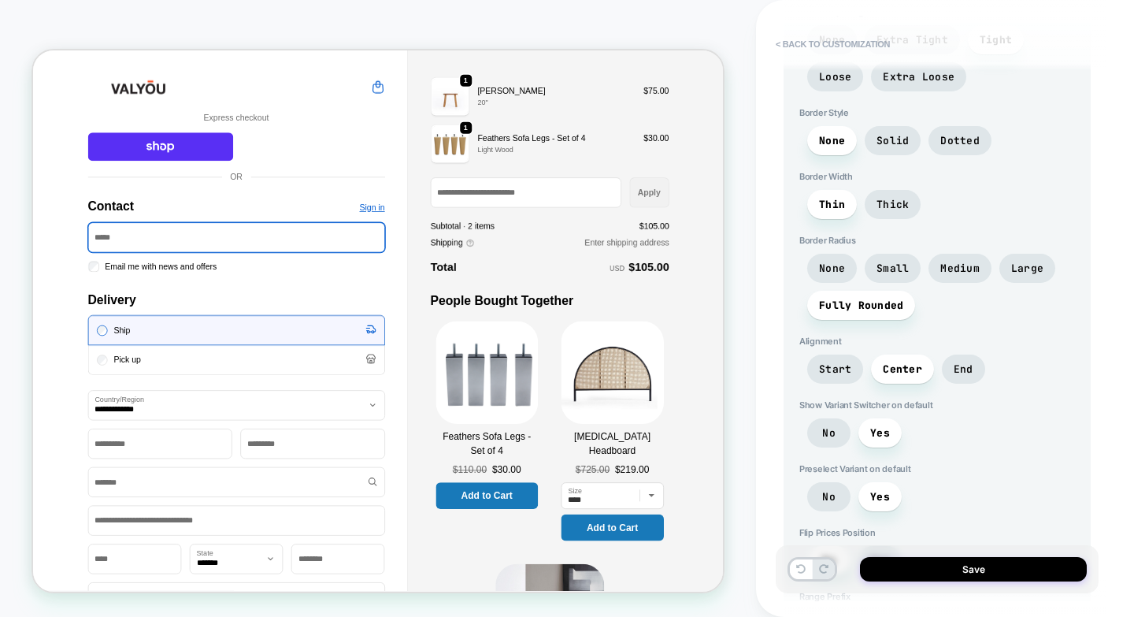
scroll to position [1103, 0]
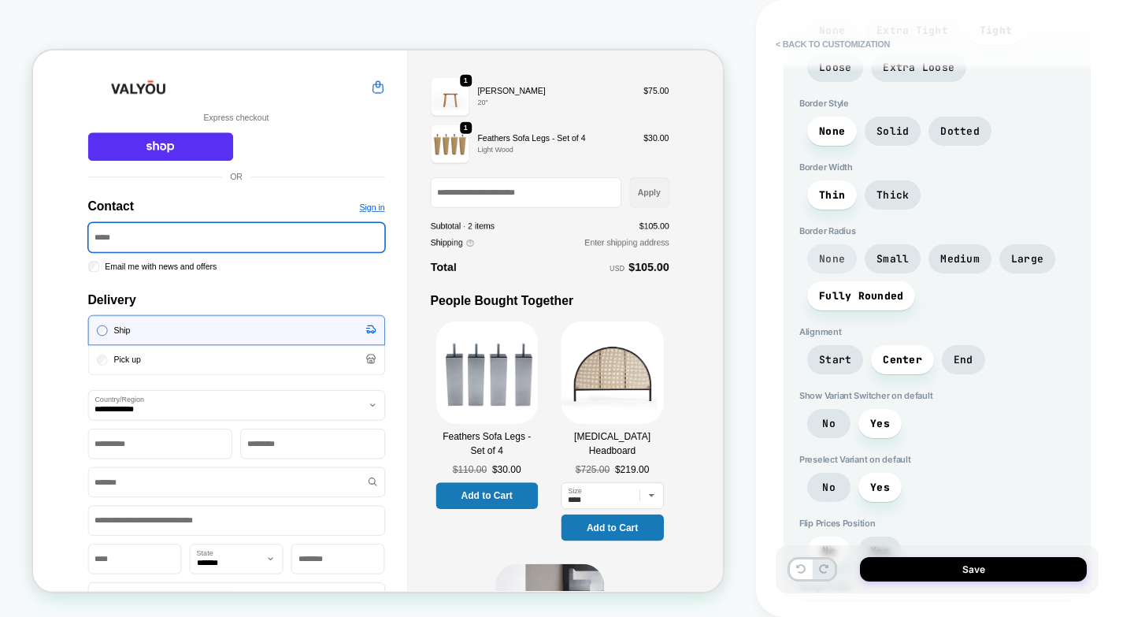
click at [830, 248] on span "None" at bounding box center [832, 258] width 50 height 29
click at [877, 254] on span "Small" at bounding box center [893, 258] width 32 height 13
click at [850, 361] on span "Start" at bounding box center [835, 359] width 32 height 13
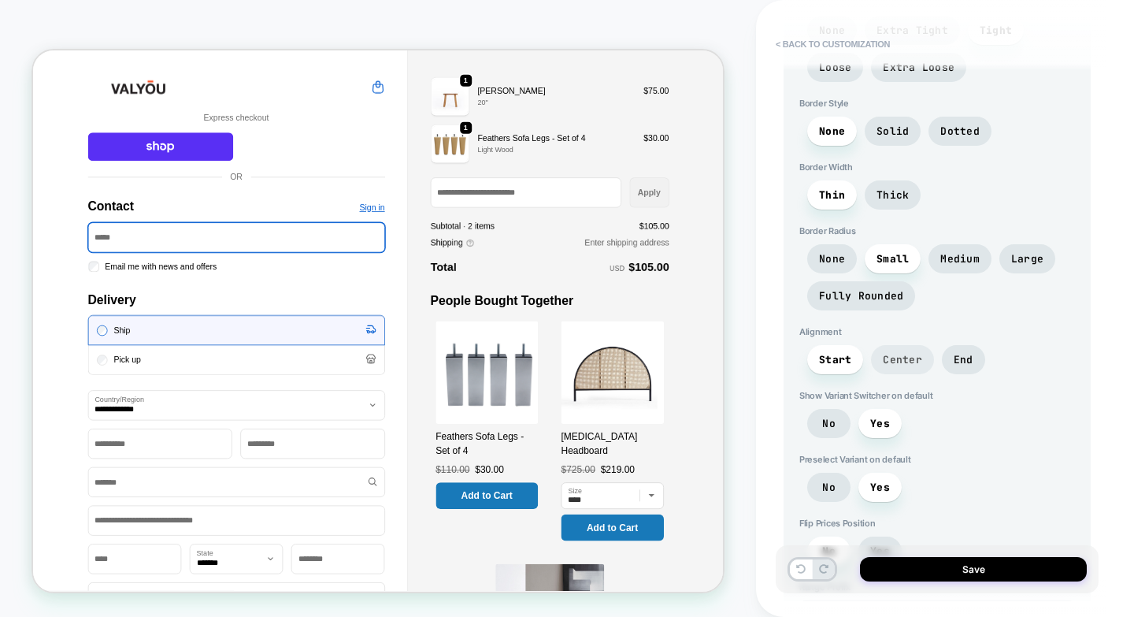
click at [908, 354] on span "Center" at bounding box center [902, 359] width 39 height 13
click at [832, 358] on span "Start" at bounding box center [835, 359] width 32 height 13
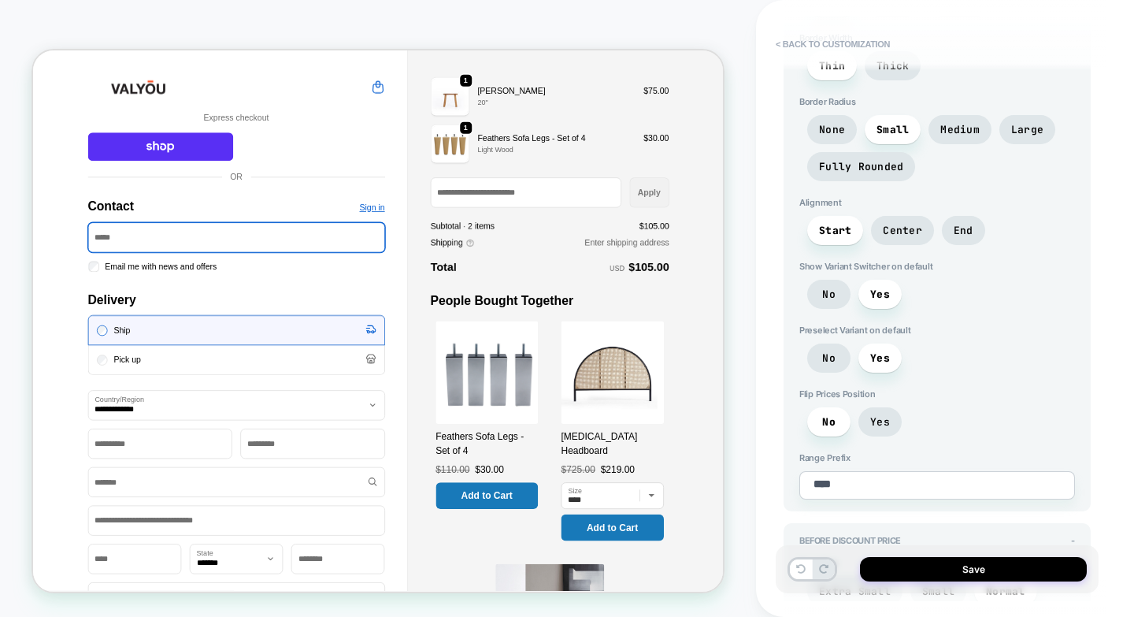
scroll to position [1260, 0]
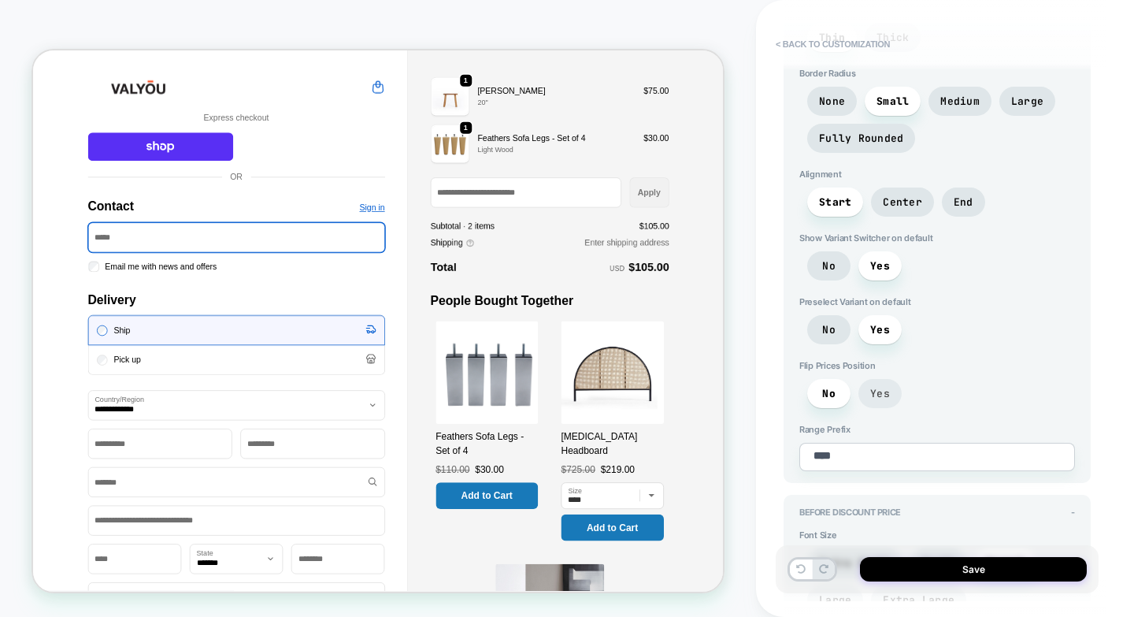
click at [879, 396] on span "Yes" at bounding box center [880, 393] width 20 height 13
click at [828, 396] on span "No" at bounding box center [828, 393] width 13 height 13
drag, startPoint x: 867, startPoint y: 450, endPoint x: 799, endPoint y: 448, distance: 68.6
click at [799, 448] on div "Container - Number of Products One Two Three Four Padding None Extra Tight Tigh…" at bounding box center [937, 10] width 307 height 943
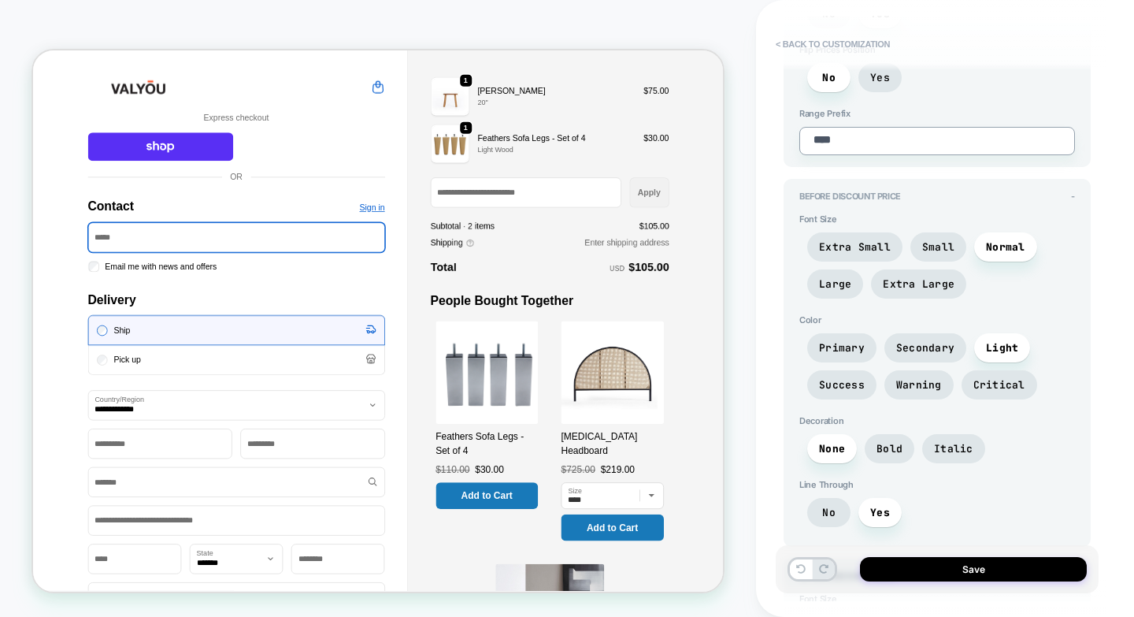
scroll to position [1654, 0]
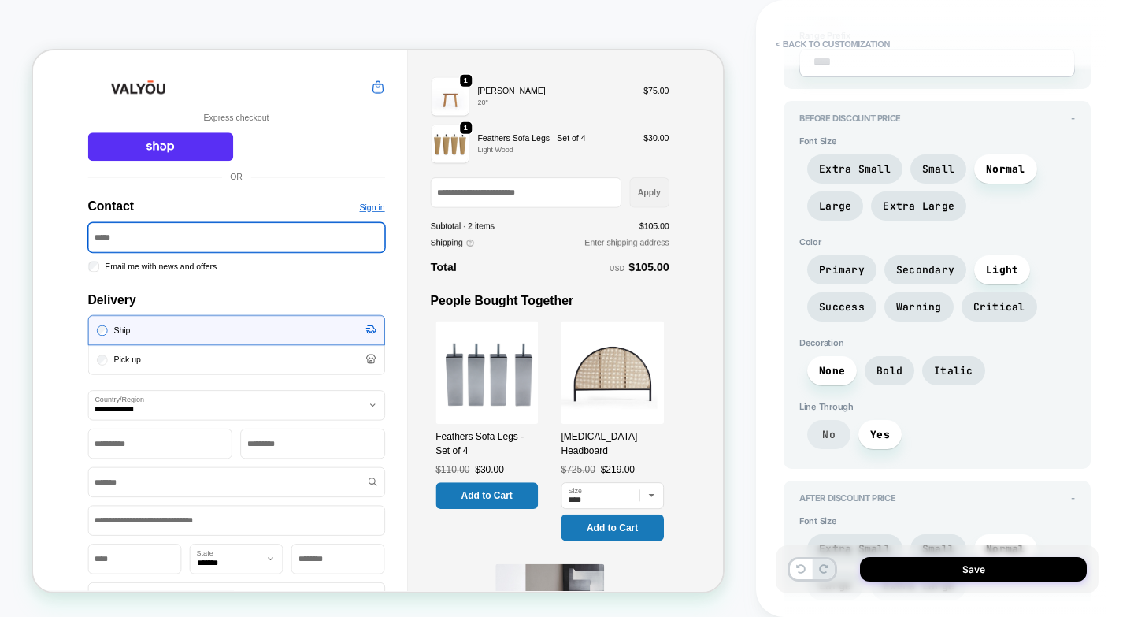
click at [822, 432] on span "No" at bounding box center [828, 434] width 13 height 13
click at [869, 430] on span "Yes" at bounding box center [879, 434] width 43 height 29
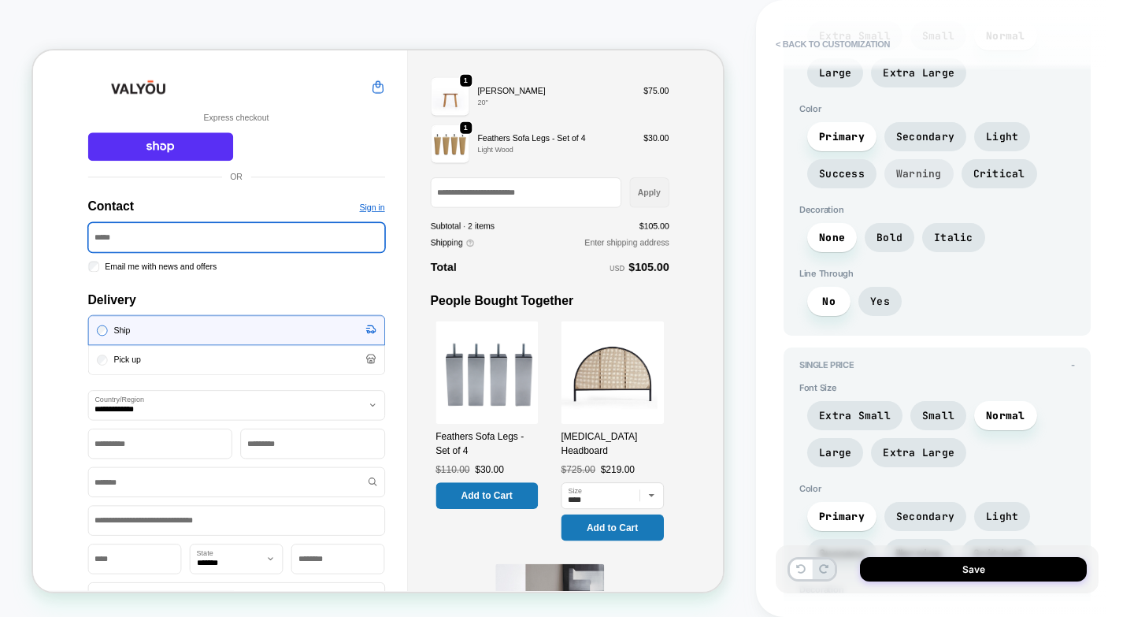
scroll to position [2205, 0]
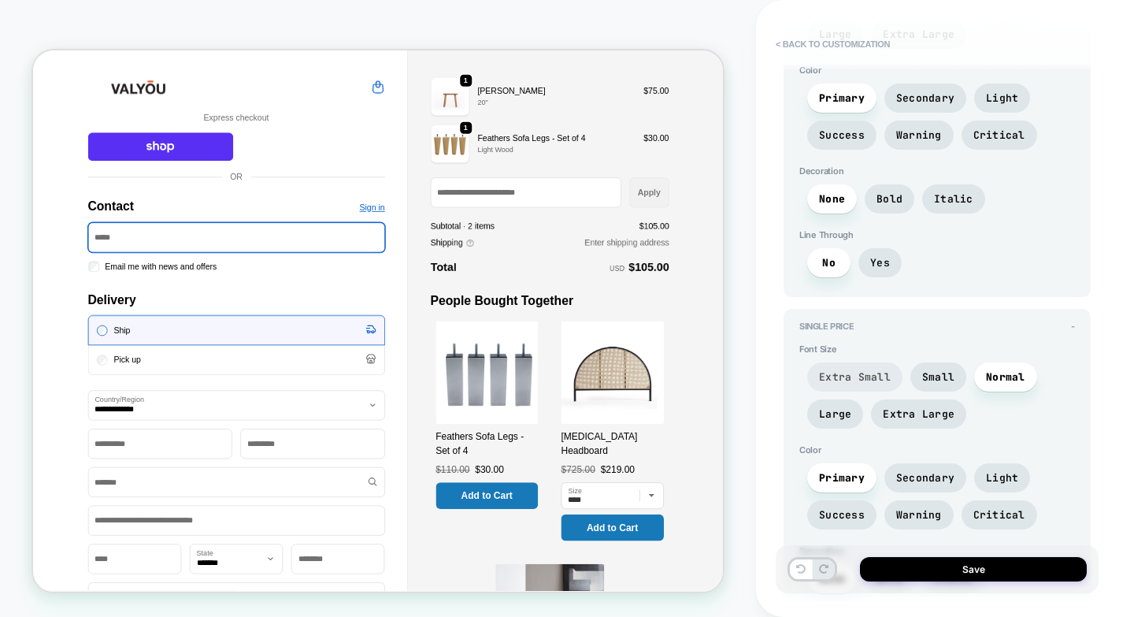
click at [869, 382] on span "Extra Small" at bounding box center [855, 376] width 72 height 13
click at [1006, 388] on span "Normal" at bounding box center [1005, 376] width 63 height 29
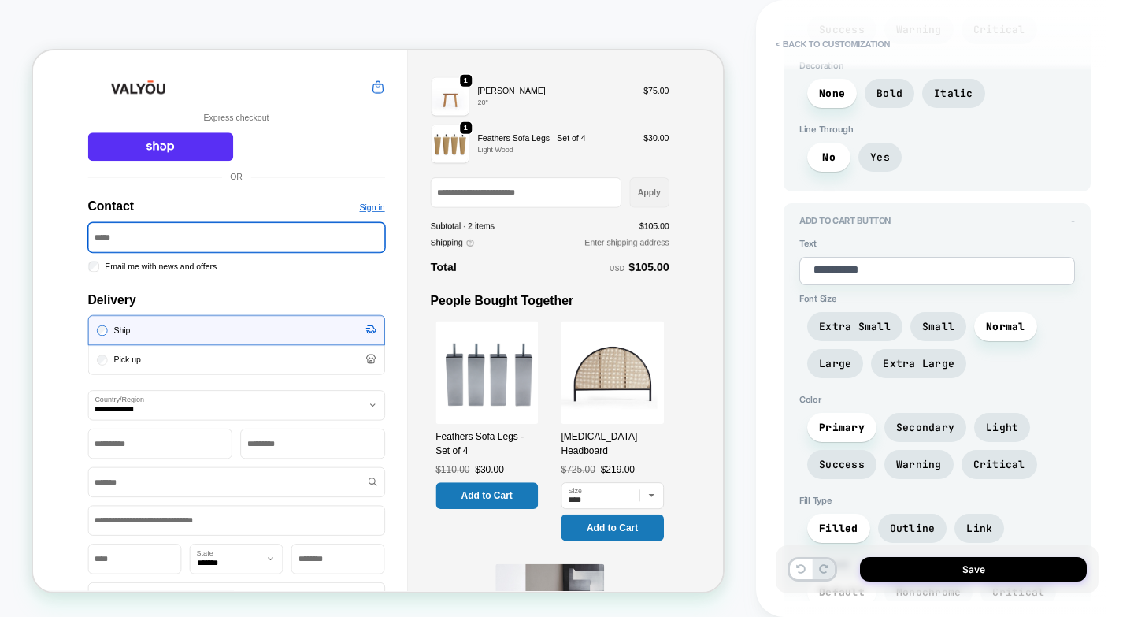
scroll to position [2756, 0]
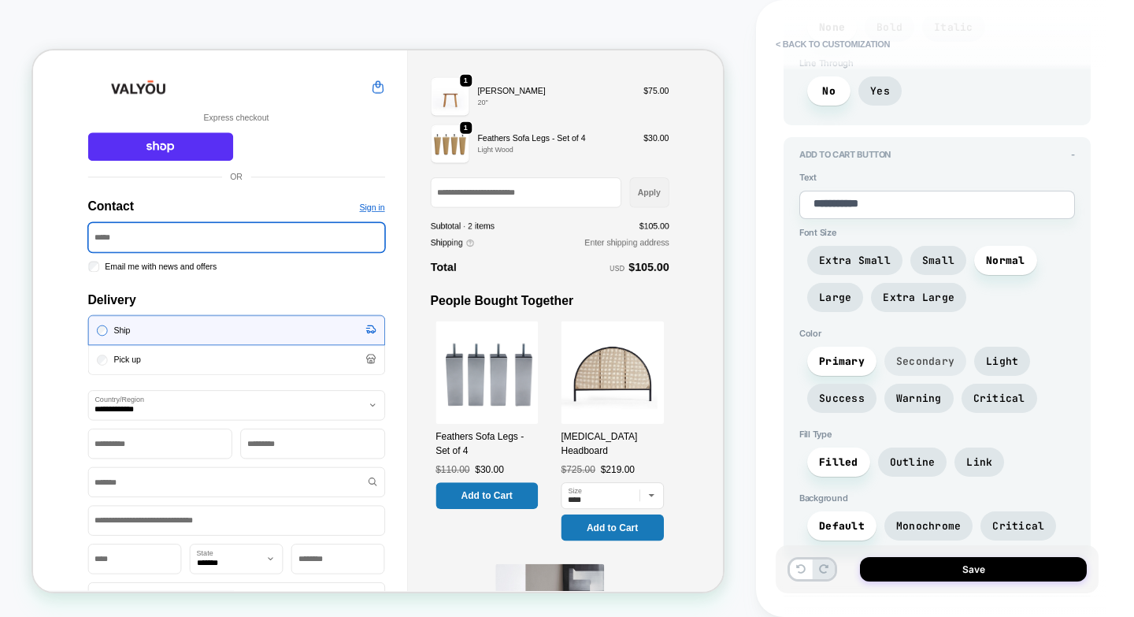
click at [914, 361] on span "Secondary" at bounding box center [925, 360] width 58 height 13
click at [843, 361] on span "Primary" at bounding box center [842, 360] width 46 height 13
click at [930, 521] on span "Monochrome" at bounding box center [928, 525] width 65 height 13
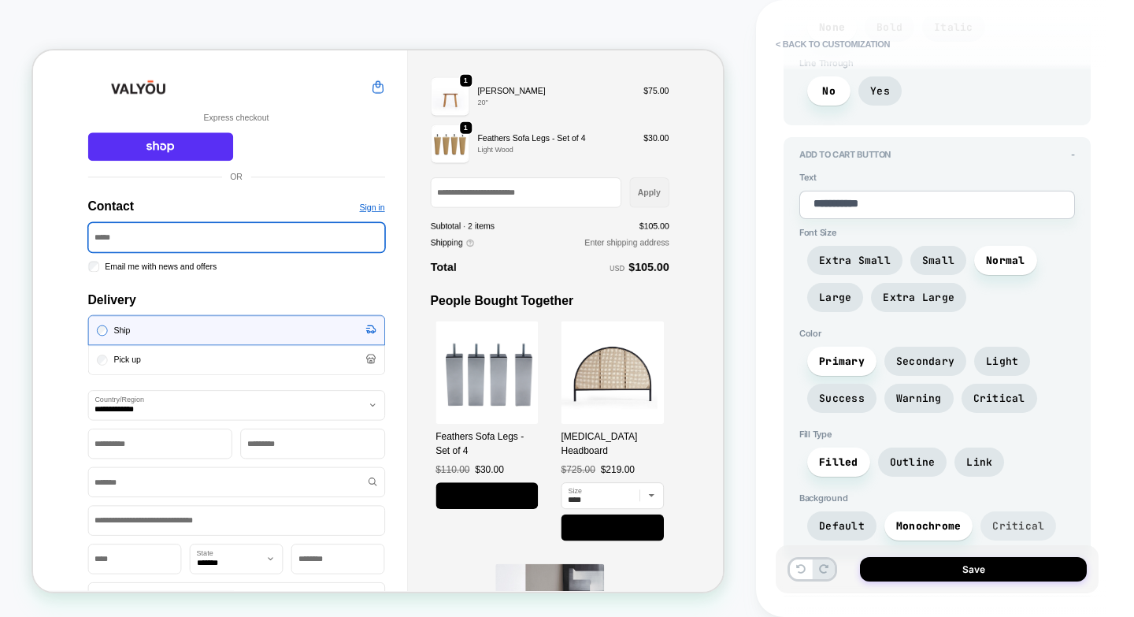
click at [1010, 520] on span "Critical" at bounding box center [1018, 525] width 52 height 13
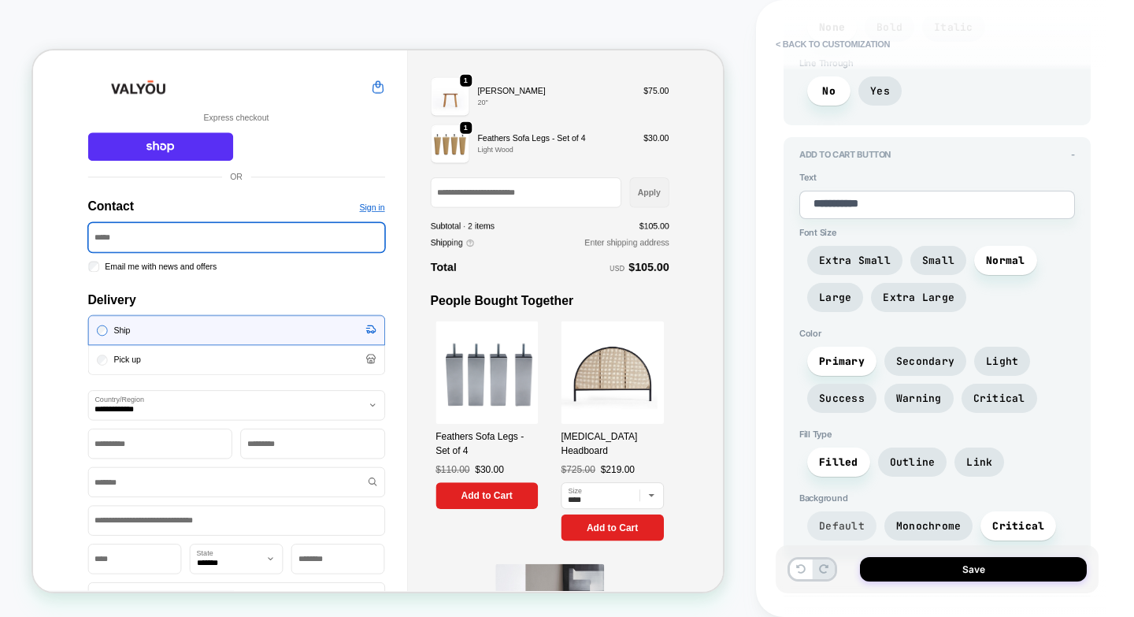
click at [839, 522] on span "Default" at bounding box center [842, 525] width 46 height 13
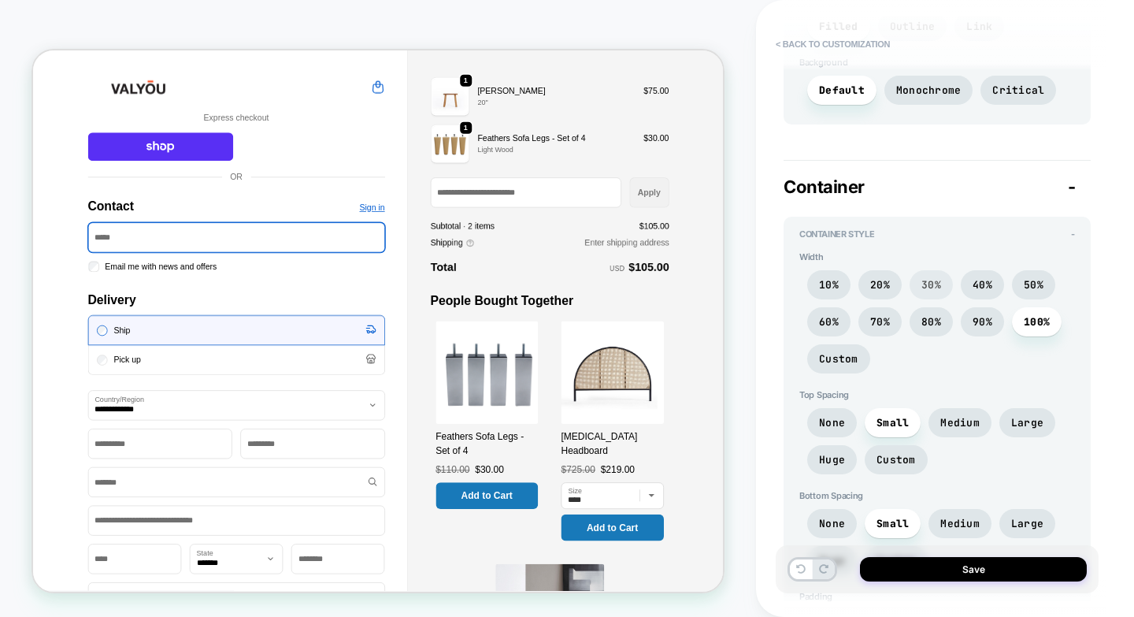
scroll to position [3229, 0]
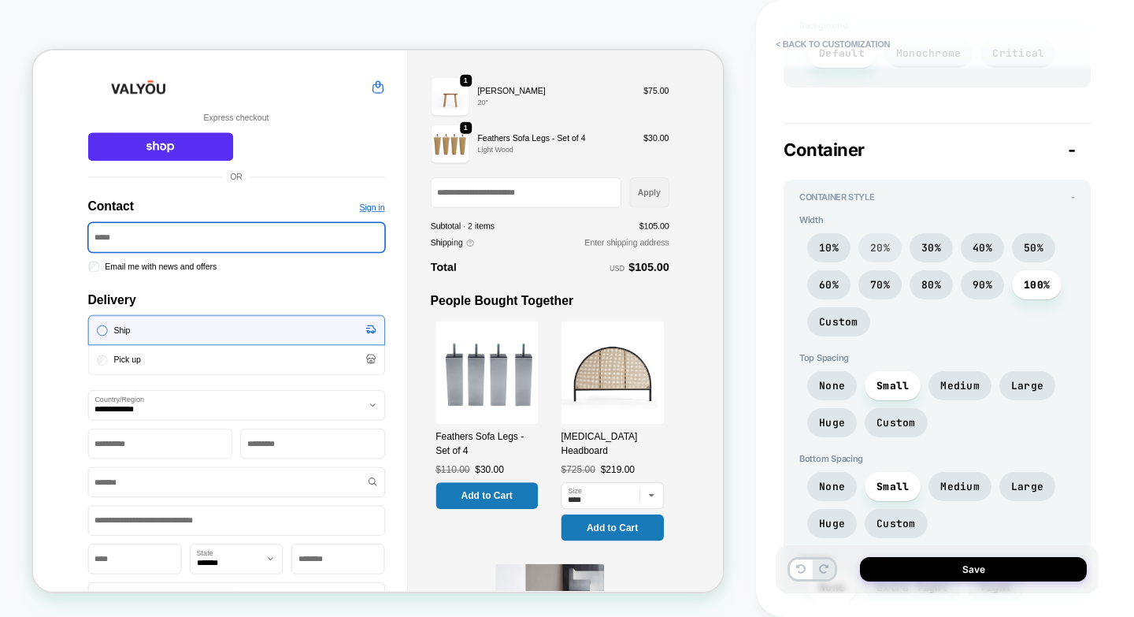
click at [895, 243] on span "20%" at bounding box center [879, 247] width 43 height 29
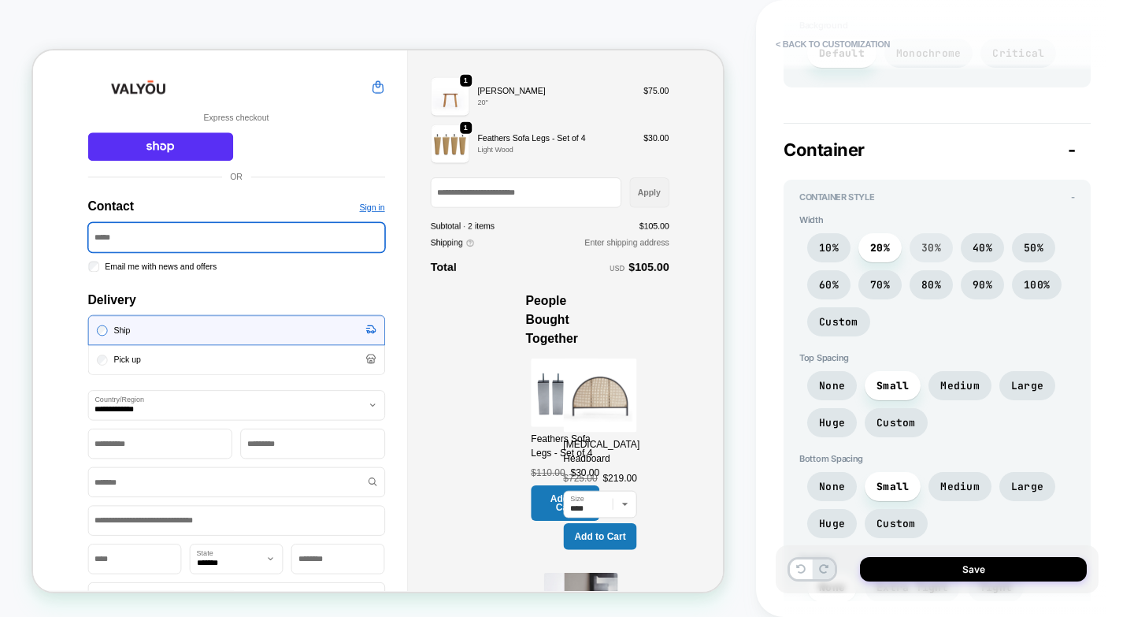
click at [929, 246] on span "30%" at bounding box center [931, 247] width 20 height 13
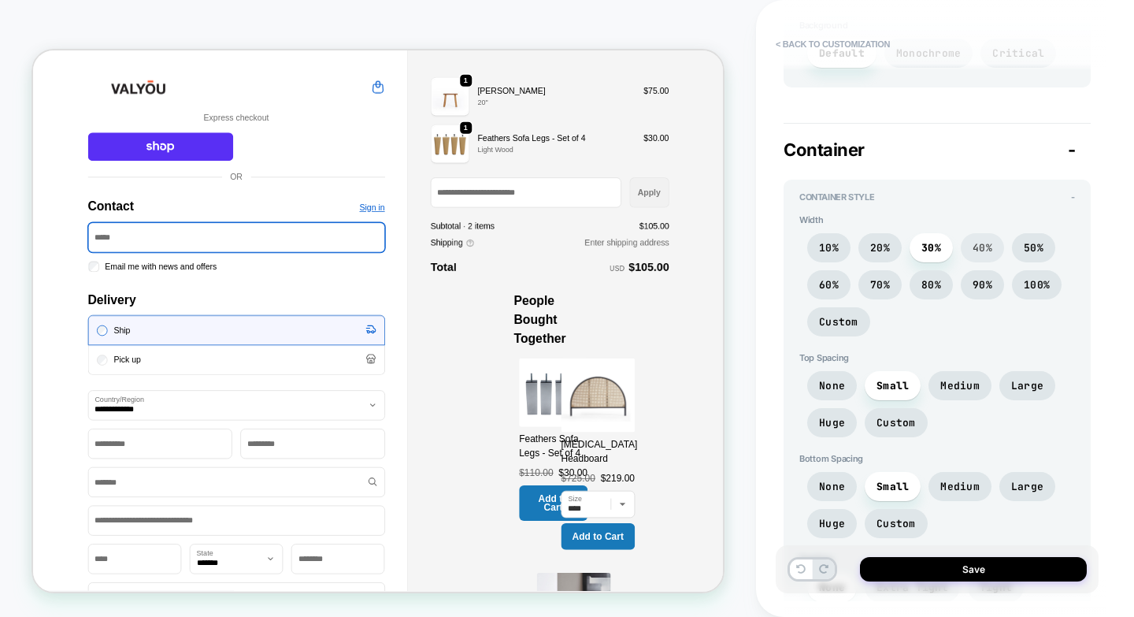
click at [962, 250] on span "40%" at bounding box center [982, 247] width 43 height 29
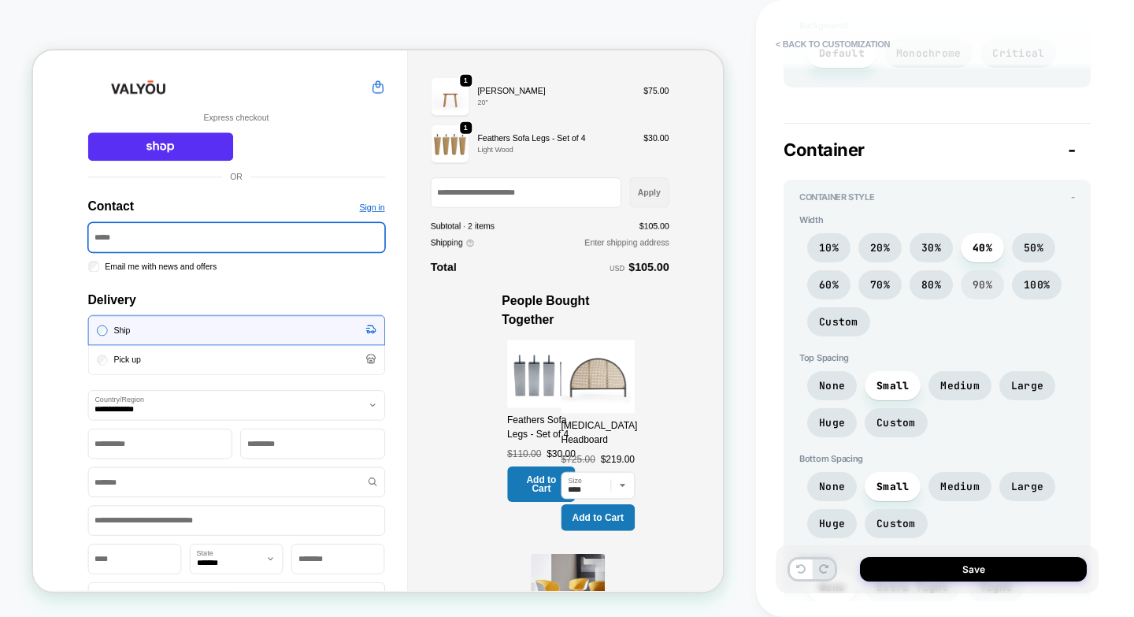
click at [968, 280] on span "90%" at bounding box center [982, 284] width 43 height 29
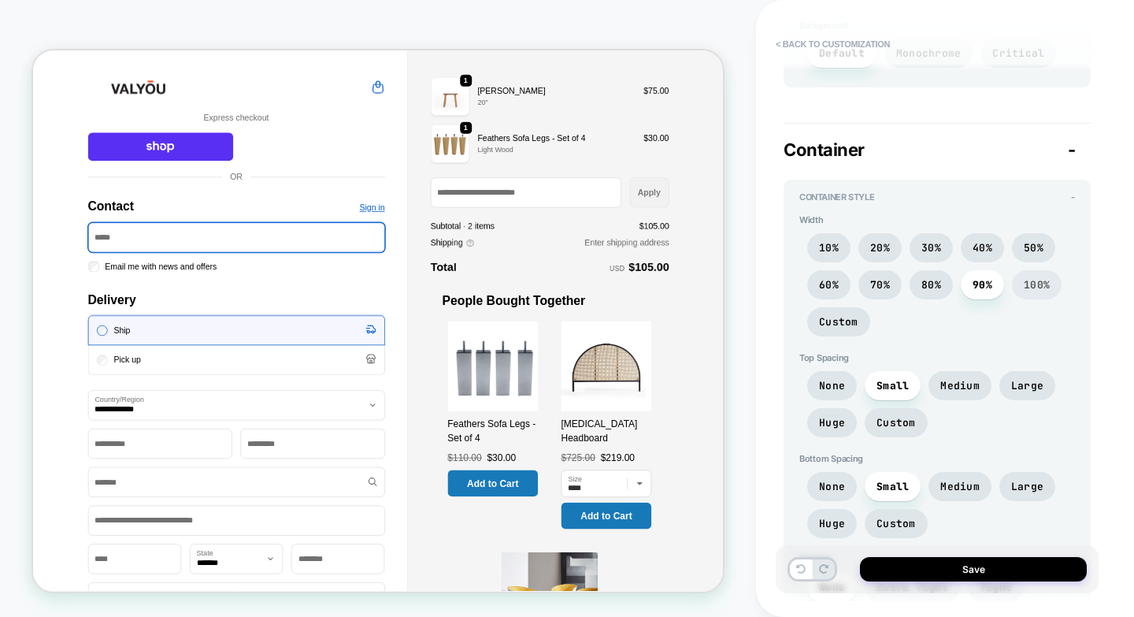
click at [1024, 284] on span "100%" at bounding box center [1037, 284] width 26 height 13
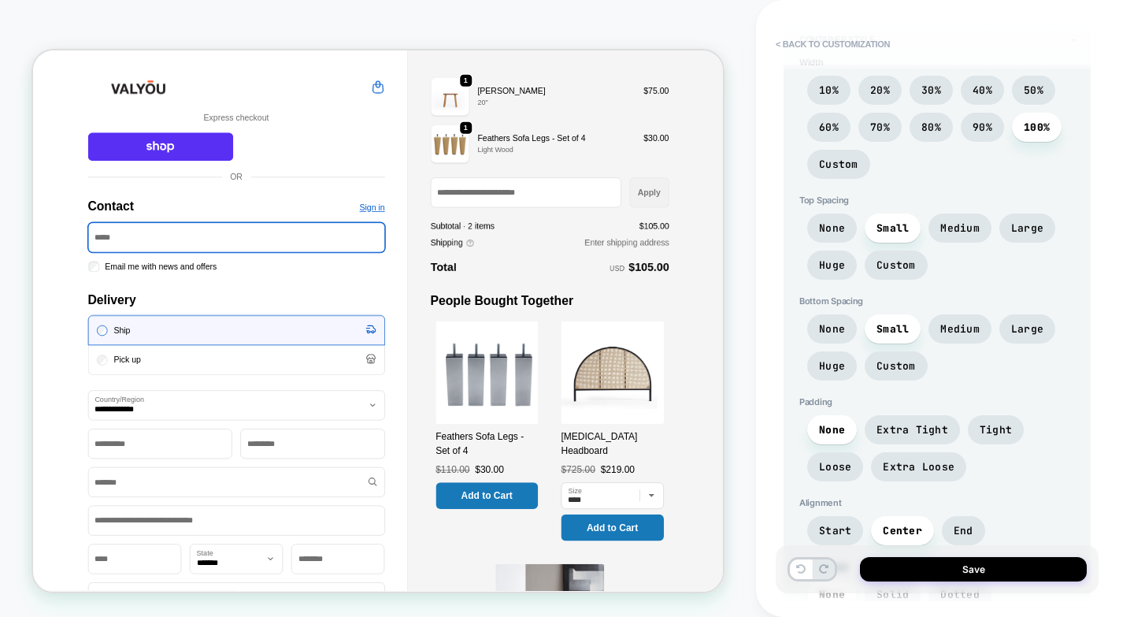
scroll to position [3465, 0]
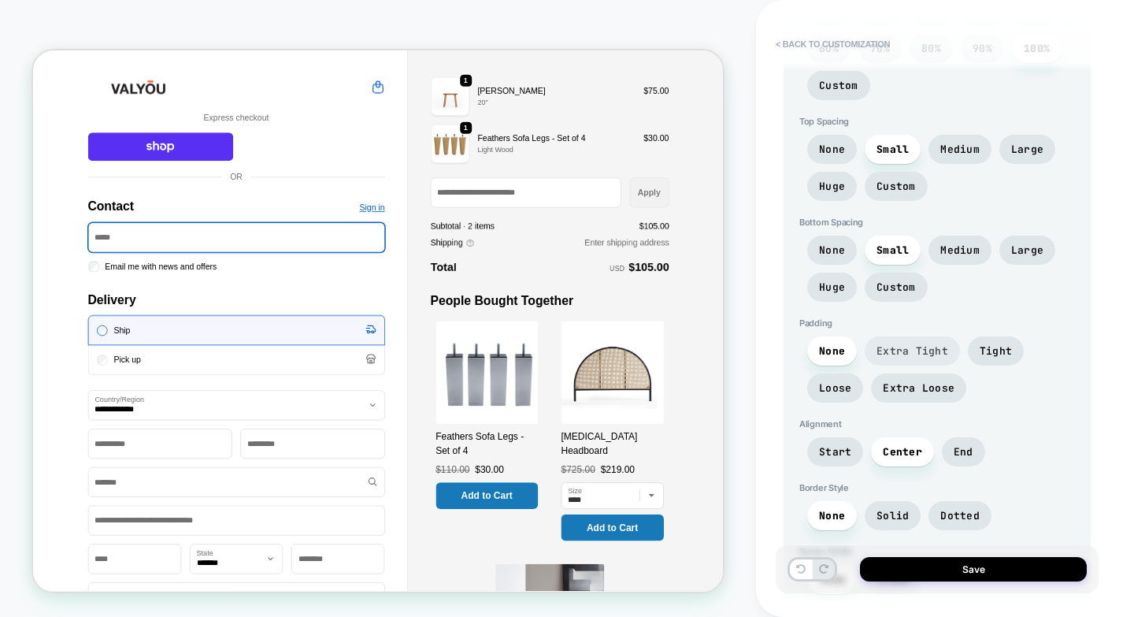
click at [925, 339] on span "Extra Tight" at bounding box center [912, 350] width 95 height 29
click at [817, 344] on span "None" at bounding box center [832, 350] width 50 height 29
click at [830, 445] on span "Start" at bounding box center [835, 451] width 32 height 13
click at [966, 450] on span "End" at bounding box center [964, 451] width 20 height 13
click at [839, 450] on span "Start" at bounding box center [835, 451] width 32 height 13
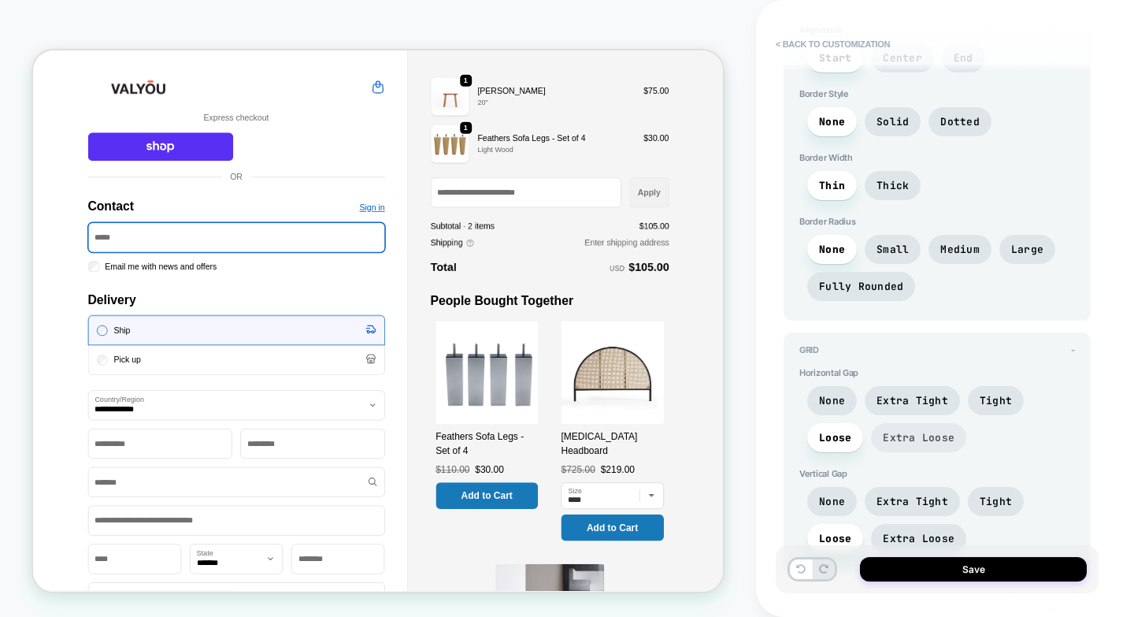
scroll to position [3909, 0]
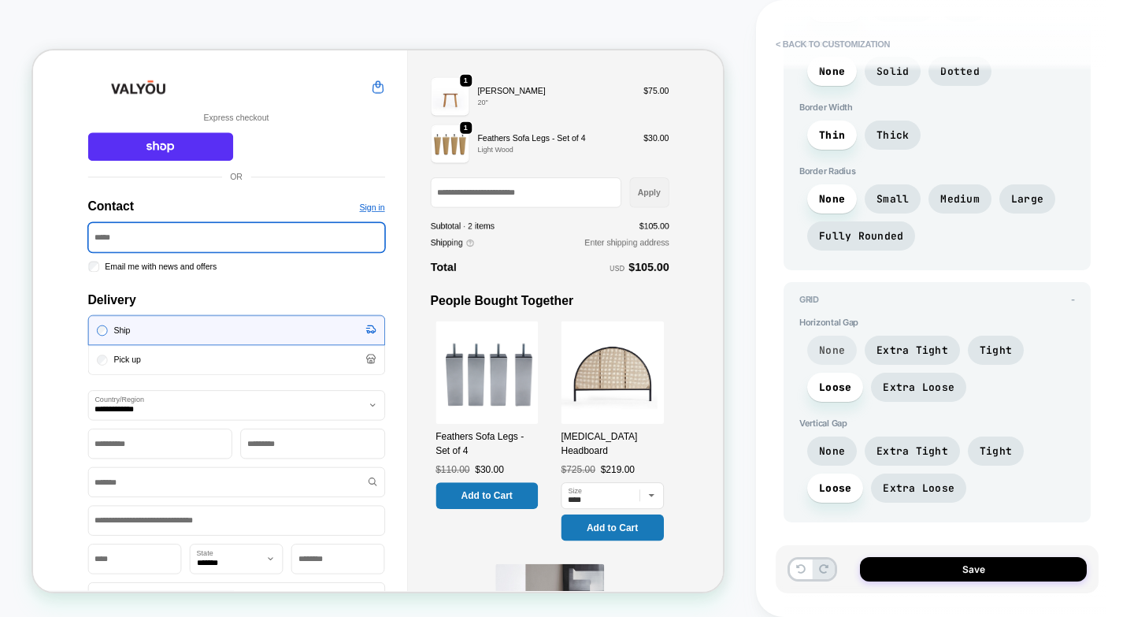
click at [820, 357] on span "None" at bounding box center [832, 349] width 50 height 29
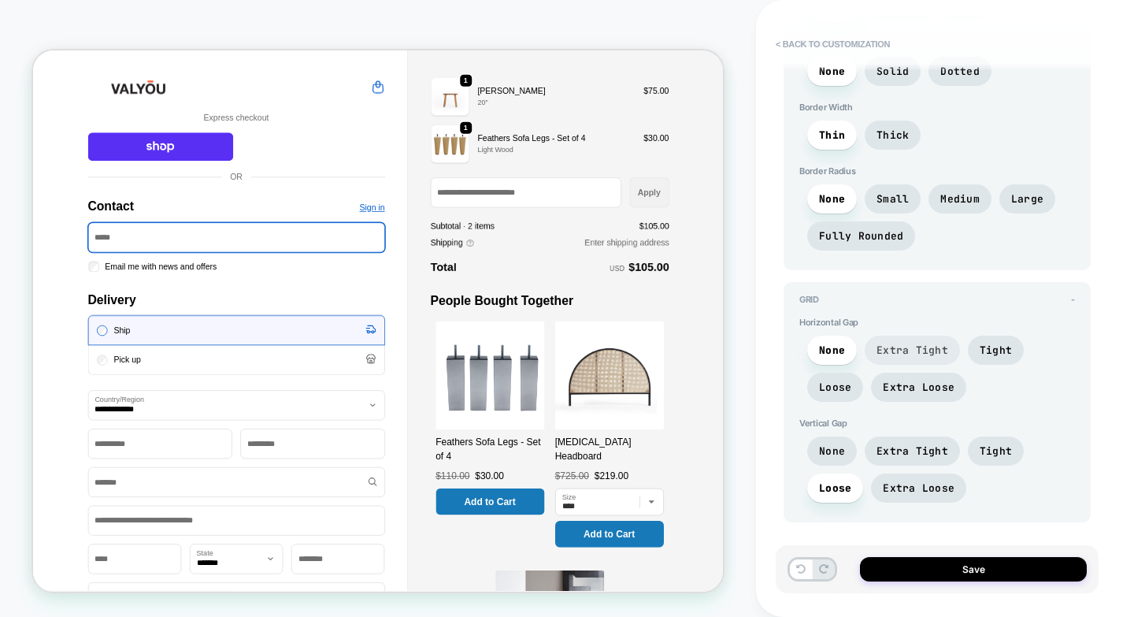
click at [875, 350] on span "Extra Tight" at bounding box center [912, 349] width 95 height 29
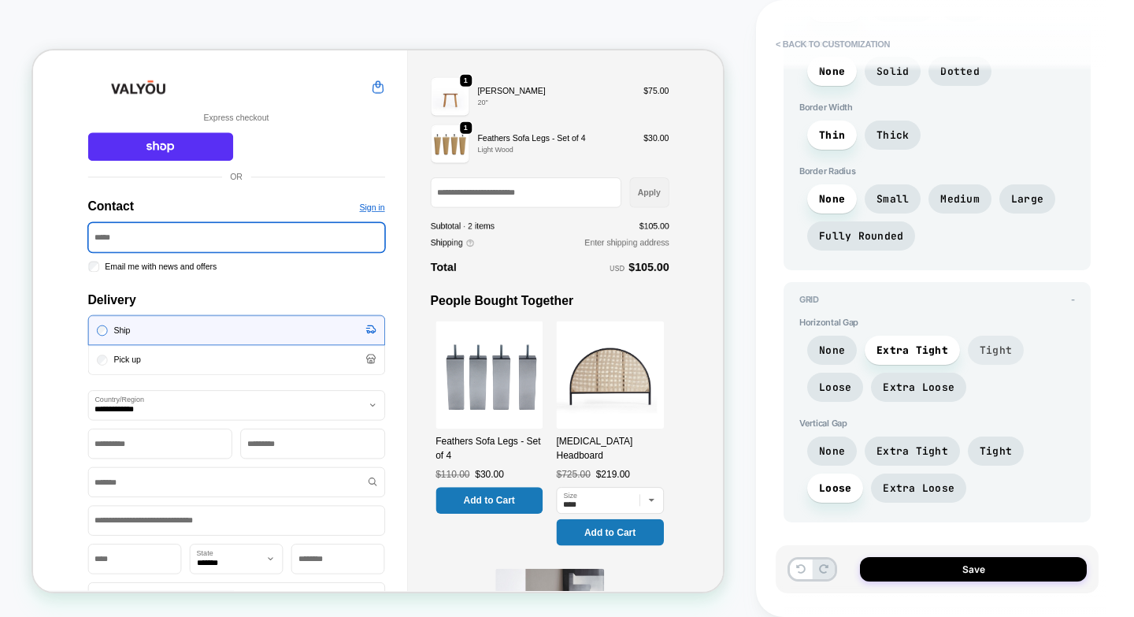
click at [994, 350] on span "Tight" at bounding box center [996, 349] width 32 height 13
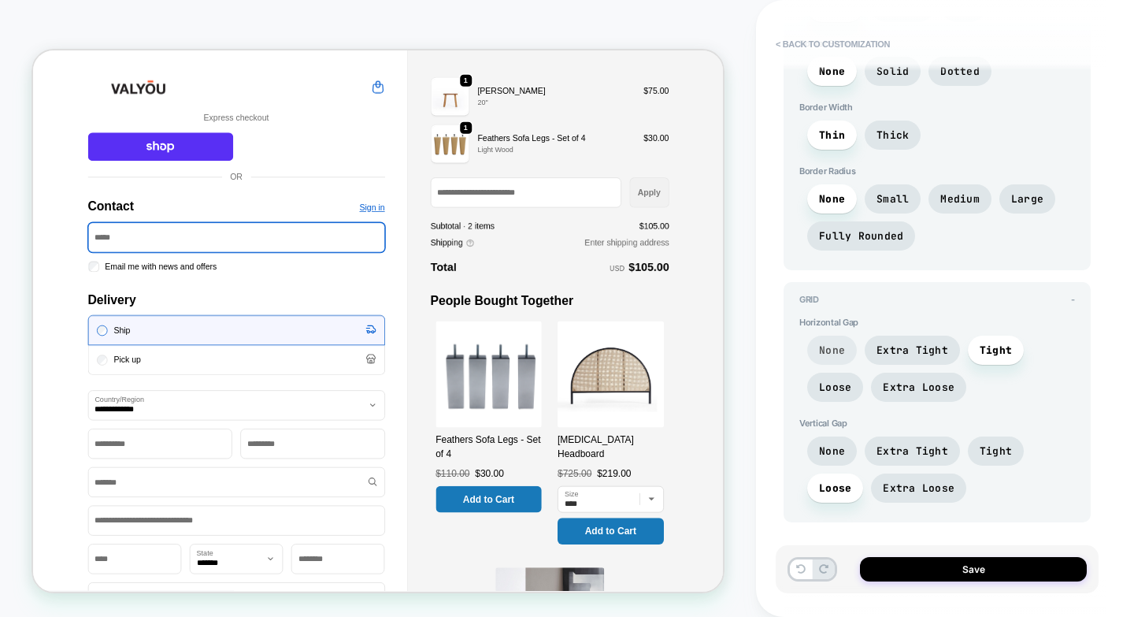
click at [836, 344] on span "None" at bounding box center [832, 349] width 26 height 13
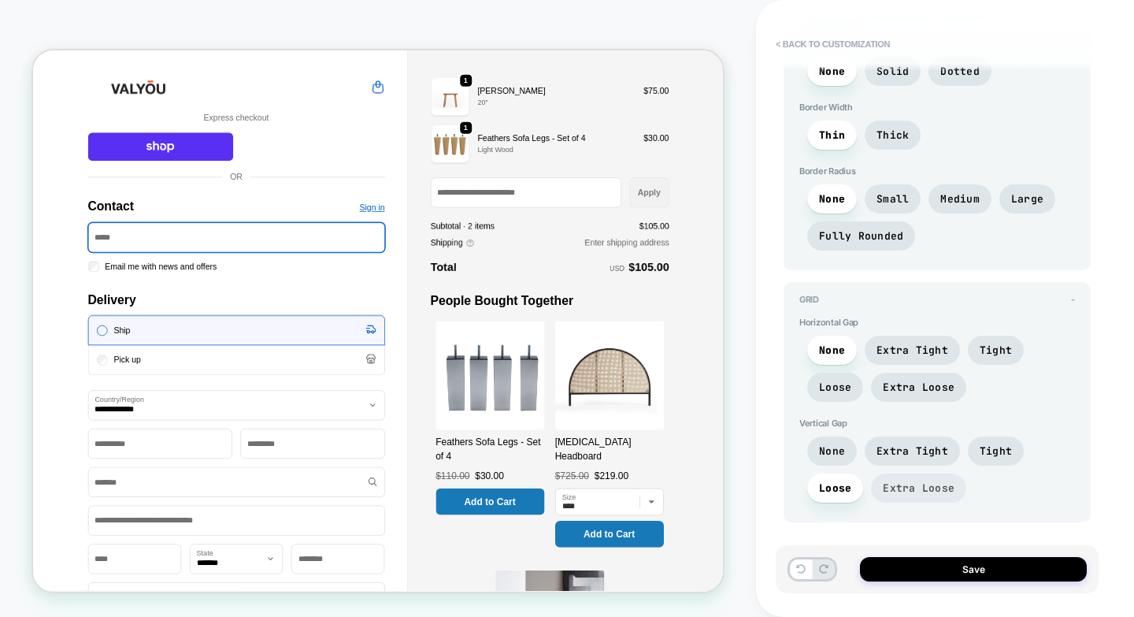
click at [904, 486] on span "Extra Loose" at bounding box center [919, 487] width 72 height 13
click at [917, 443] on span "Extra Tight" at bounding box center [912, 450] width 95 height 29
click at [824, 451] on span "None" at bounding box center [832, 450] width 26 height 13
click at [886, 488] on span "Extra Loose" at bounding box center [919, 487] width 72 height 13
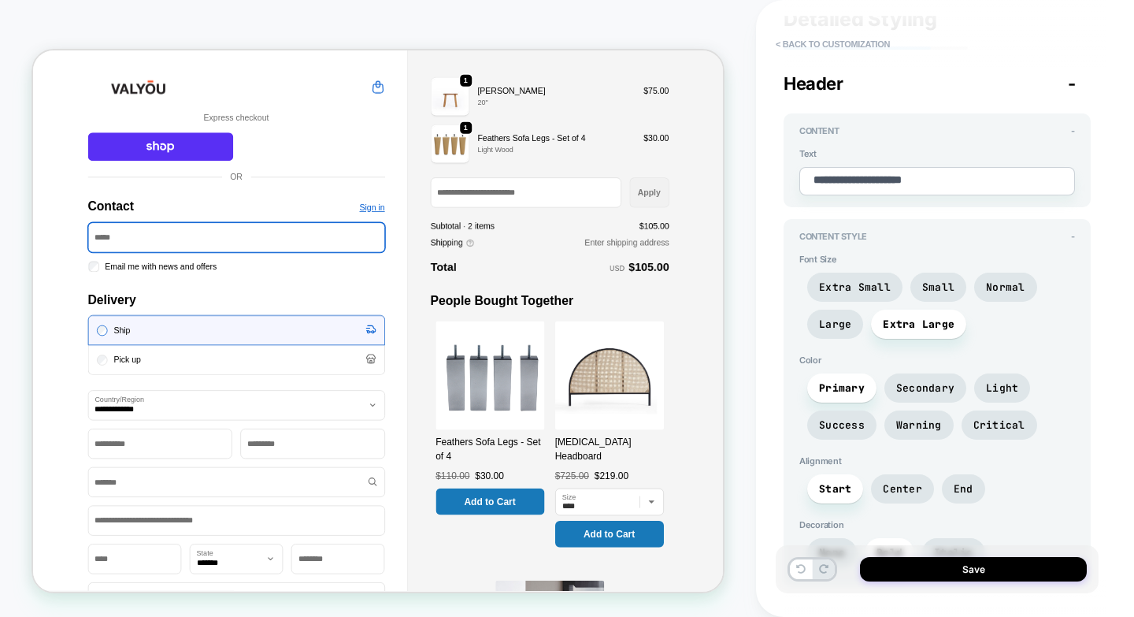
scroll to position [0, 0]
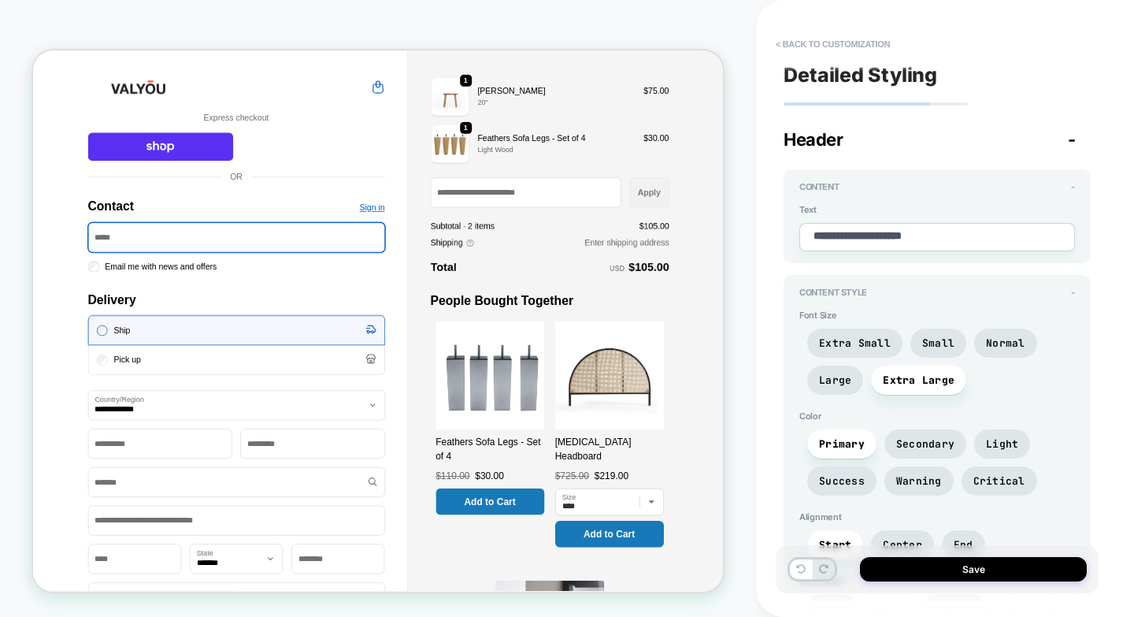
click at [1066, 135] on div "Header -" at bounding box center [937, 139] width 307 height 20
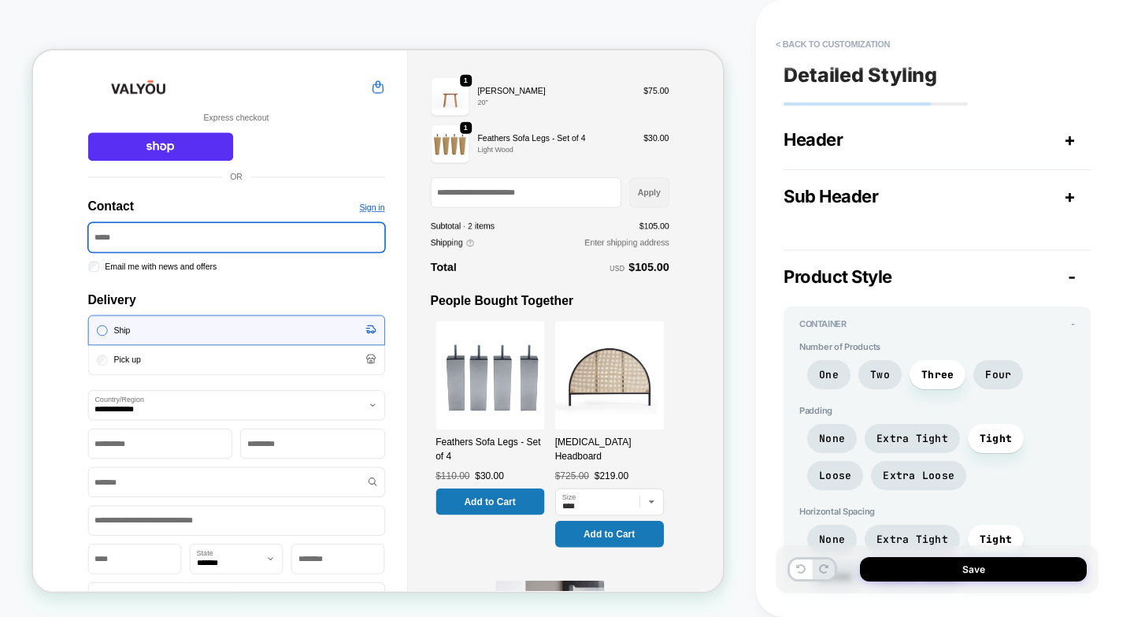
click at [1070, 196] on span "+" at bounding box center [1070, 196] width 12 height 20
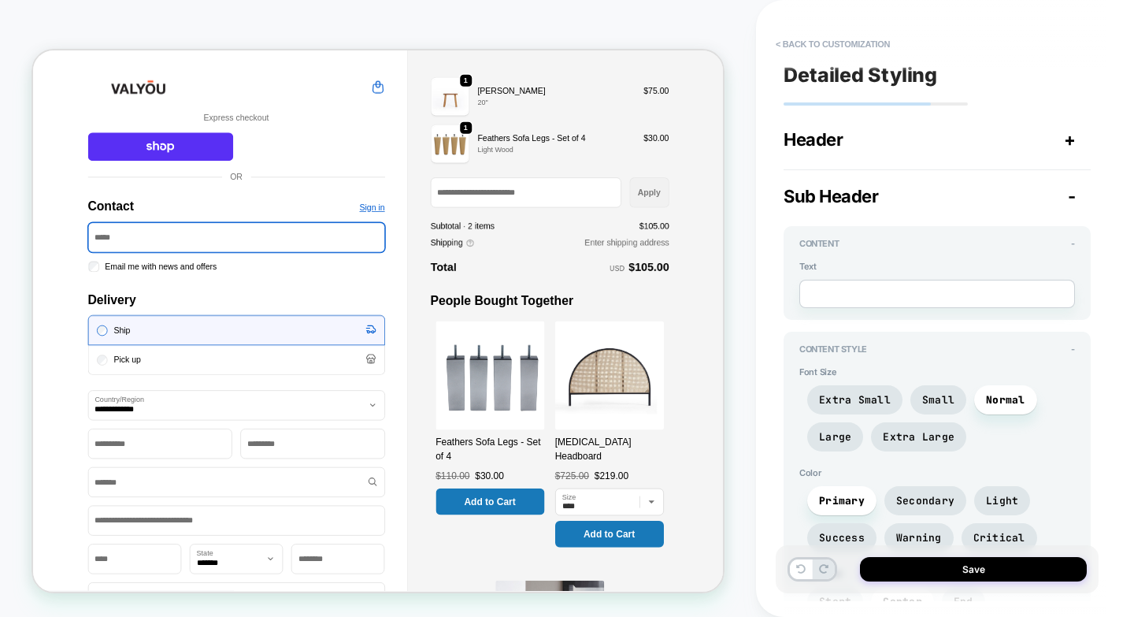
click at [1070, 196] on span "-" at bounding box center [1072, 196] width 8 height 20
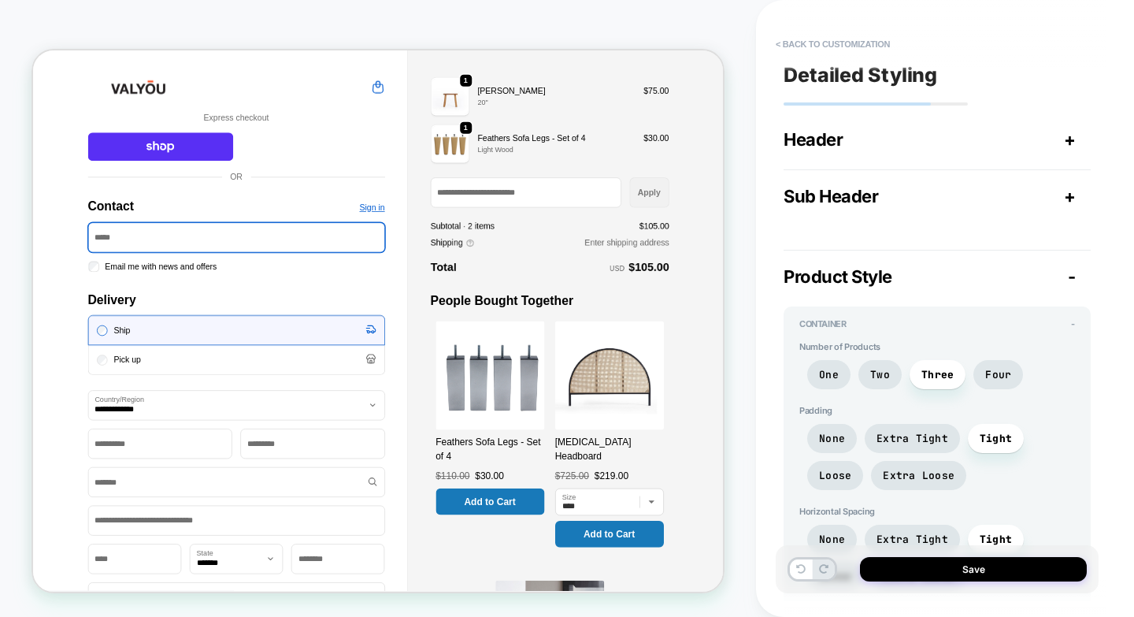
click at [1070, 267] on span "-" at bounding box center [1072, 276] width 8 height 20
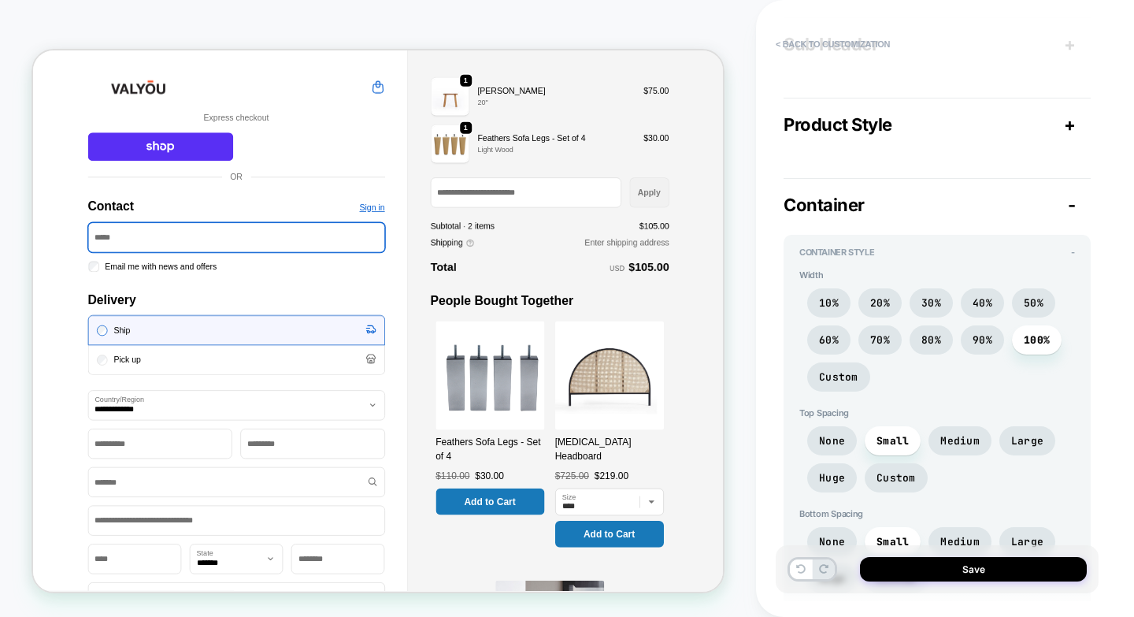
scroll to position [158, 0]
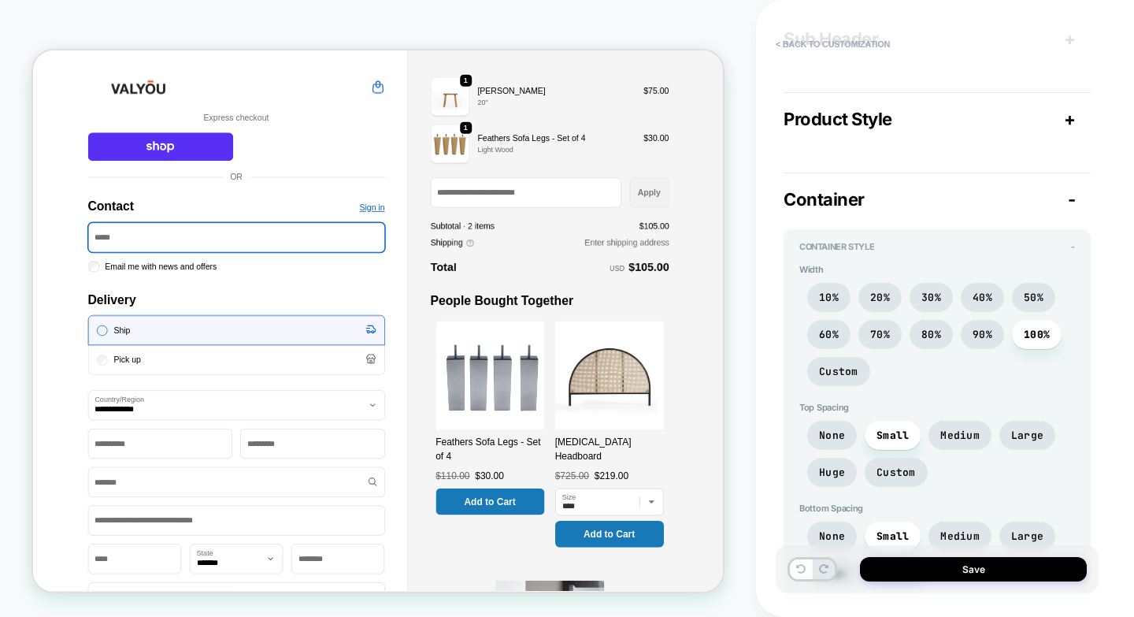
click at [1068, 117] on span "+" at bounding box center [1070, 119] width 12 height 20
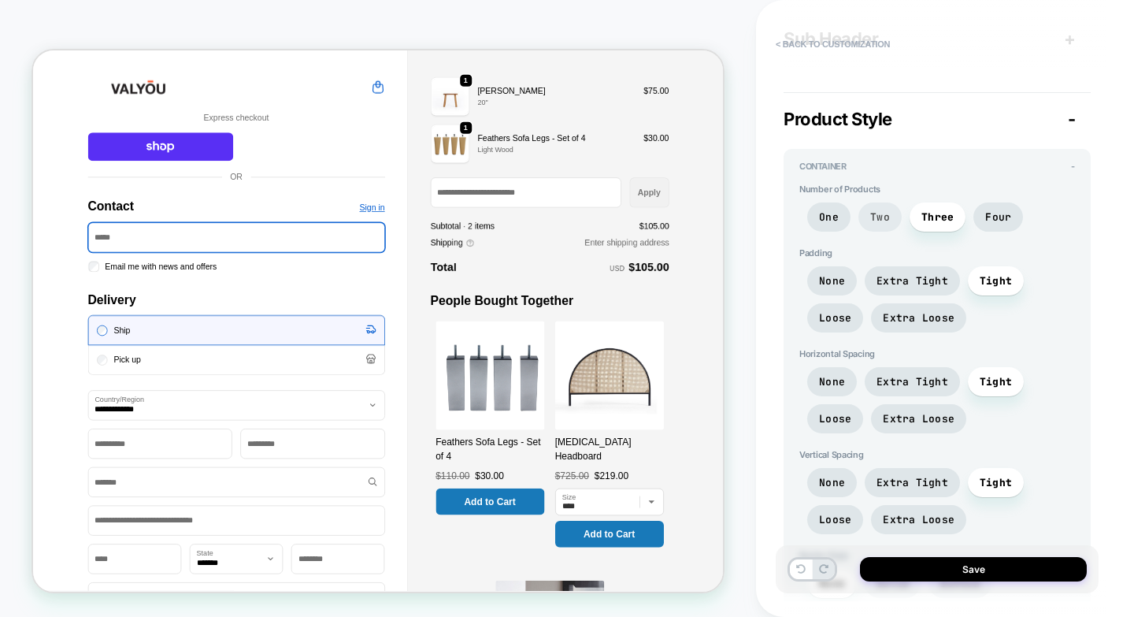
click at [884, 220] on span "Two" at bounding box center [880, 216] width 20 height 13
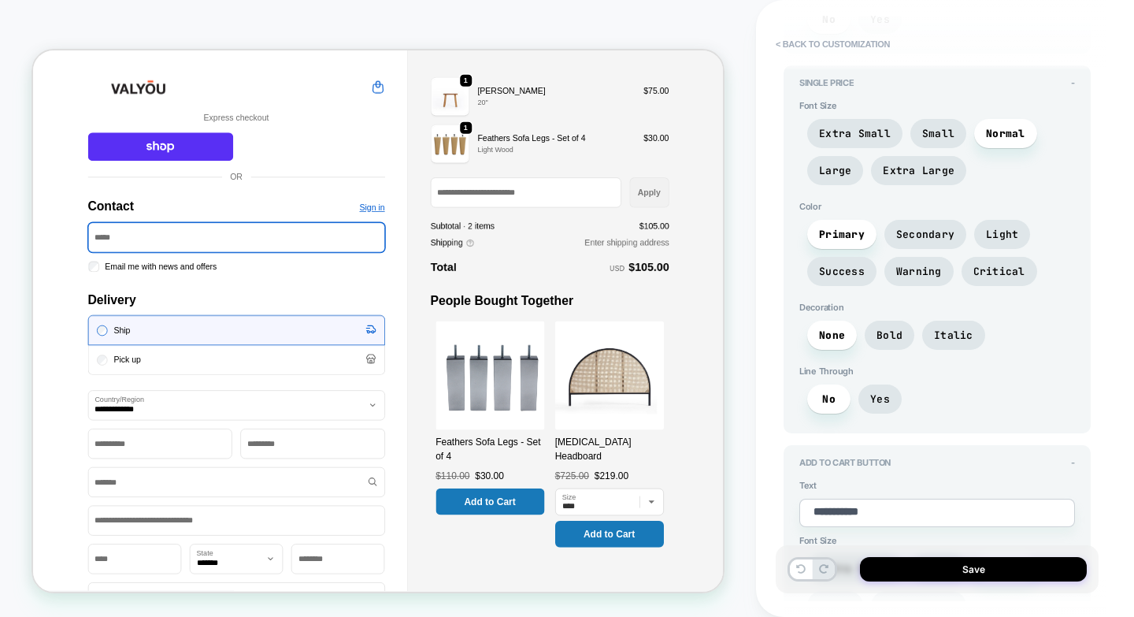
scroll to position [2363, 0]
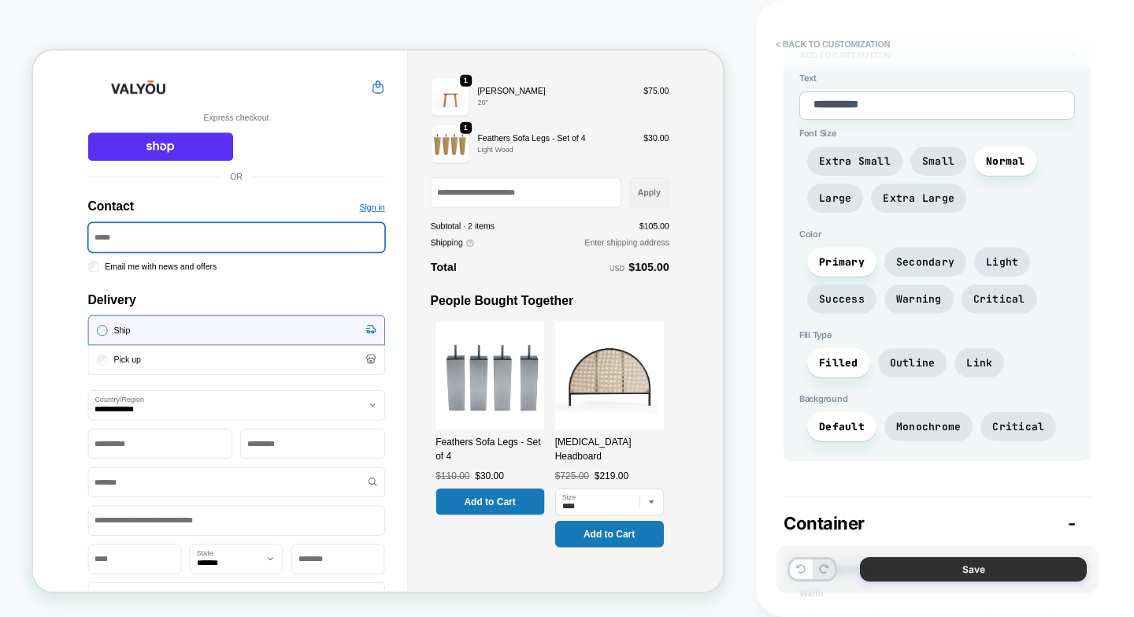
click at [948, 562] on button "Save" at bounding box center [973, 569] width 227 height 24
type textarea "*"
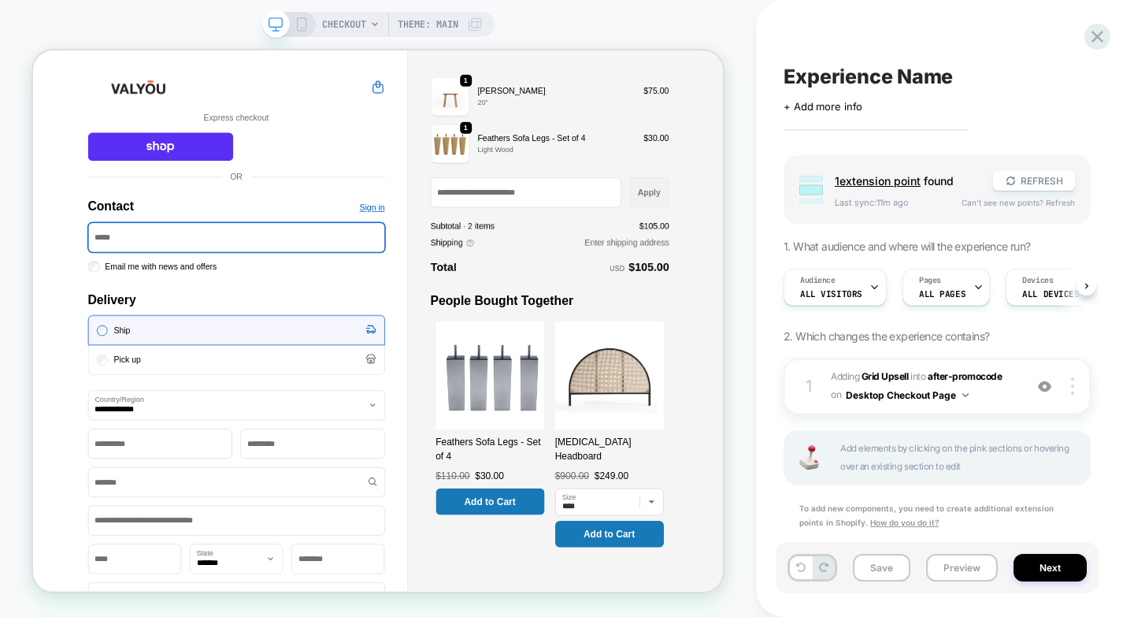
scroll to position [0, 1]
click at [887, 569] on button "Save" at bounding box center [881, 568] width 57 height 28
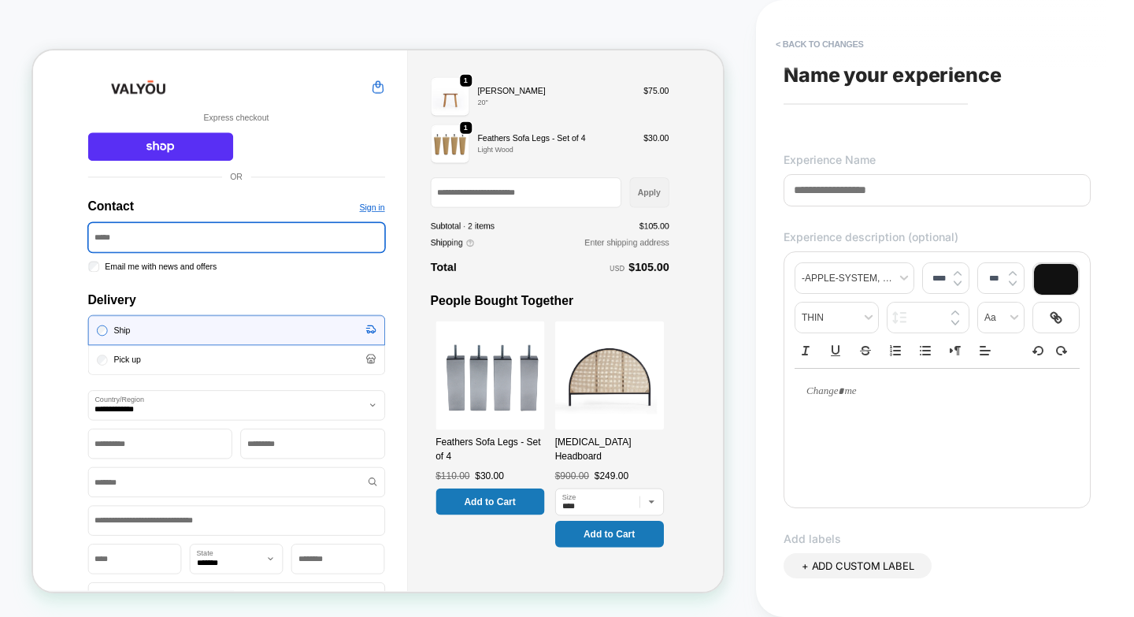
click at [895, 86] on span "Name your experience" at bounding box center [893, 75] width 218 height 24
click at [895, 73] on span "Name your experience" at bounding box center [893, 75] width 218 height 24
click at [936, 76] on span "Name your experience" at bounding box center [893, 75] width 218 height 24
click at [862, 196] on input at bounding box center [937, 190] width 307 height 32
type input "**********"
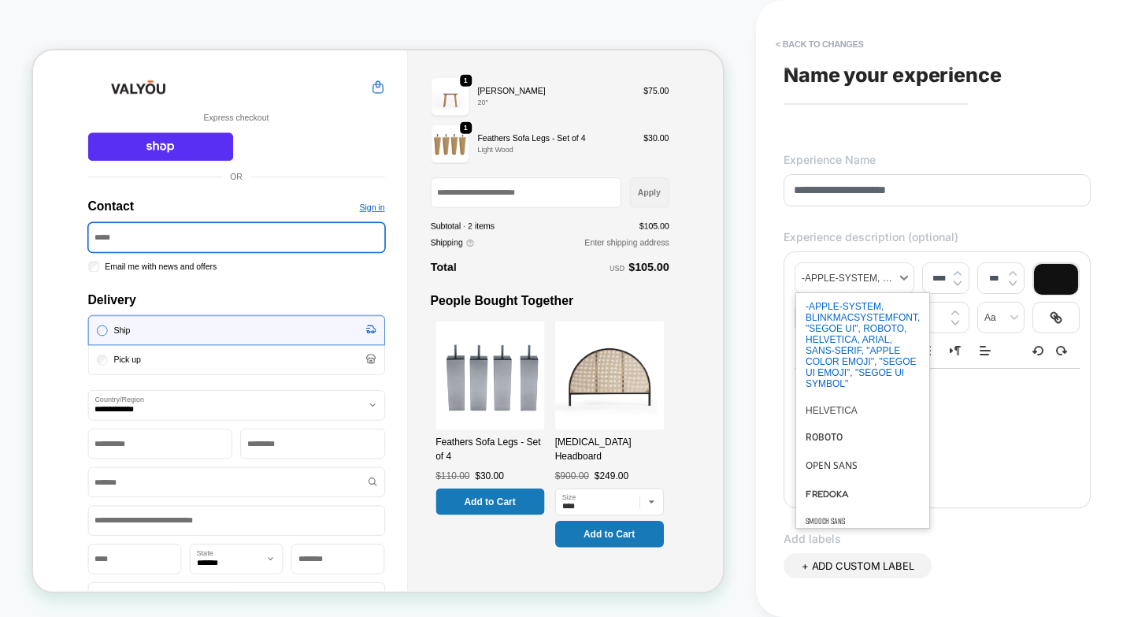
click at [853, 279] on span "font" at bounding box center [854, 278] width 118 height 30
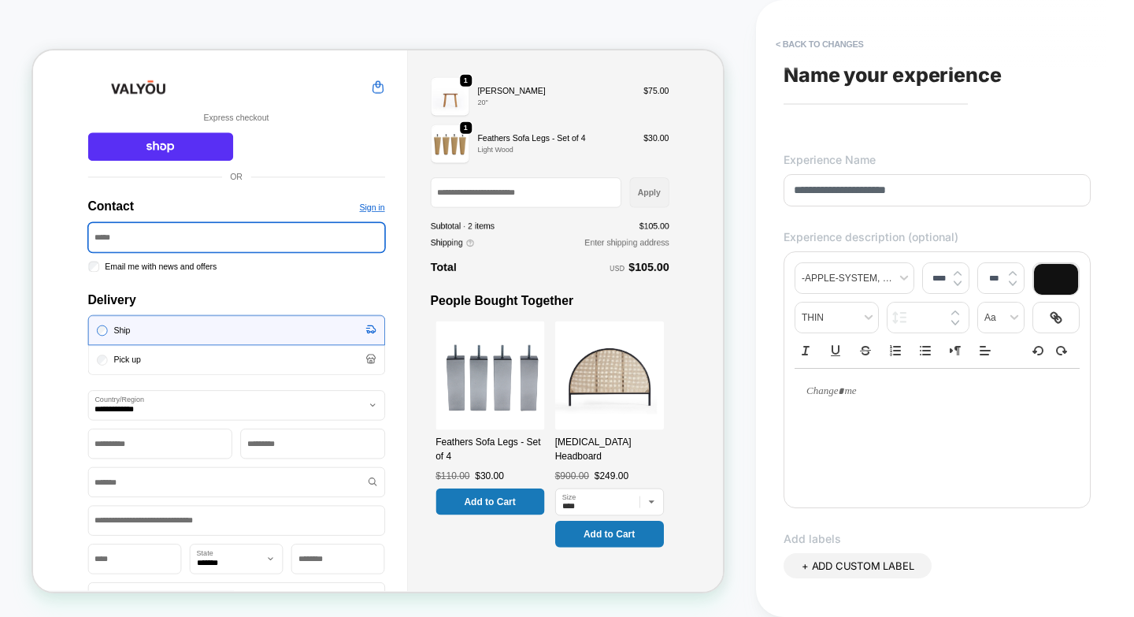
click at [769, 312] on div "**********" at bounding box center [945, 308] width 378 height 617
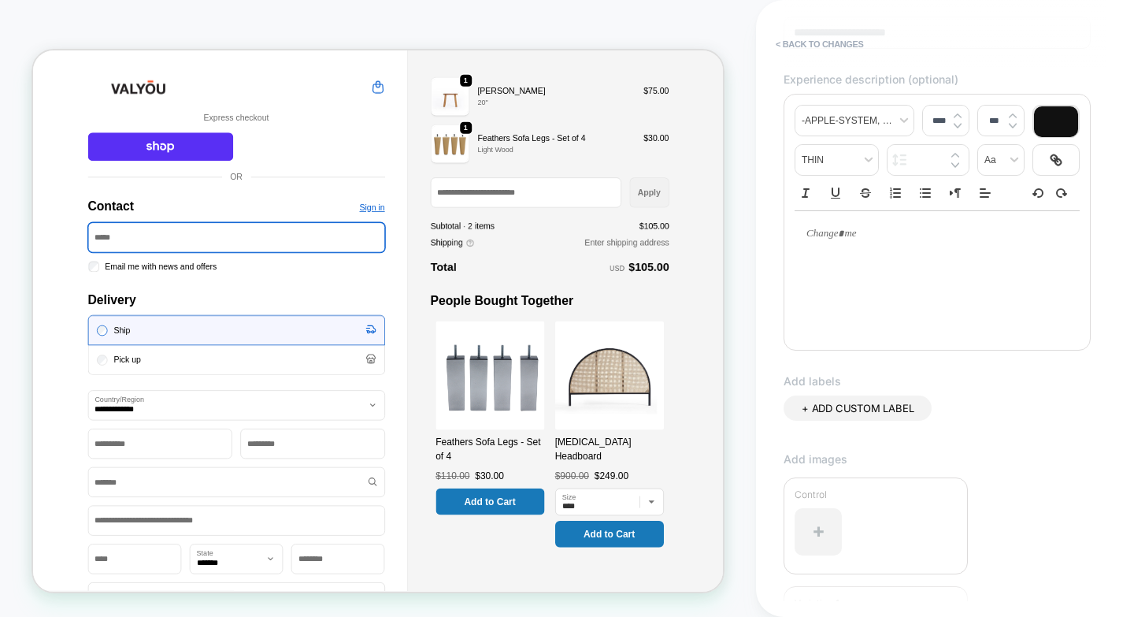
scroll to position [369, 0]
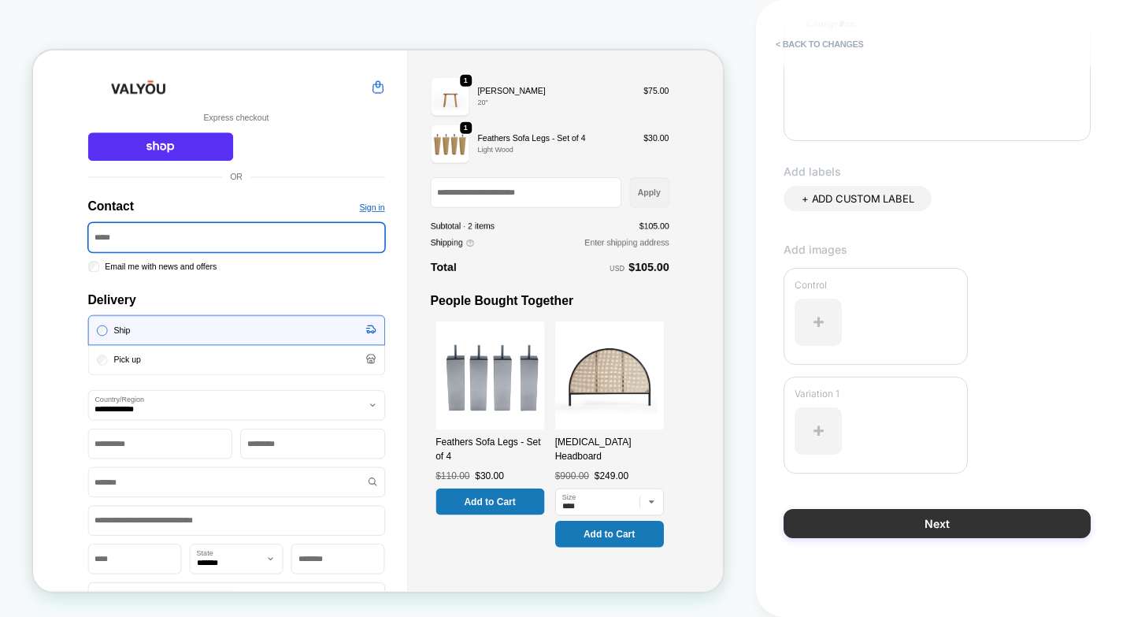
click at [897, 514] on button "Next" at bounding box center [937, 523] width 307 height 29
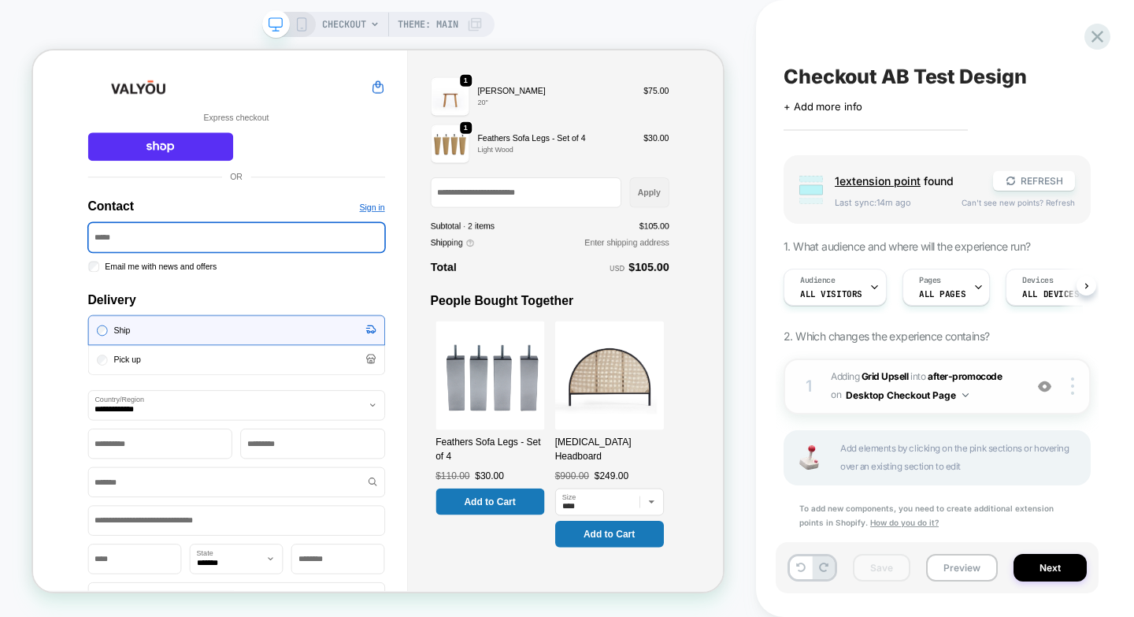
scroll to position [0, 1]
click at [943, 296] on span "ALL PAGES" at bounding box center [941, 293] width 46 height 11
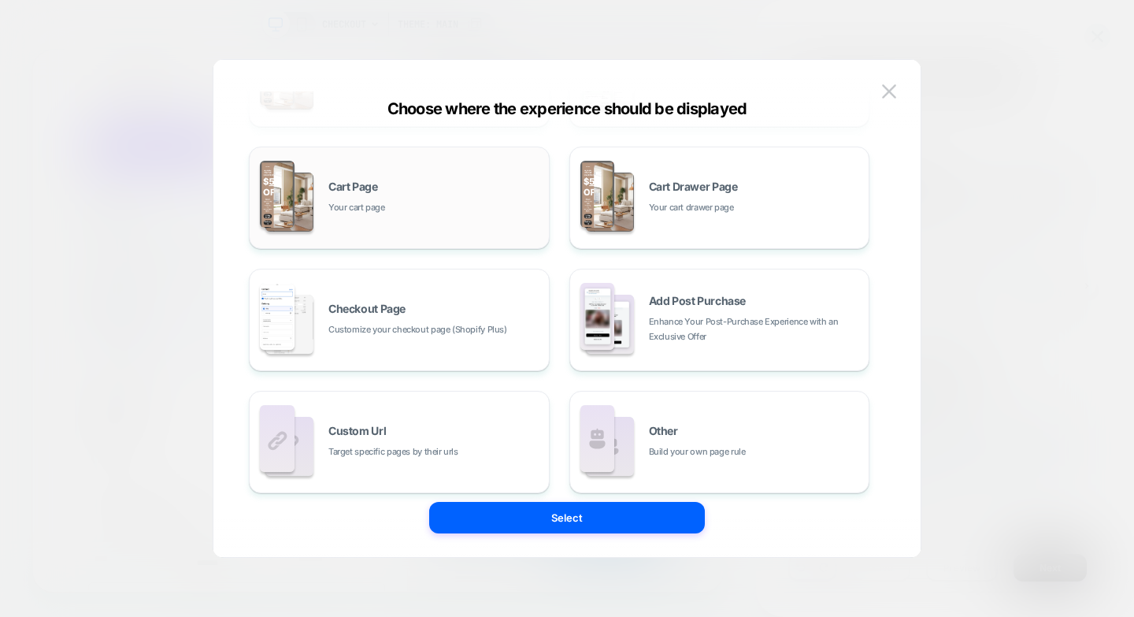
scroll to position [251, 0]
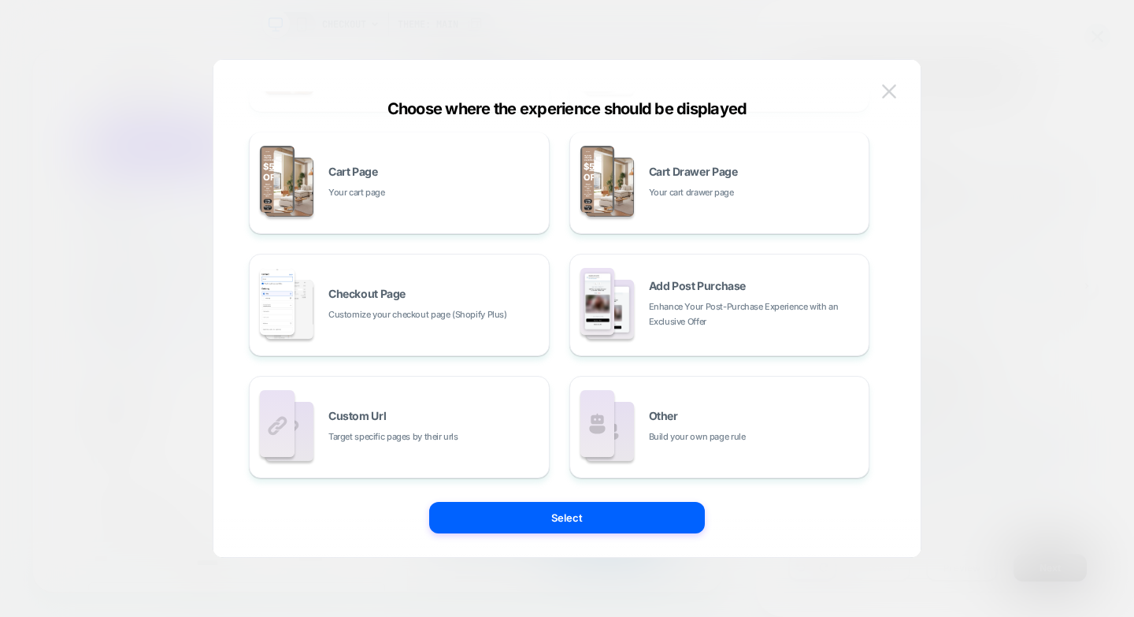
click at [897, 89] on button at bounding box center [889, 92] width 24 height 24
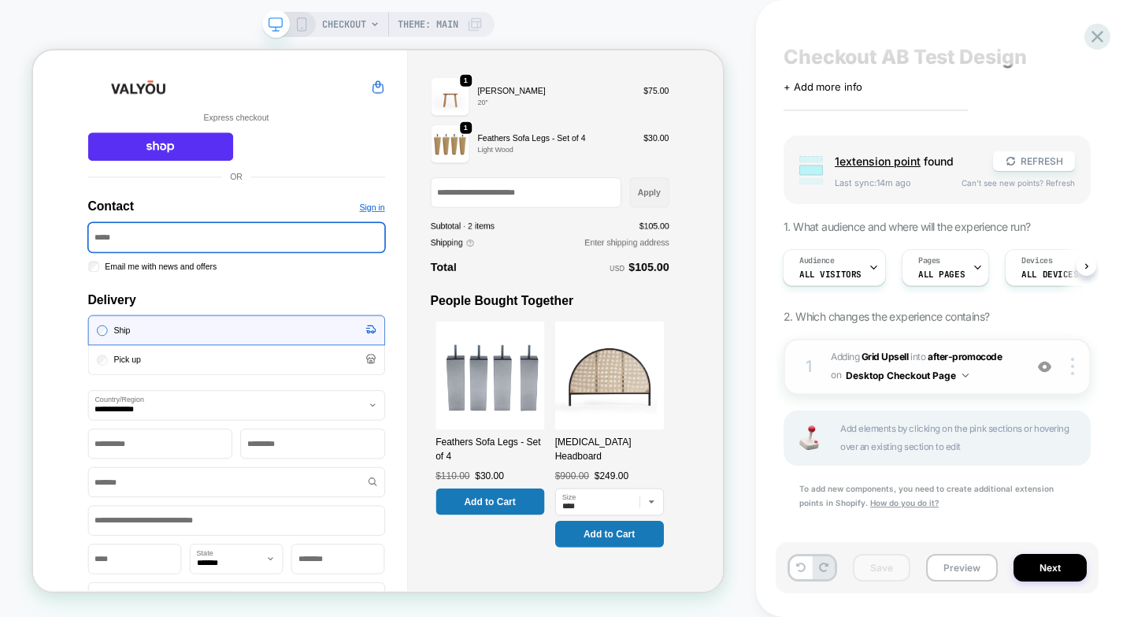
scroll to position [31, 0]
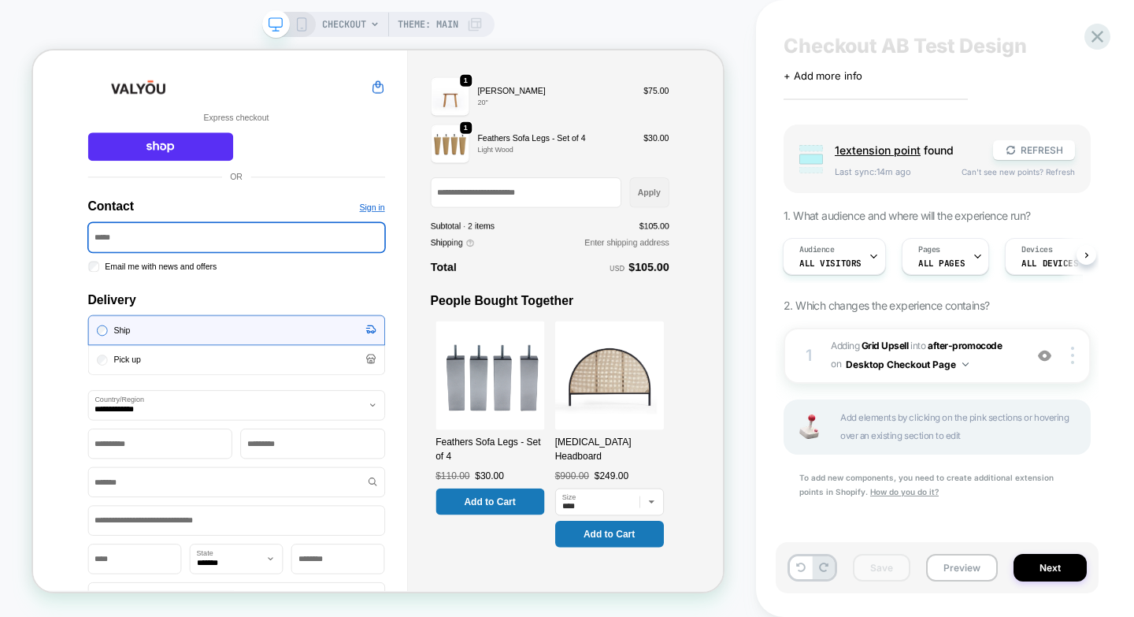
drag, startPoint x: 1035, startPoint y: 563, endPoint x: 764, endPoint y: 351, distance: 343.9
click at [849, 360] on div "Checkout AB Test Design Click to edit experience details + Add more info Group …" at bounding box center [945, 308] width 323 height 617
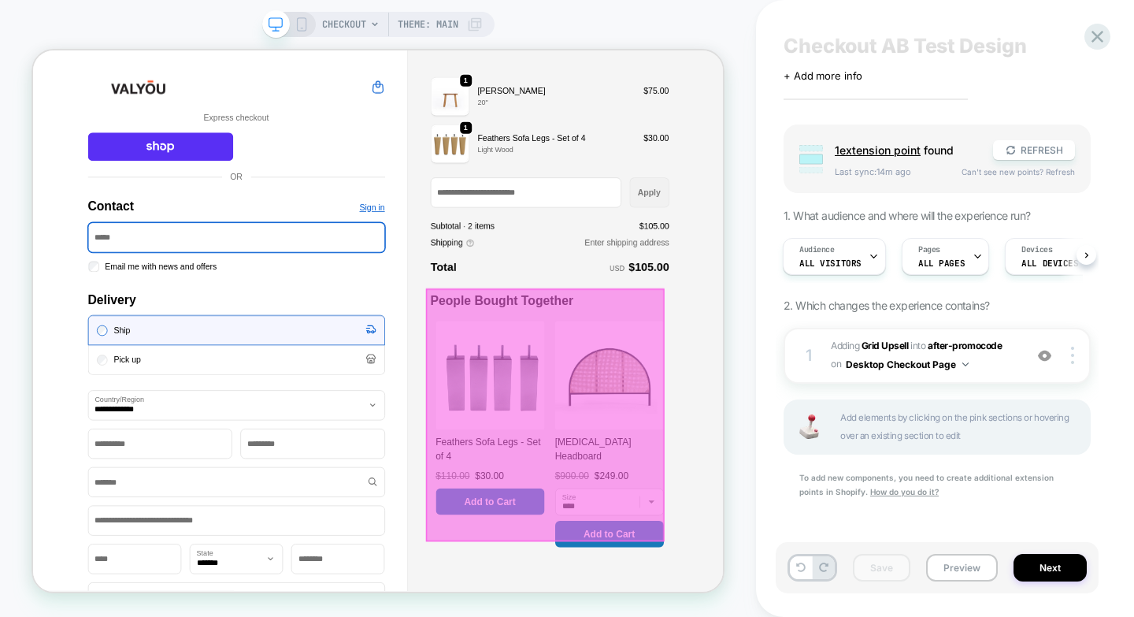
click at [701, 402] on div at bounding box center [716, 537] width 318 height 338
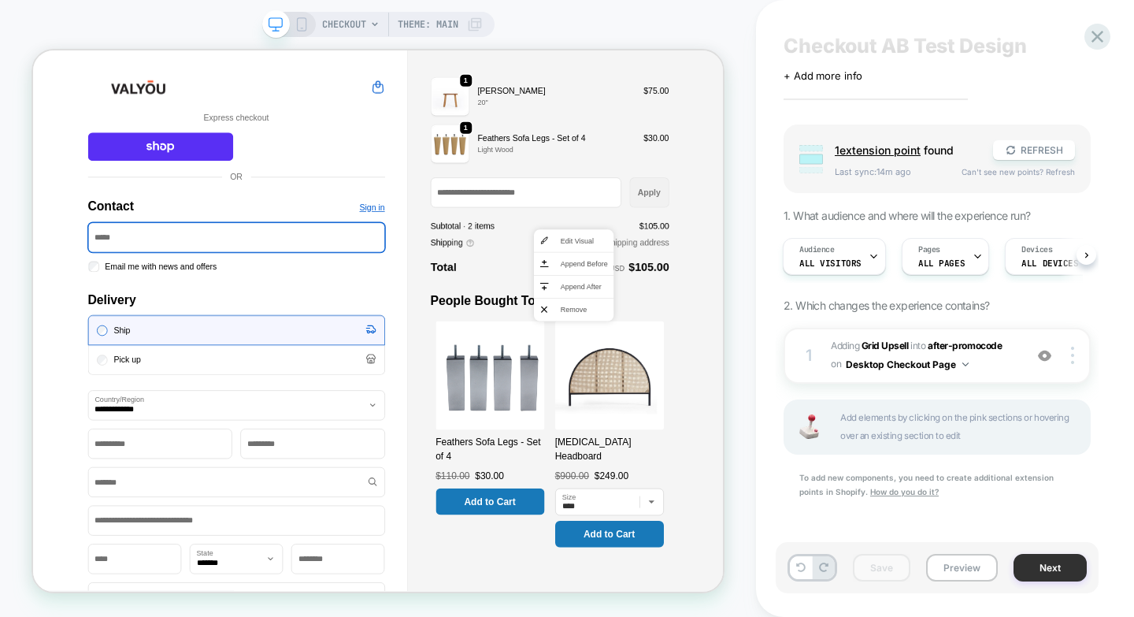
click at [1056, 573] on button "Next" at bounding box center [1050, 568] width 73 height 28
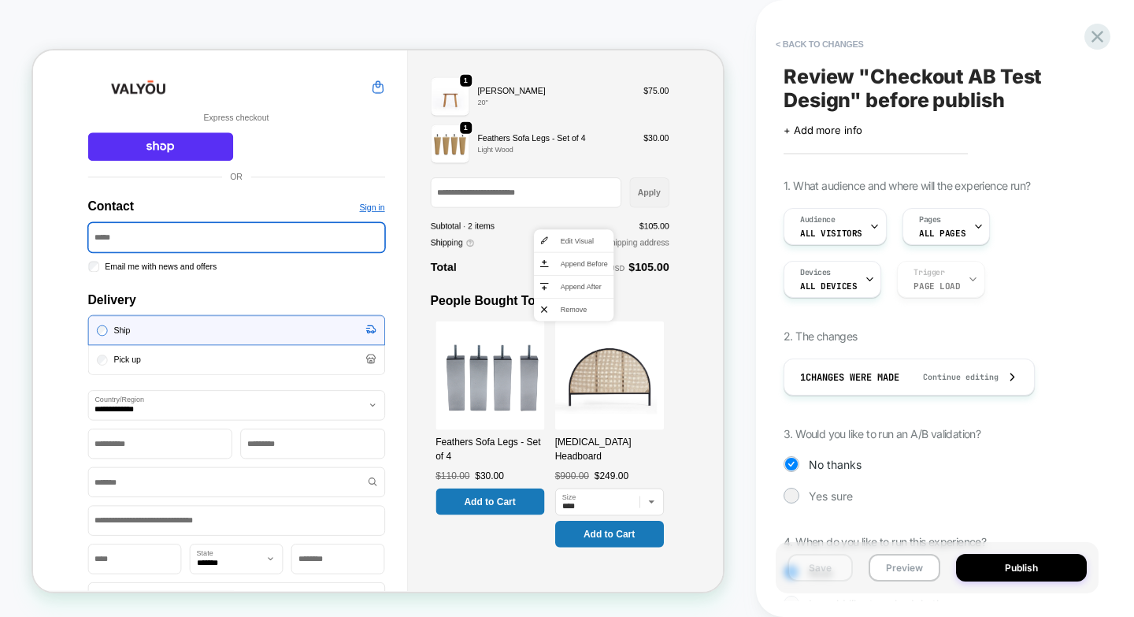
scroll to position [97, 0]
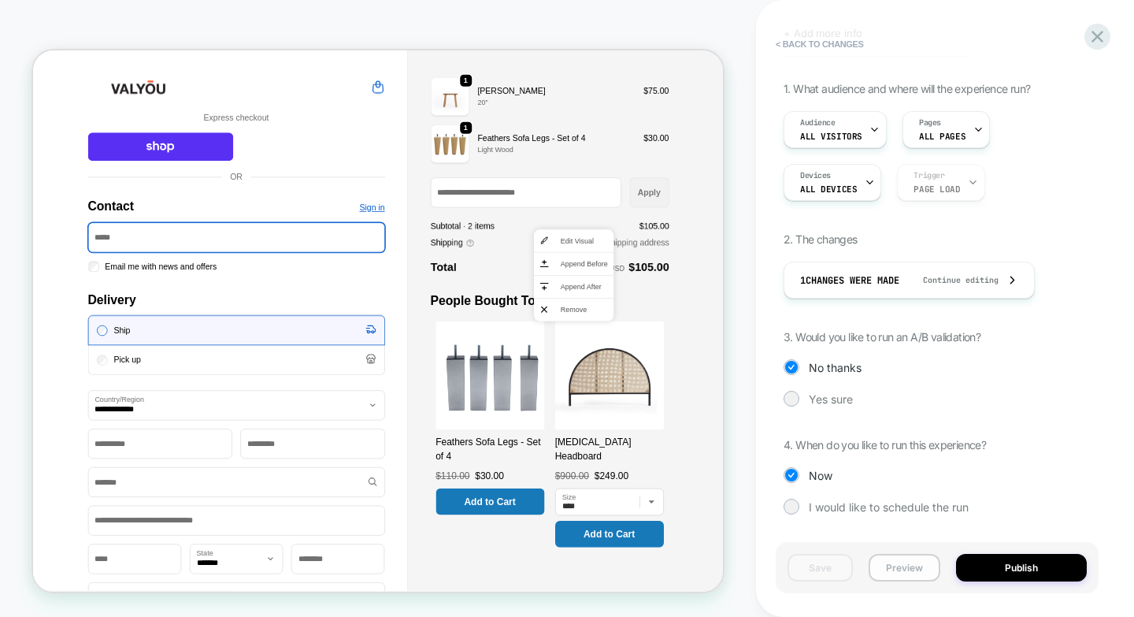
click at [902, 566] on button "Preview" at bounding box center [905, 568] width 72 height 28
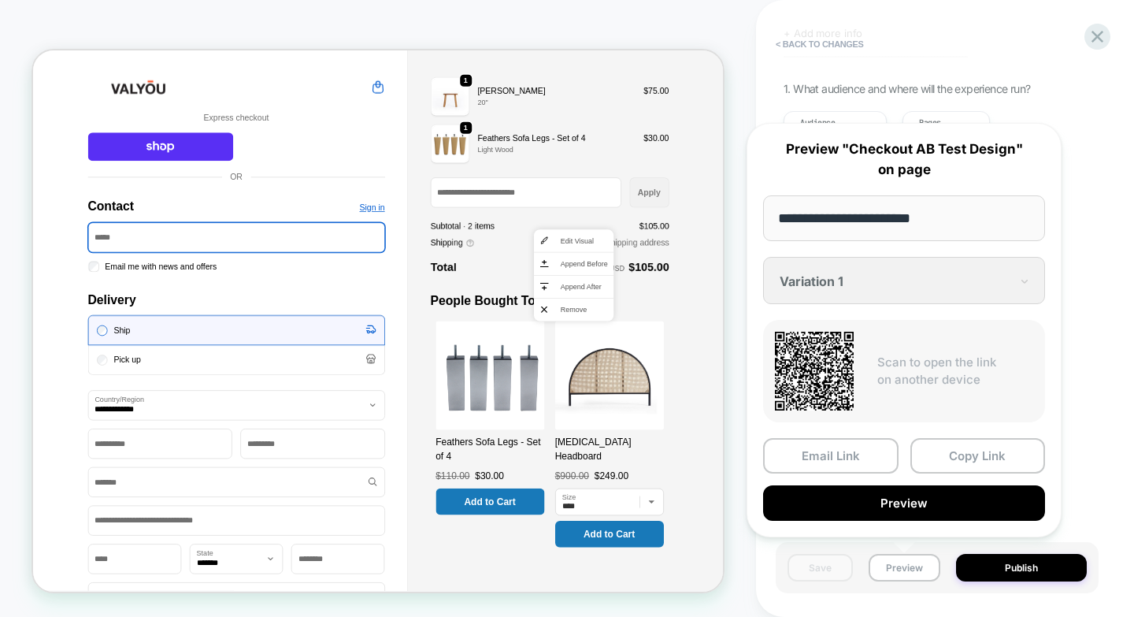
click at [860, 283] on div "**********" at bounding box center [904, 330] width 315 height 414
click at [844, 503] on button "Preview" at bounding box center [904, 502] width 282 height 35
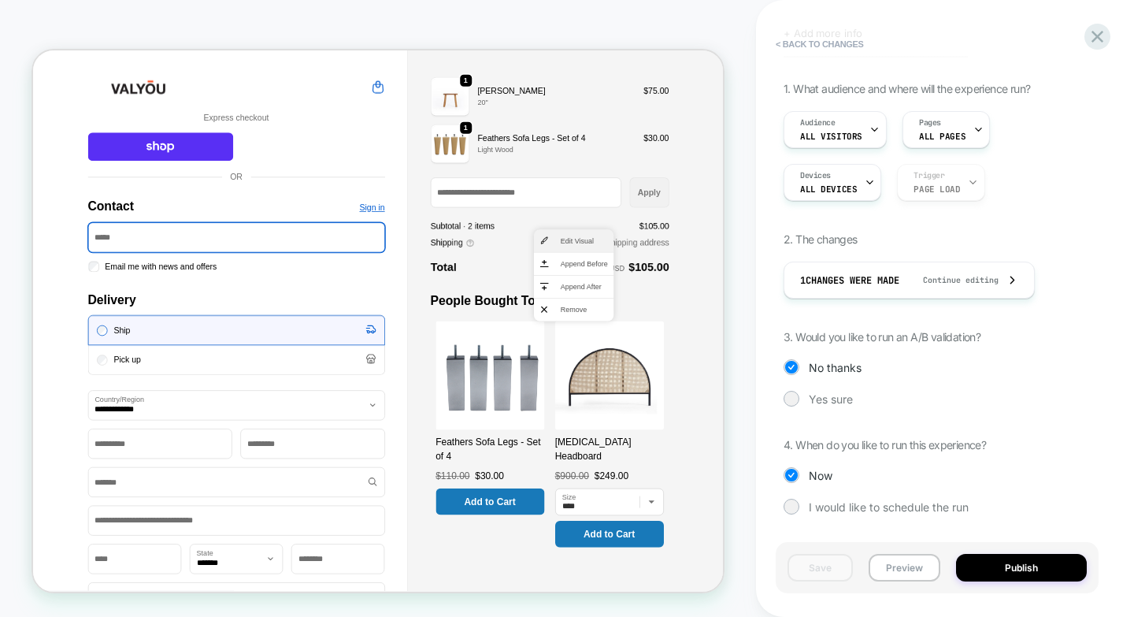
click at [743, 302] on span "Edit Visual" at bounding box center [767, 304] width 63 height 14
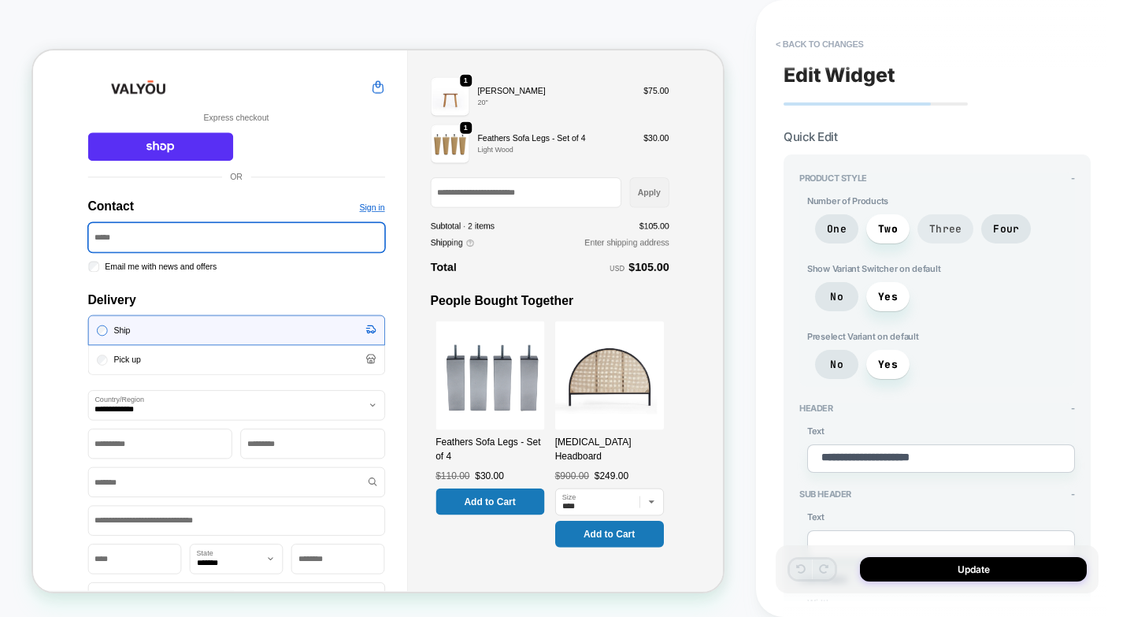
click at [958, 228] on span "Three" at bounding box center [945, 228] width 32 height 13
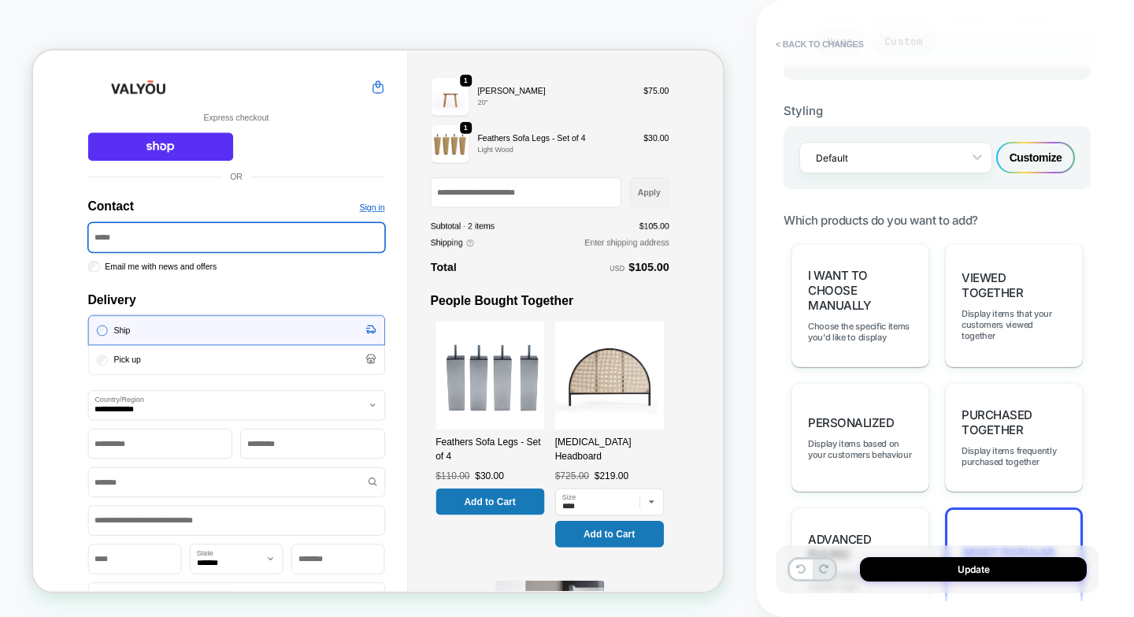
scroll to position [866, 0]
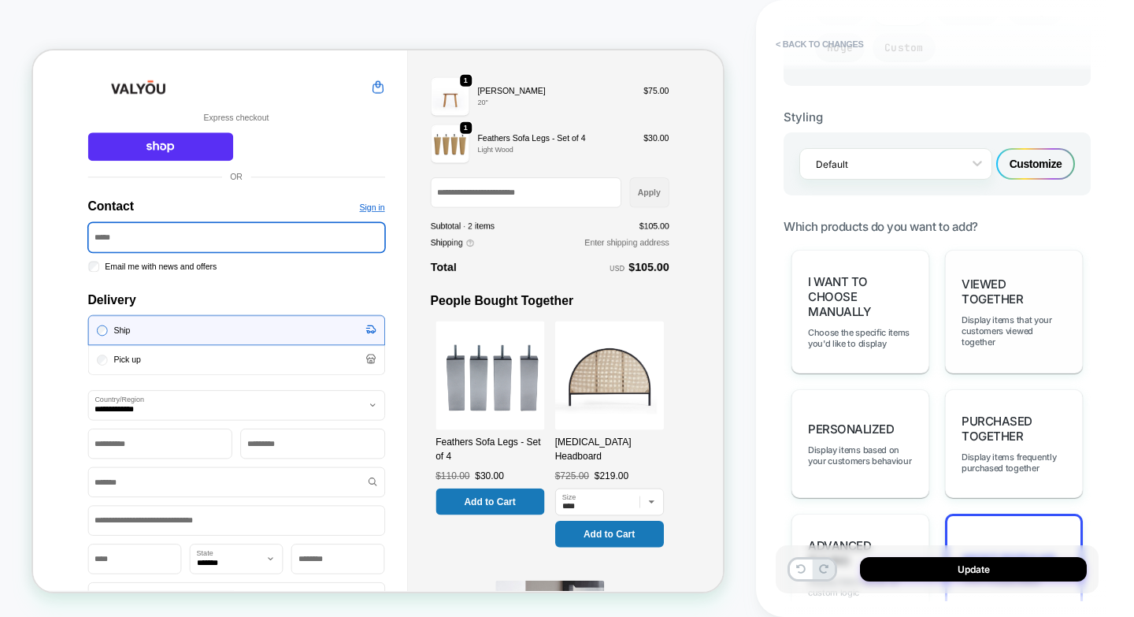
click at [973, 296] on span "Viewed Together" at bounding box center [1014, 291] width 105 height 30
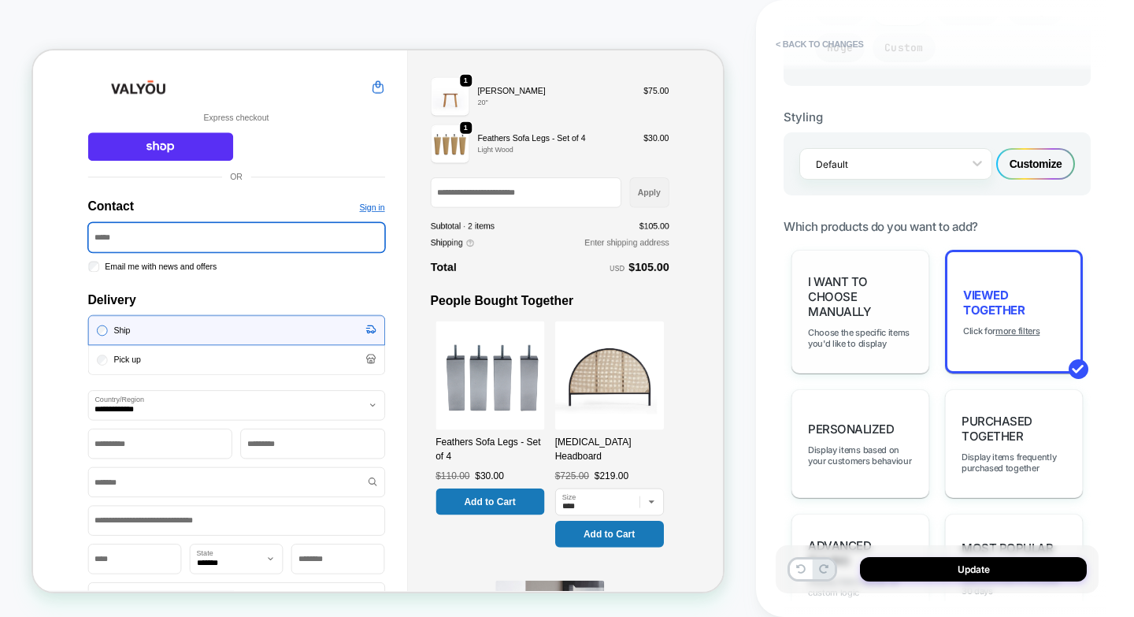
click at [865, 305] on span "I want to choose manually" at bounding box center [860, 296] width 105 height 45
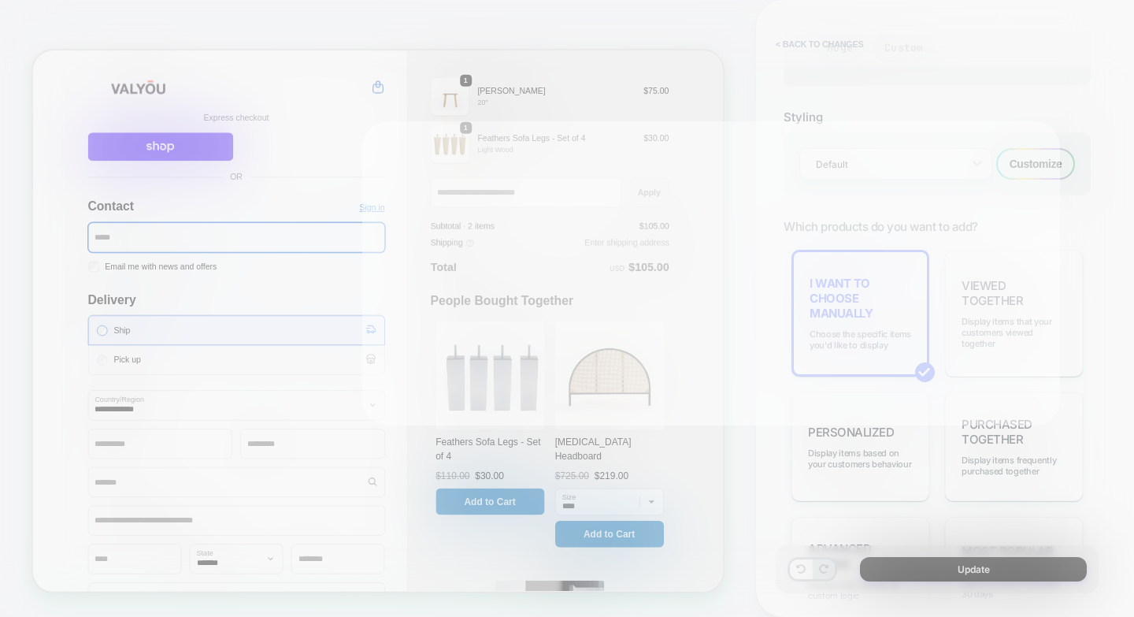
type textarea "*"
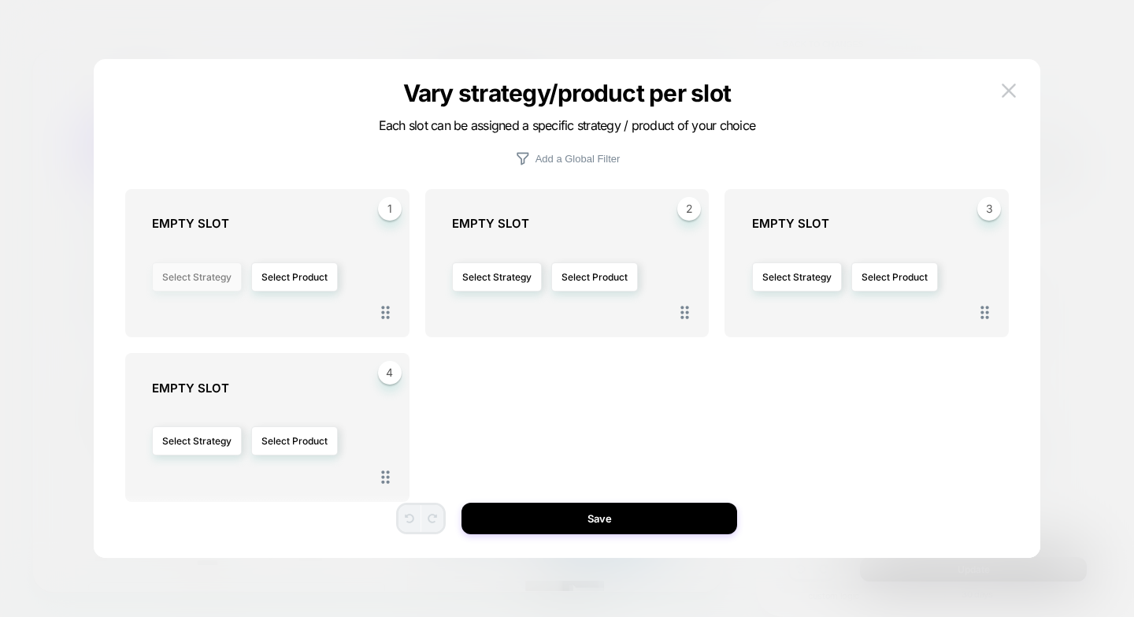
click at [176, 263] on button "Select Strategy" at bounding box center [197, 276] width 90 height 29
click at [280, 265] on button "Select Product" at bounding box center [294, 276] width 87 height 29
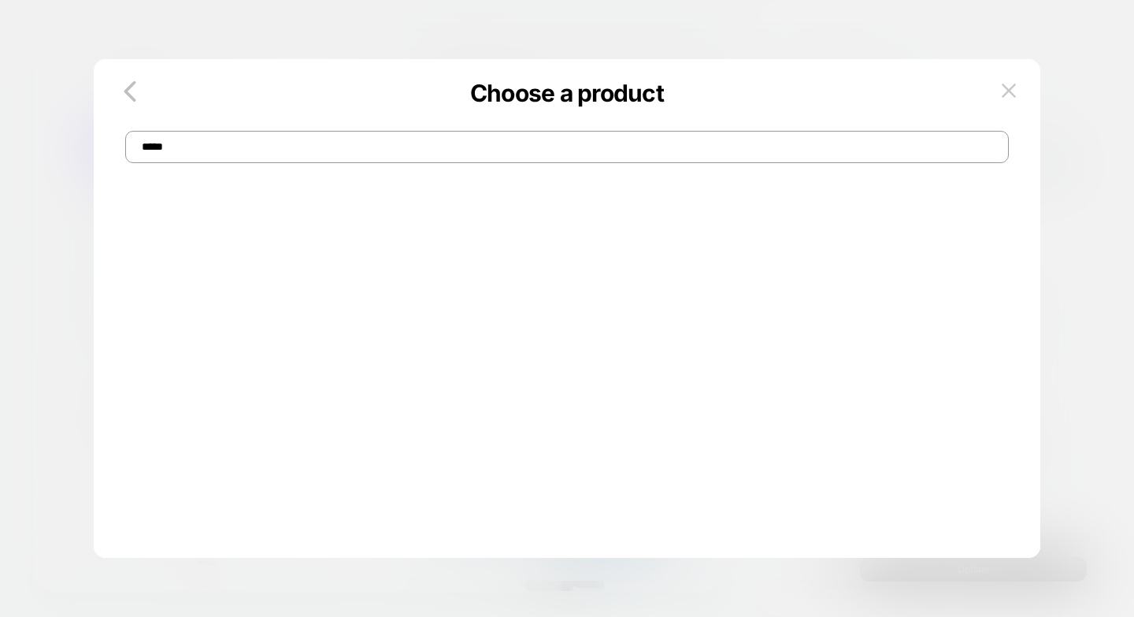
paste input "**********"
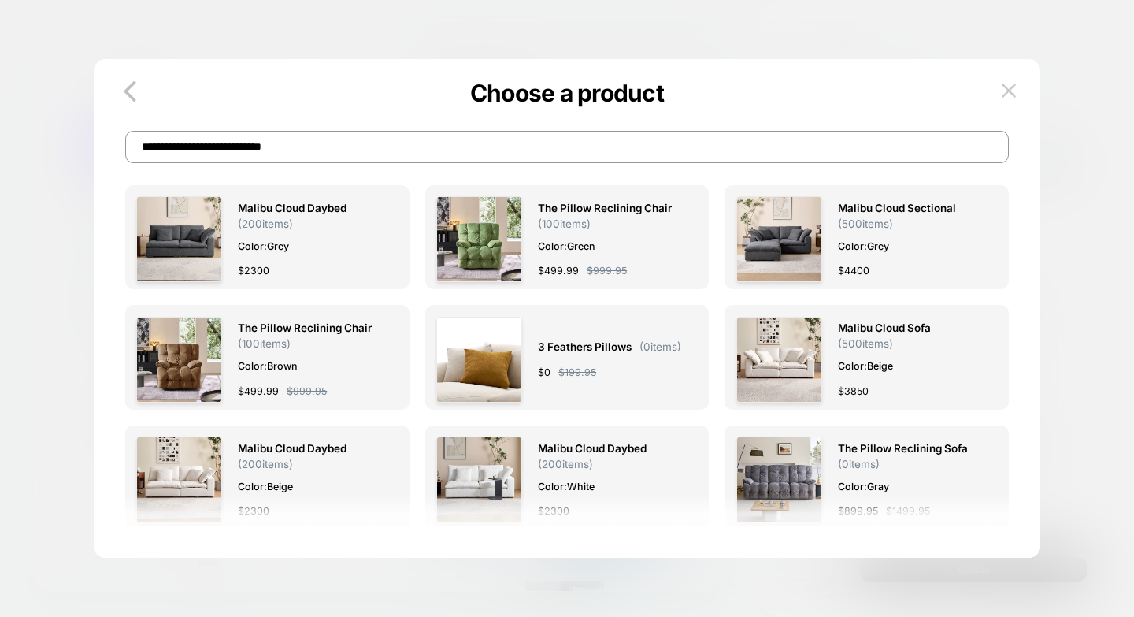
scroll to position [0, 0]
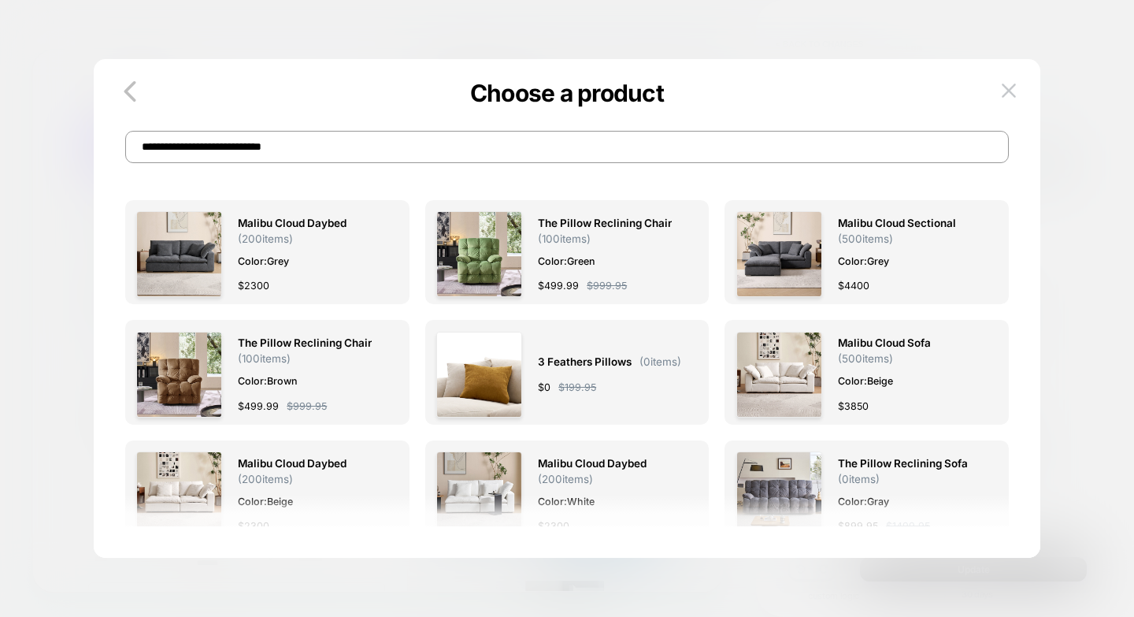
drag, startPoint x: 249, startPoint y: 146, endPoint x: 41, endPoint y: 120, distance: 209.5
click at [784, 250] on div "**********" at bounding box center [937, 549] width 307 height 599
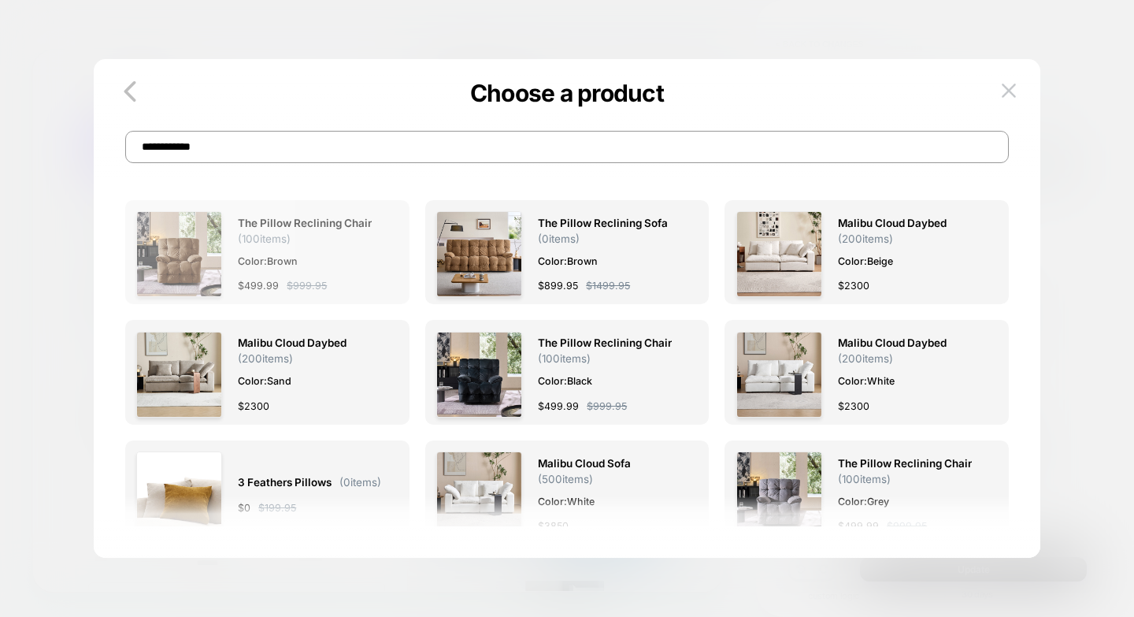
type input "**********"
click at [312, 266] on span "Color: Brown" at bounding box center [310, 261] width 144 height 17
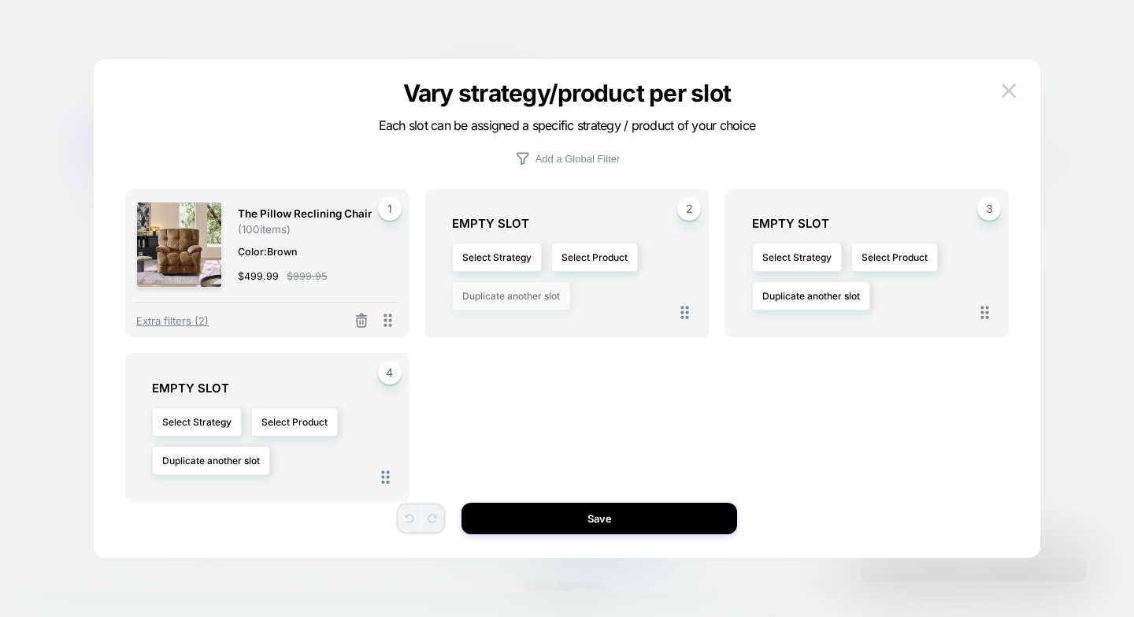
click at [536, 291] on button "Duplicate another slot" at bounding box center [511, 295] width 118 height 29
click at [510, 347] on div "Duplicate slot 1" at bounding box center [510, 340] width 99 height 45
click at [519, 333] on div "Duplicate slot 1" at bounding box center [510, 340] width 99 height 45
click at [518, 348] on div "Duplicate slot 1" at bounding box center [510, 340] width 99 height 45
click at [577, 307] on div "Select Strategy Select Product Duplicate another slot" at bounding box center [575, 277] width 246 height 76
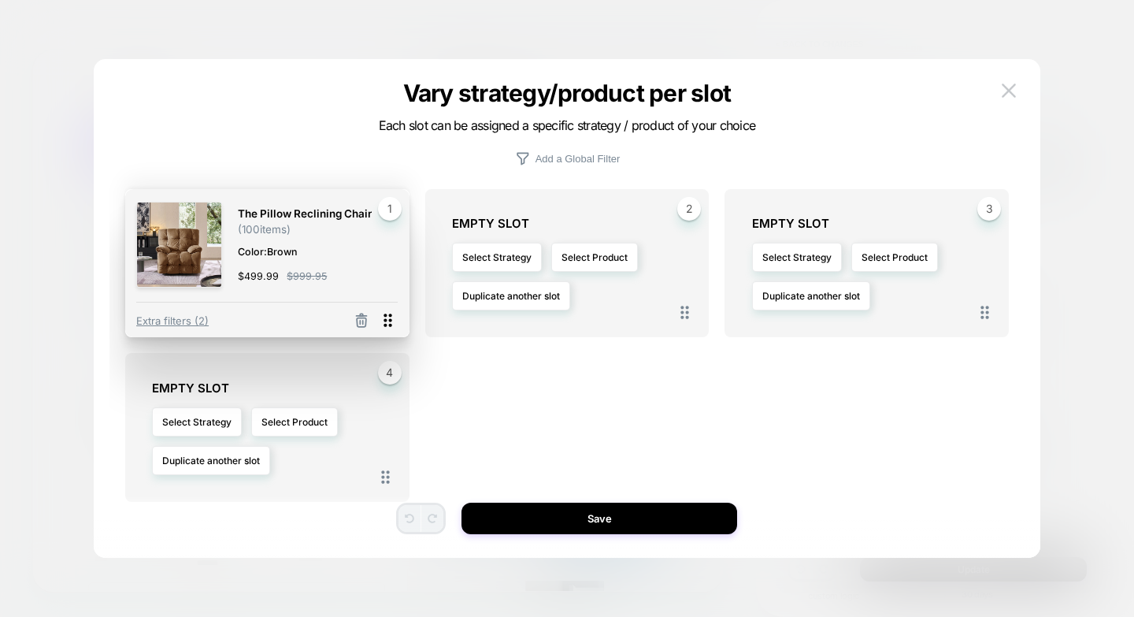
click at [385, 317] on icon at bounding box center [388, 320] width 20 height 20
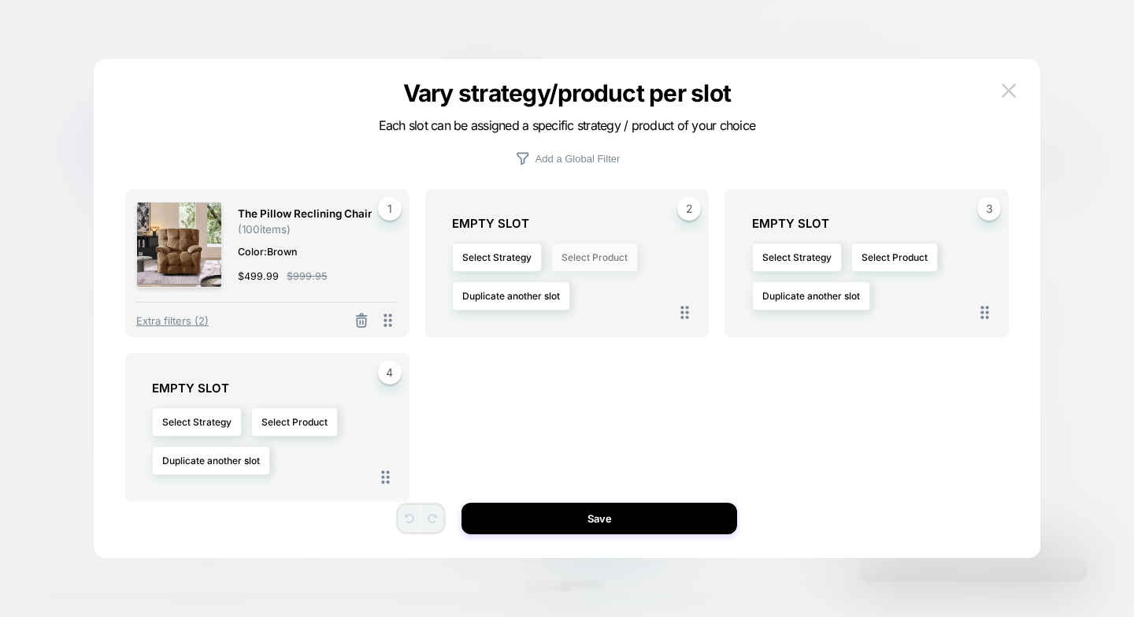
click at [582, 257] on button "Select Product" at bounding box center [594, 257] width 87 height 29
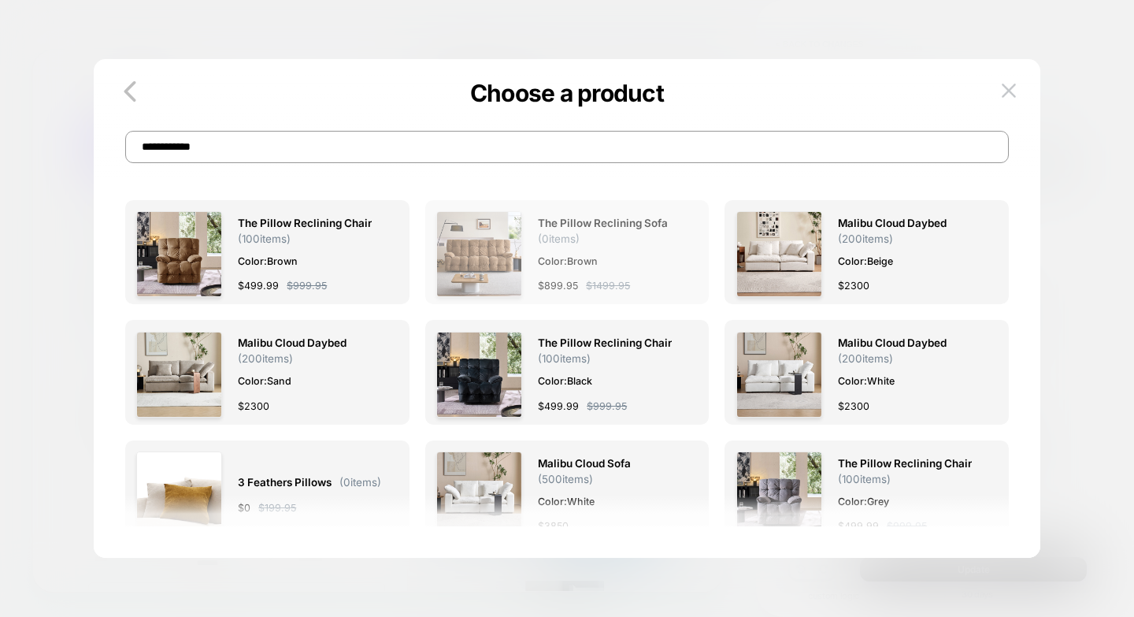
click at [599, 247] on div "The Pillow Reclining Sofa ( 0 items) Color: Brown $ 899.95 $ 1499.95" at bounding box center [610, 254] width 144 height 86
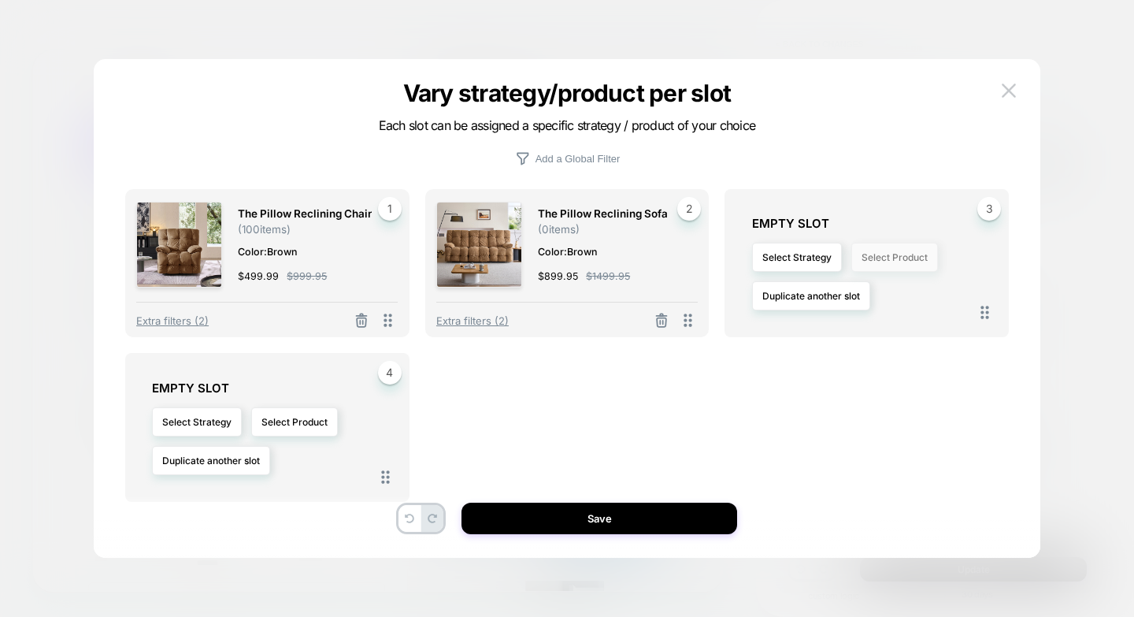
click at [888, 260] on button "Select Product" at bounding box center [894, 257] width 87 height 29
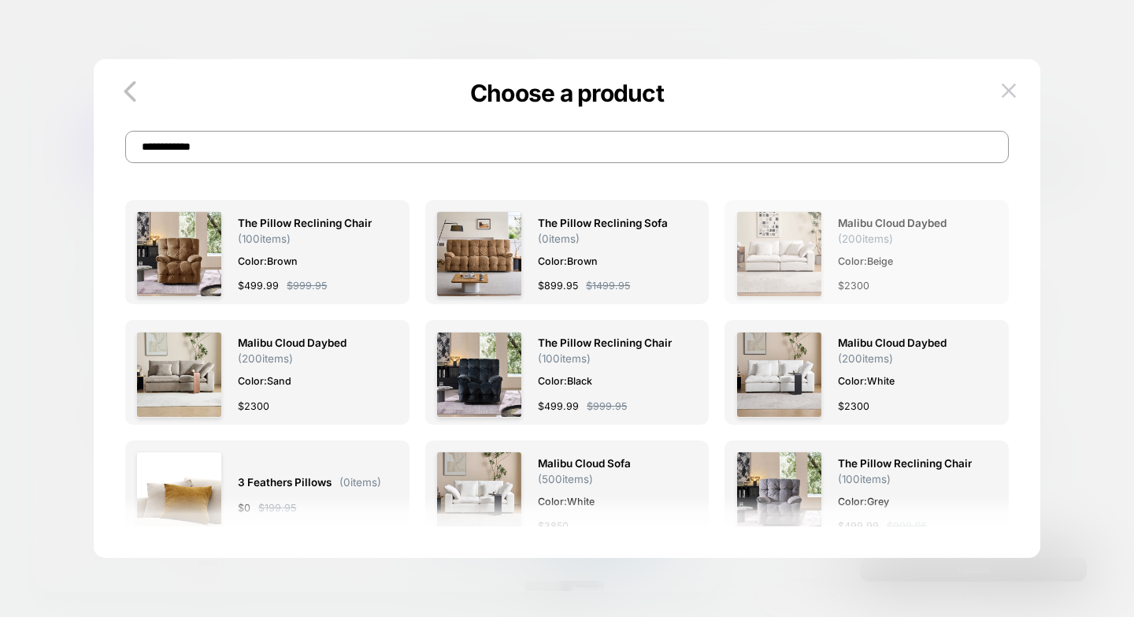
click at [793, 263] on img at bounding box center [779, 254] width 86 height 86
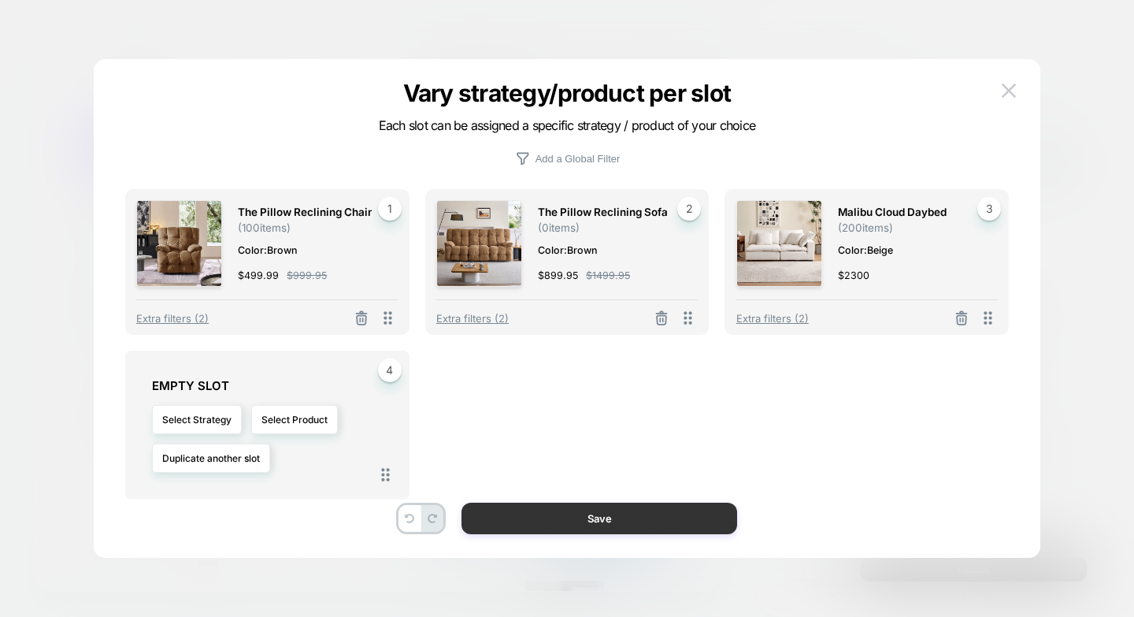
drag, startPoint x: 585, startPoint y: 526, endPoint x: 741, endPoint y: 634, distance: 189.6
click at [585, 526] on button "Save" at bounding box center [599, 518] width 276 height 32
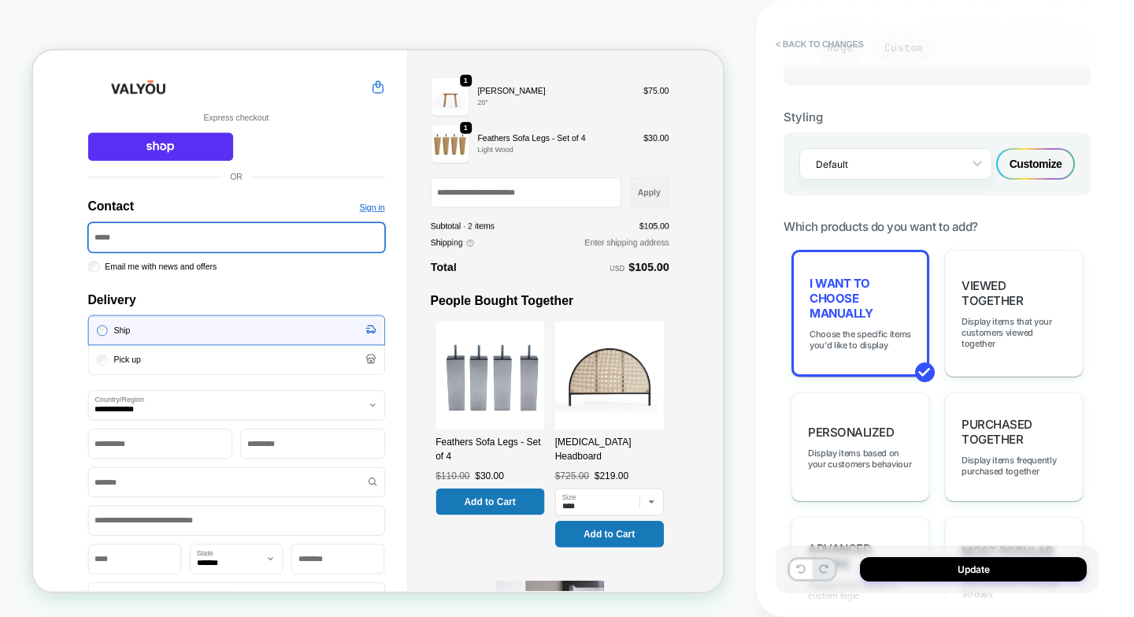
type textarea "*"
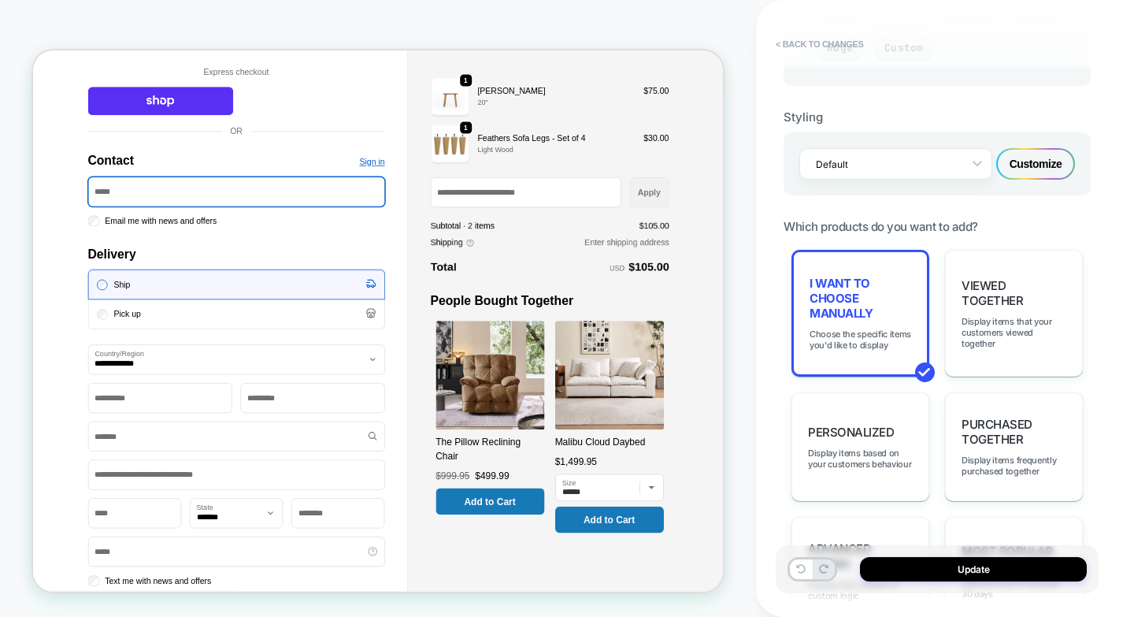
scroll to position [79, 0]
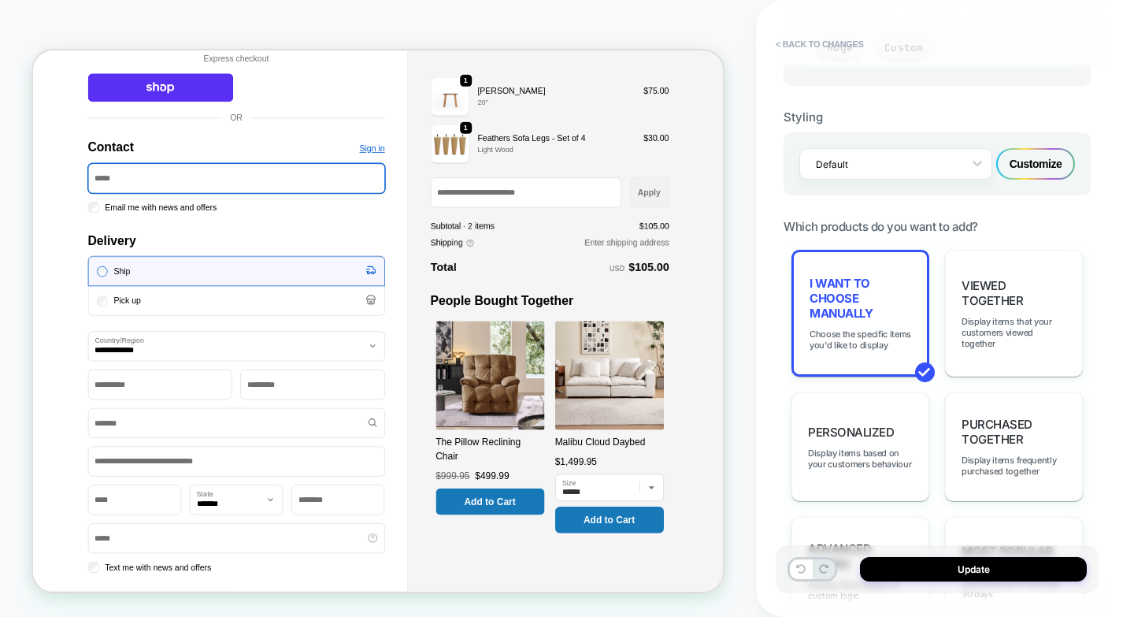
click at [657, 505] on div at bounding box center [716, 537] width 318 height 338
